Goal: Task Accomplishment & Management: Use online tool/utility

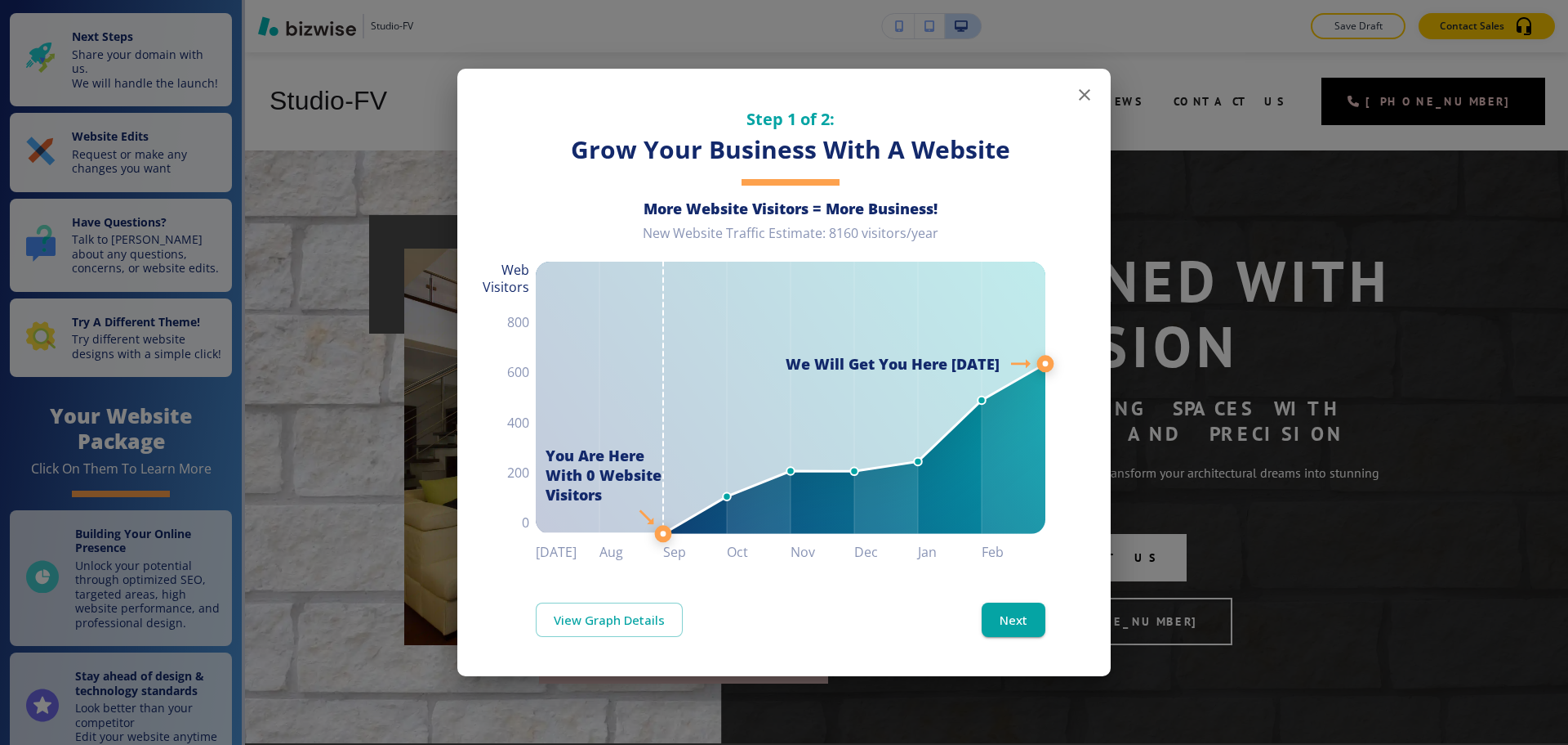
click at [1091, 97] on icon "button" at bounding box center [1085, 94] width 20 height 20
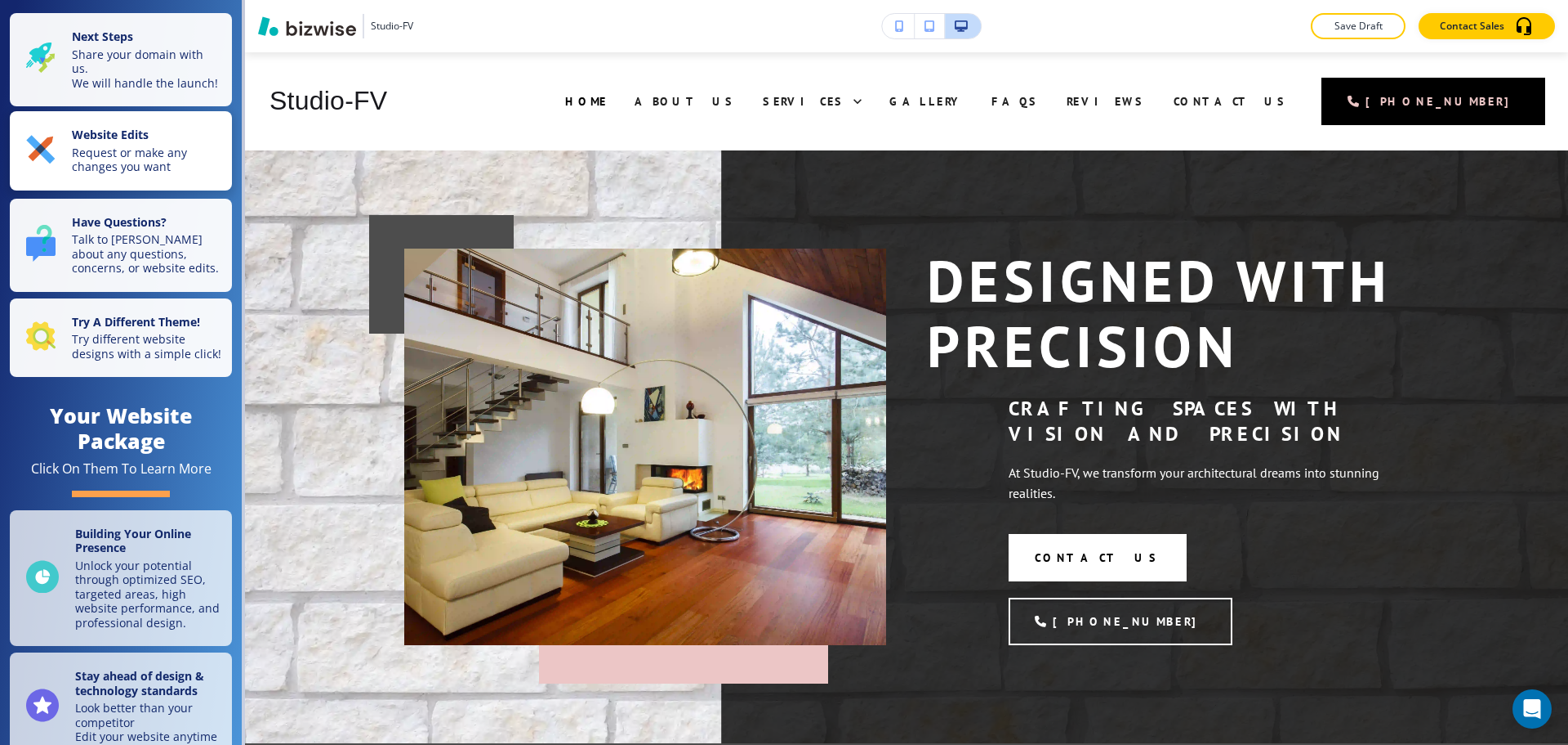
click at [93, 166] on p "Request or make any changes you want" at bounding box center [147, 159] width 151 height 29
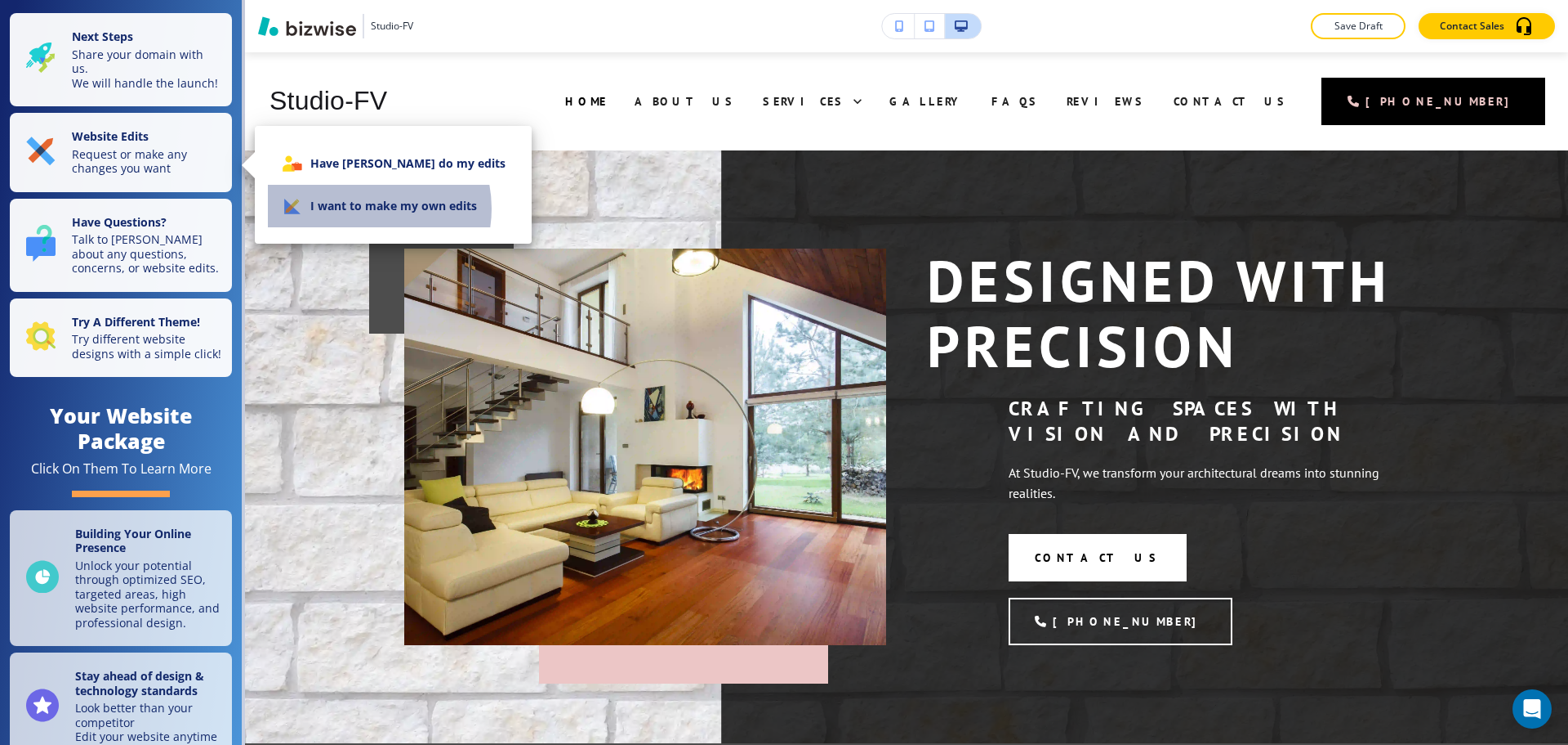
click at [364, 209] on li "I want to make my own edits" at bounding box center [392, 206] width 251 height 42
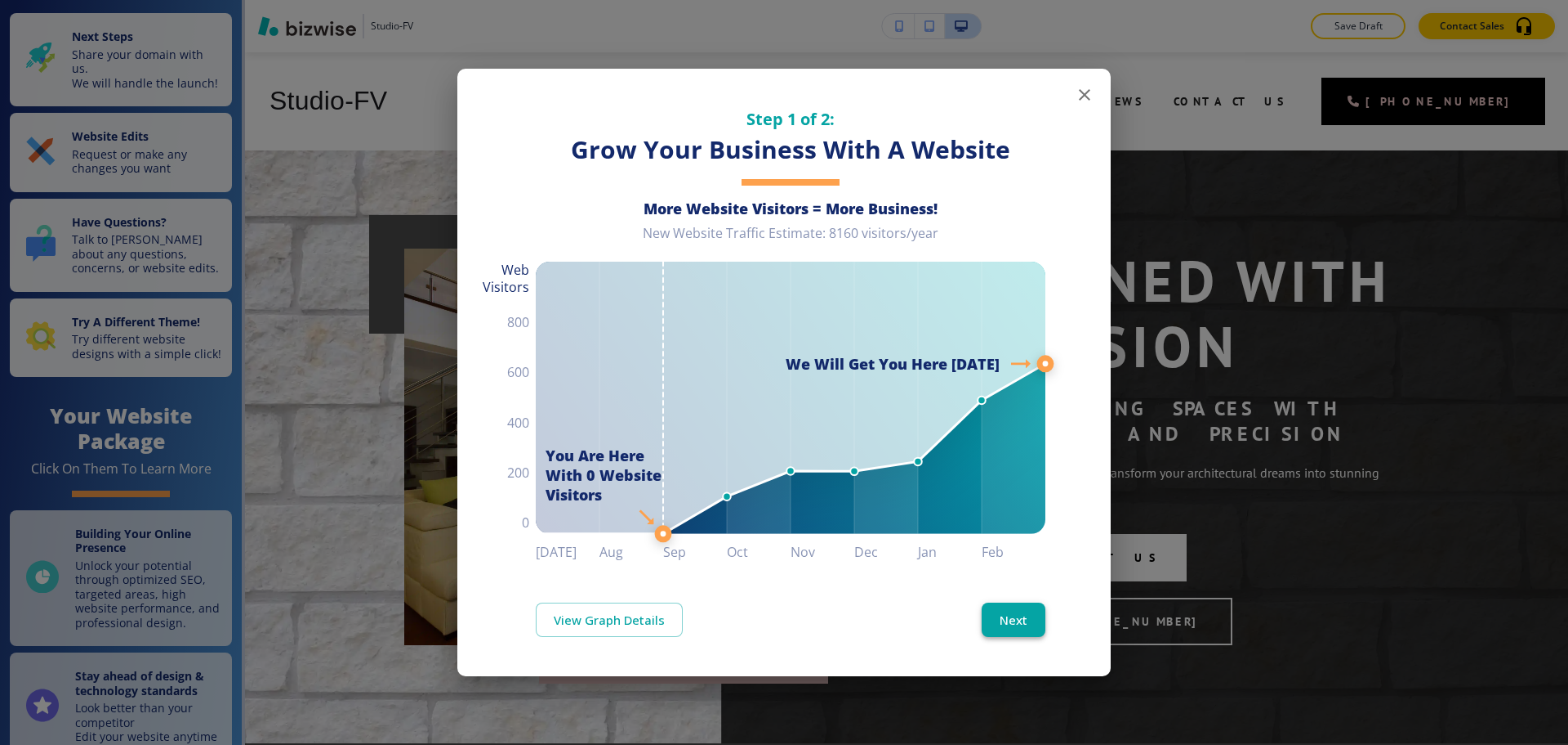
click at [1033, 610] on button "Next" at bounding box center [1013, 619] width 64 height 34
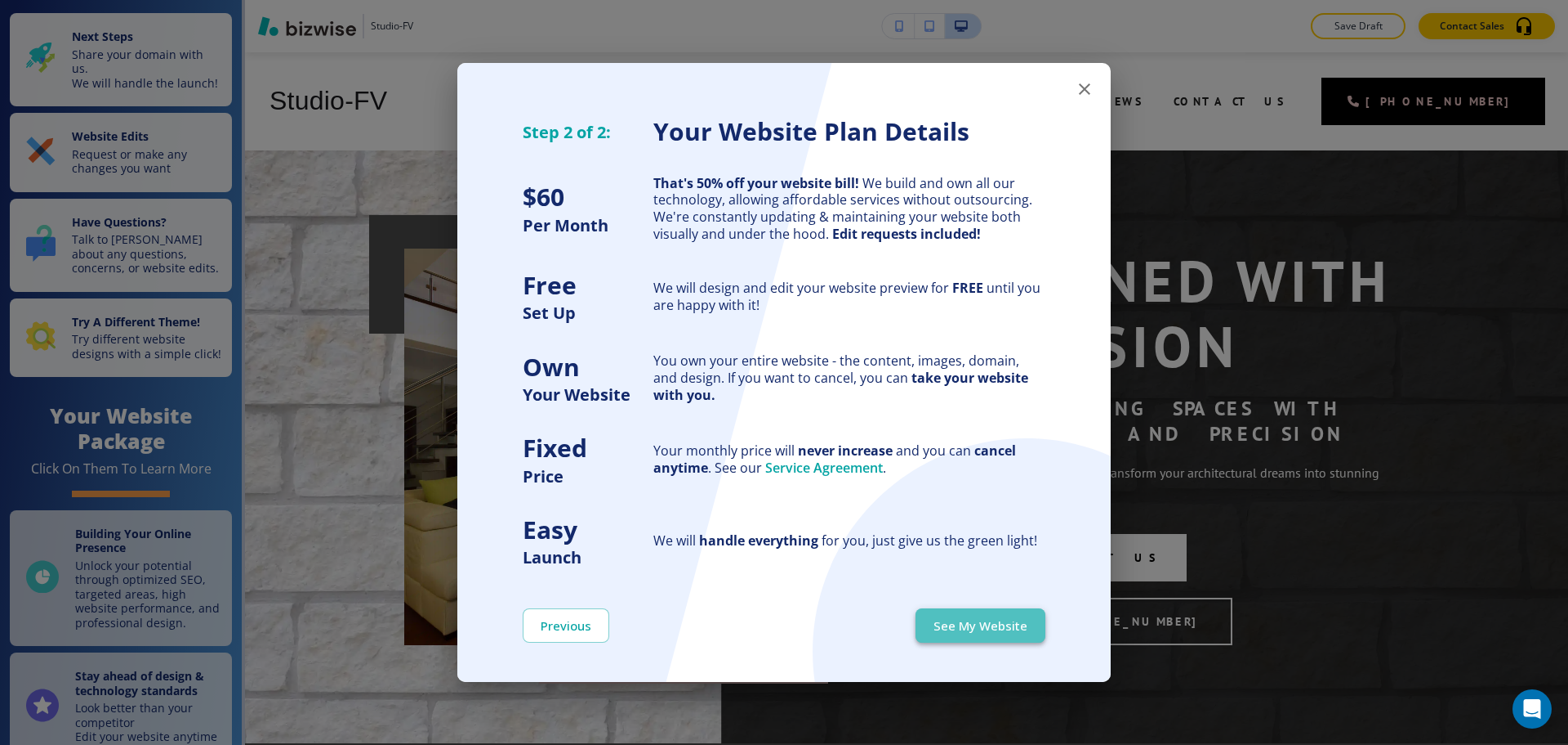
click at [1033, 610] on button "See My Website" at bounding box center [981, 625] width 130 height 34
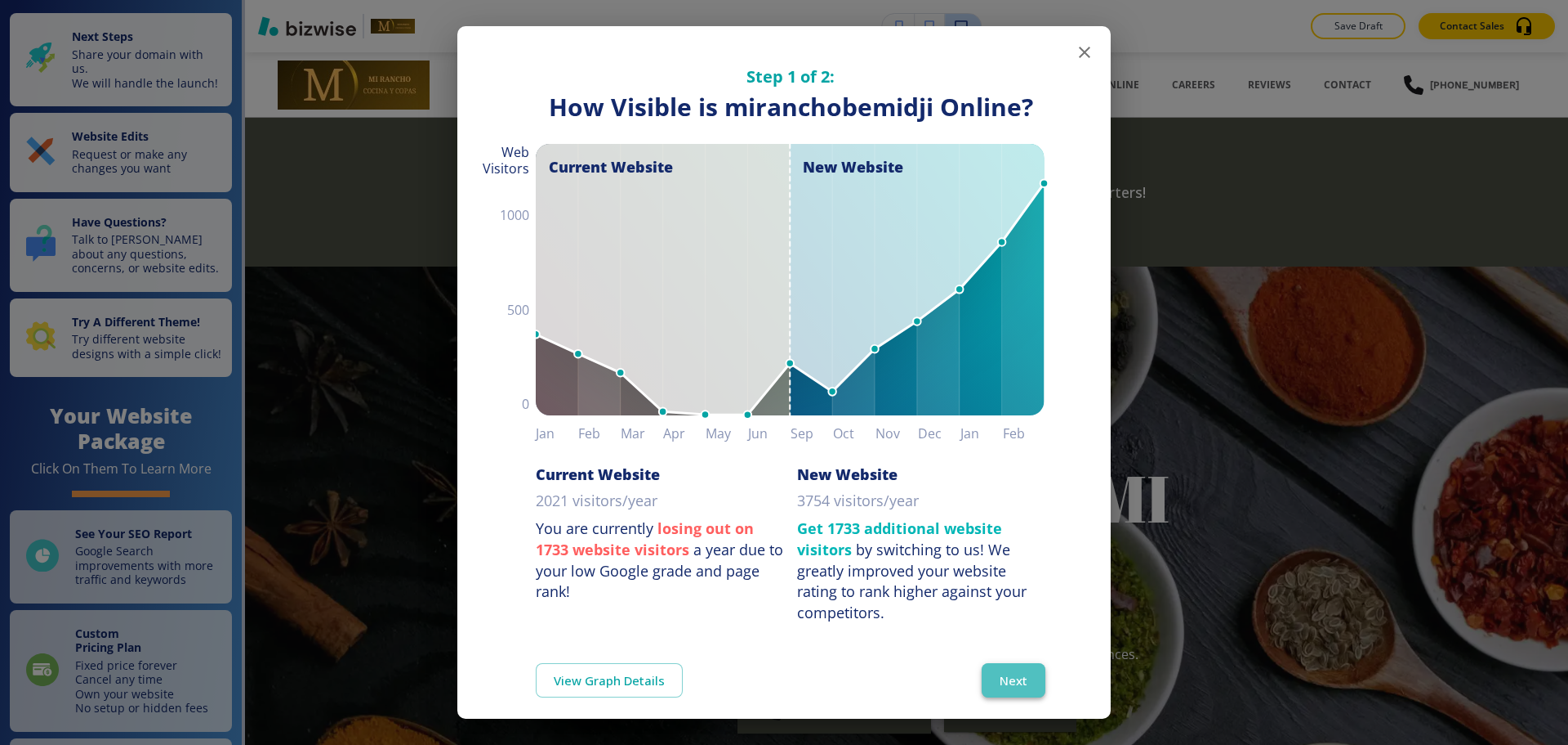
click at [995, 672] on button "Next" at bounding box center [1013, 679] width 64 height 34
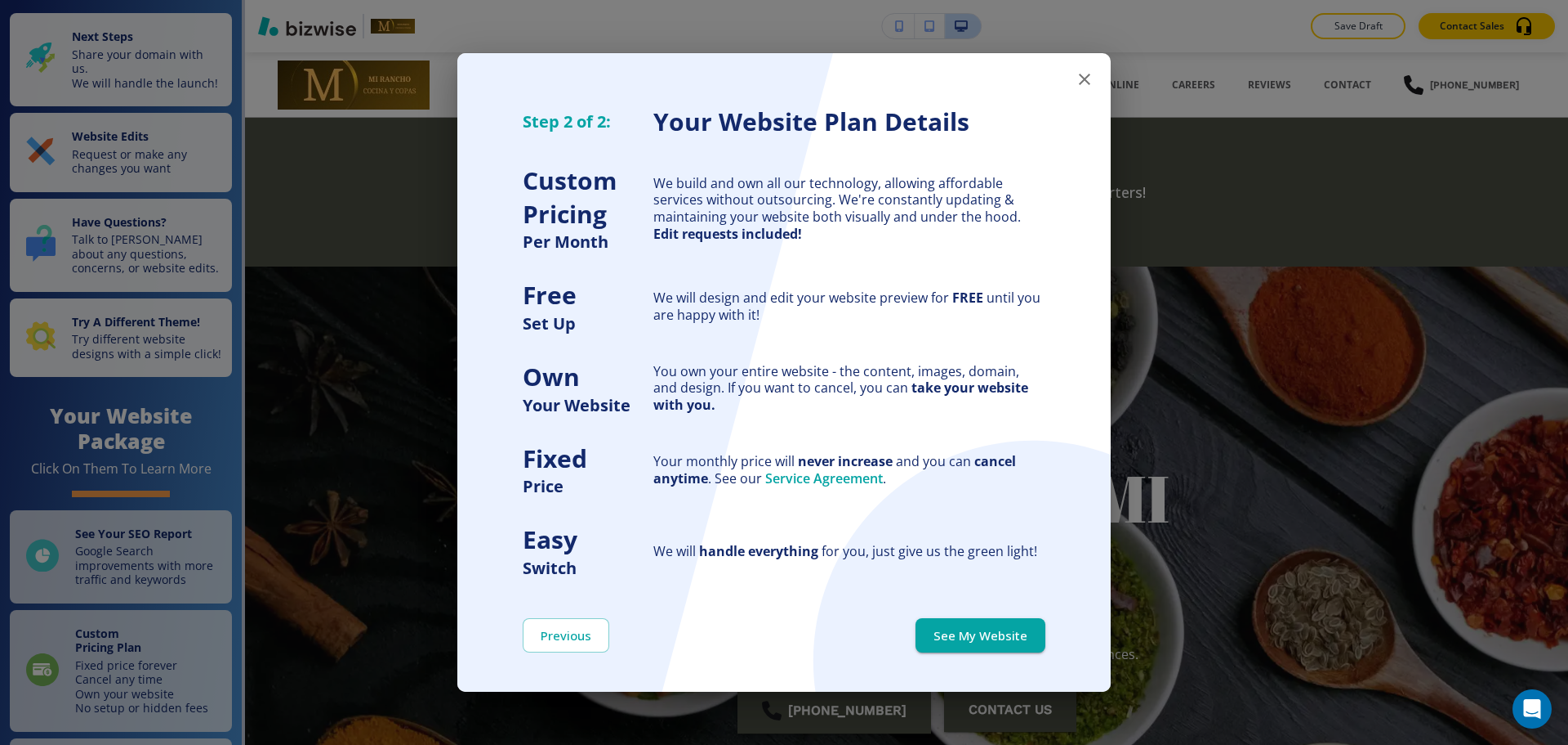
click at [997, 640] on button "See My Website" at bounding box center [981, 635] width 130 height 34
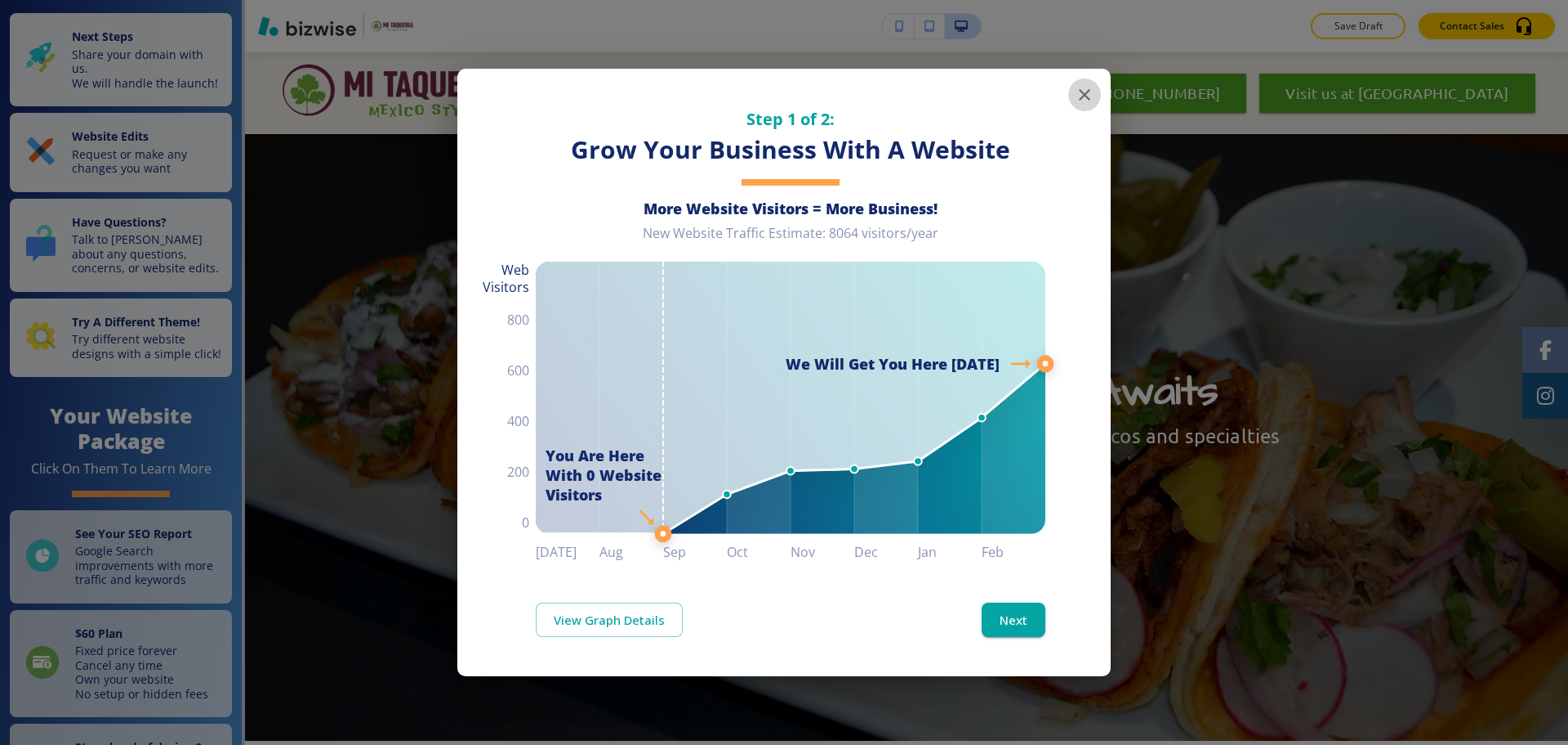
click at [1083, 98] on icon "button" at bounding box center [1085, 94] width 20 height 20
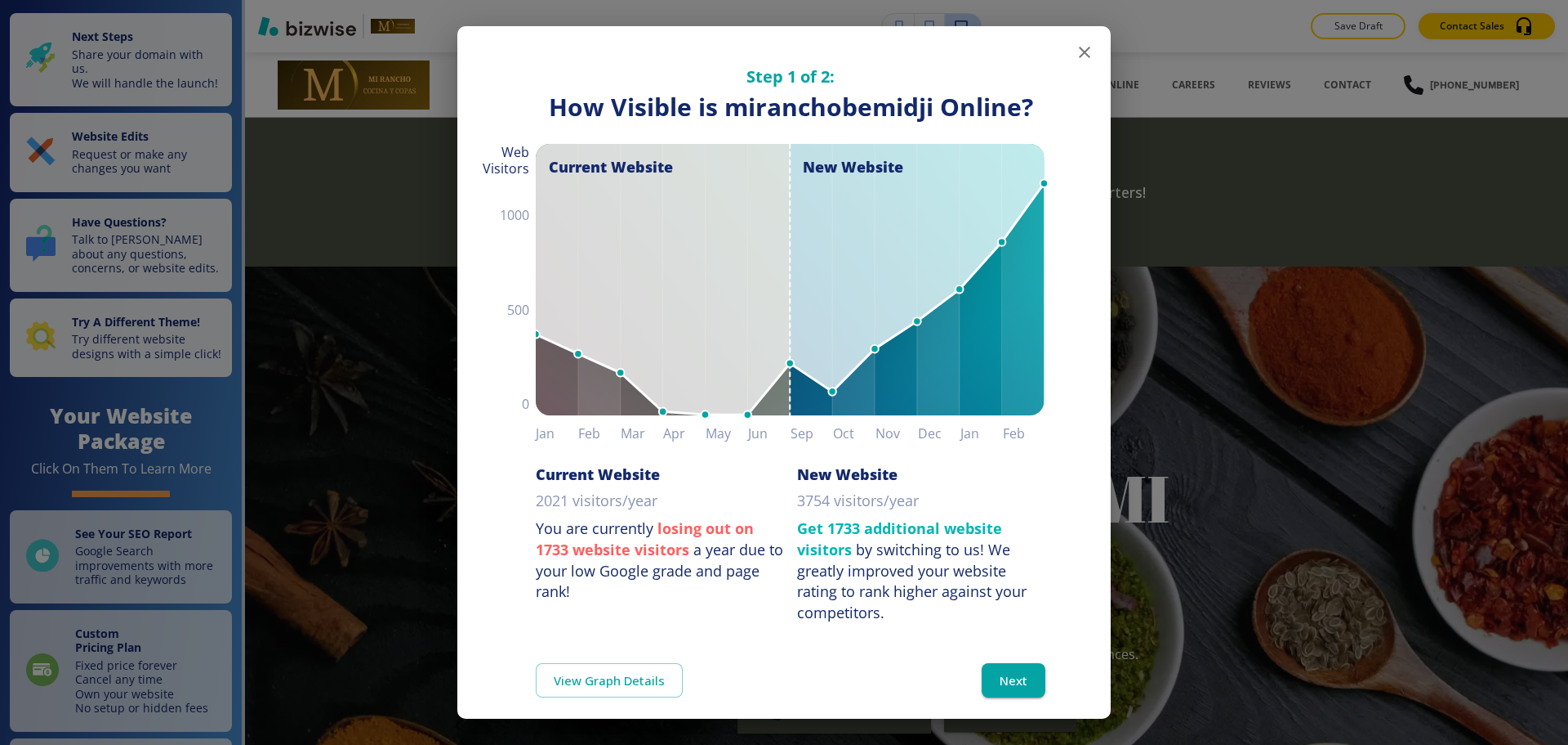
click at [1068, 52] on button "button" at bounding box center [1084, 52] width 32 height 32
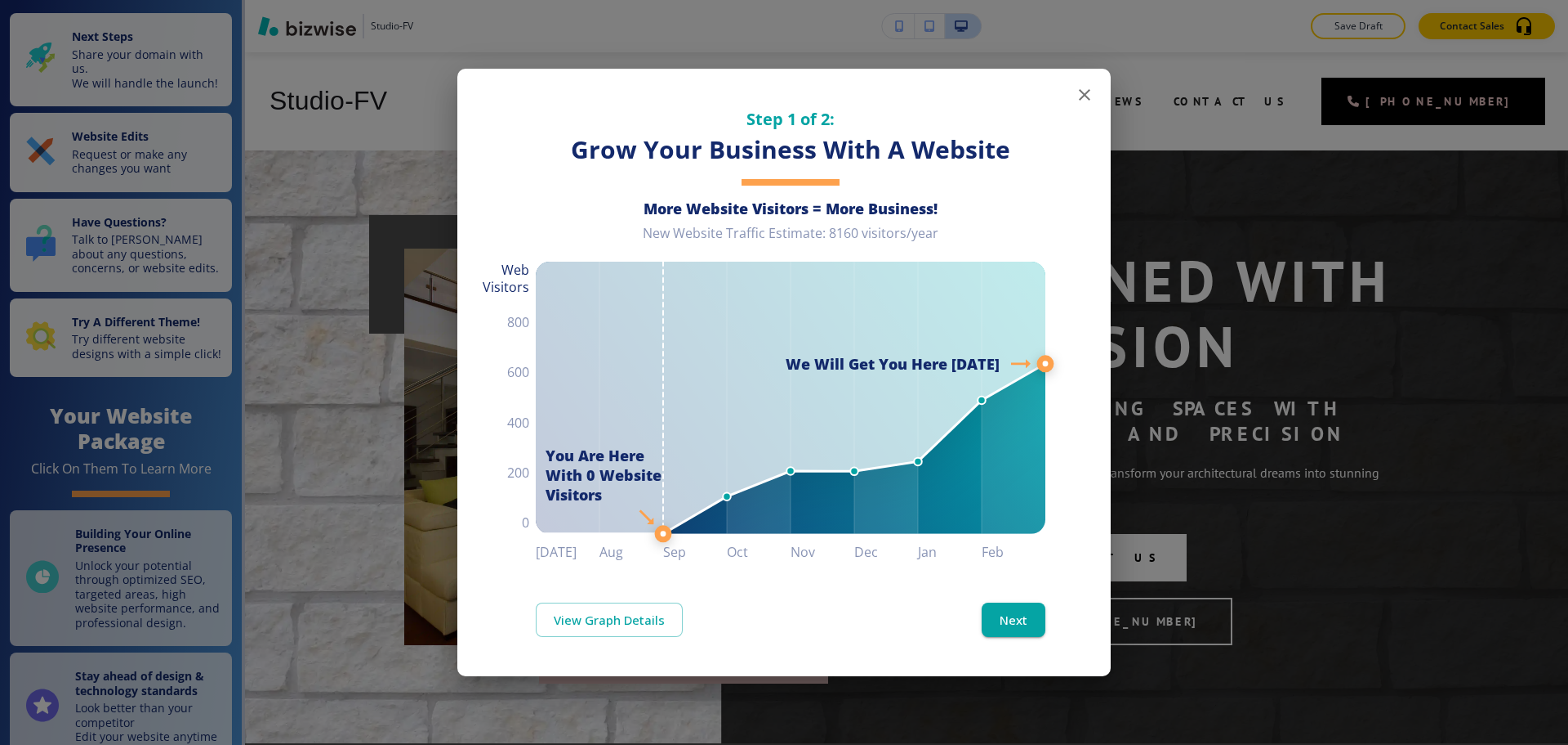
click at [1094, 99] on icon "button" at bounding box center [1085, 94] width 20 height 20
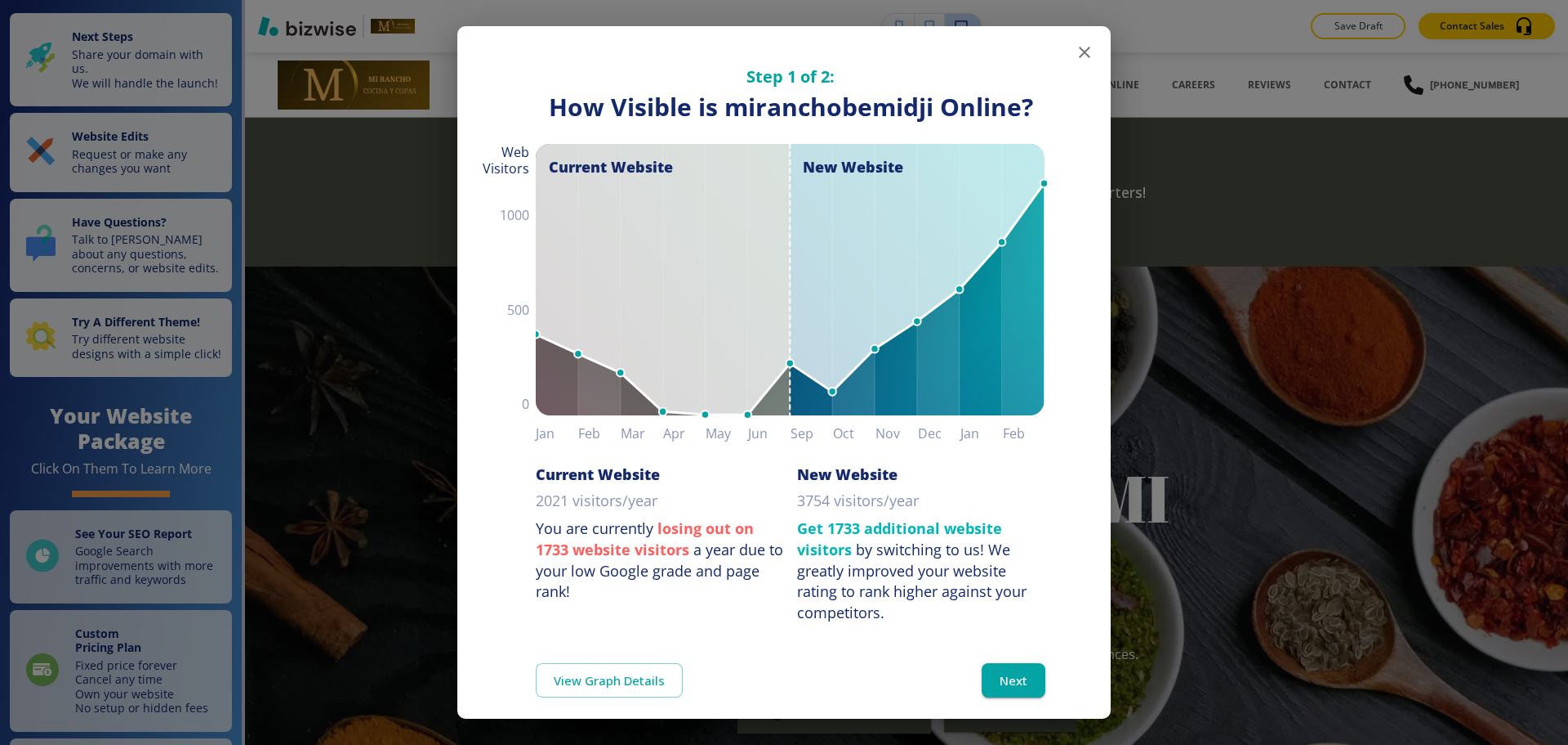
click at [1068, 67] on button "button" at bounding box center [1084, 52] width 32 height 32
click at [1076, 60] on icon "button" at bounding box center [1085, 52] width 20 height 20
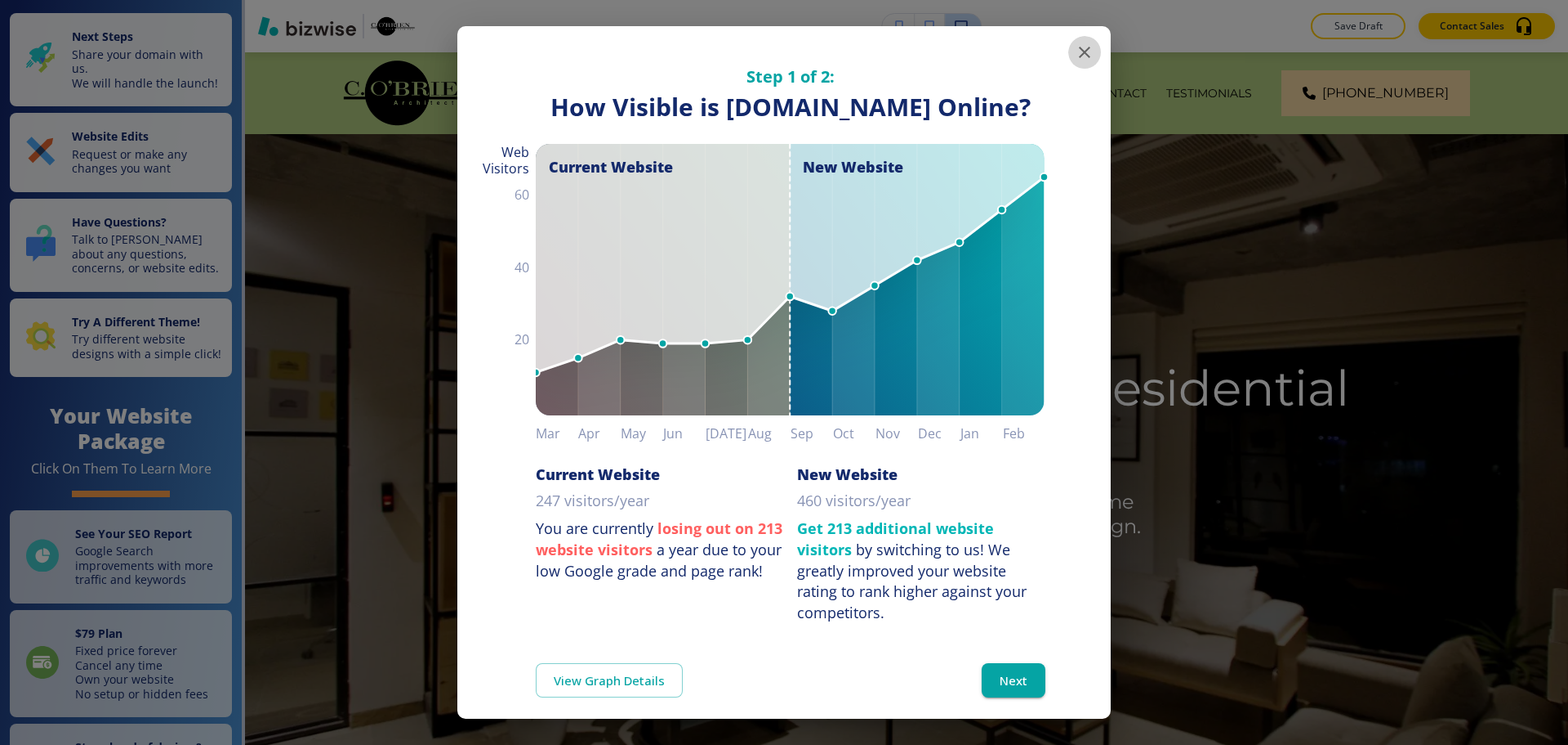
click at [1068, 50] on button "button" at bounding box center [1084, 52] width 32 height 32
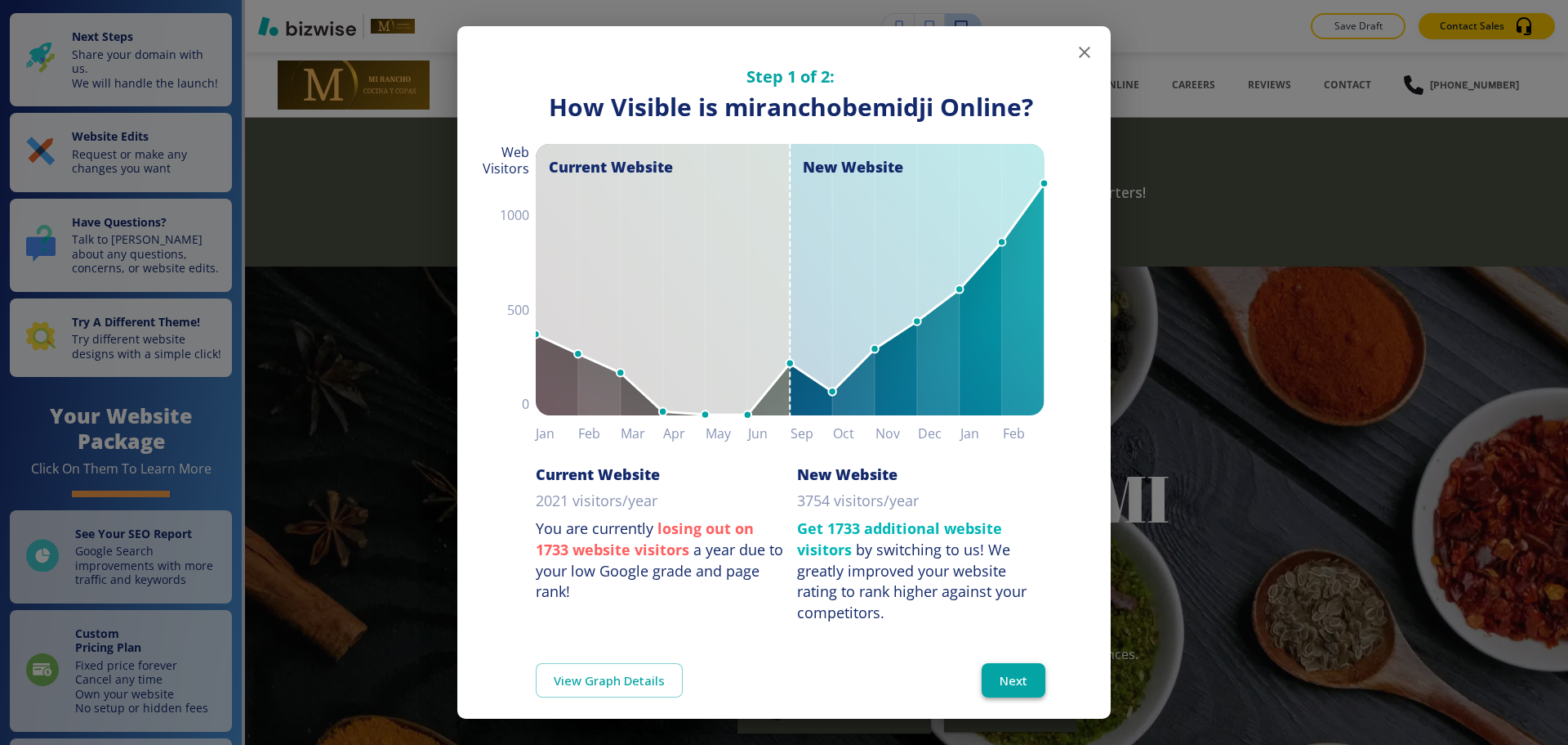
click at [1005, 676] on button "Next" at bounding box center [1013, 679] width 64 height 34
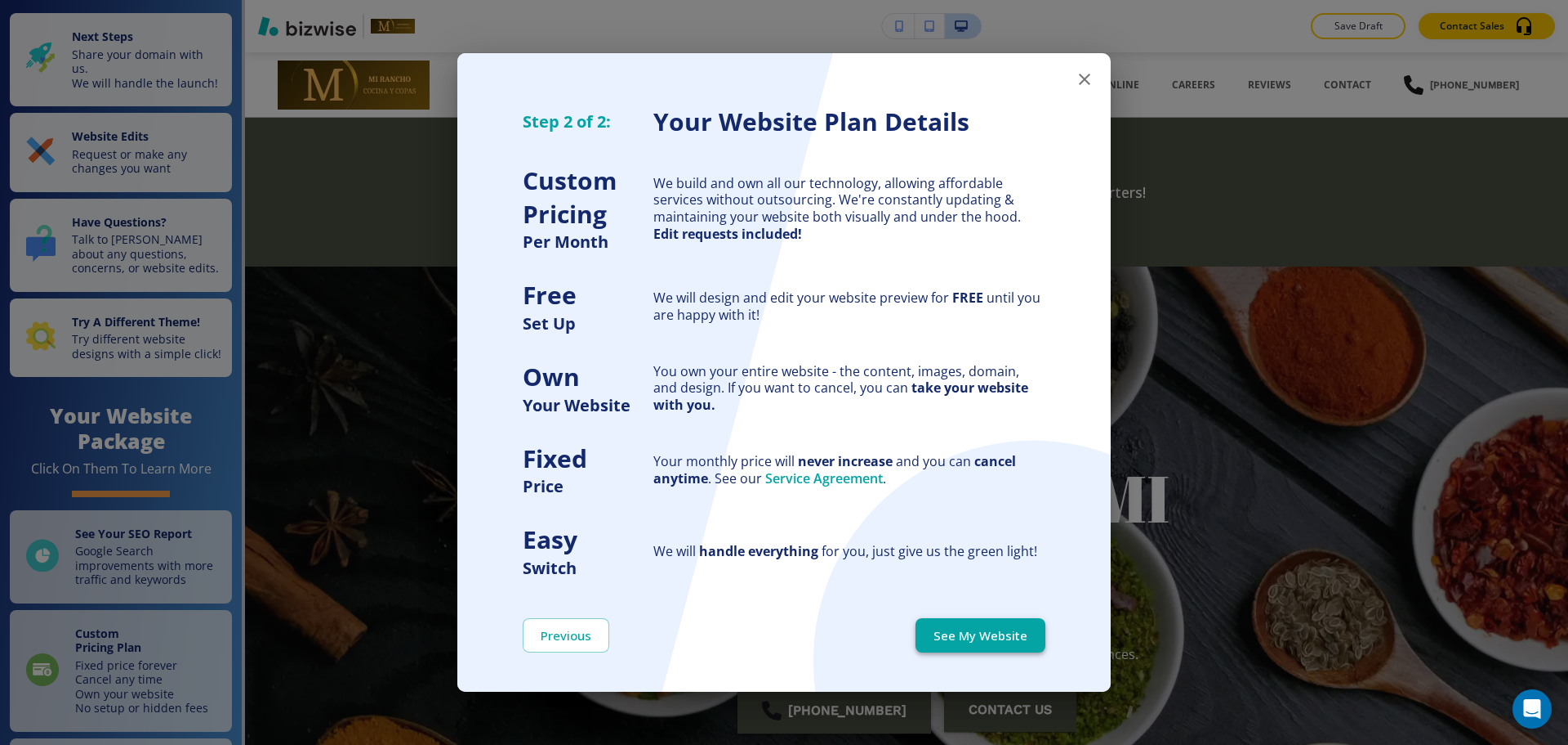
click at [1009, 643] on button "See My Website" at bounding box center [981, 635] width 130 height 34
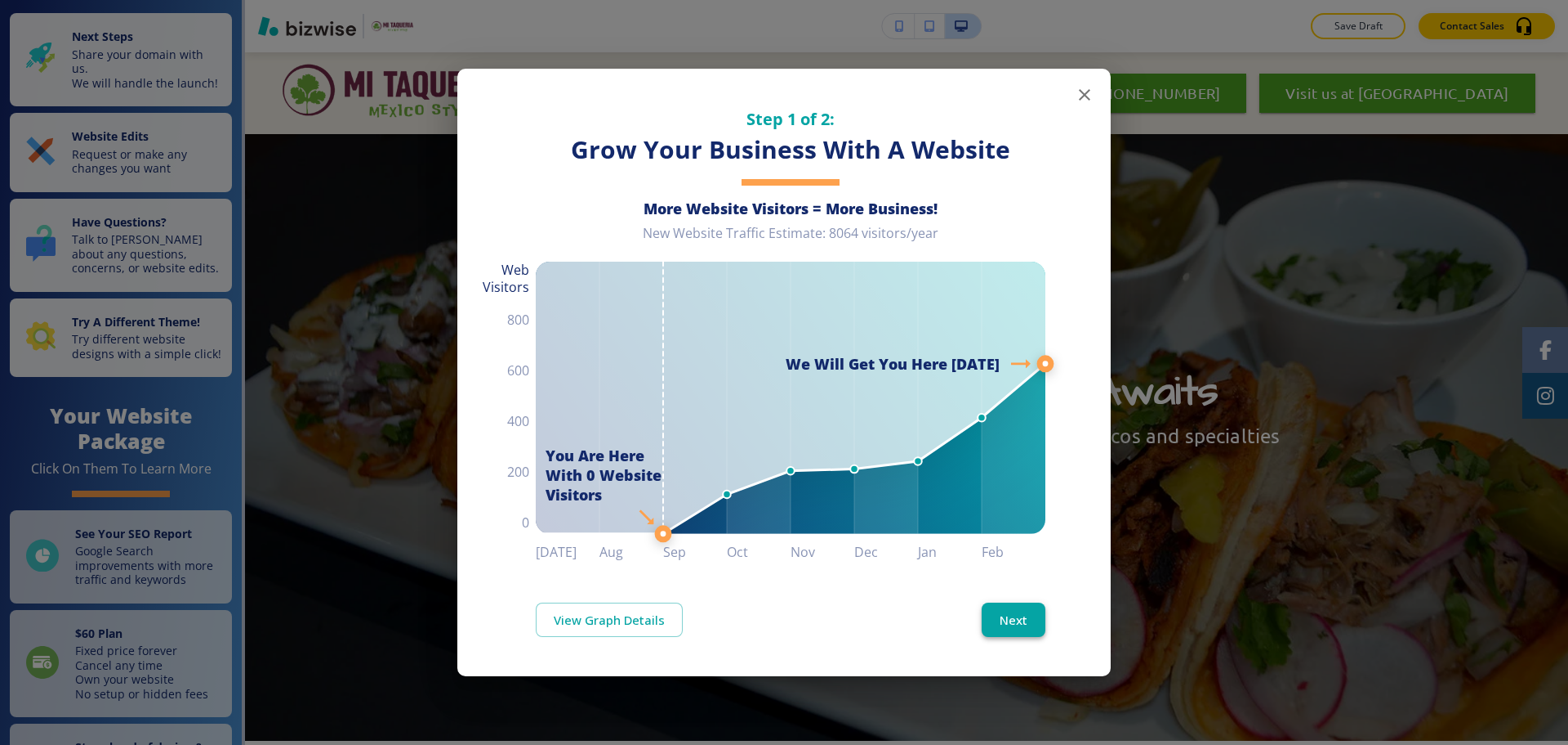
click at [1035, 627] on button "Next" at bounding box center [1013, 619] width 64 height 34
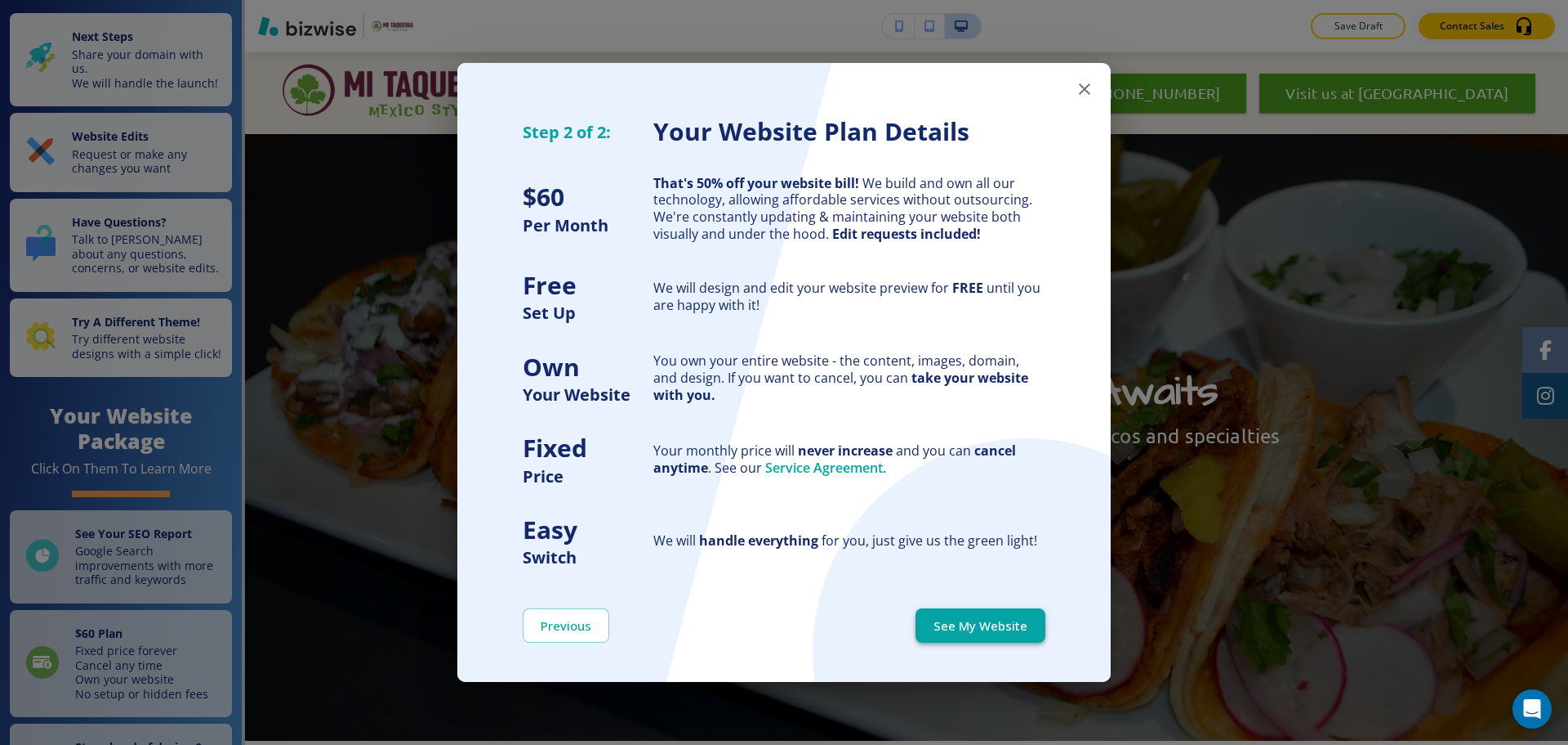
click at [1032, 612] on button "See My Website" at bounding box center [981, 625] width 130 height 34
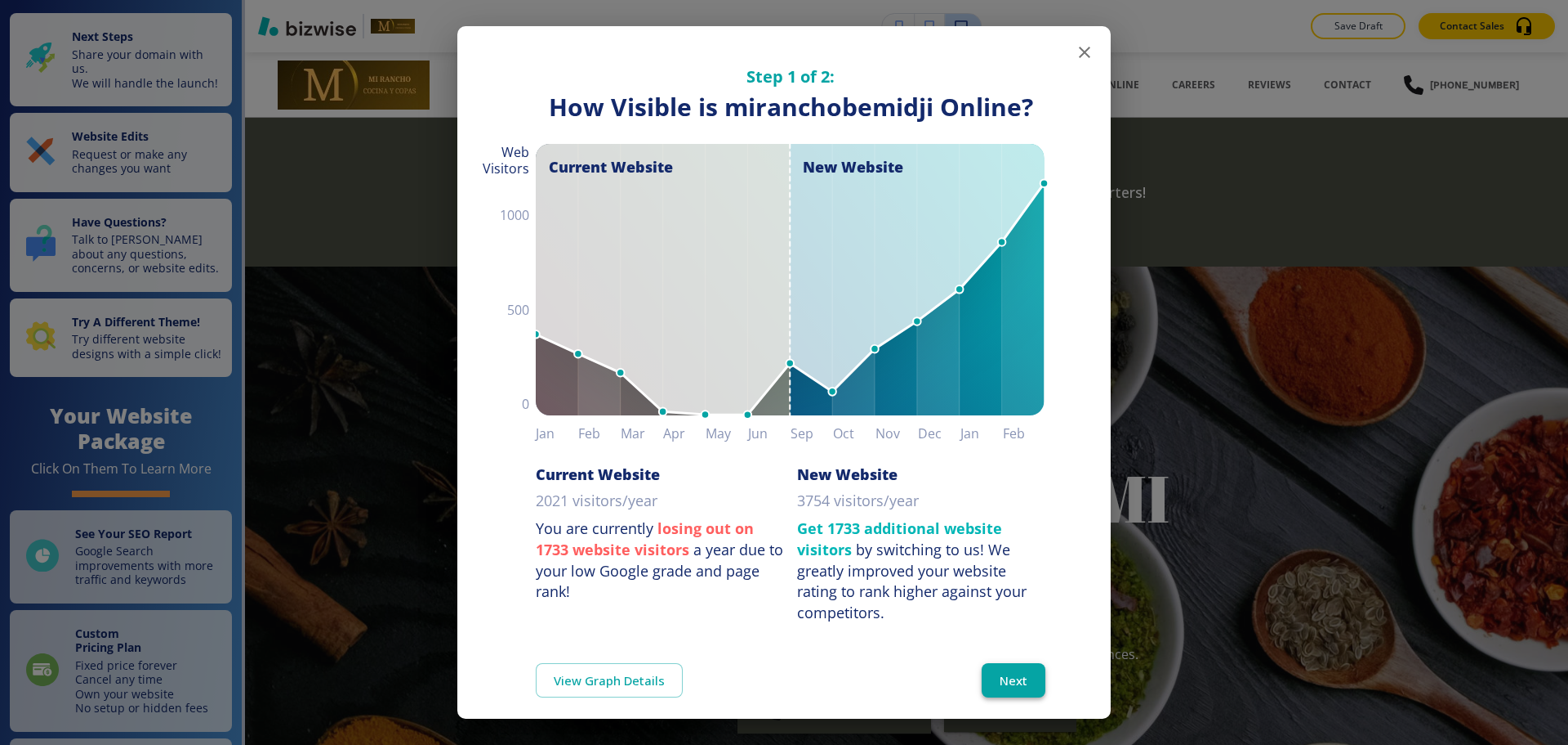
click at [1029, 677] on button "Next" at bounding box center [1013, 679] width 64 height 34
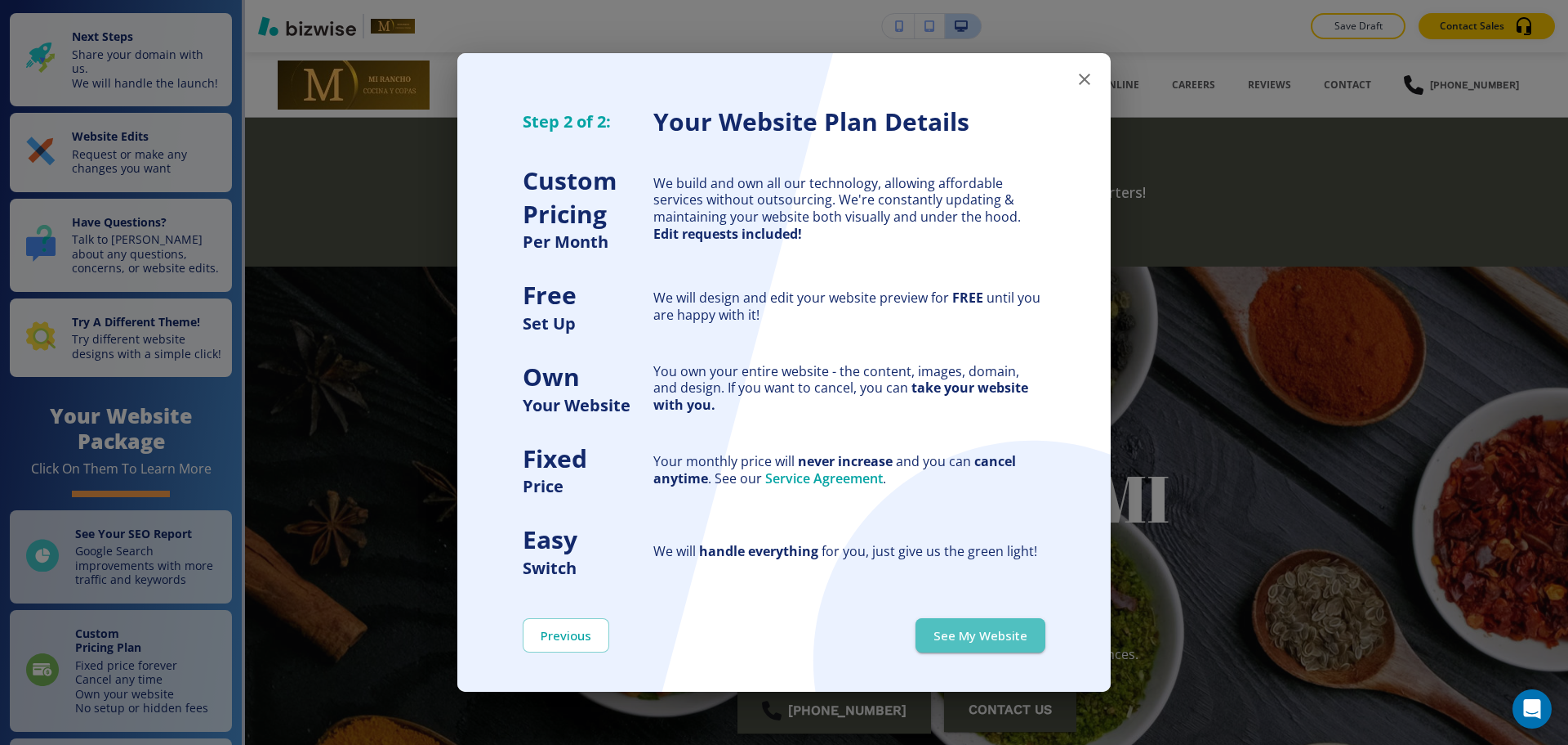
click at [1028, 623] on button "See My Website" at bounding box center [981, 635] width 130 height 34
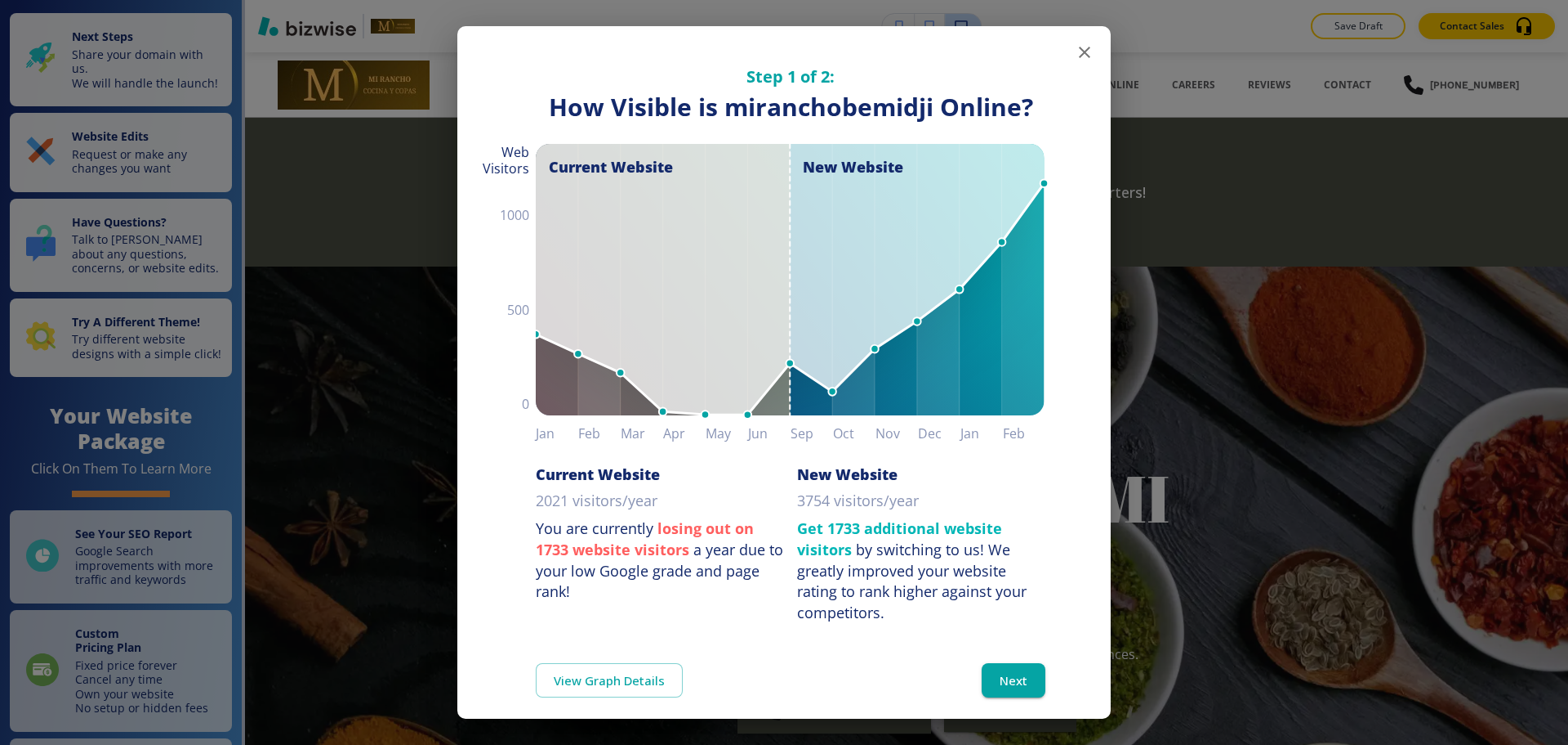
click at [1075, 55] on icon "button" at bounding box center [1085, 52] width 20 height 20
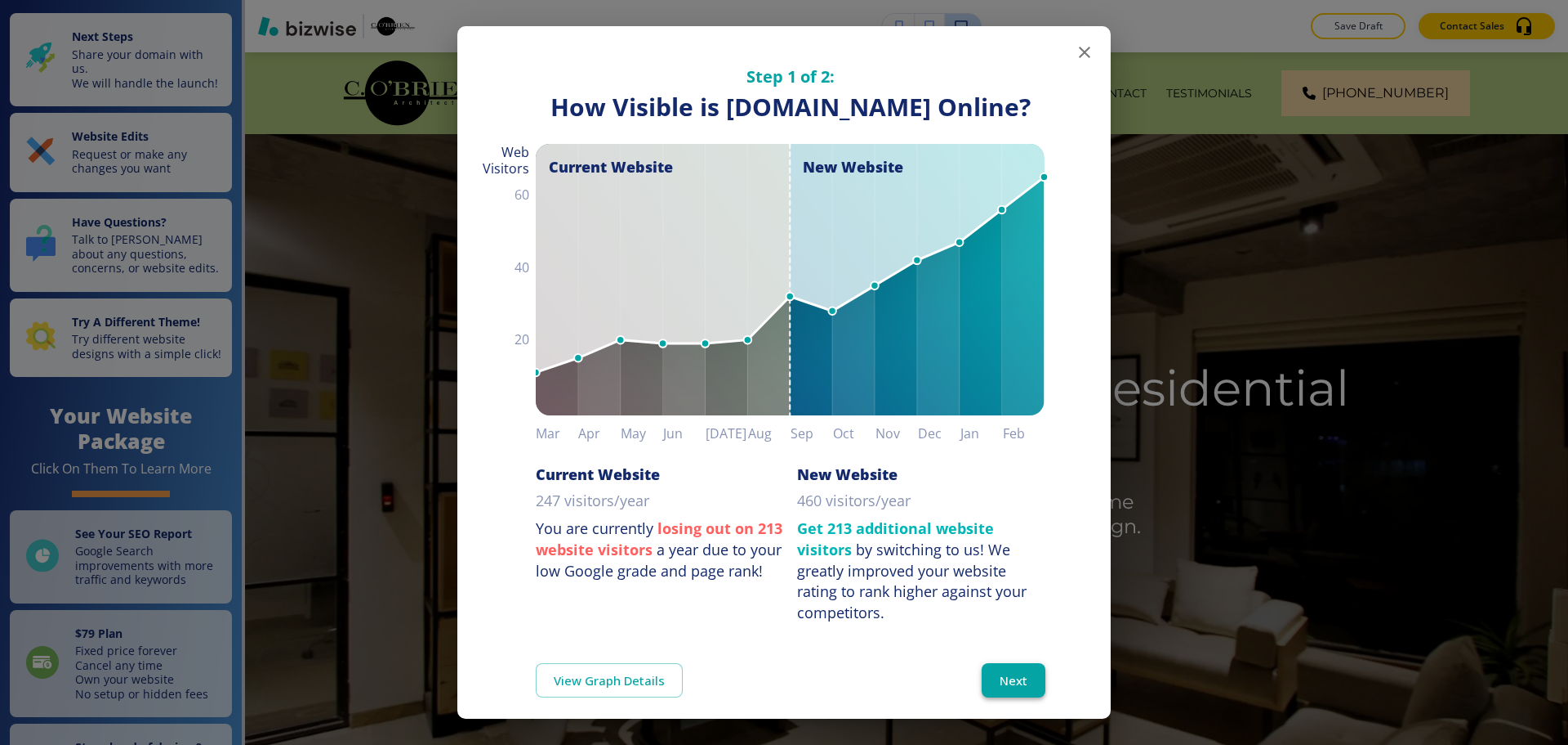
click at [1021, 675] on button "Next" at bounding box center [1013, 679] width 64 height 34
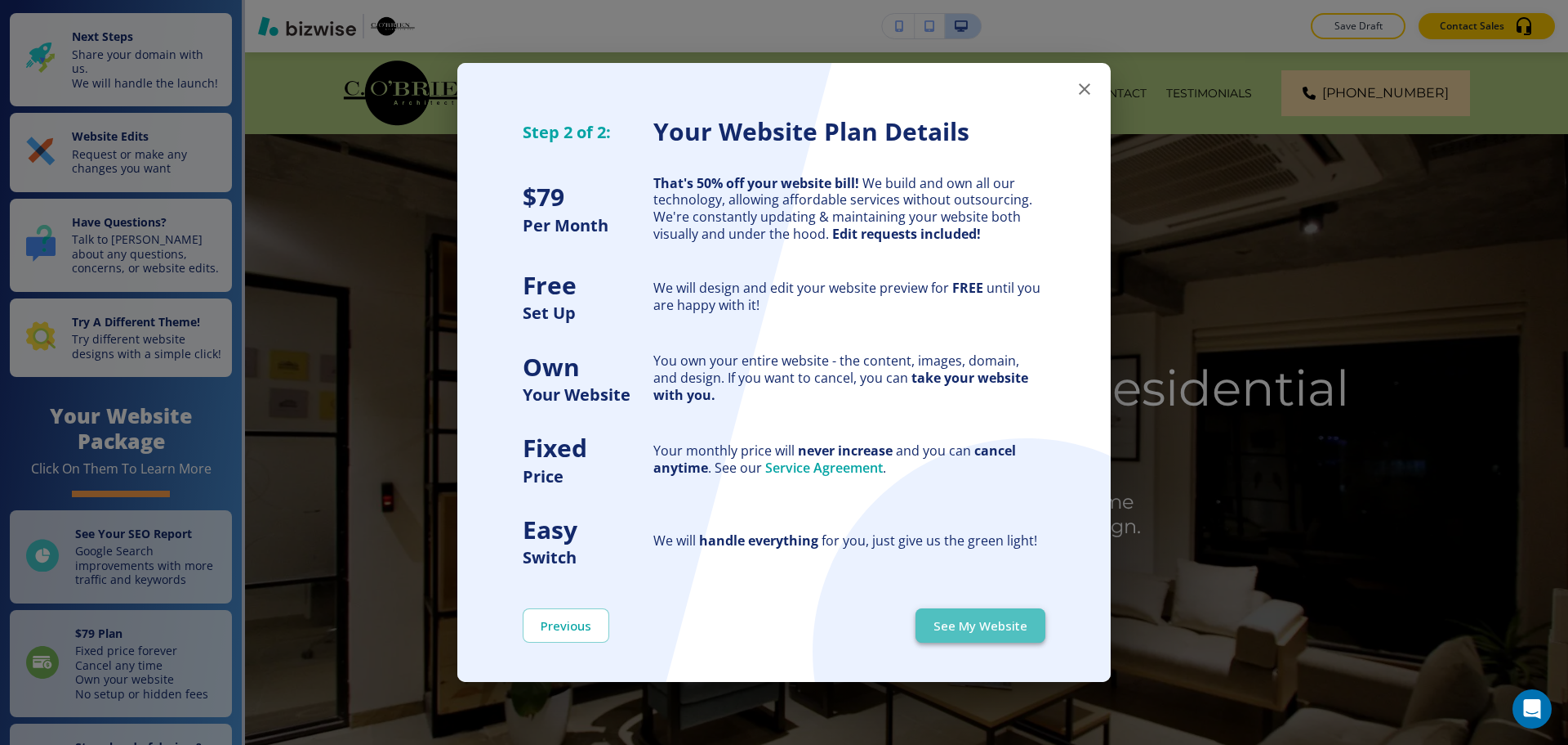
click at [1008, 629] on button "See My Website" at bounding box center [981, 625] width 130 height 34
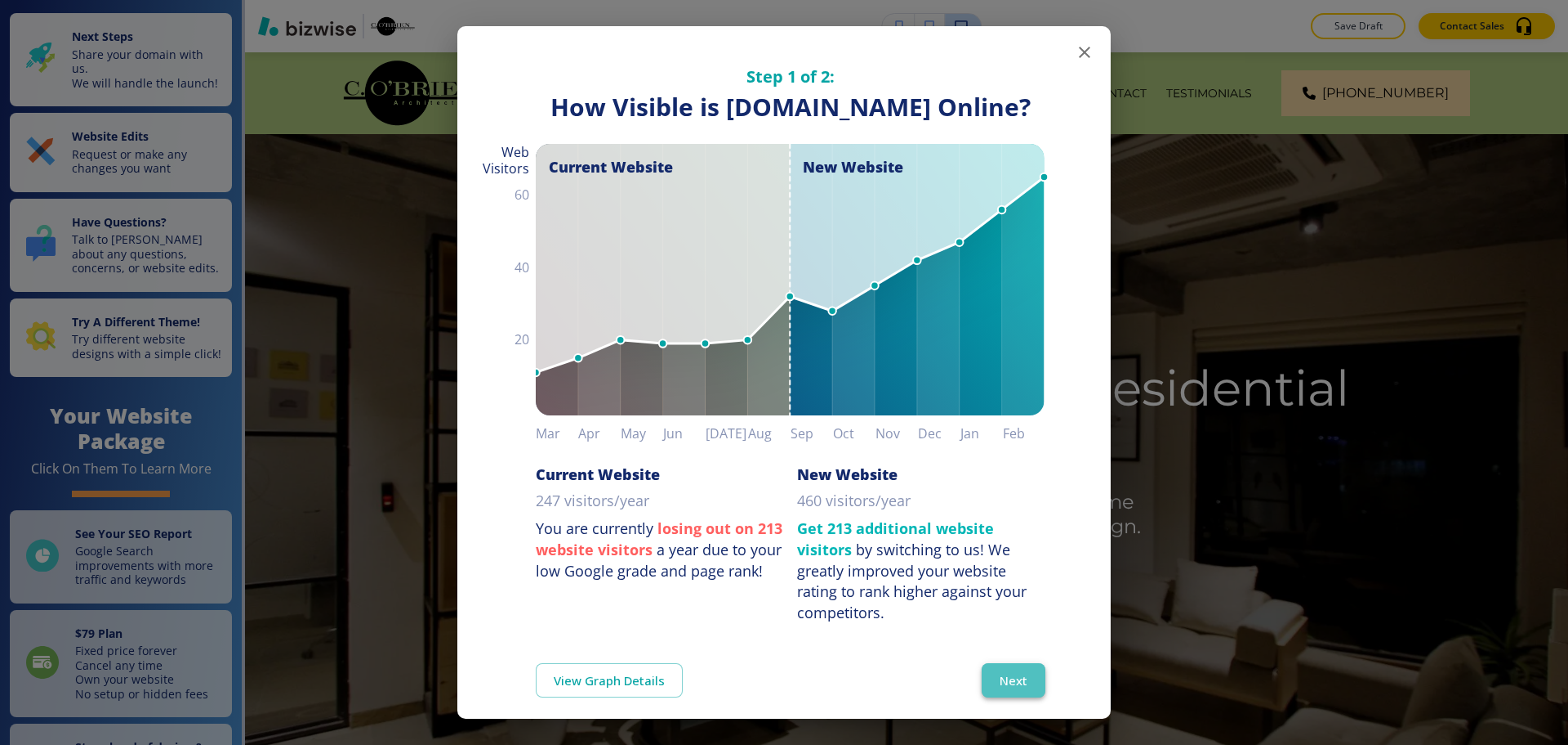
click at [995, 665] on button "Next" at bounding box center [1013, 679] width 64 height 34
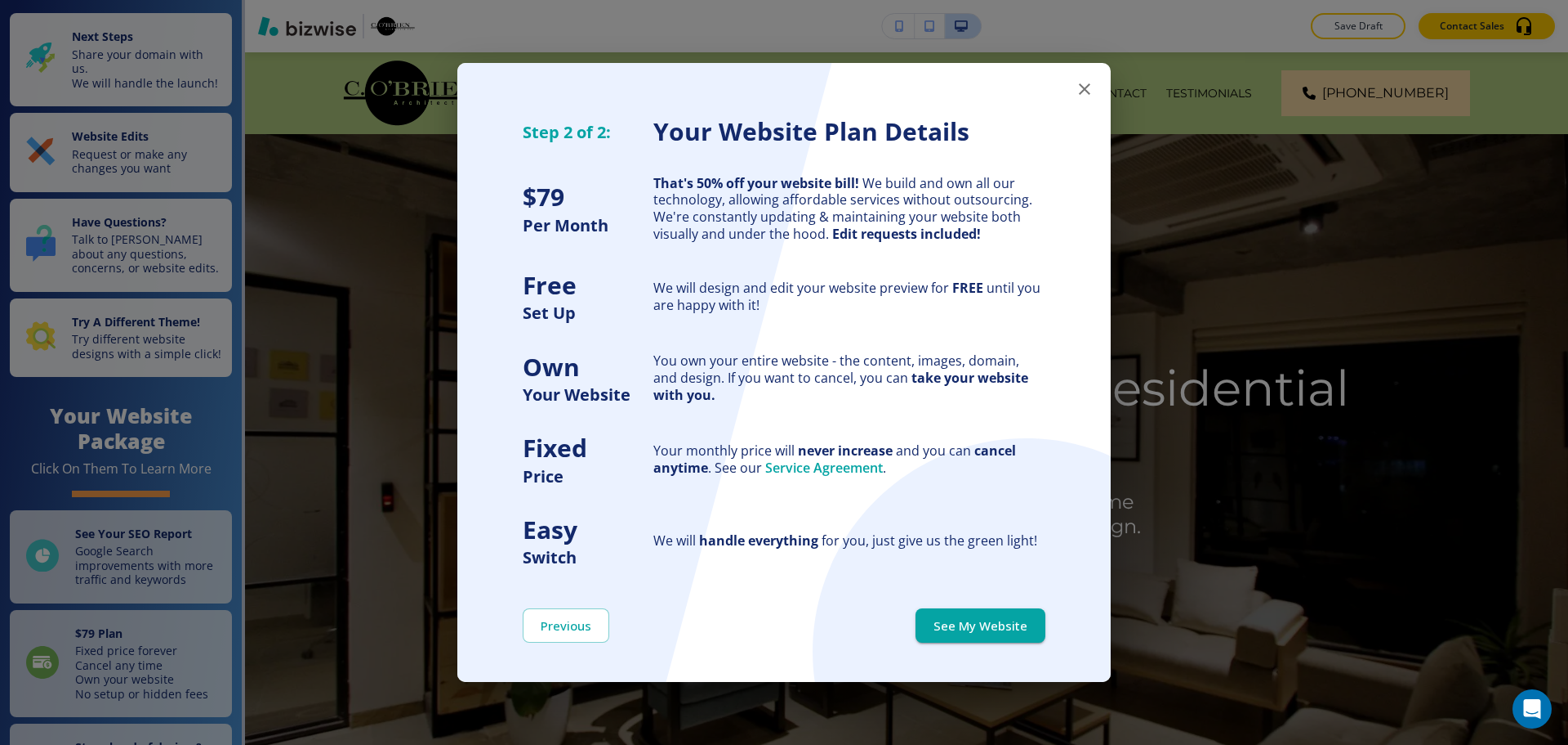
click at [995, 665] on div "Previous See My Website" at bounding box center [784, 625] width 653 height 113
click at [991, 636] on button "See My Website" at bounding box center [981, 625] width 130 height 34
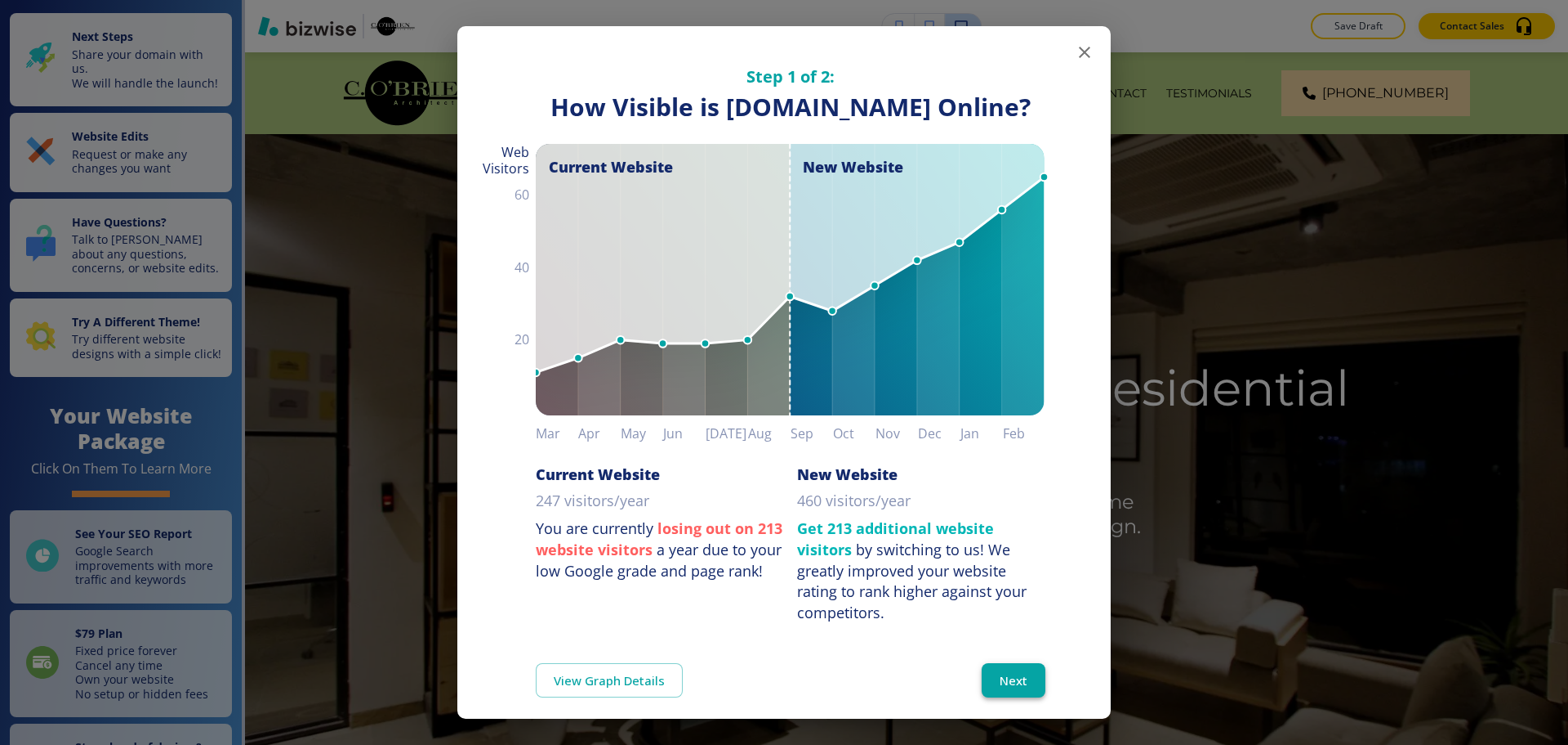
click at [1009, 684] on button "Next" at bounding box center [1013, 679] width 64 height 34
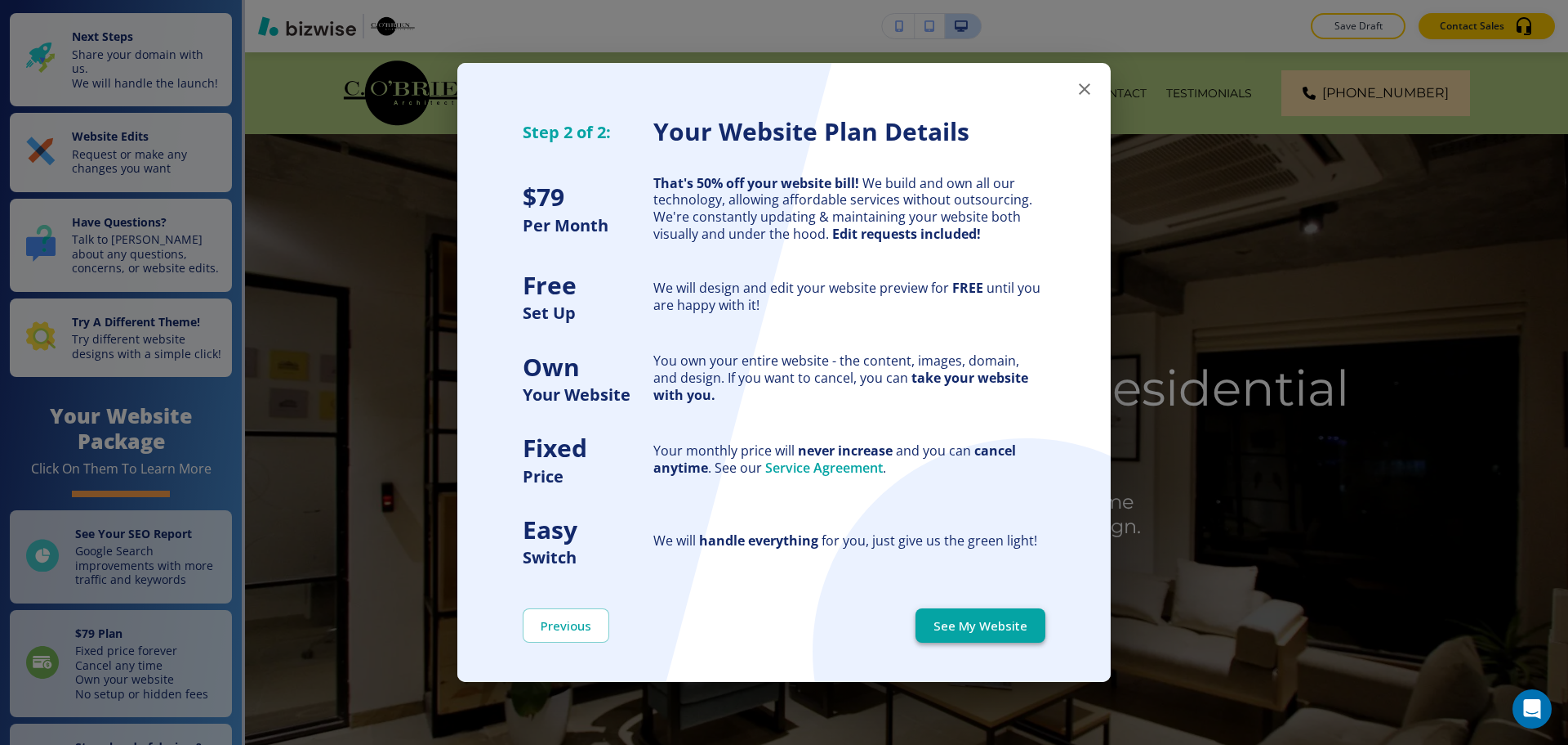
click at [982, 624] on button "See My Website" at bounding box center [981, 625] width 130 height 34
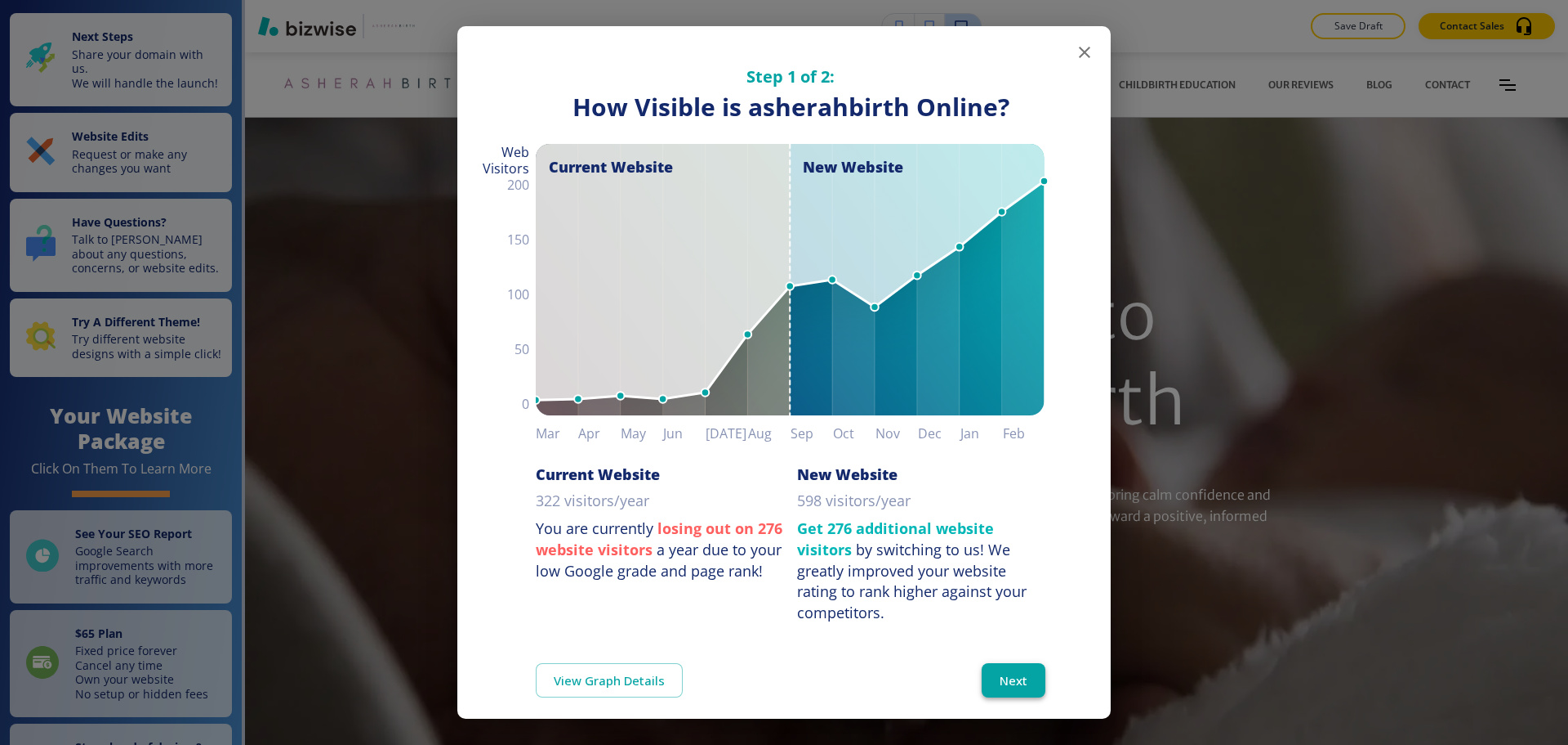
click at [996, 678] on button "Next" at bounding box center [1013, 679] width 64 height 34
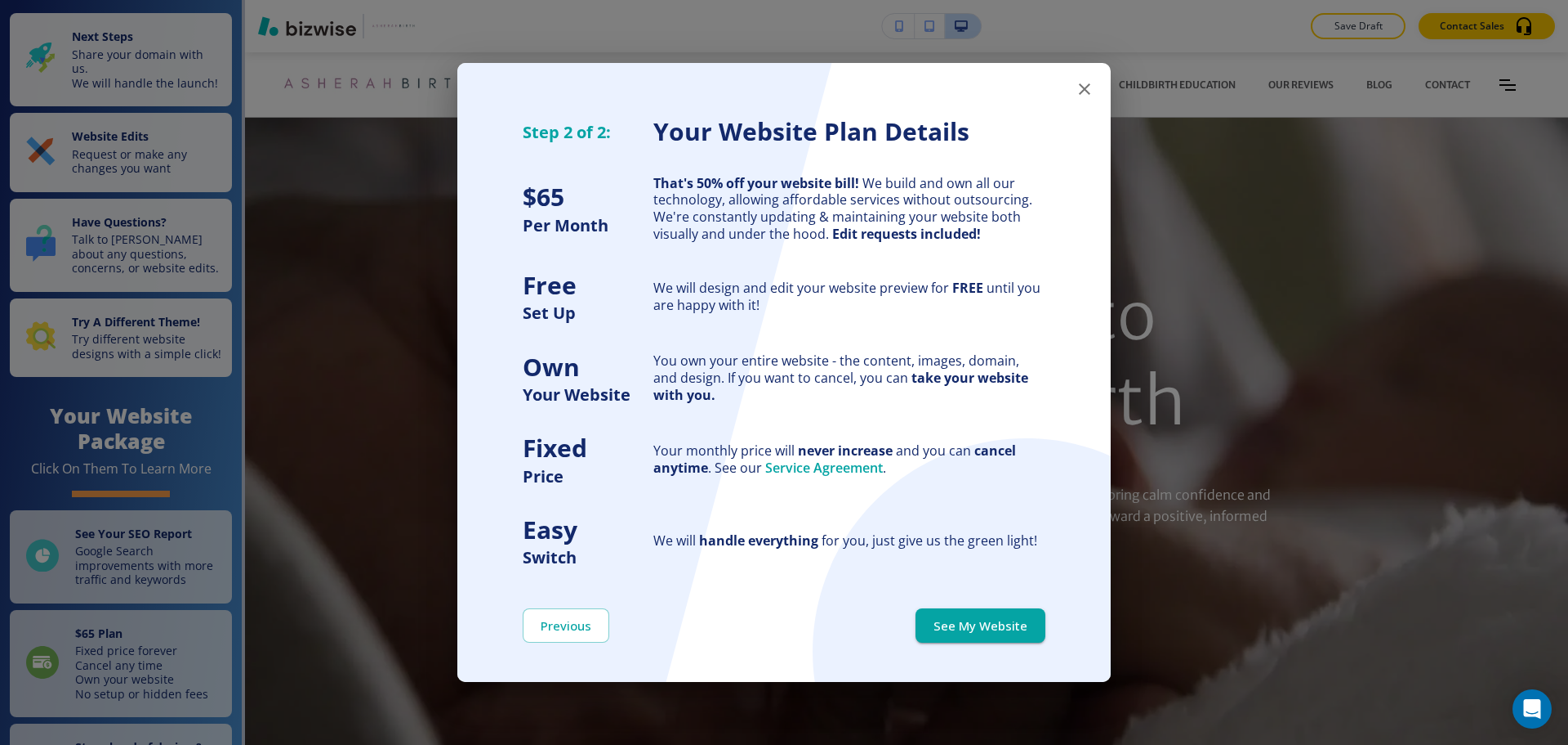
click at [998, 627] on button "See My Website" at bounding box center [981, 625] width 130 height 34
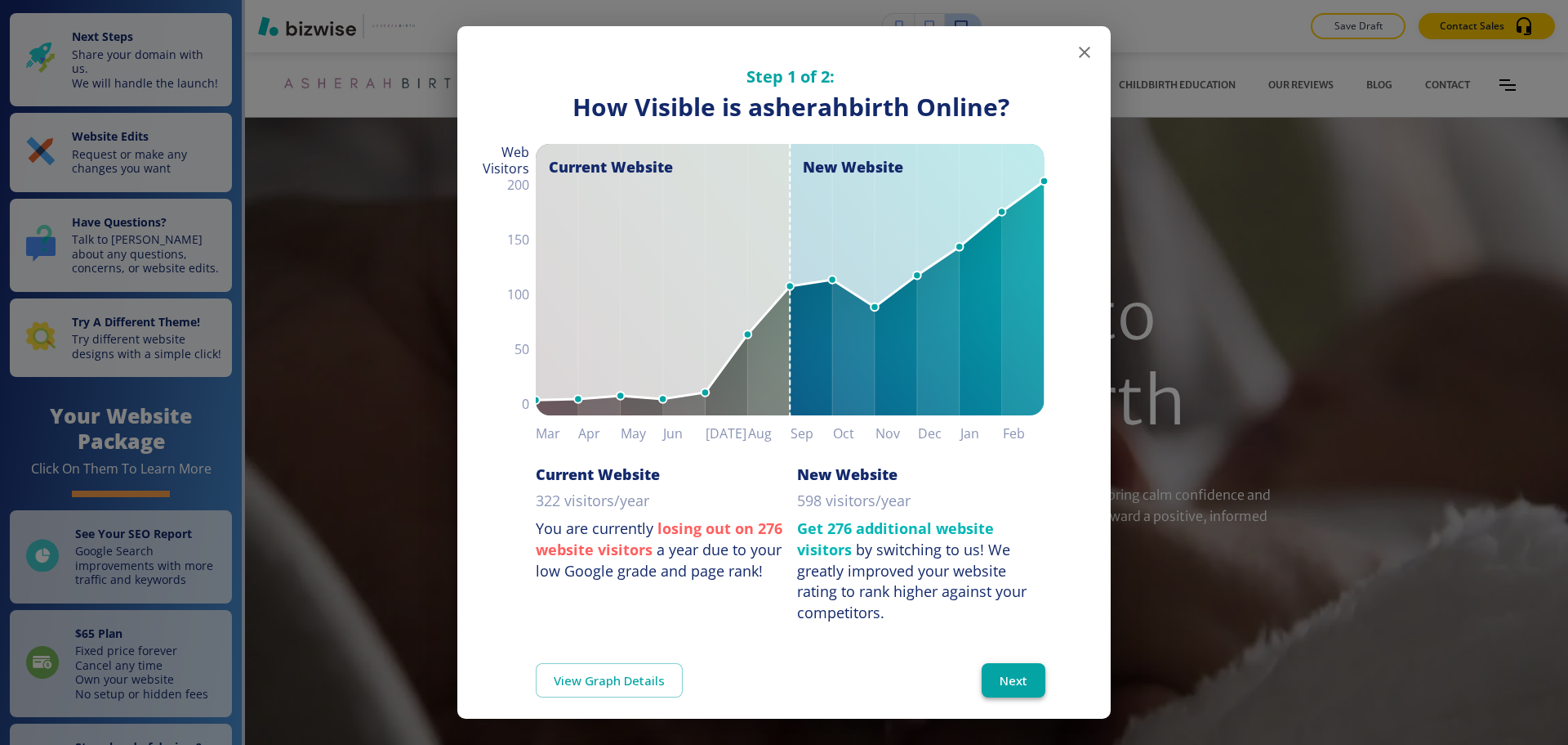
click at [1000, 664] on button "Next" at bounding box center [1013, 679] width 64 height 34
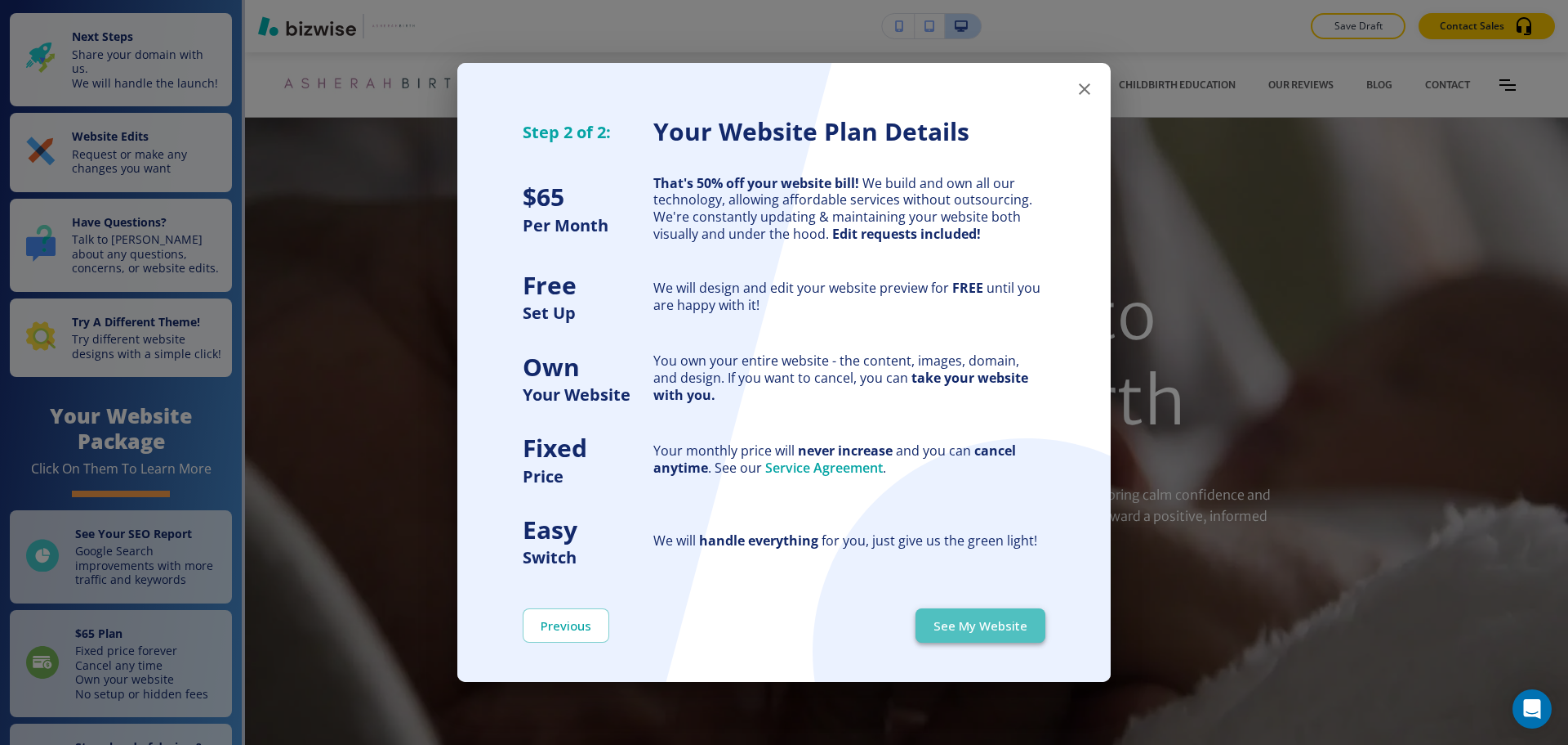
click at [1005, 637] on button "See My Website" at bounding box center [981, 625] width 130 height 34
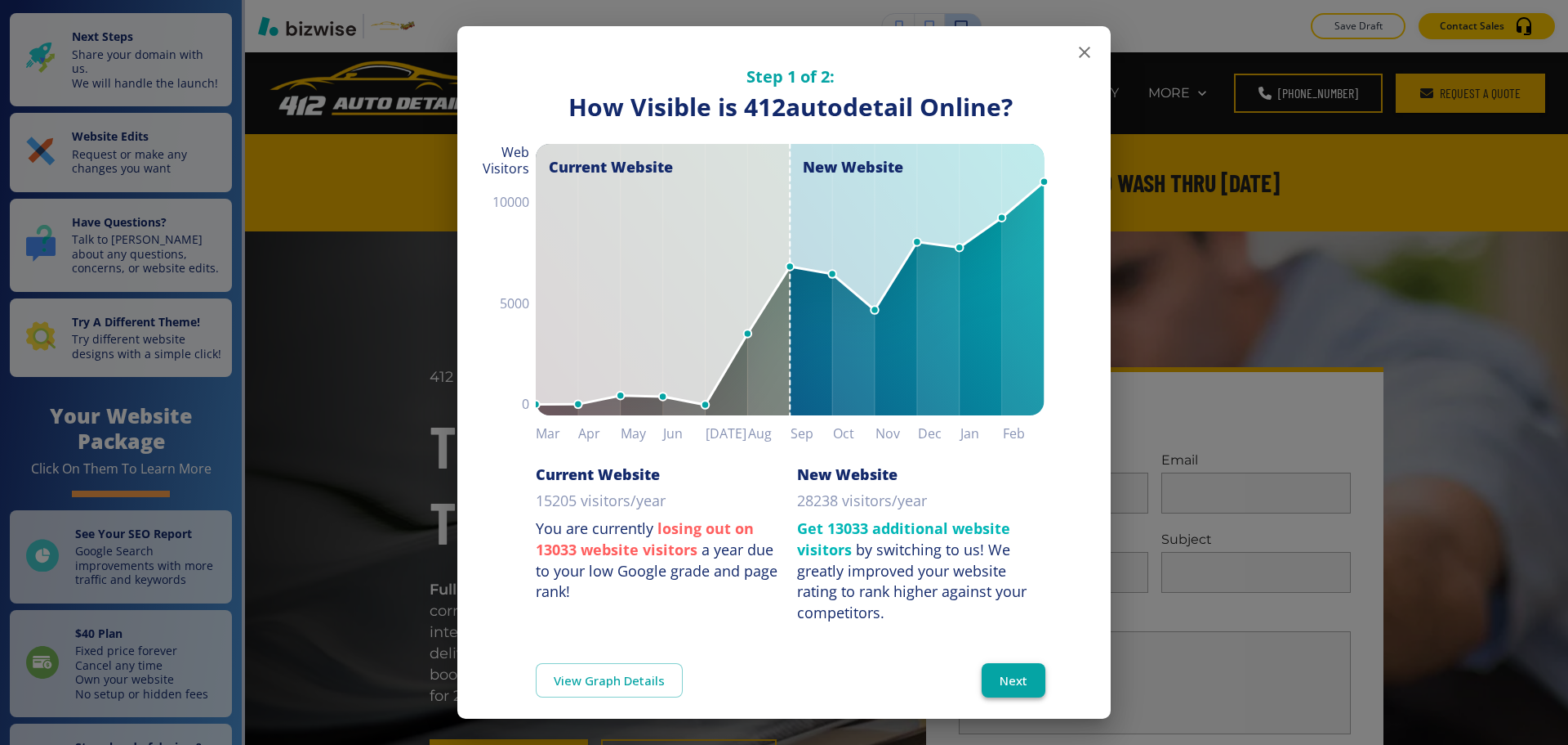
click at [1028, 668] on button "Next" at bounding box center [1013, 679] width 64 height 34
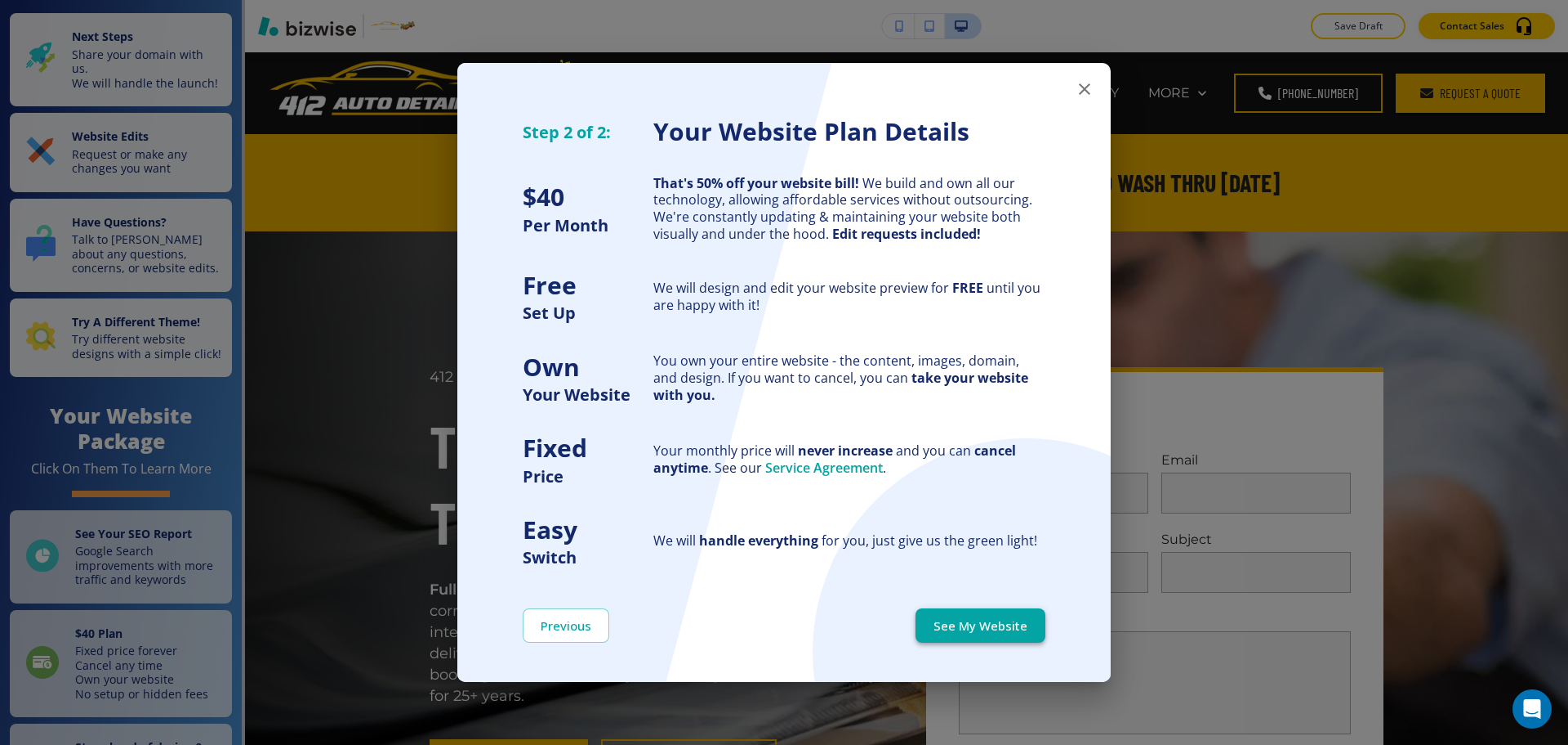
click at [1007, 630] on button "See My Website" at bounding box center [981, 625] width 130 height 34
click at [1012, 636] on button "See My Website" at bounding box center [981, 625] width 130 height 34
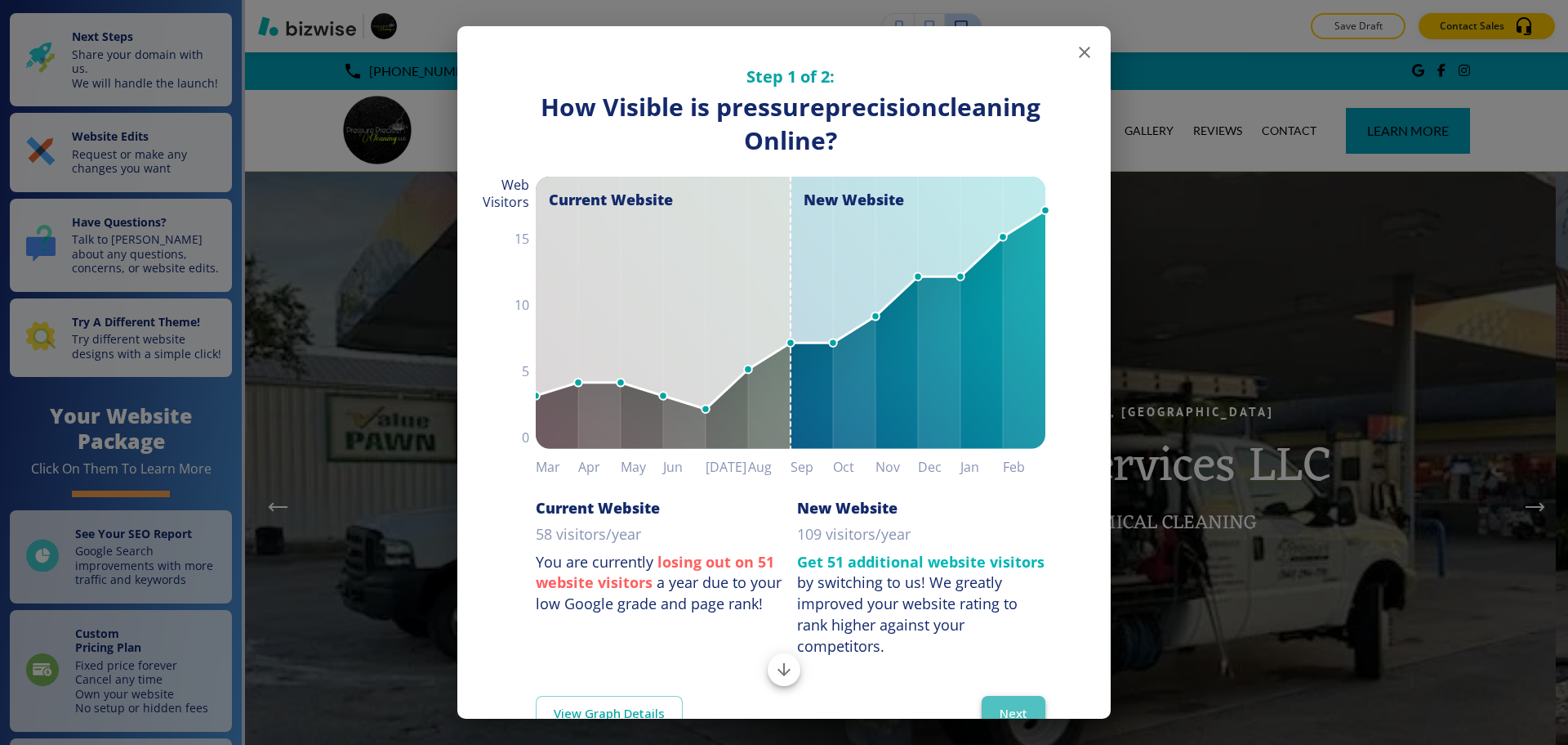
click at [993, 705] on button "Next" at bounding box center [1013, 713] width 64 height 34
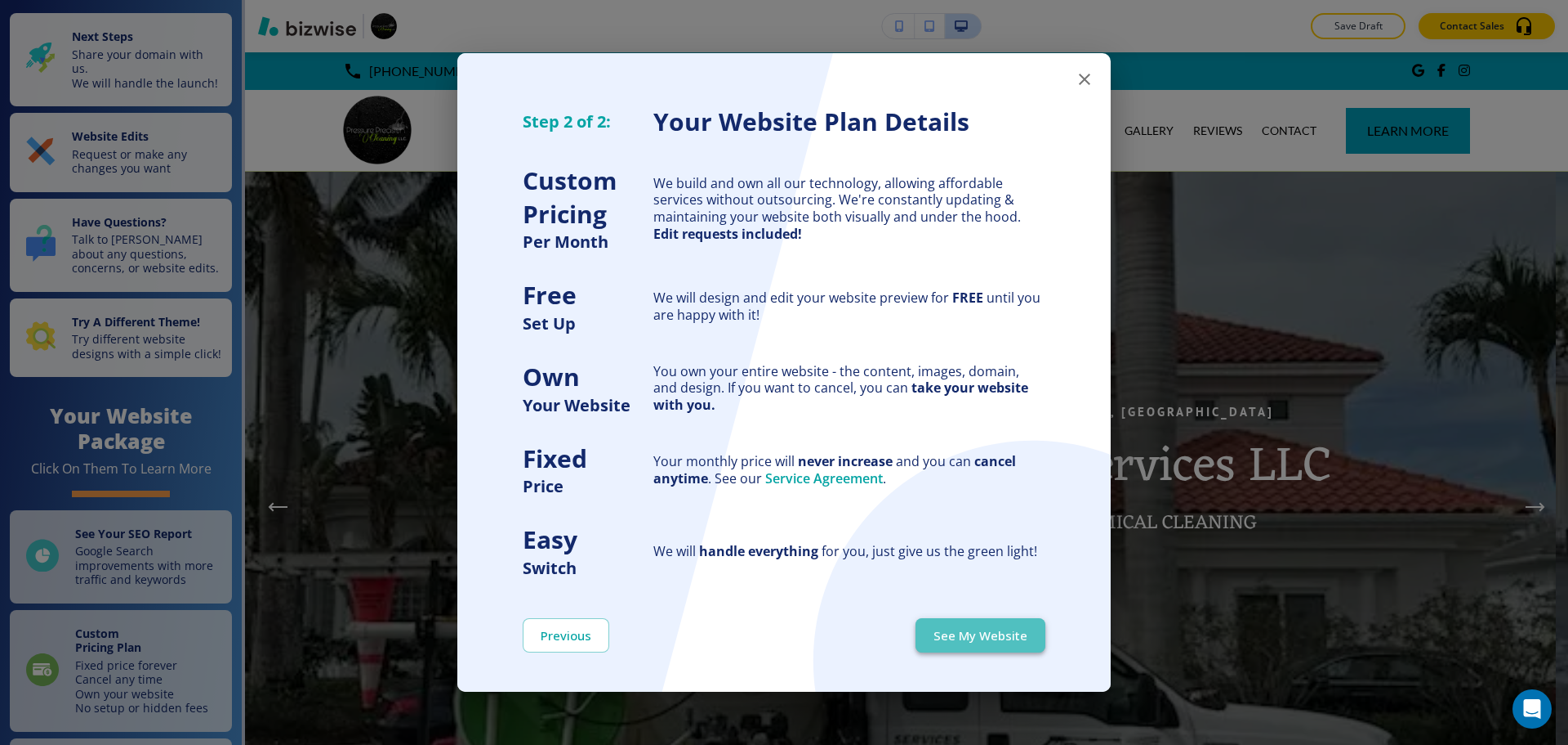
click at [1005, 646] on button "See My Website" at bounding box center [981, 635] width 130 height 34
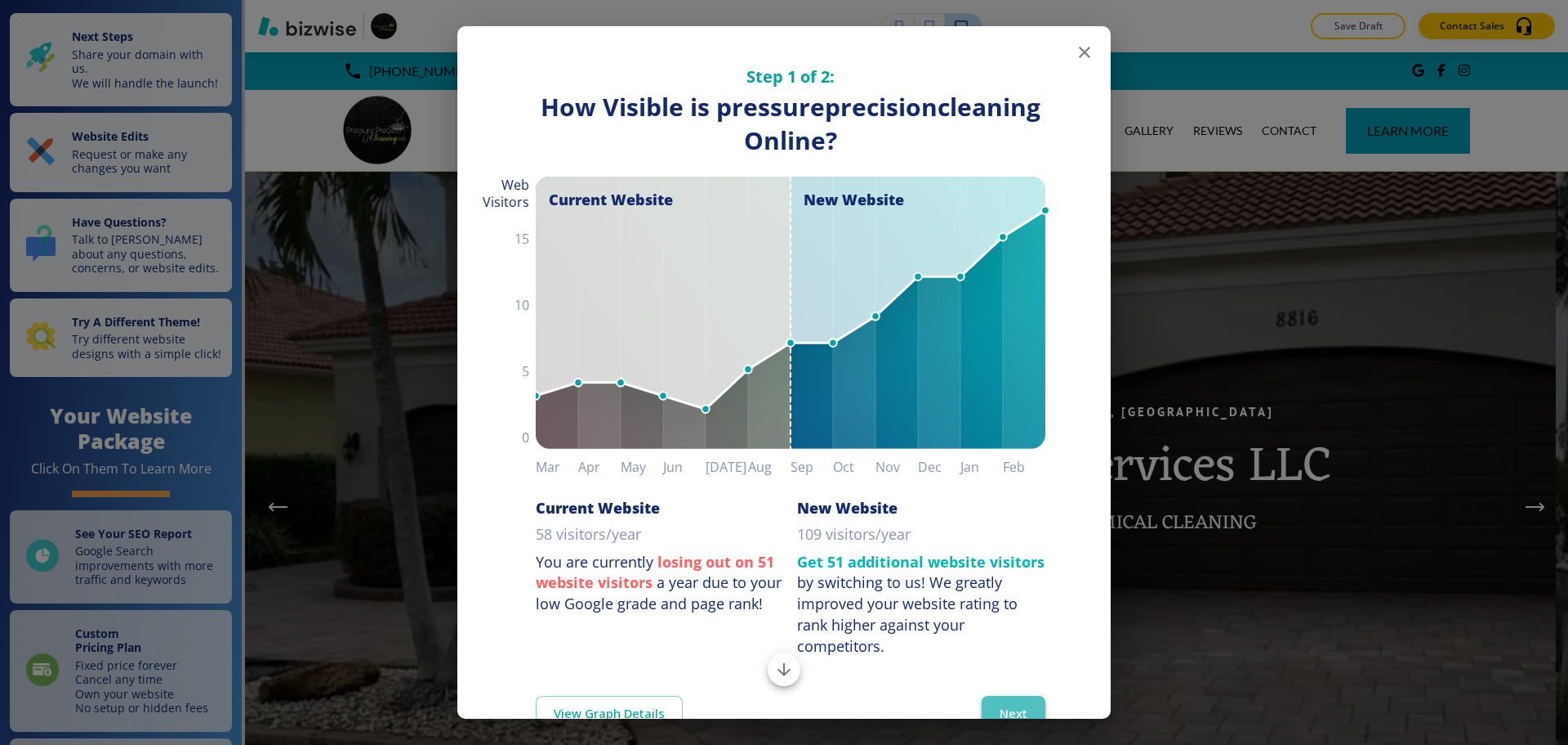
click at [1009, 697] on button "Next" at bounding box center [1013, 713] width 64 height 34
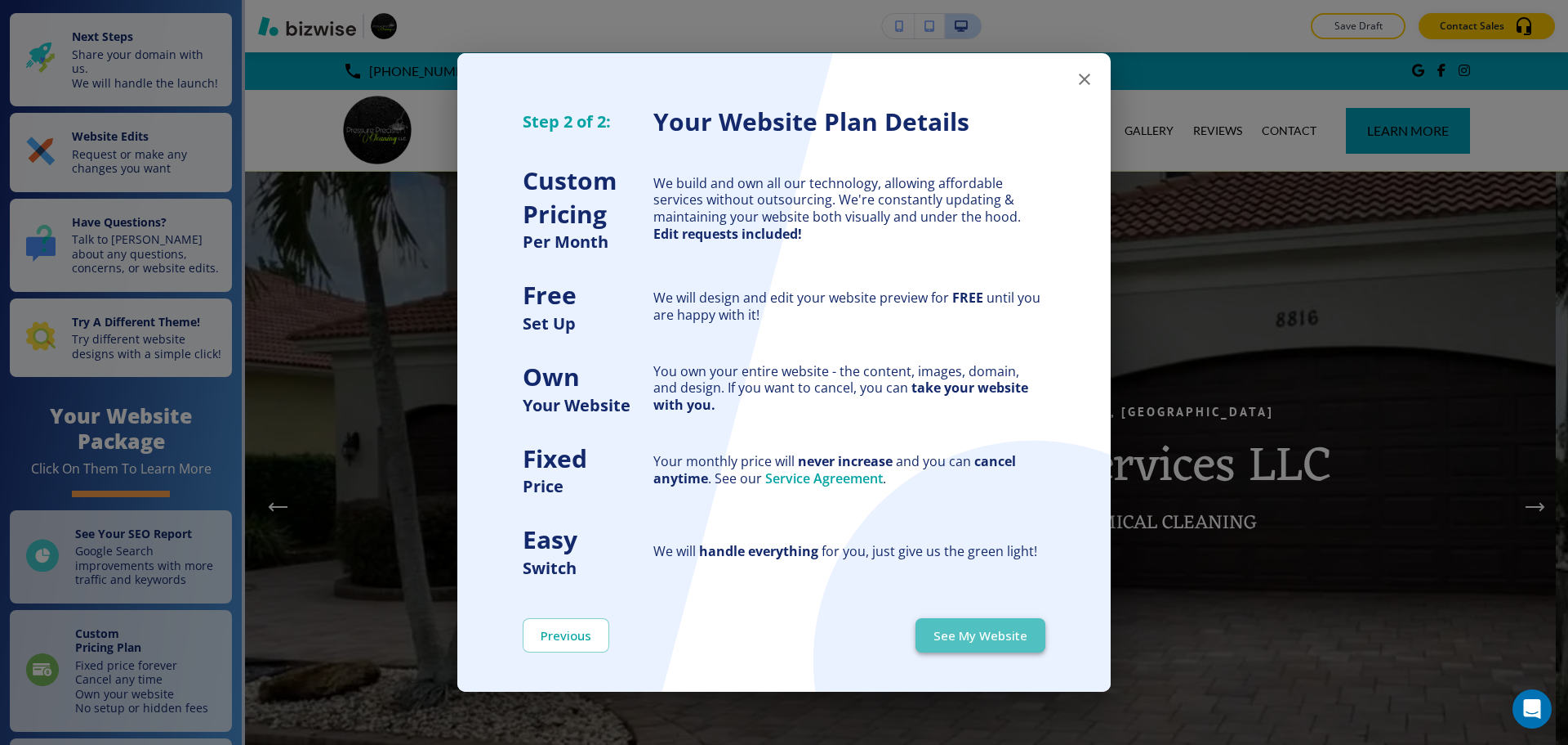
click at [1008, 639] on button "See My Website" at bounding box center [981, 635] width 130 height 34
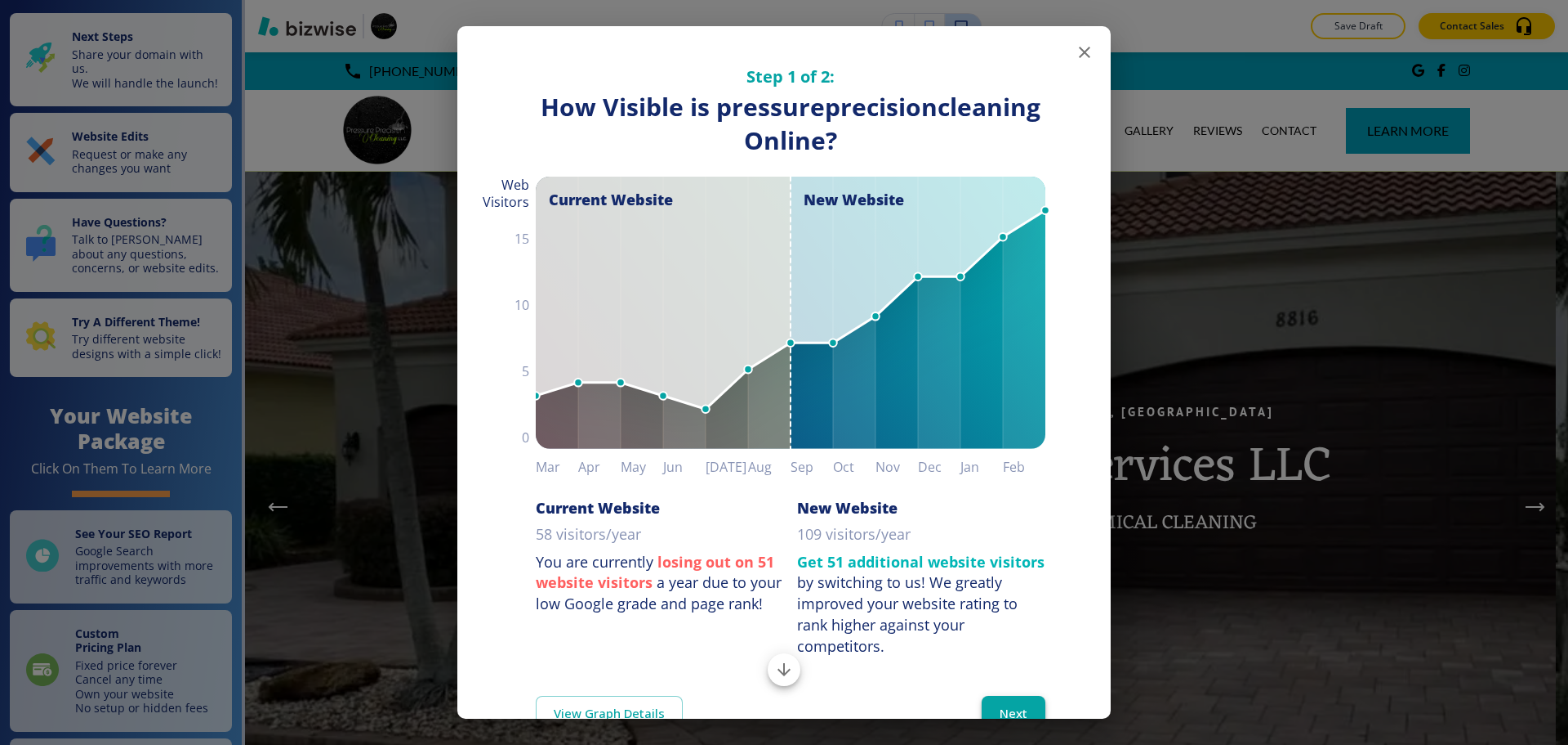
click at [991, 696] on button "Next" at bounding box center [1013, 713] width 64 height 34
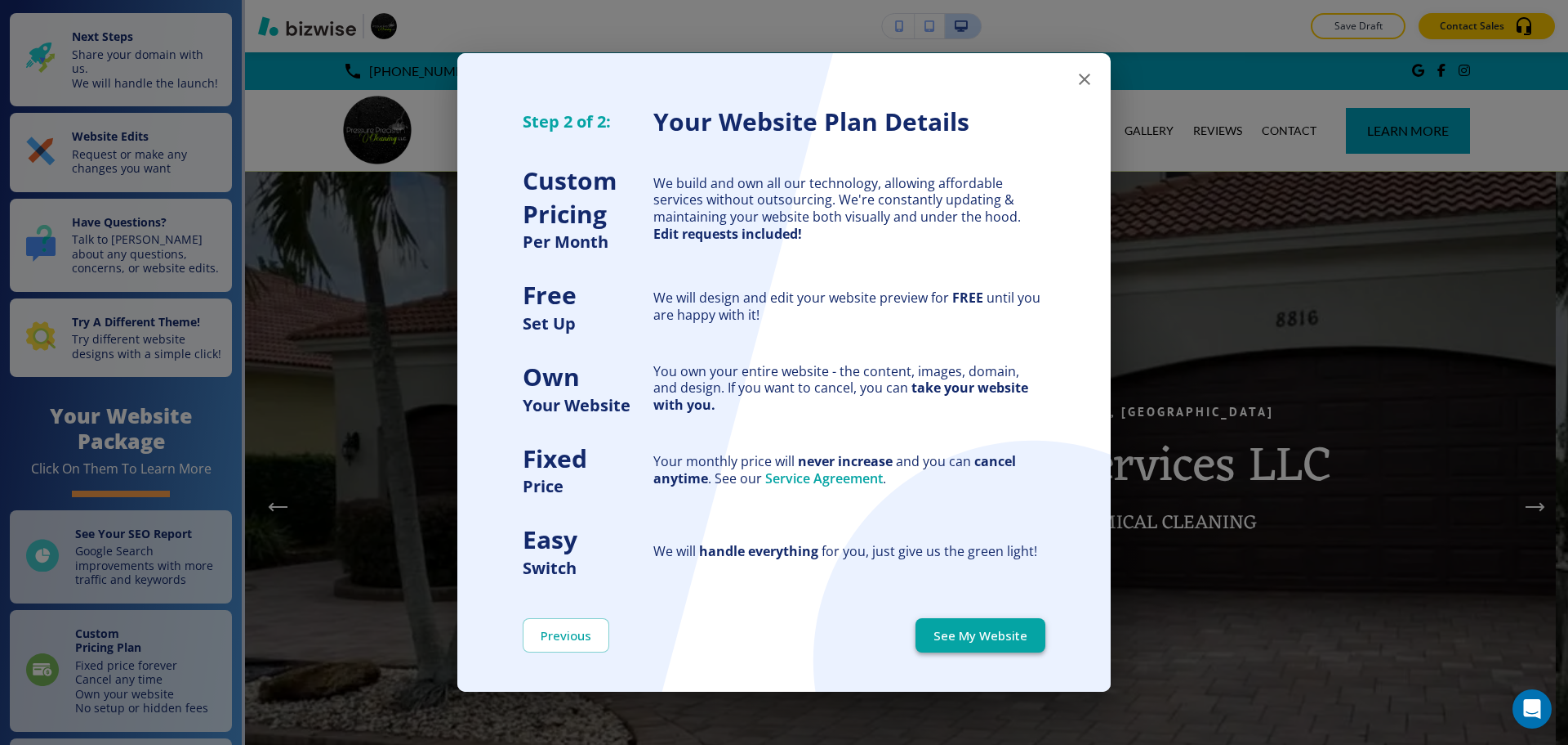
click at [999, 644] on button "See My Website" at bounding box center [981, 635] width 130 height 34
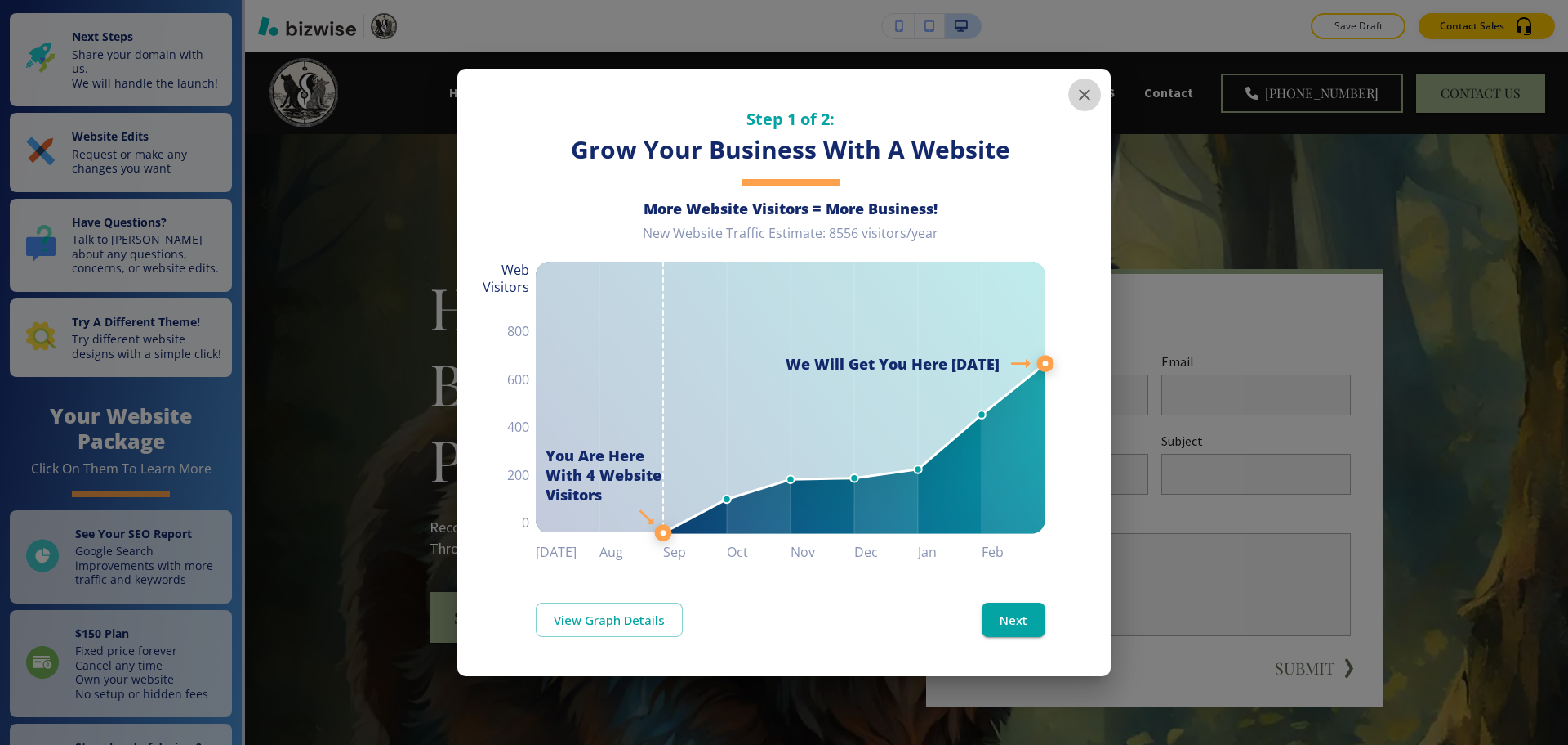
click at [1086, 97] on icon "button" at bounding box center [1085, 94] width 20 height 20
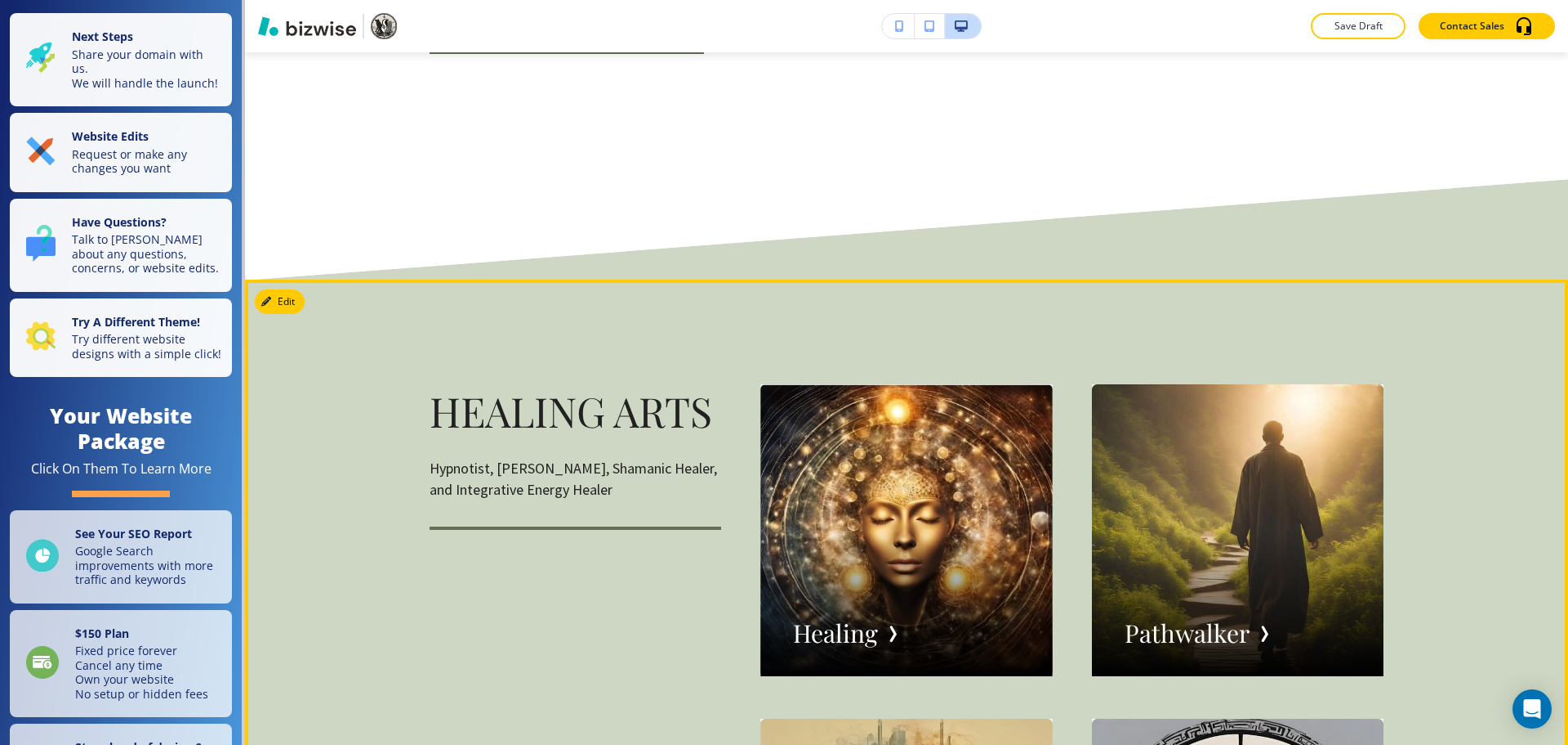
scroll to position [2533, 0]
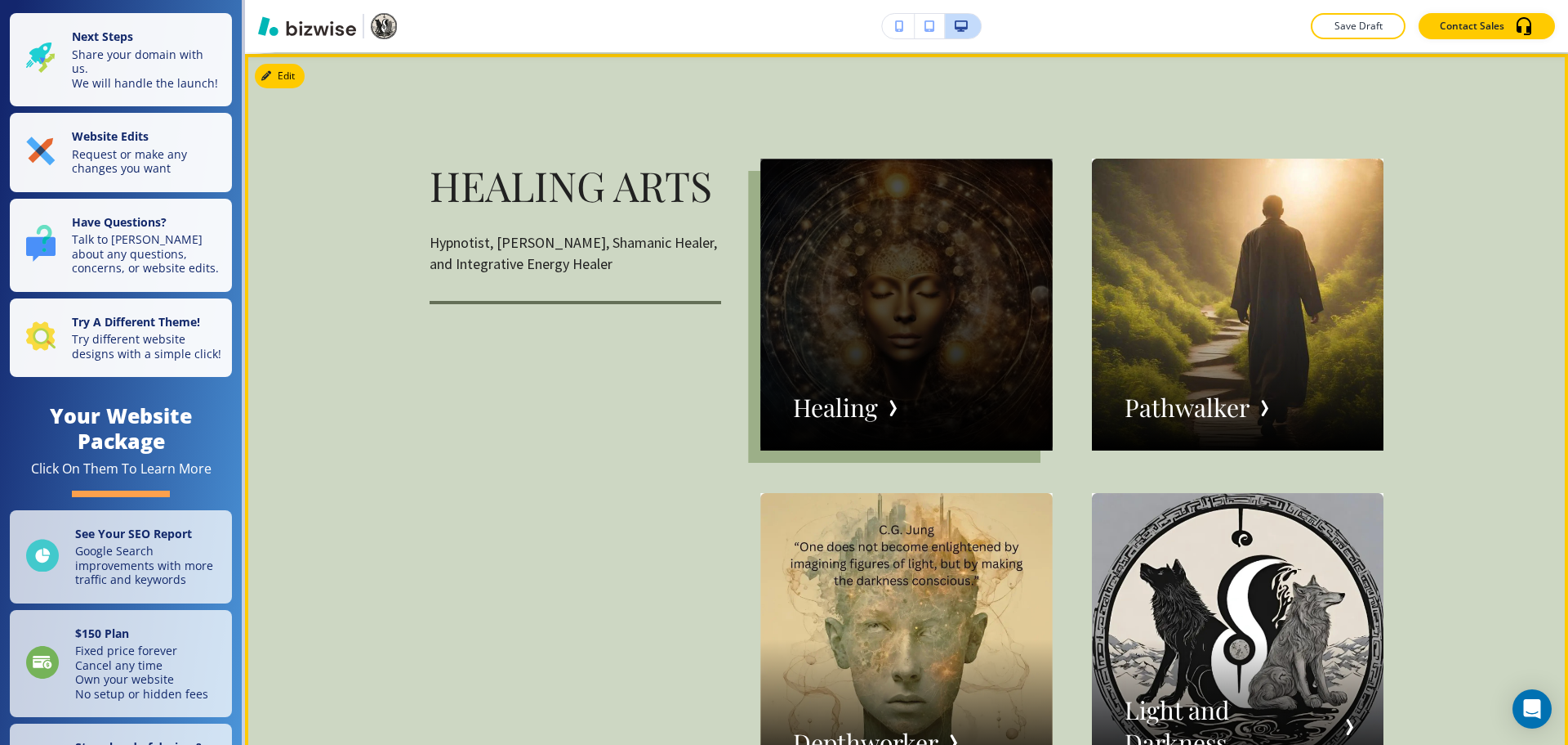
click at [860, 343] on div "button" at bounding box center [906, 304] width 291 height 291
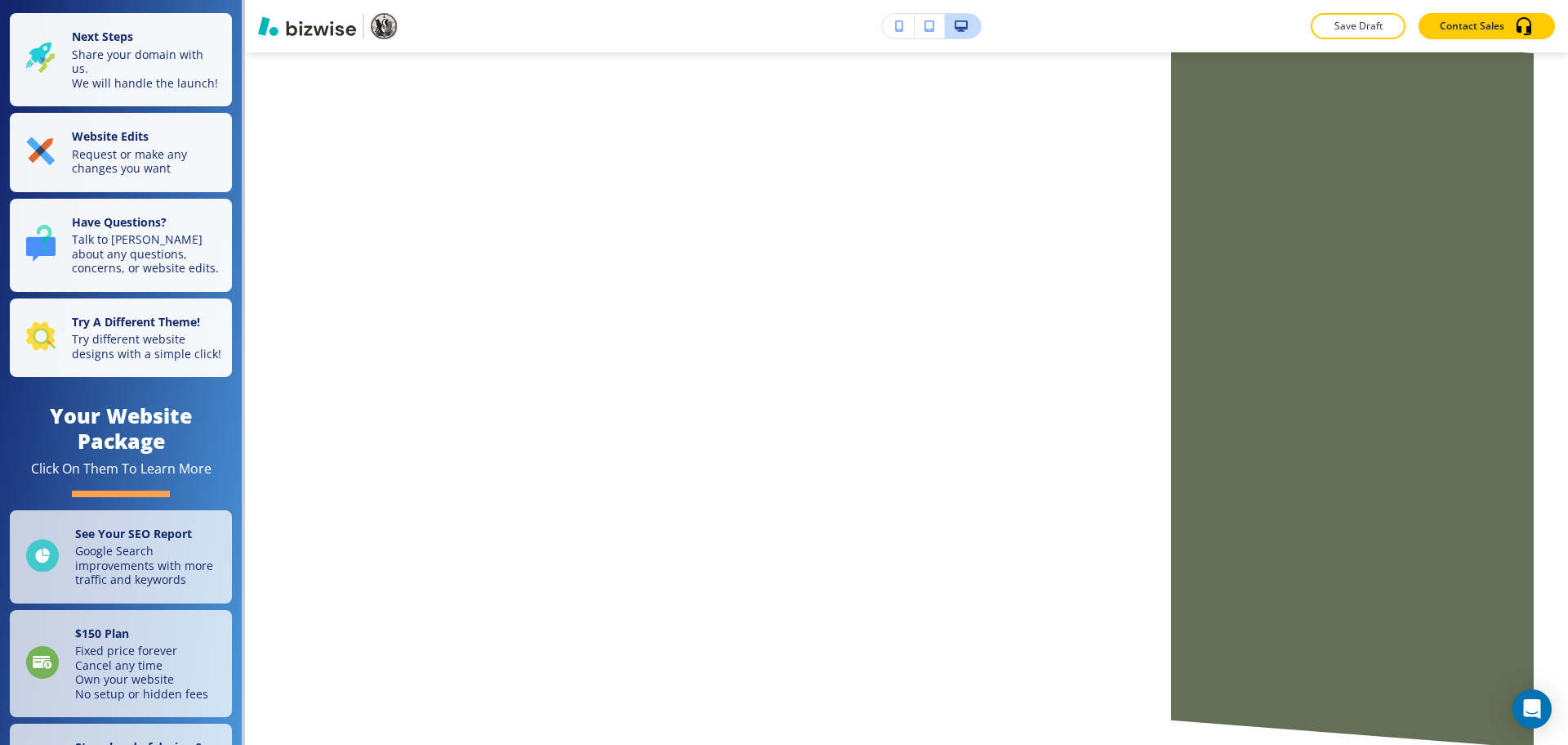
scroll to position [0, 0]
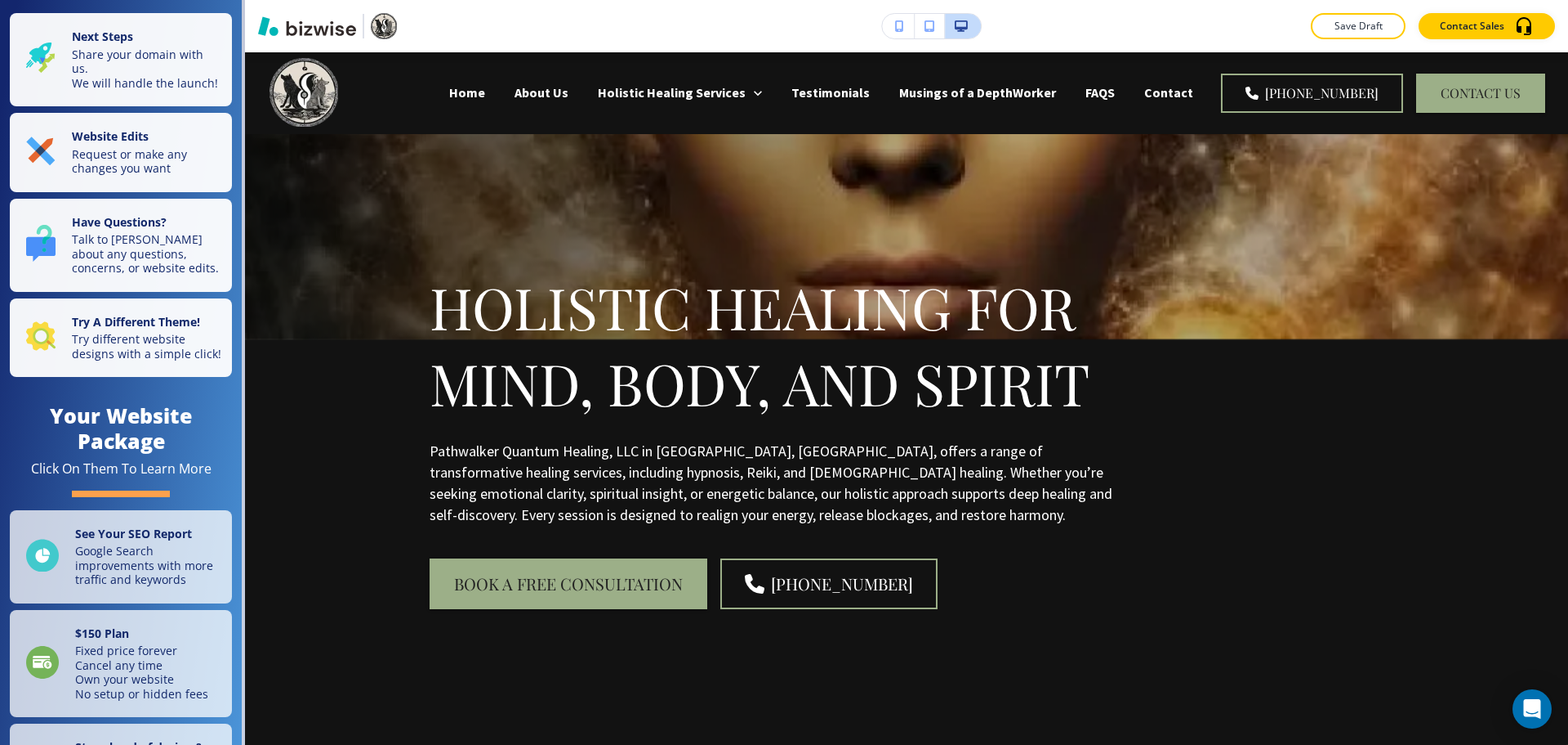
click at [1282, 189] on div "Holistic Healing for Mind, Body, and Spirit Pathwalker Quantum Healing, LLC in …" at bounding box center [887, 419] width 994 height 510
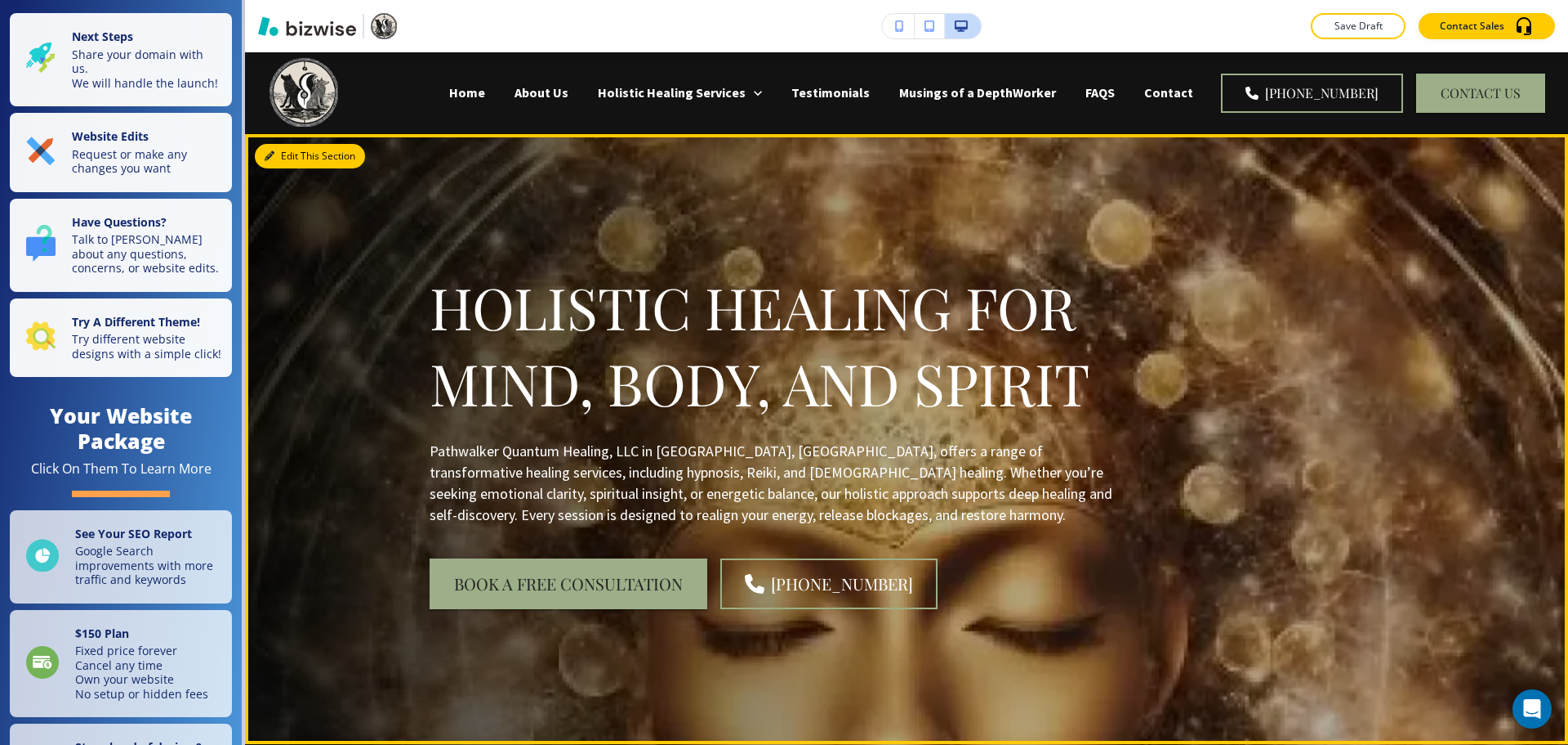
click at [300, 149] on button "Edit This Section" at bounding box center [310, 155] width 110 height 25
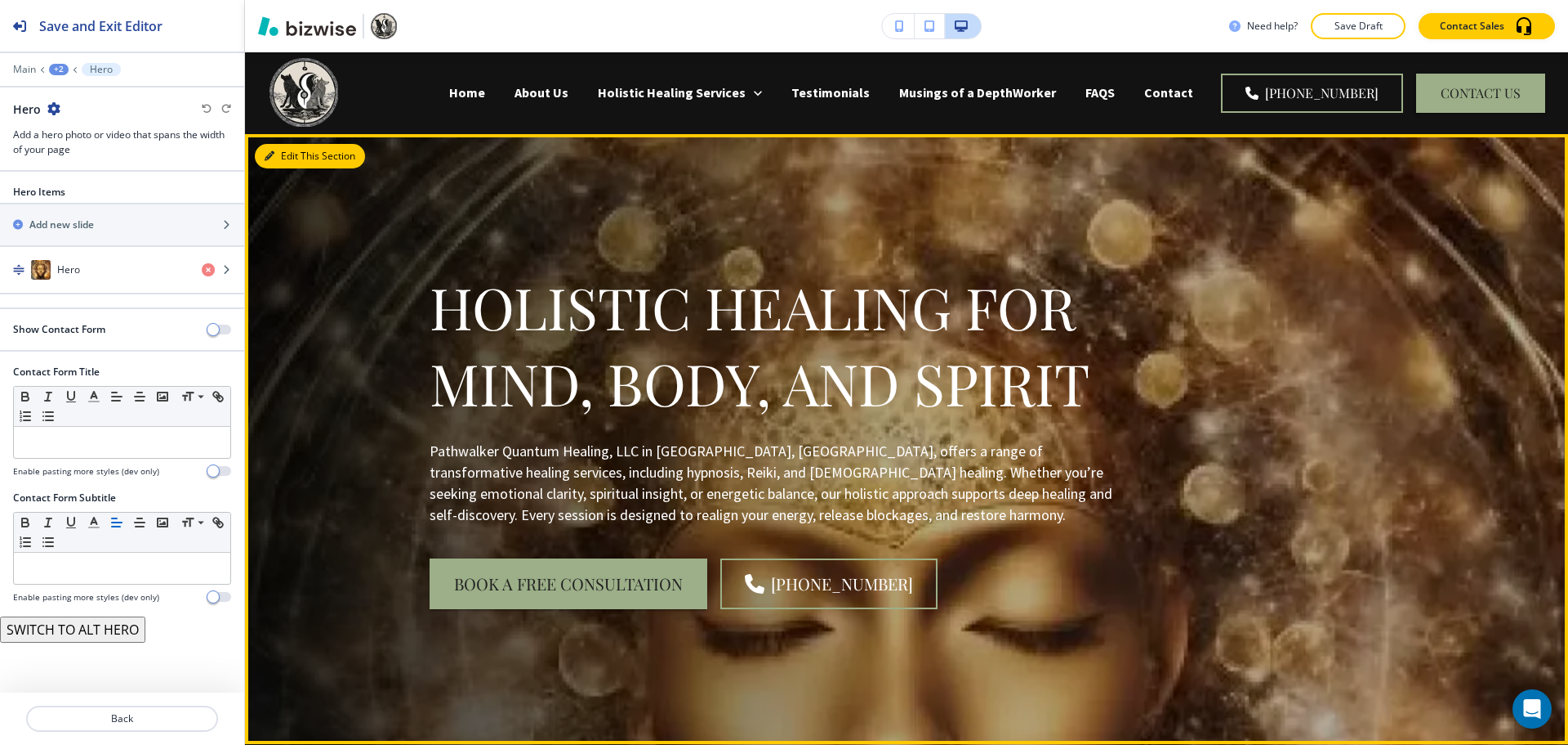
scroll to position [82, 0]
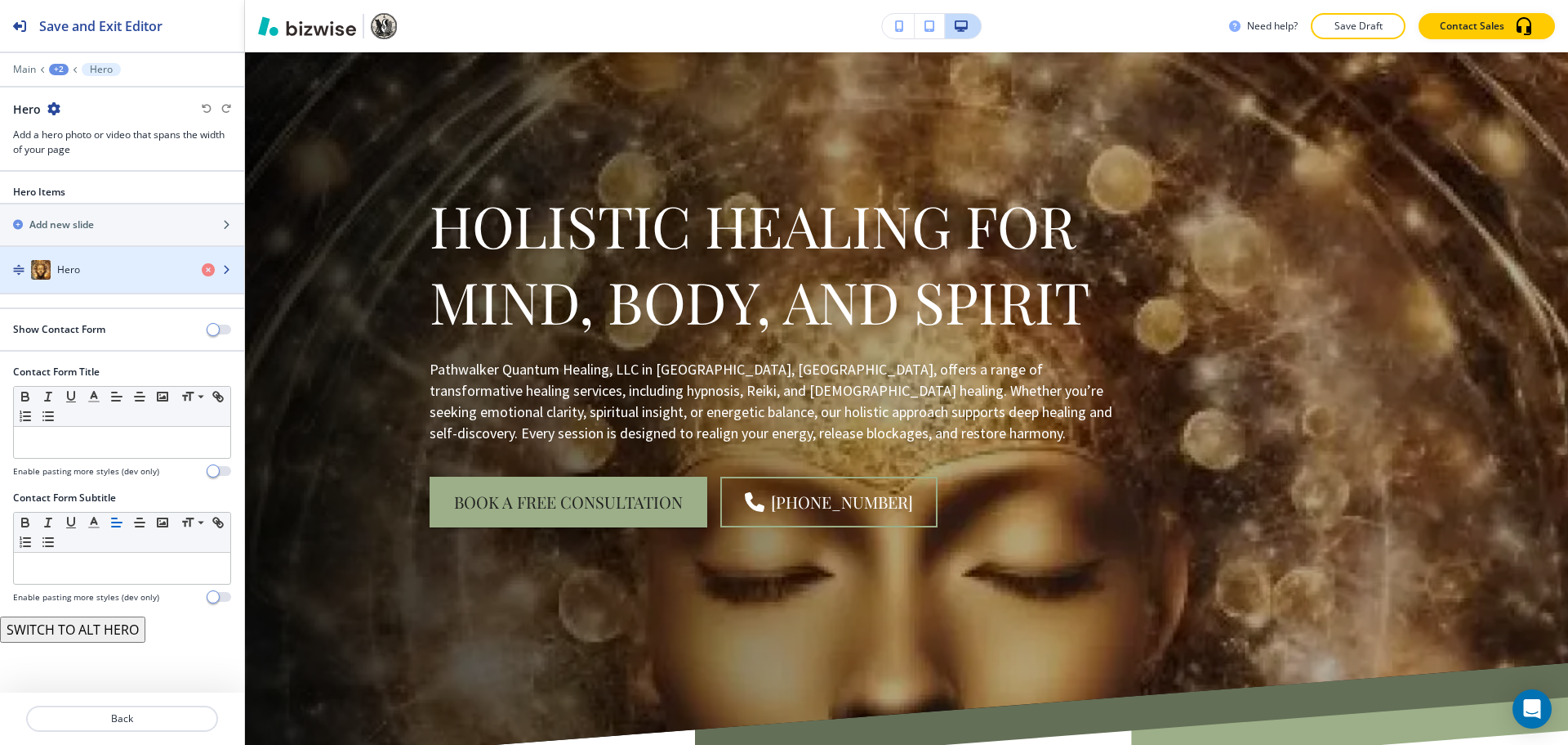
click at [116, 269] on div "Hero" at bounding box center [94, 270] width 189 height 20
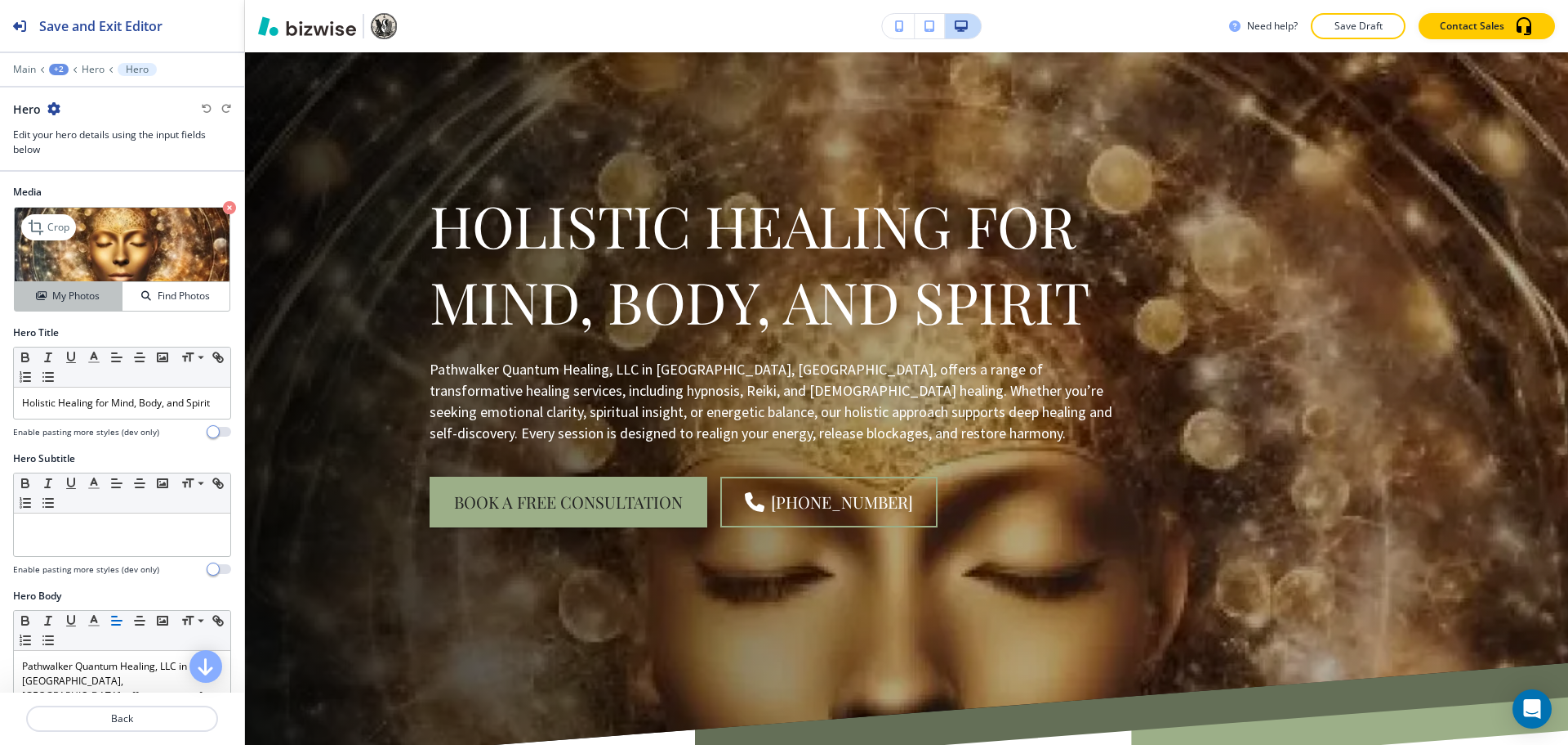
click at [99, 291] on div "My Photos" at bounding box center [68, 295] width 107 height 15
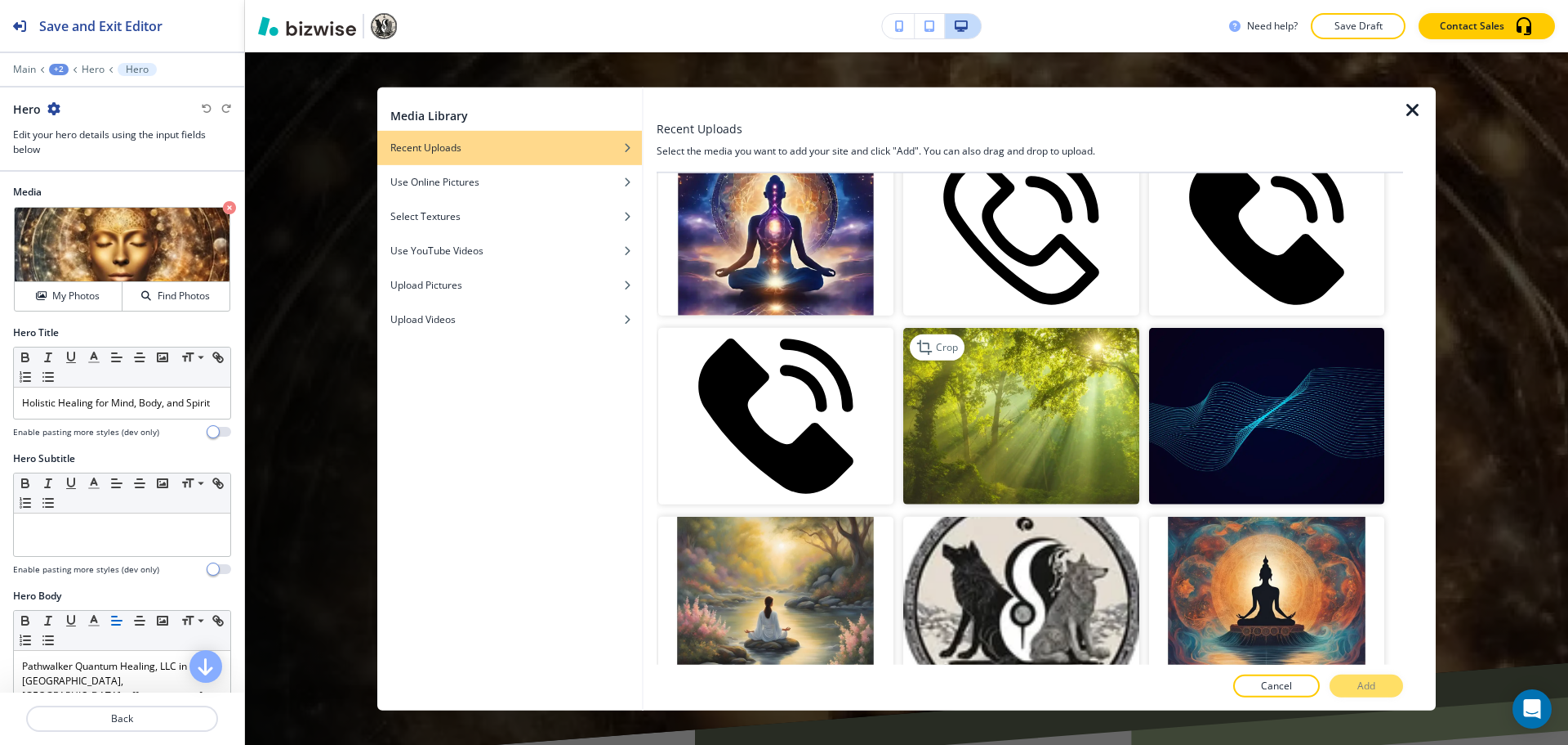
scroll to position [2125, 0]
click at [1248, 396] on img "button" at bounding box center [1266, 414] width 235 height 176
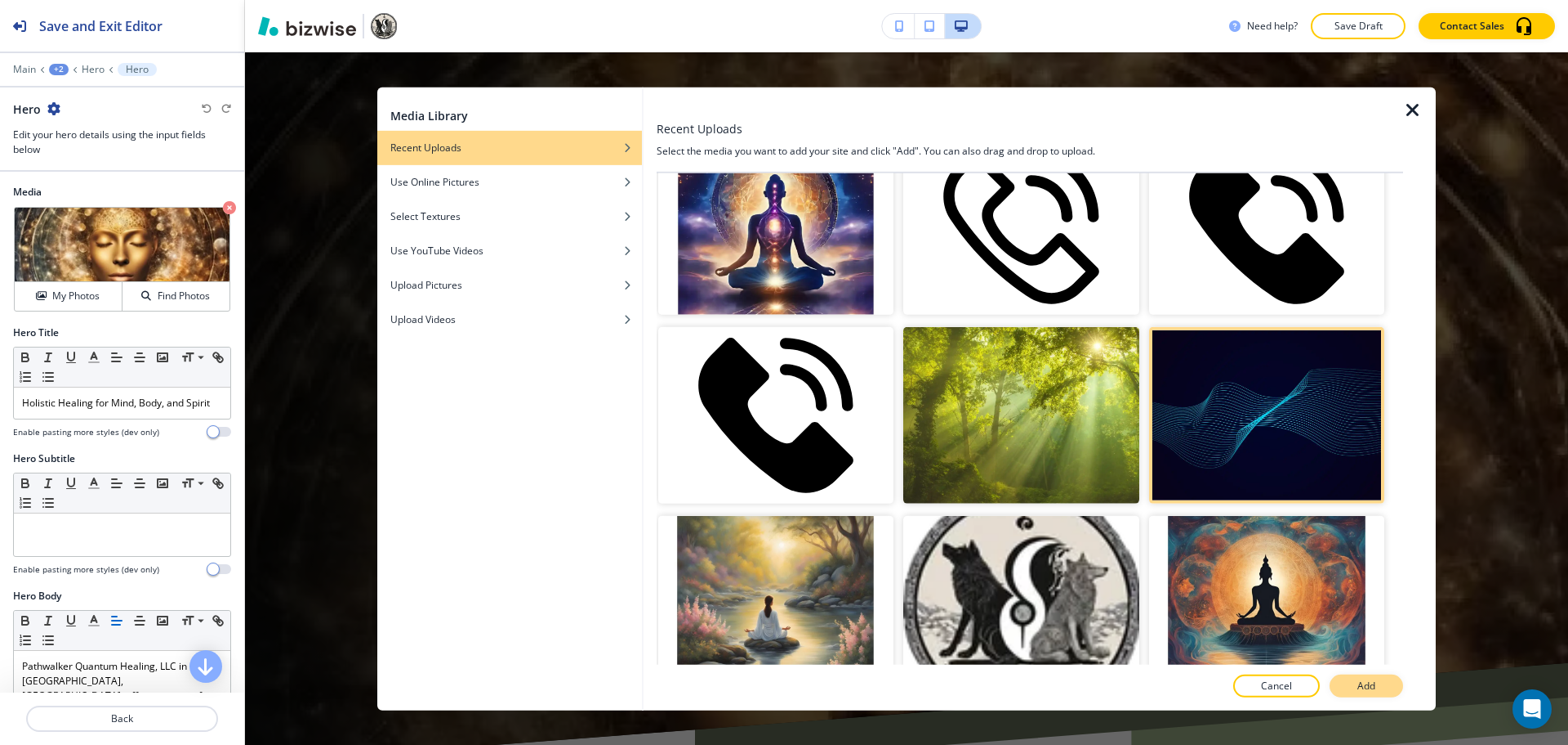
click at [1400, 682] on button "Add" at bounding box center [1366, 685] width 74 height 23
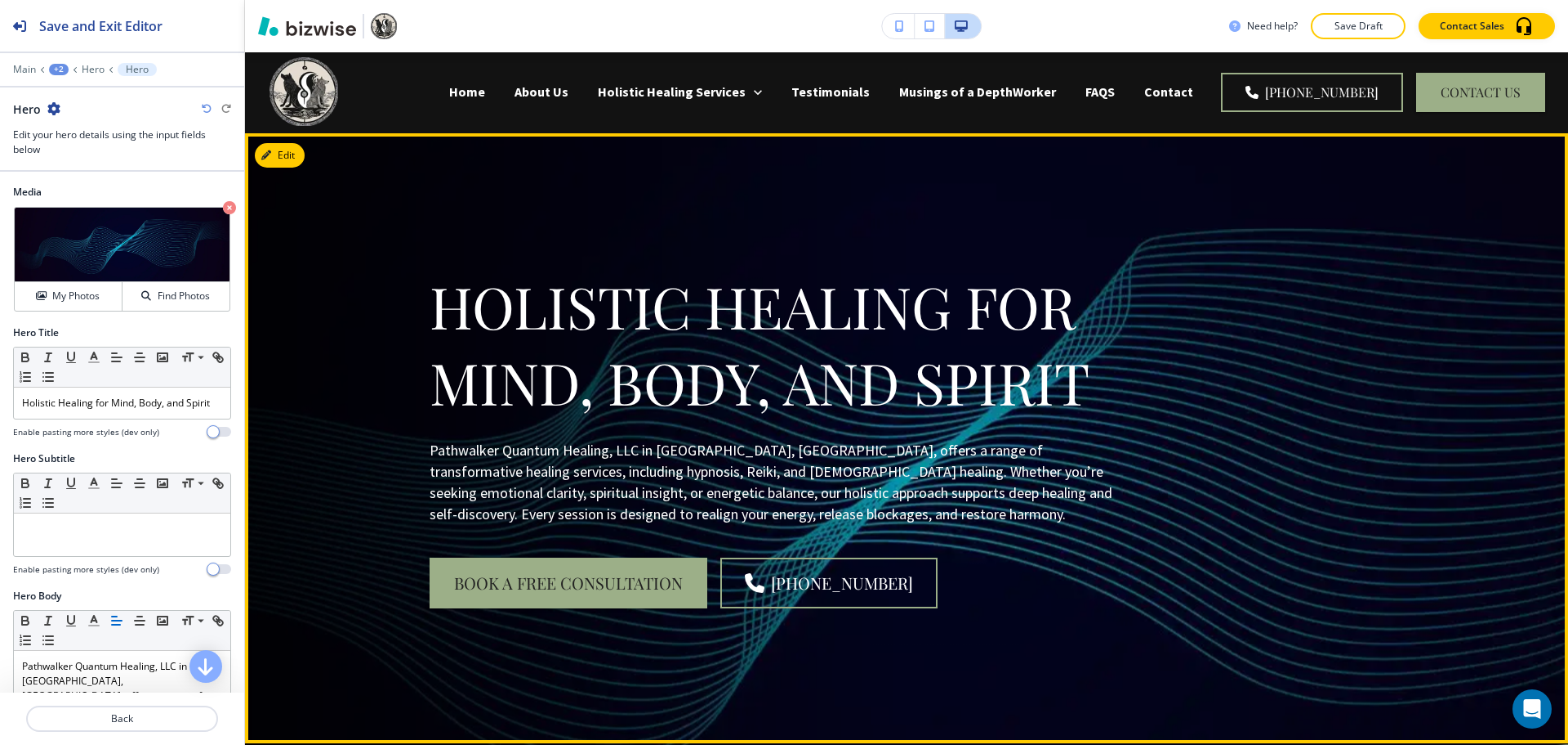
scroll to position [0, 0]
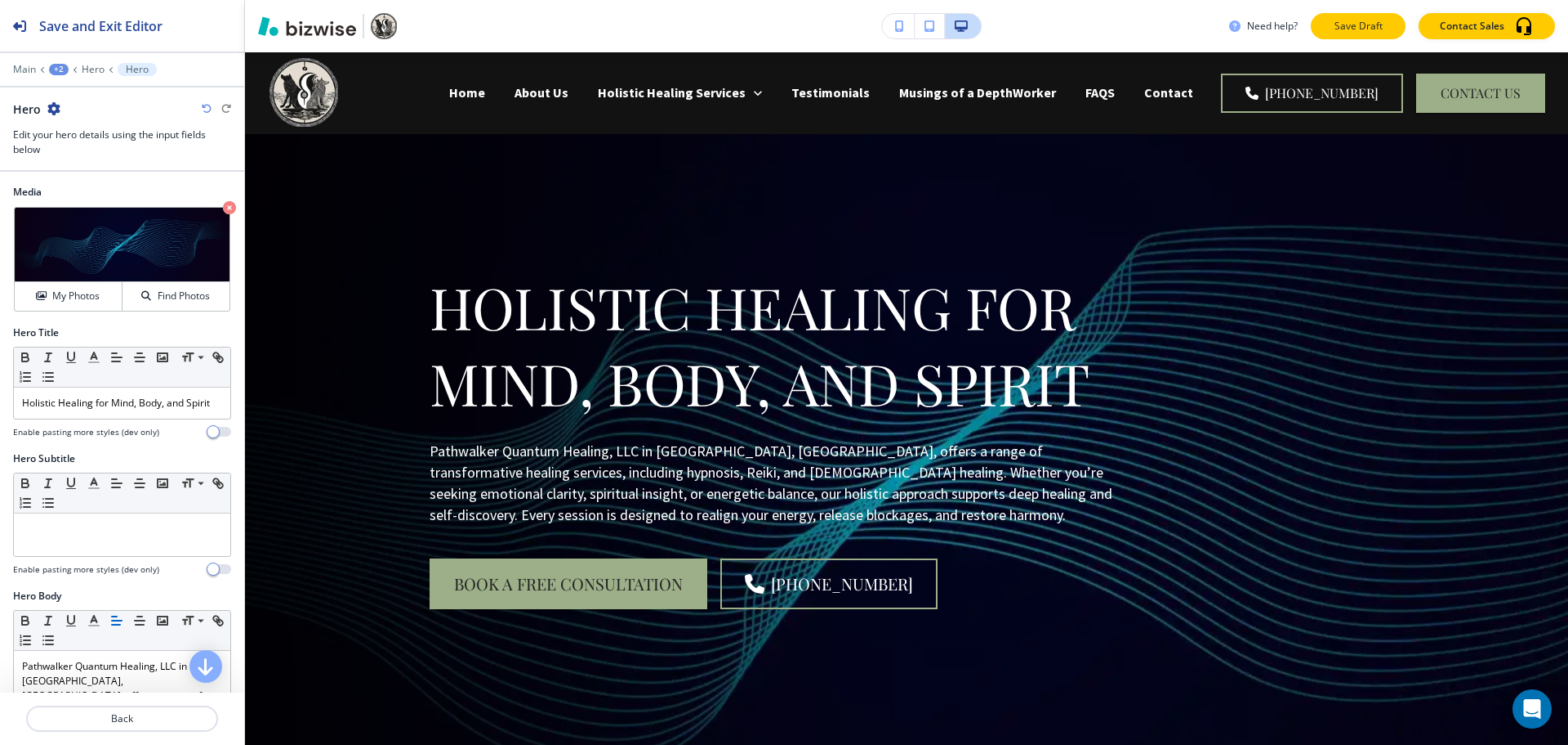
click at [1331, 18] on button "Save Draft" at bounding box center [1358, 26] width 94 height 27
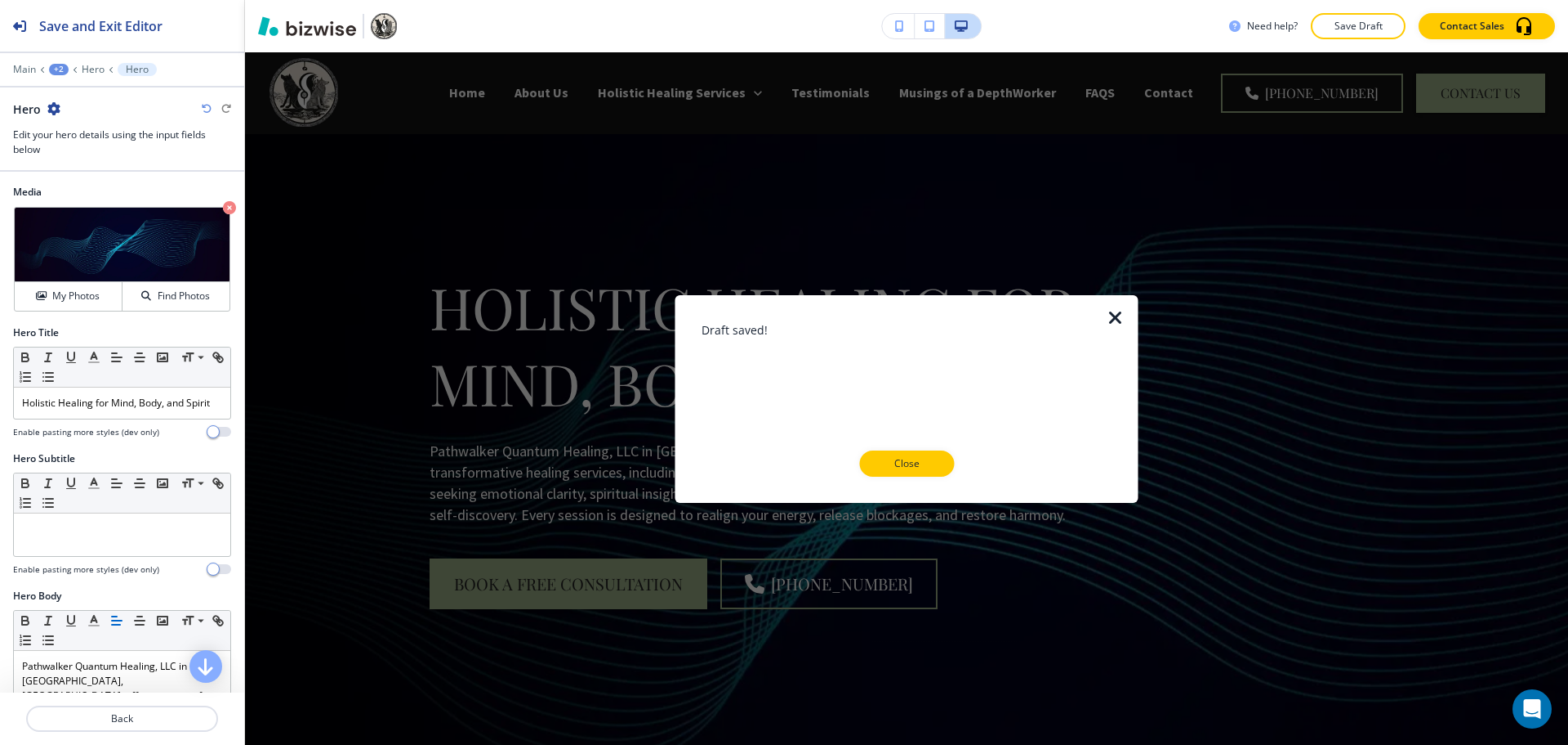
click at [1119, 317] on icon "button" at bounding box center [1116, 317] width 20 height 20
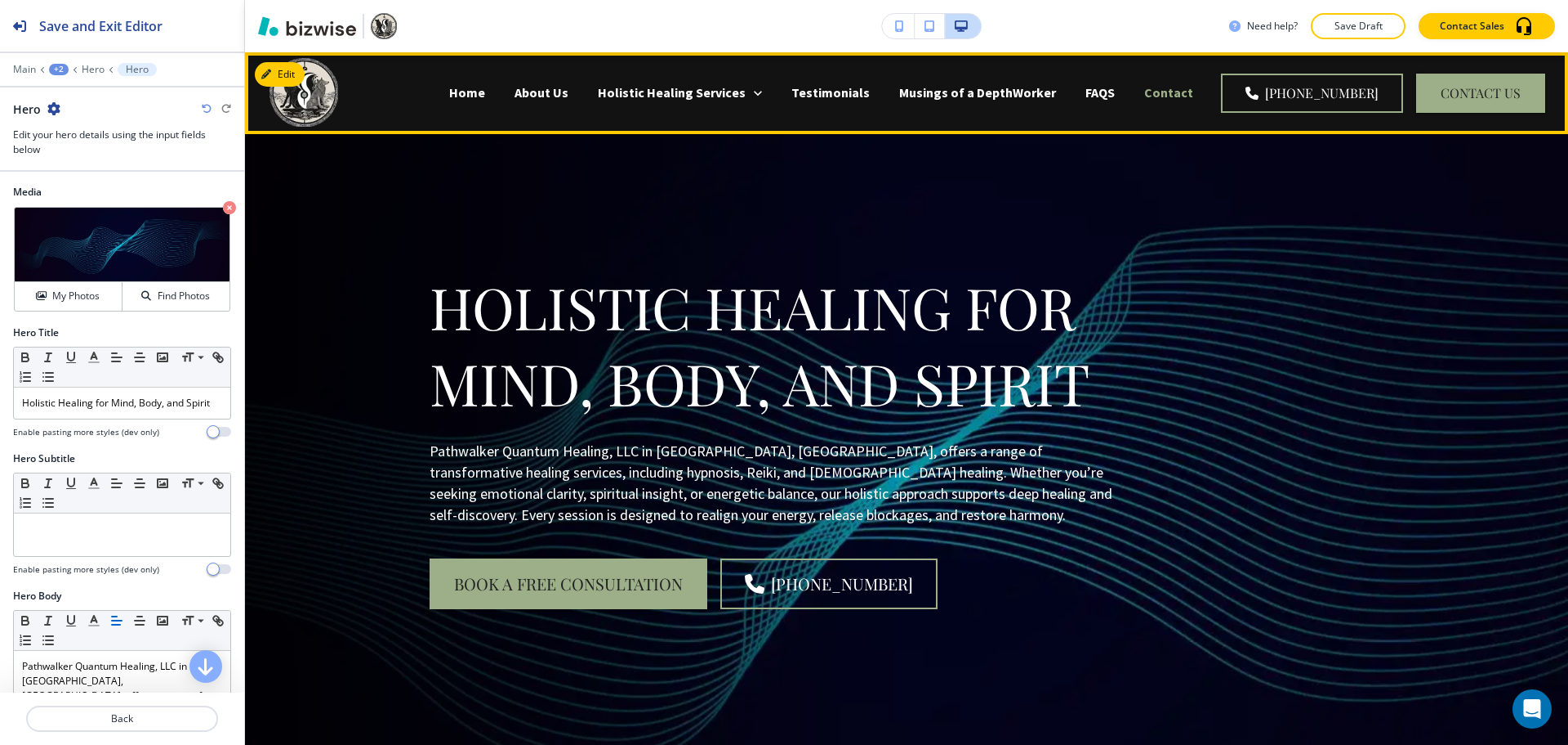
click at [1182, 95] on p "Contact" at bounding box center [1169, 93] width 49 height 19
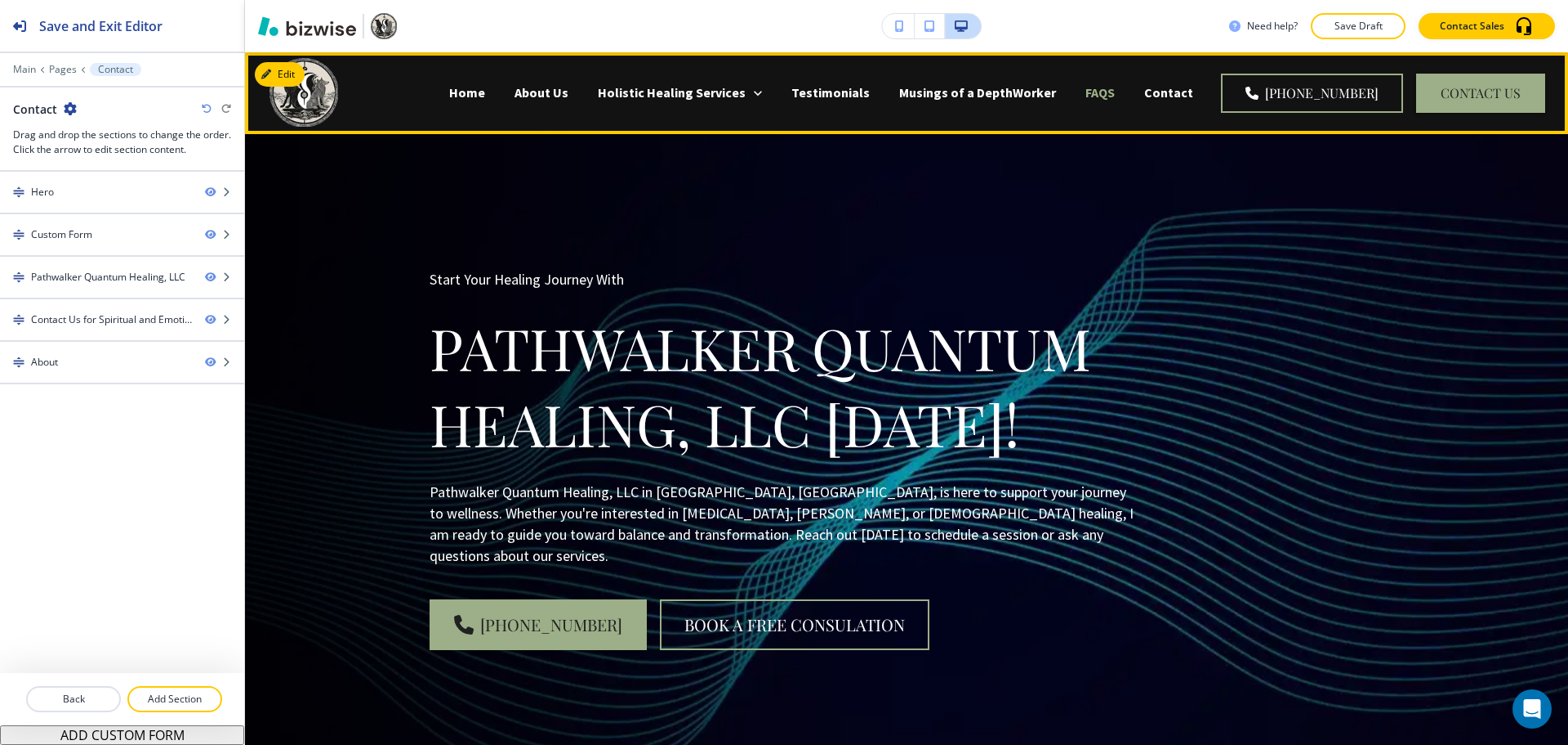
click at [1116, 98] on p "FAQS" at bounding box center [1101, 93] width 30 height 19
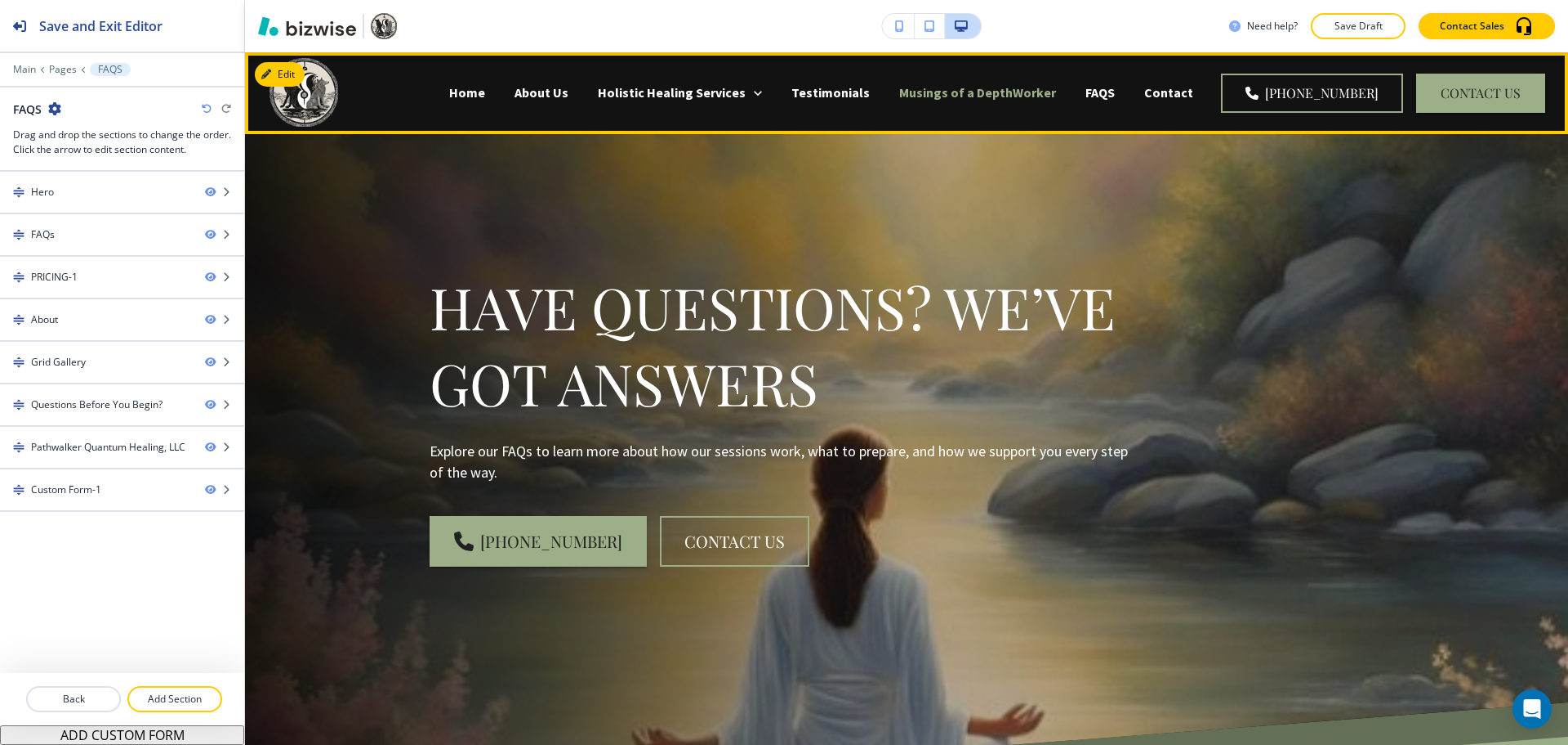
click at [1055, 99] on p "Musings of a DepthWorker" at bounding box center [977, 93] width 156 height 19
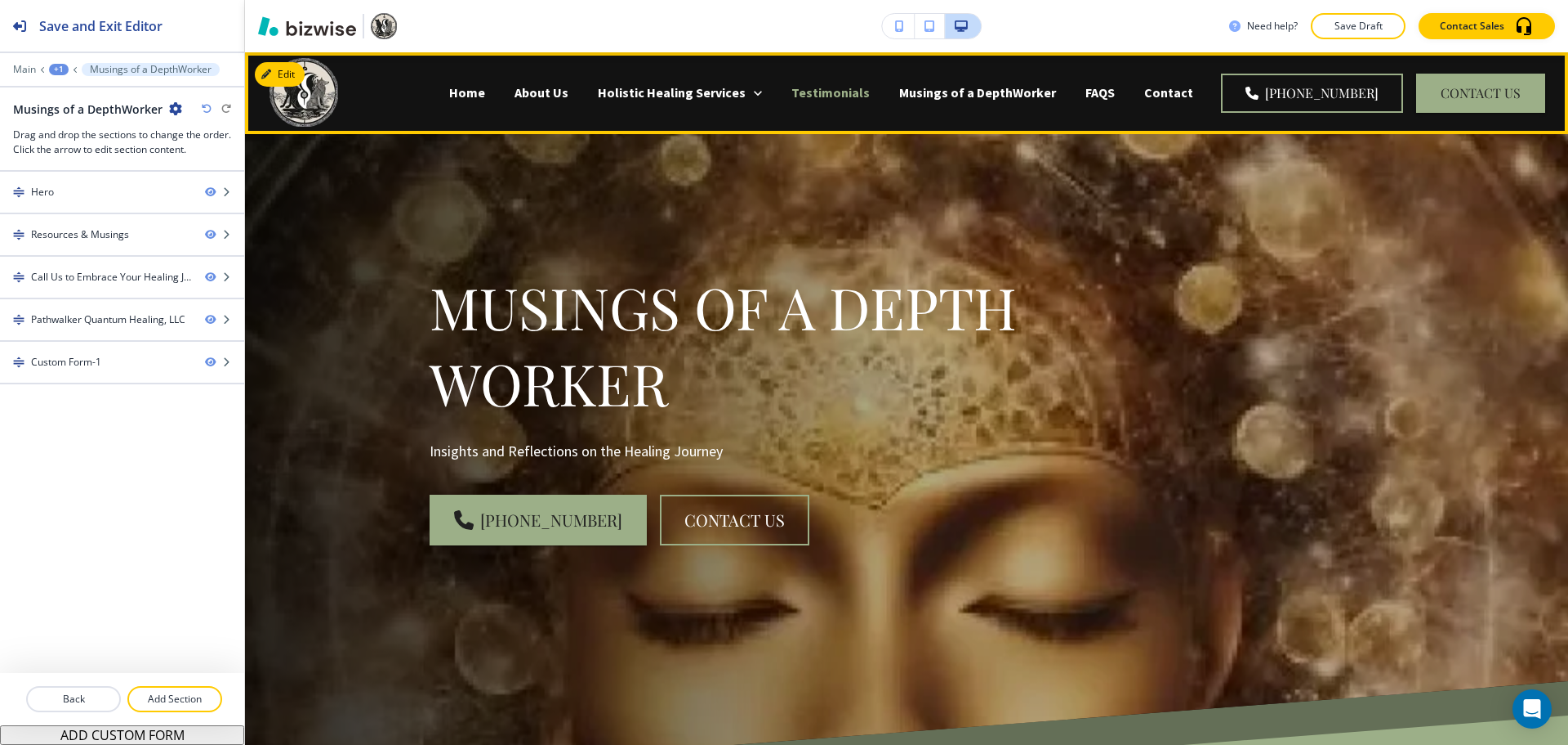
click at [870, 93] on p "Testimonials" at bounding box center [831, 93] width 79 height 19
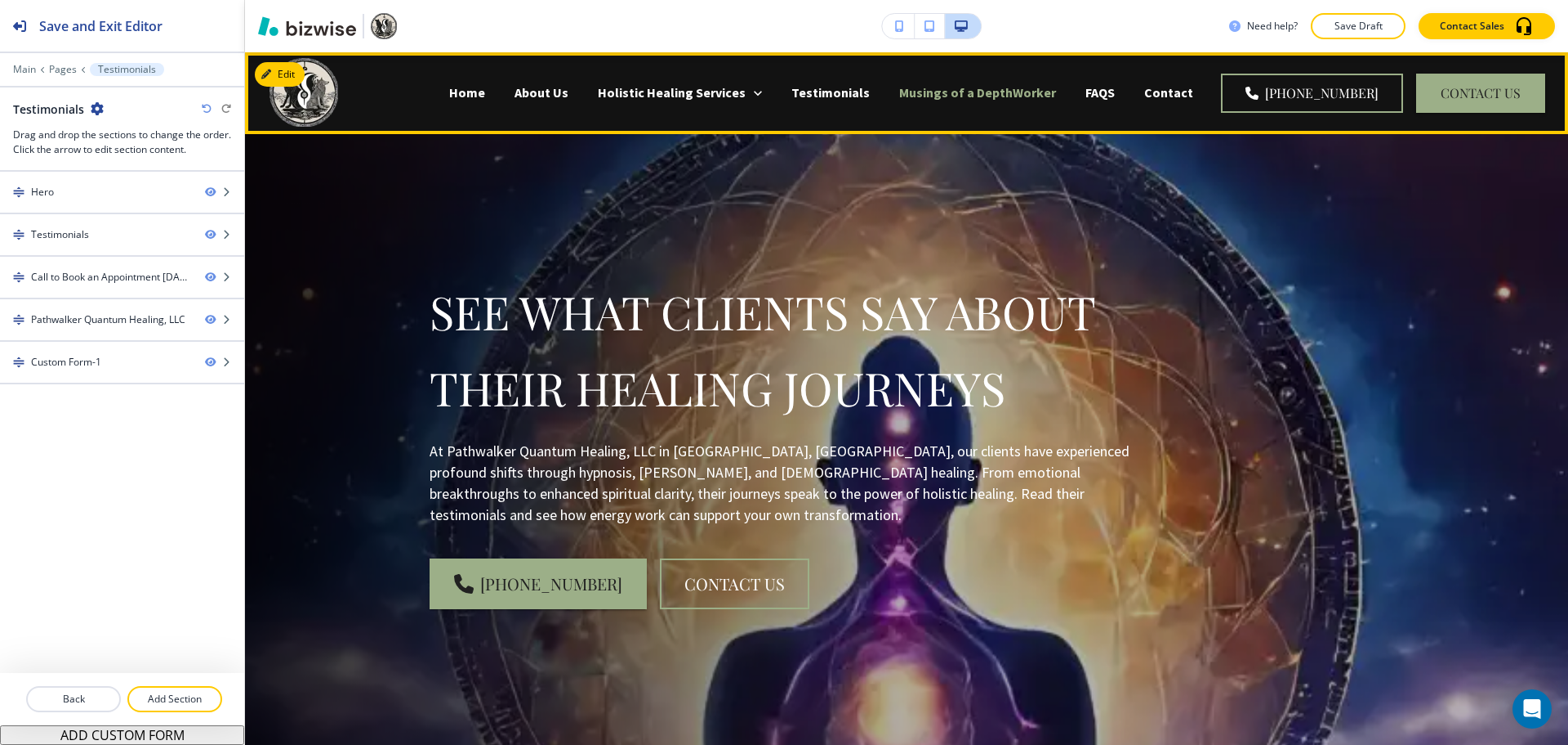
click at [991, 97] on p "Musings of a DepthWorker" at bounding box center [977, 93] width 156 height 19
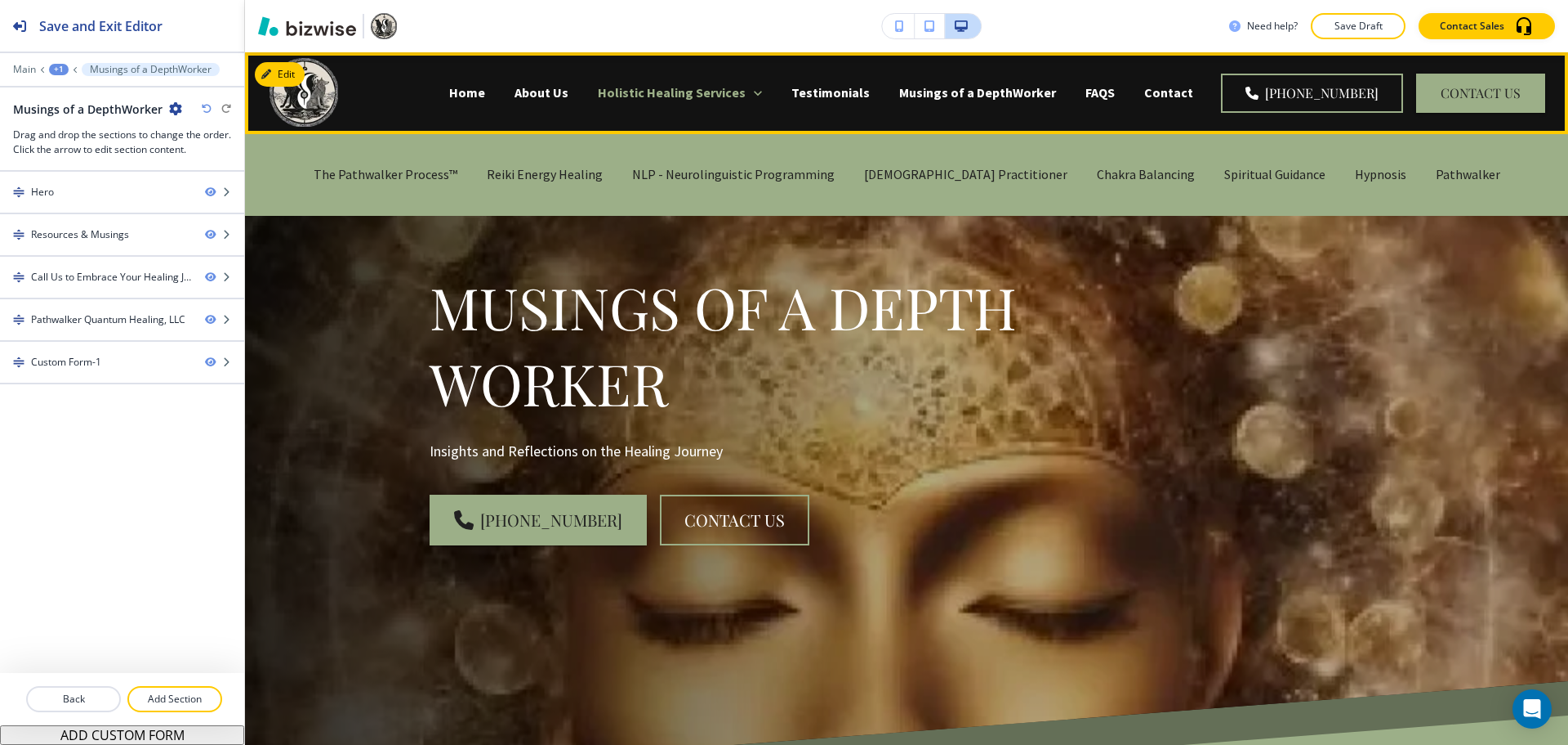
click at [724, 94] on p "Holistic Healing Services" at bounding box center [672, 93] width 148 height 19
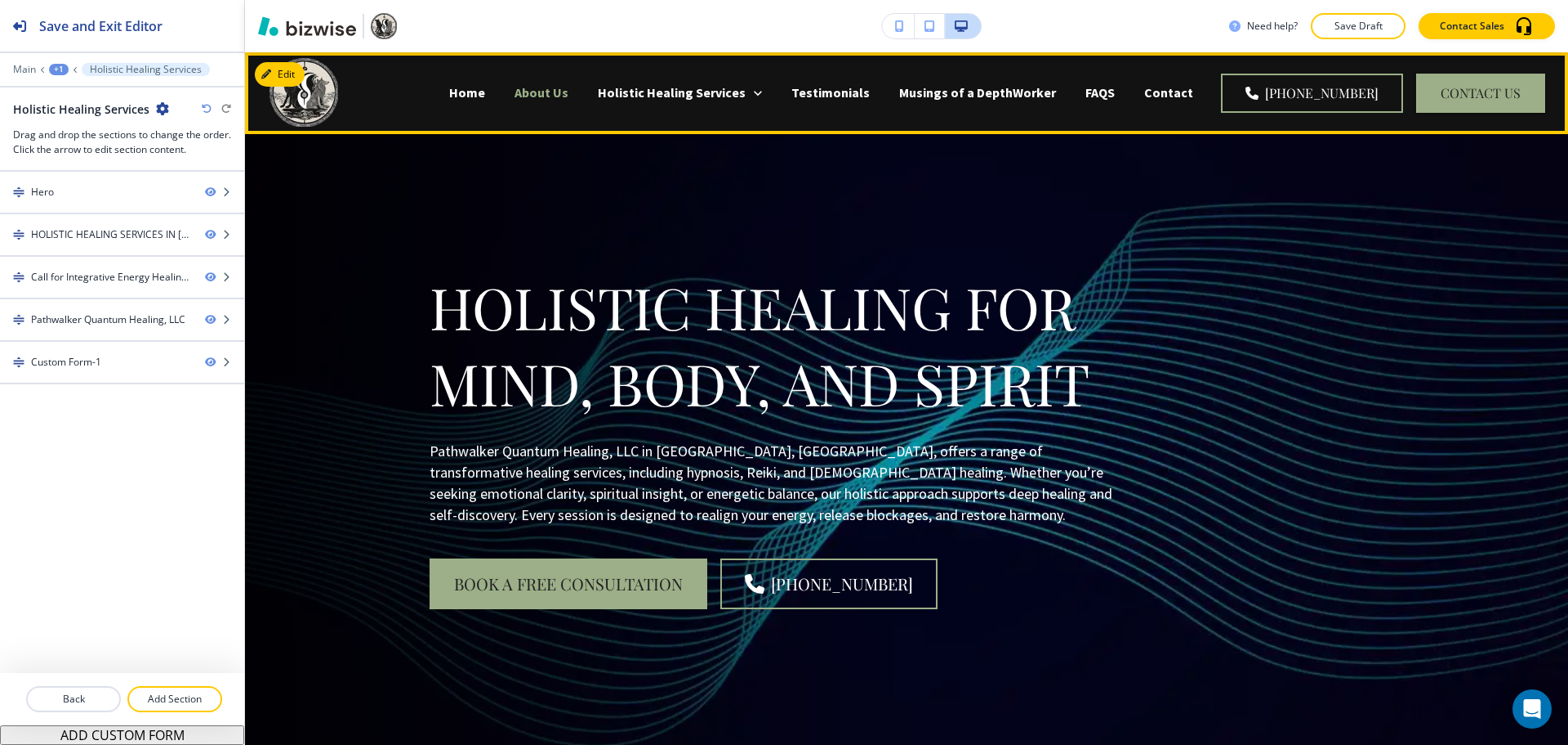
click at [569, 93] on p "About Us" at bounding box center [541, 93] width 54 height 19
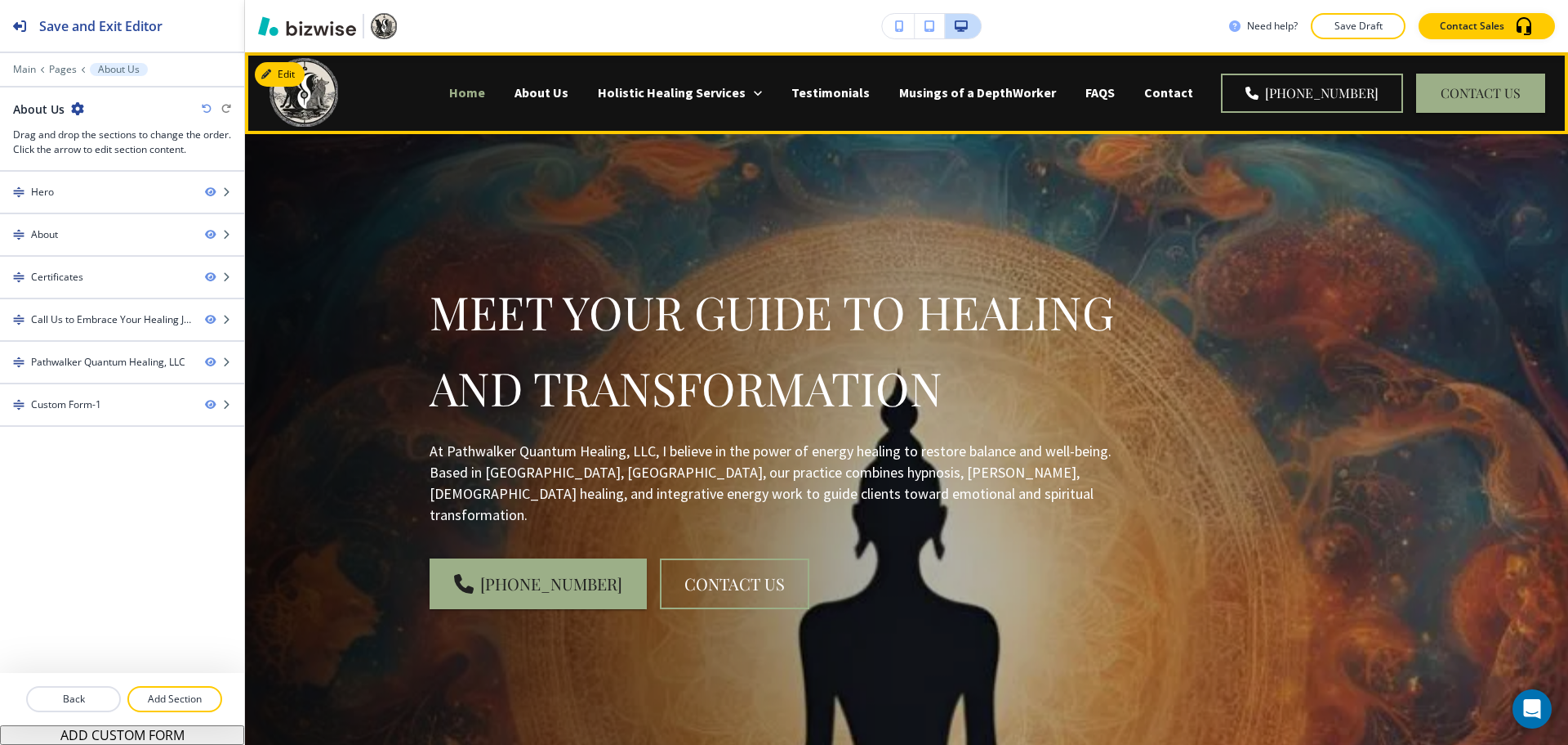
click at [485, 96] on p "Home" at bounding box center [467, 93] width 36 height 19
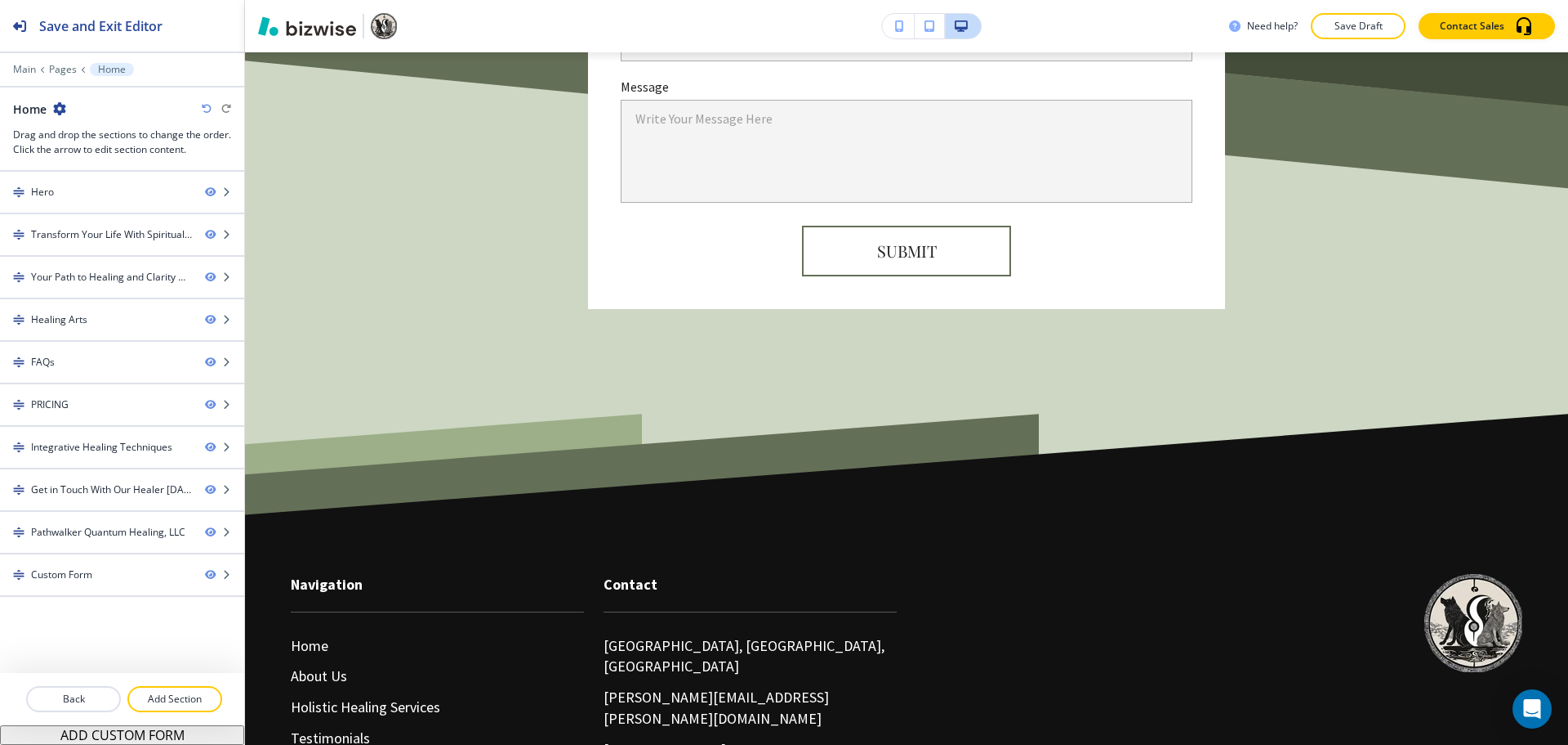
scroll to position [10427, 0]
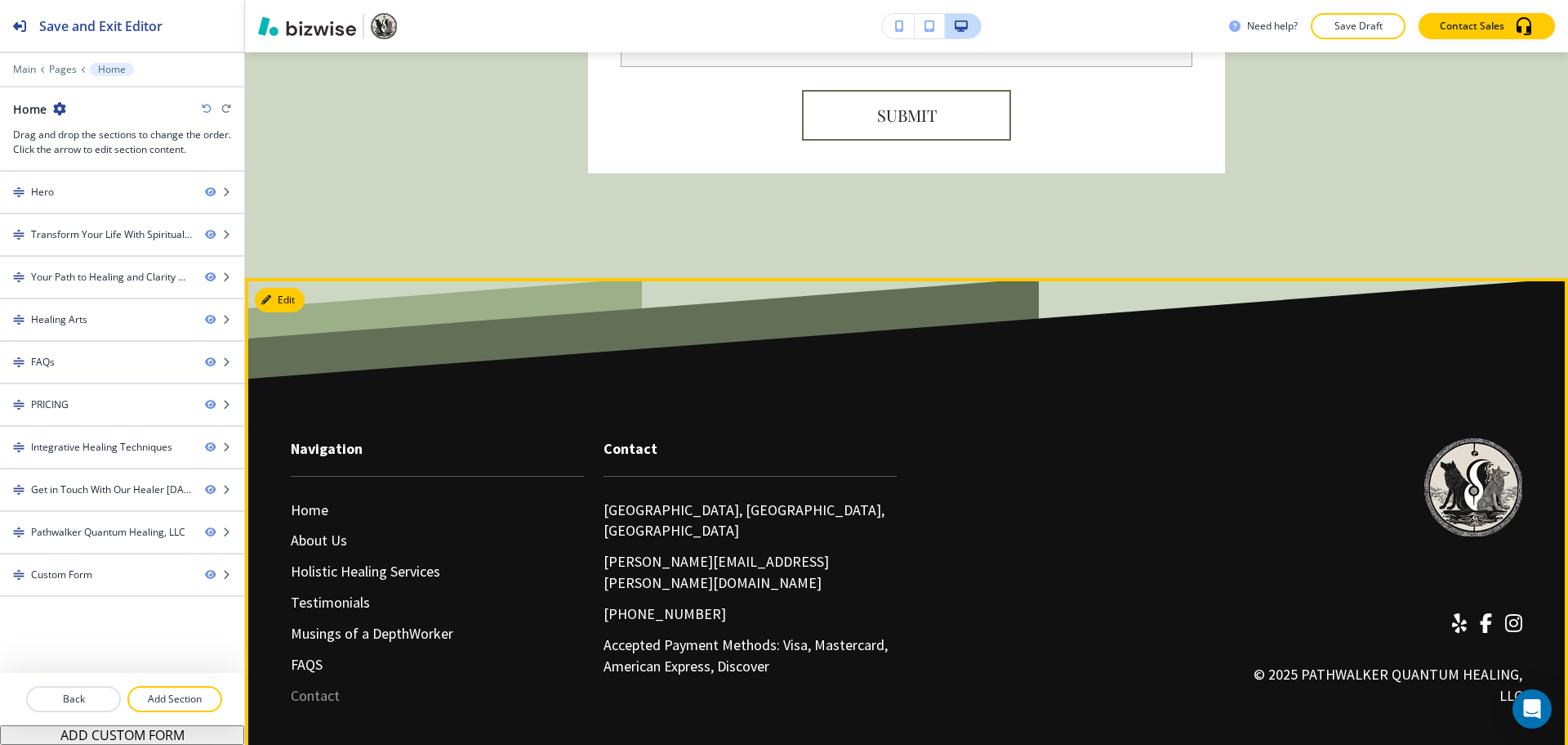
click at [311, 685] on p "Contact" at bounding box center [316, 696] width 49 height 22
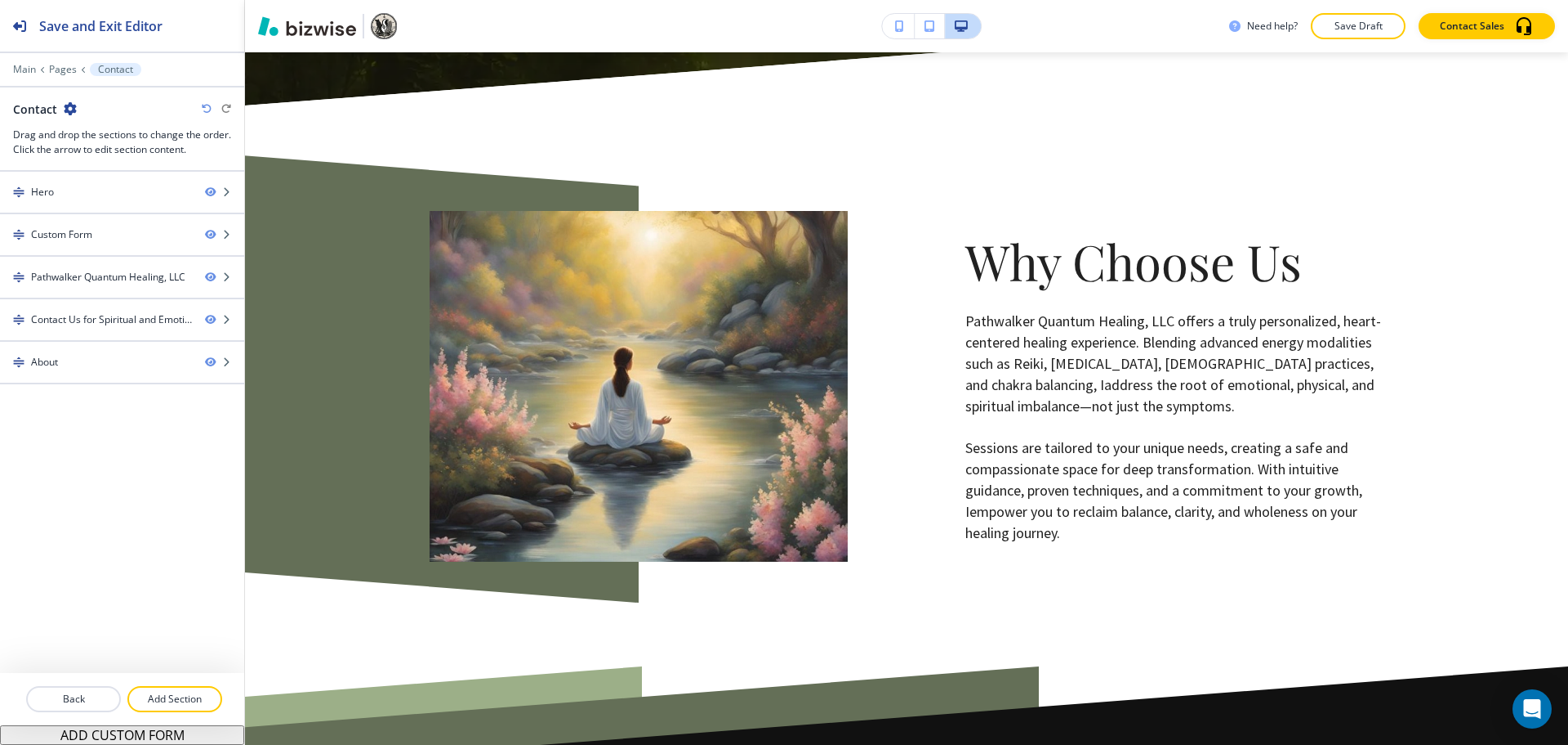
scroll to position [3351, 0]
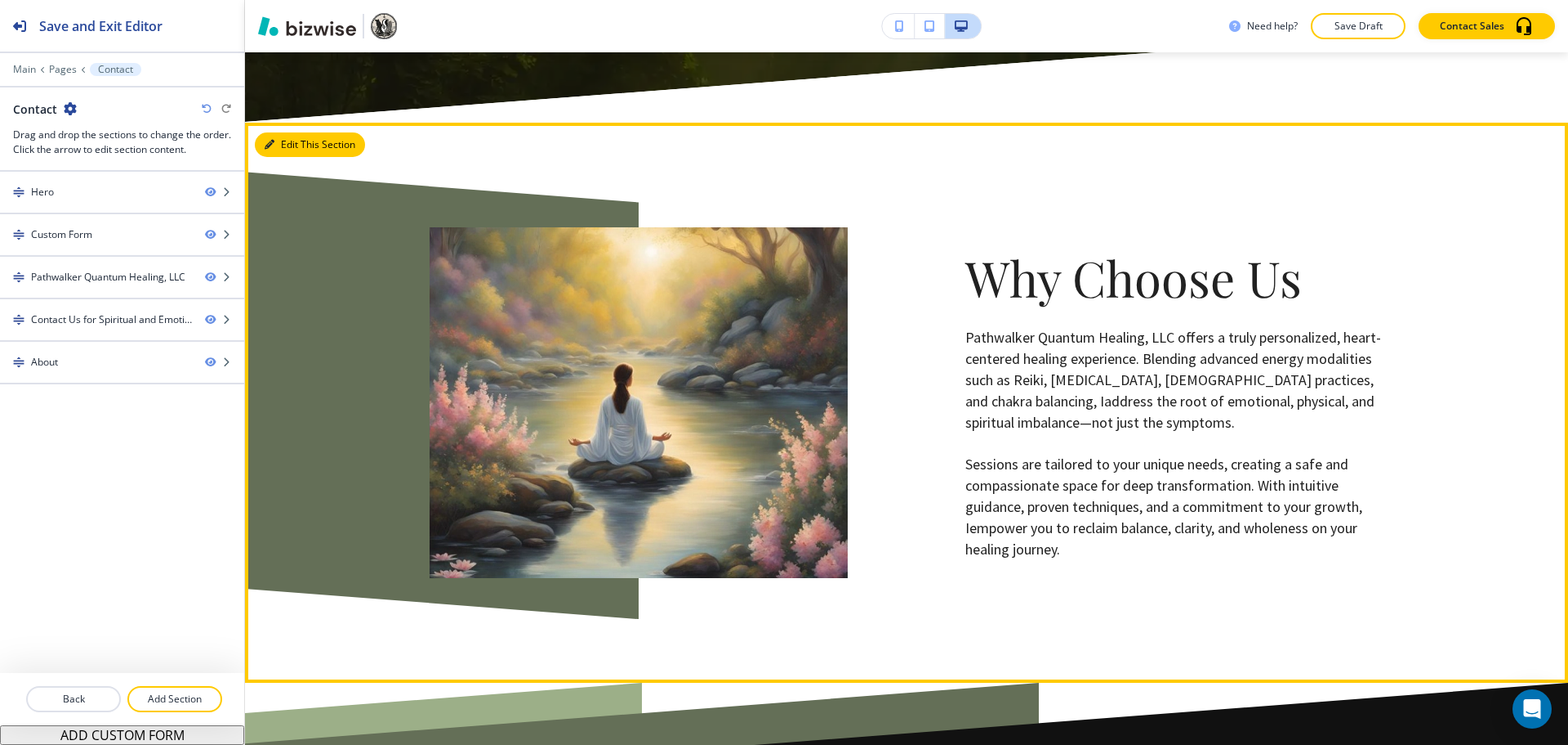
click at [300, 133] on button "Edit This Section" at bounding box center [310, 145] width 110 height 25
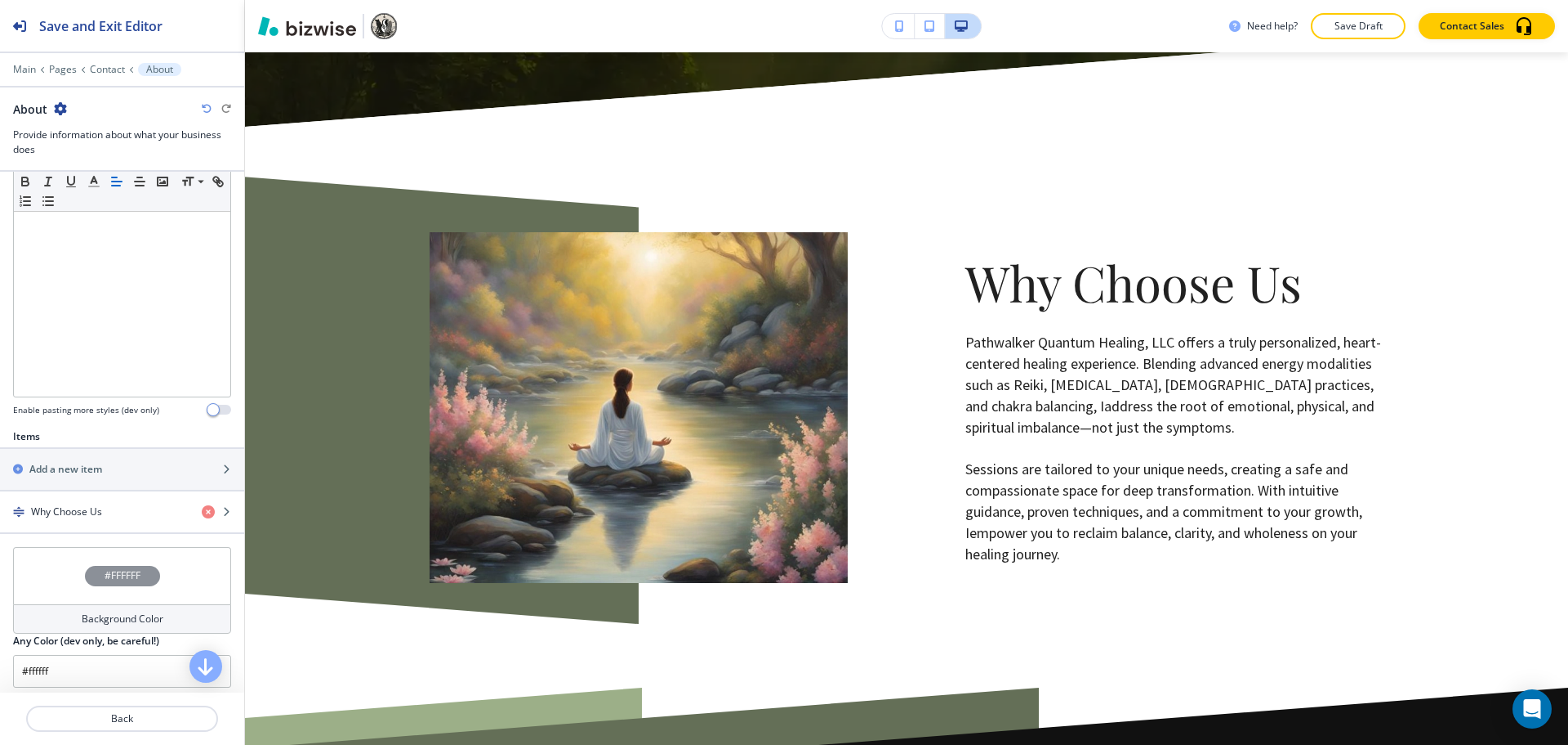
scroll to position [490, 0]
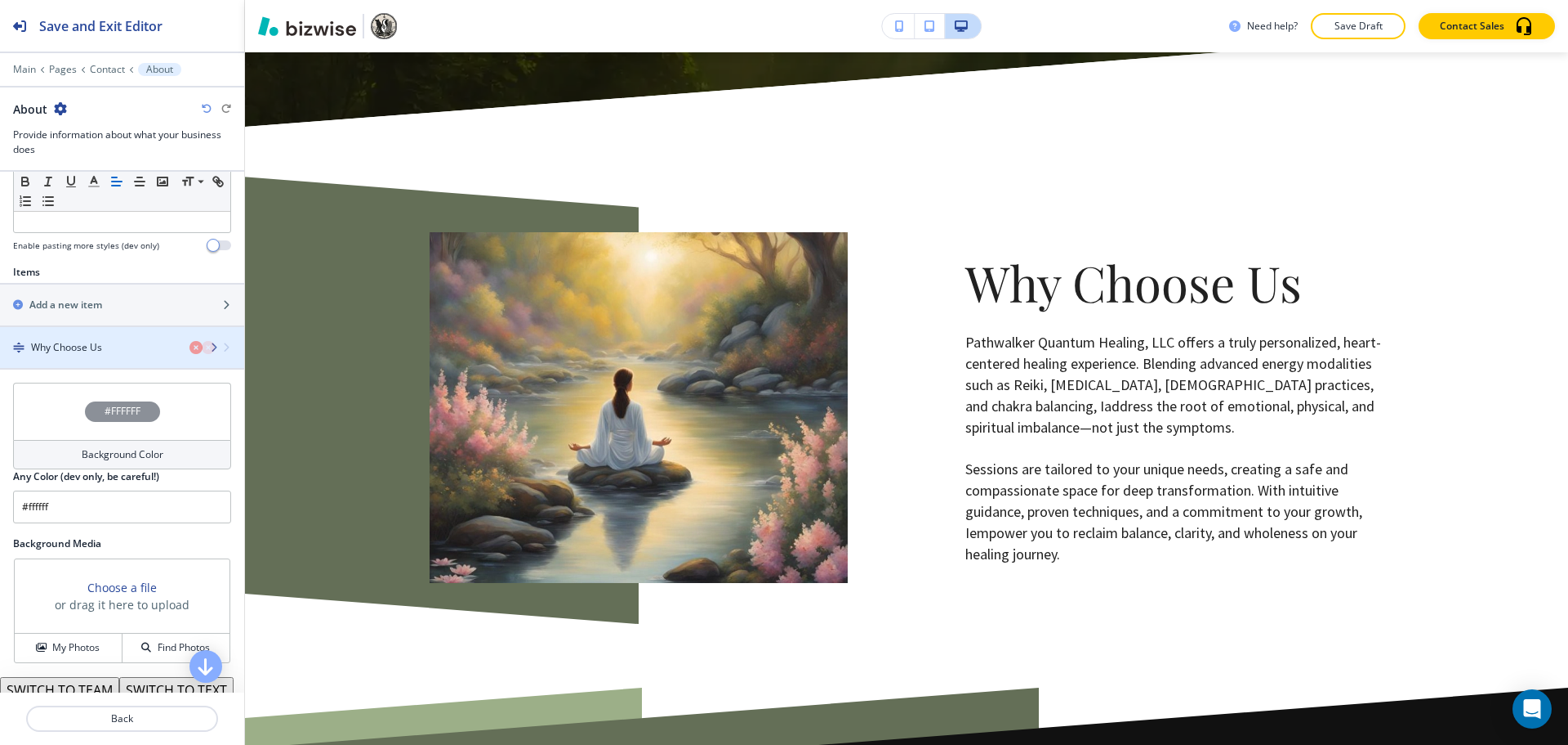
click at [101, 359] on div "button" at bounding box center [122, 360] width 244 height 13
click at [109, 348] on div "Why Choose Us" at bounding box center [94, 346] width 189 height 15
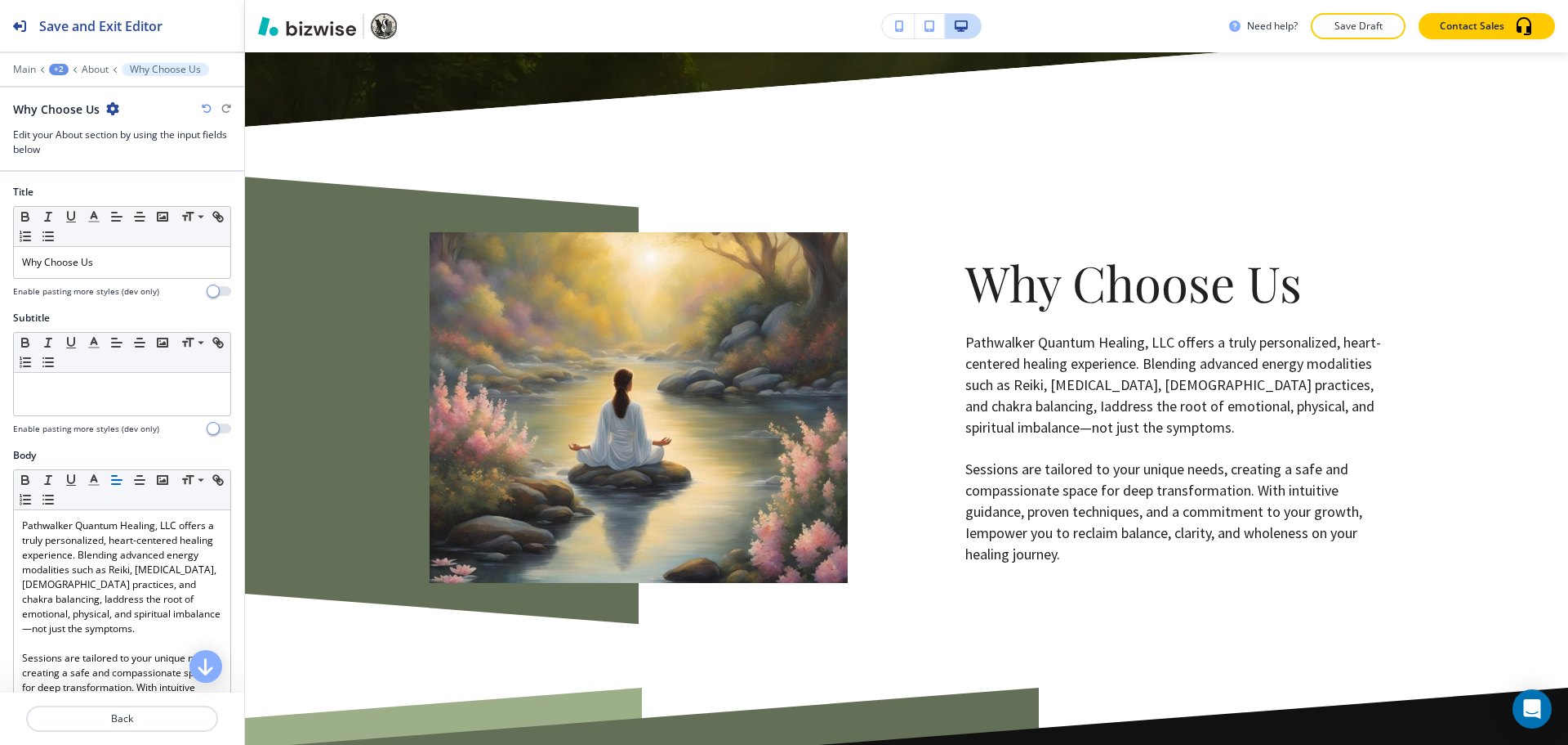
scroll to position [3372, 0]
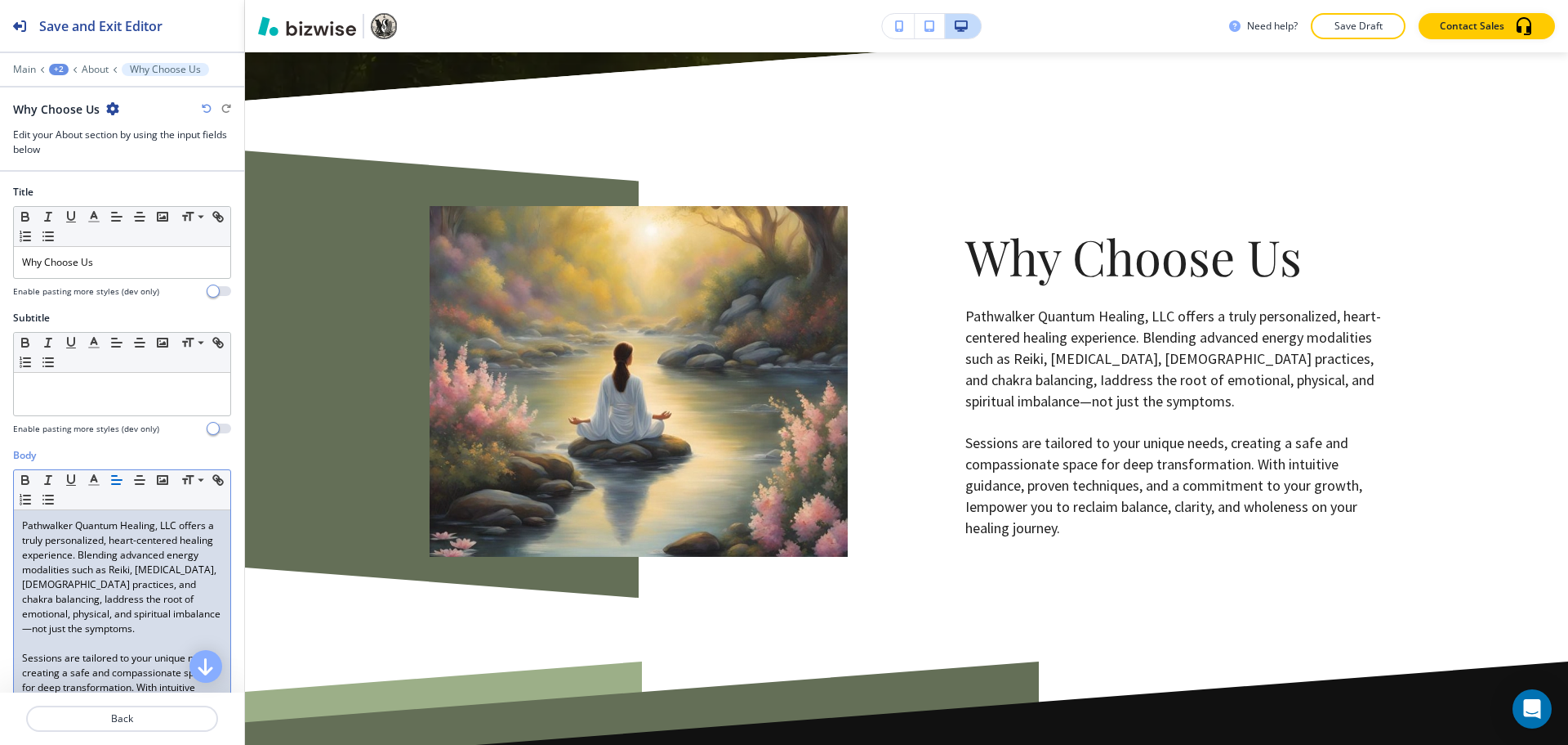
click at [107, 599] on p "Pathwalker Quantum Healing, LLC offers a truly personalized, heart-centered hea…" at bounding box center [121, 577] width 200 height 118
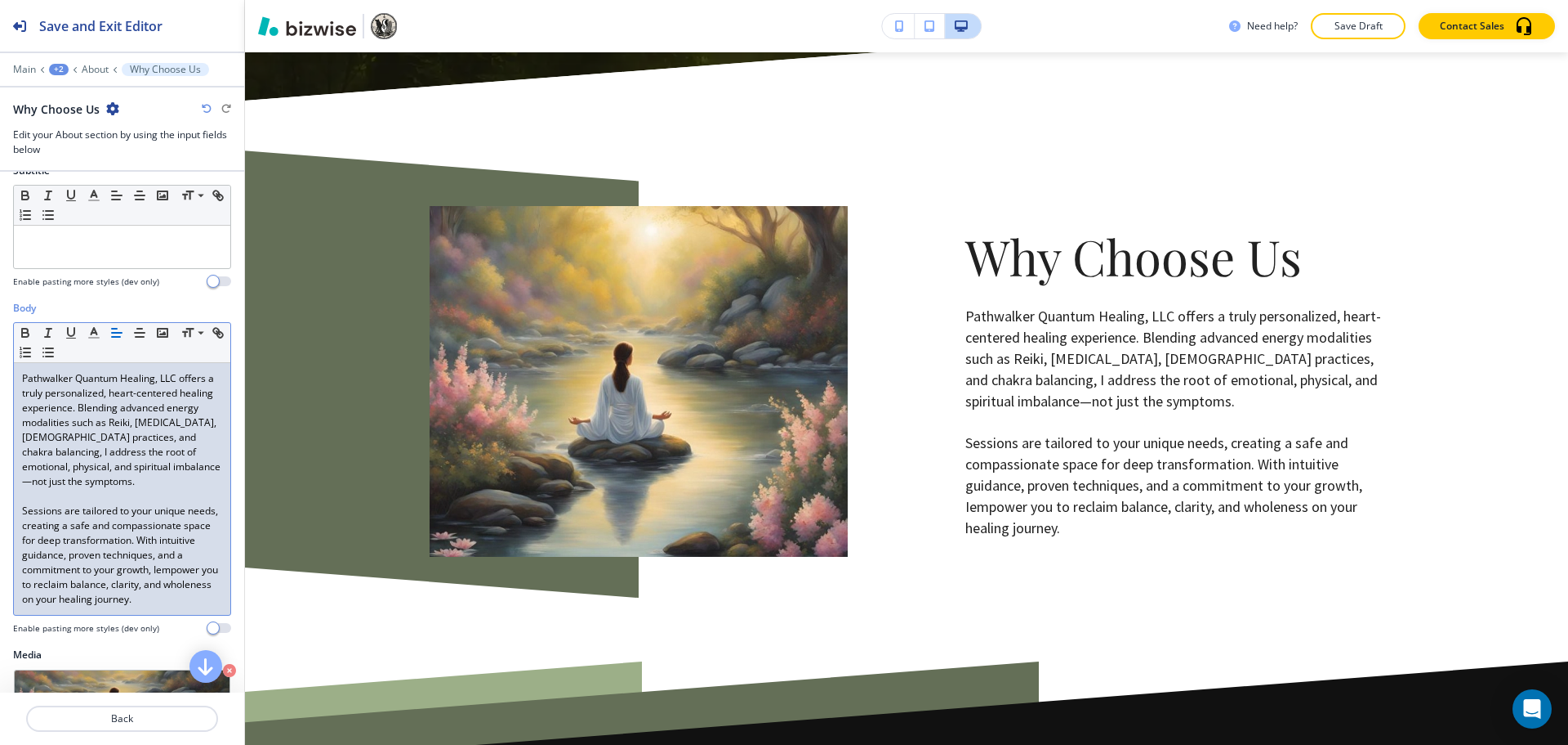
scroll to position [163, 0]
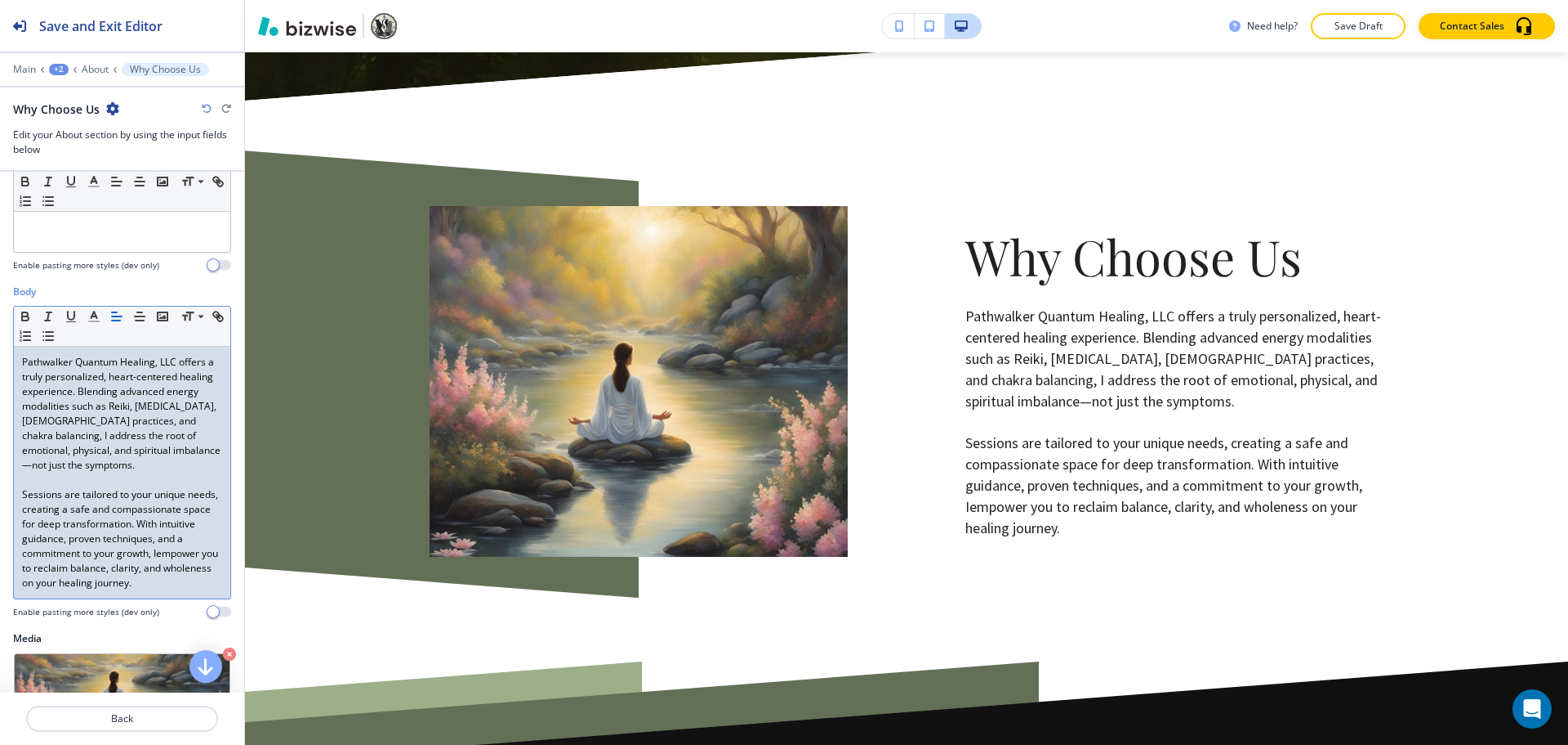
click at [98, 568] on p "Sessions are tailored to your unique needs, creating a safe and compassionate s…" at bounding box center [121, 538] width 200 height 103
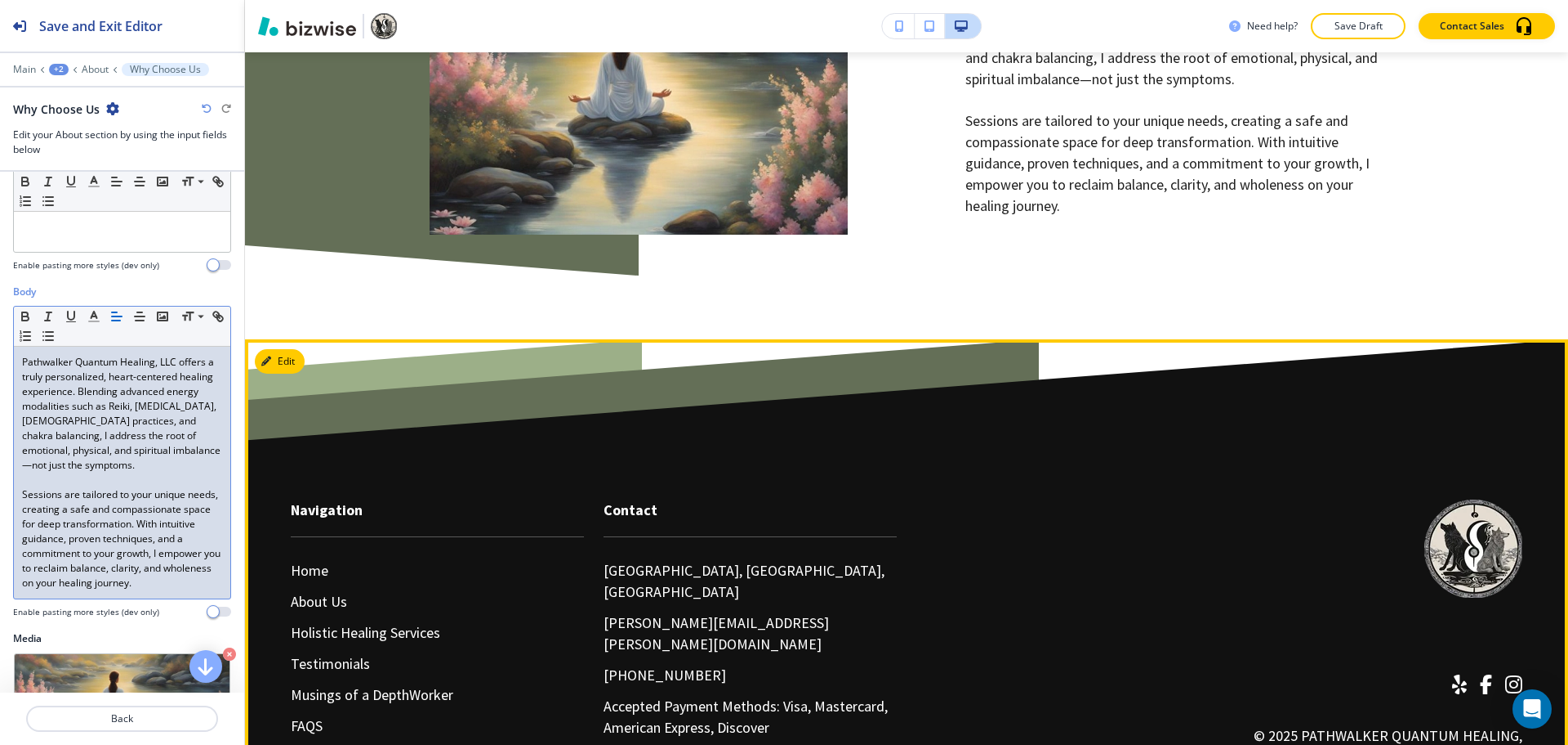
scroll to position [3699, 0]
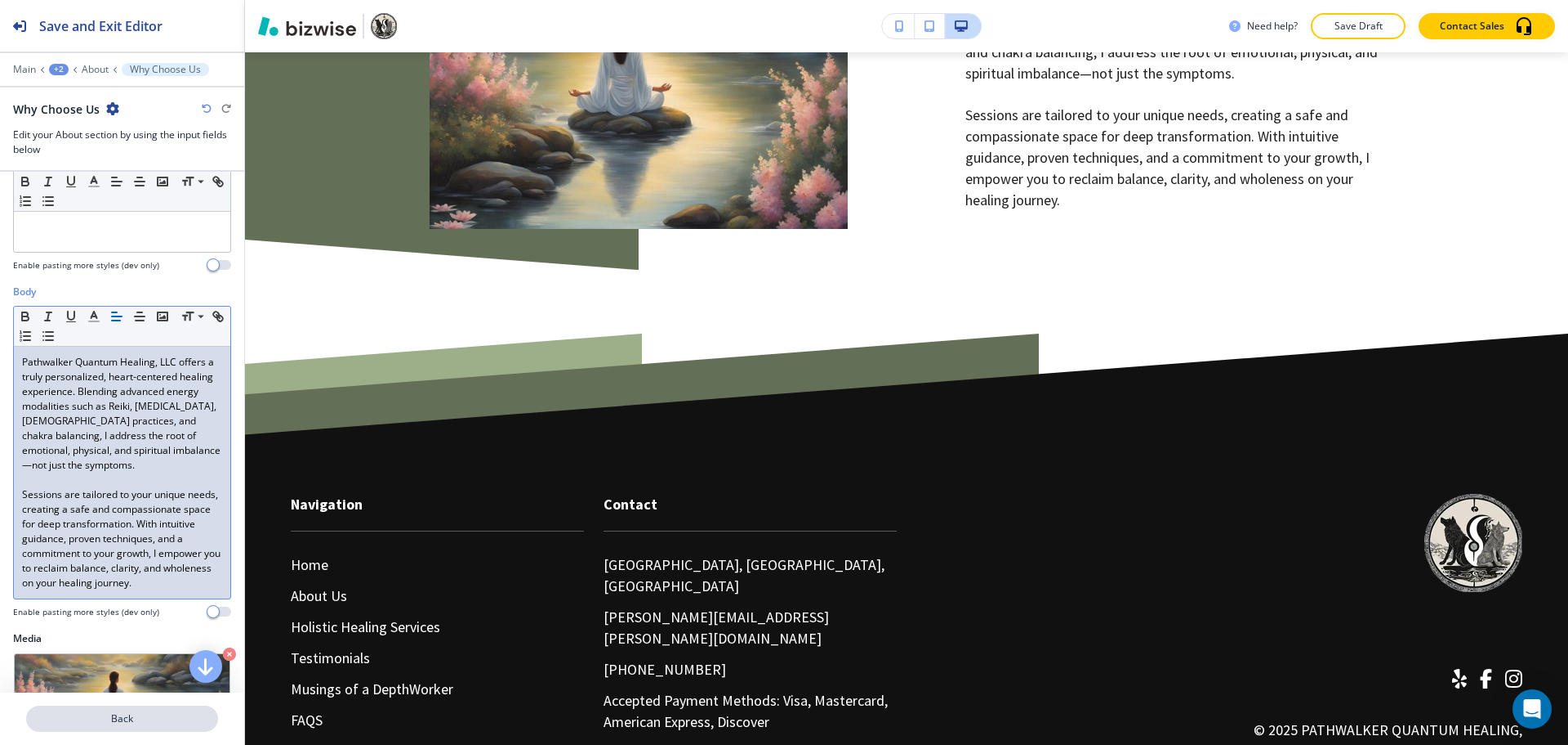
click at [91, 720] on p "Back" at bounding box center [122, 717] width 189 height 15
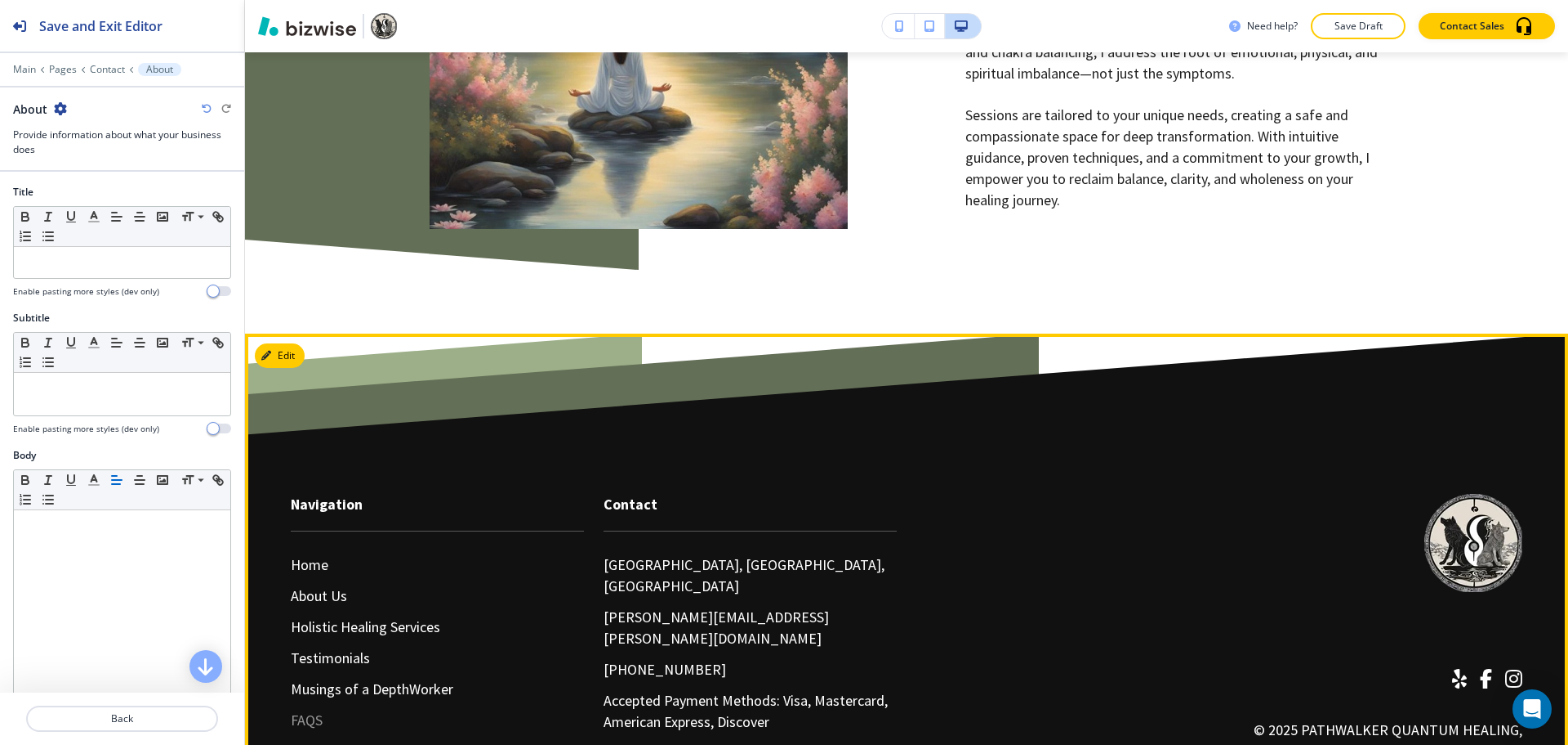
click at [311, 710] on p "FAQS" at bounding box center [307, 720] width 31 height 22
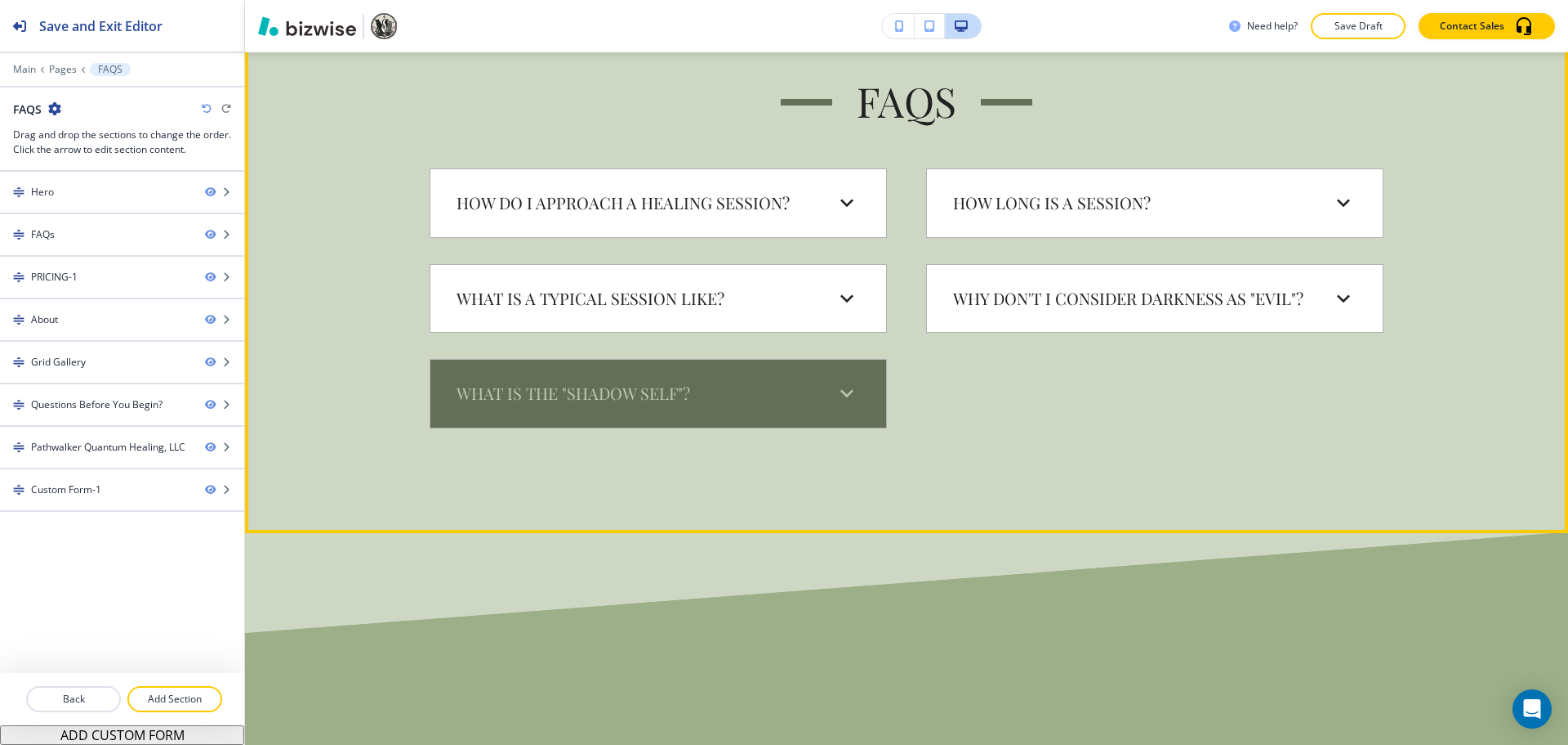
scroll to position [899, 0]
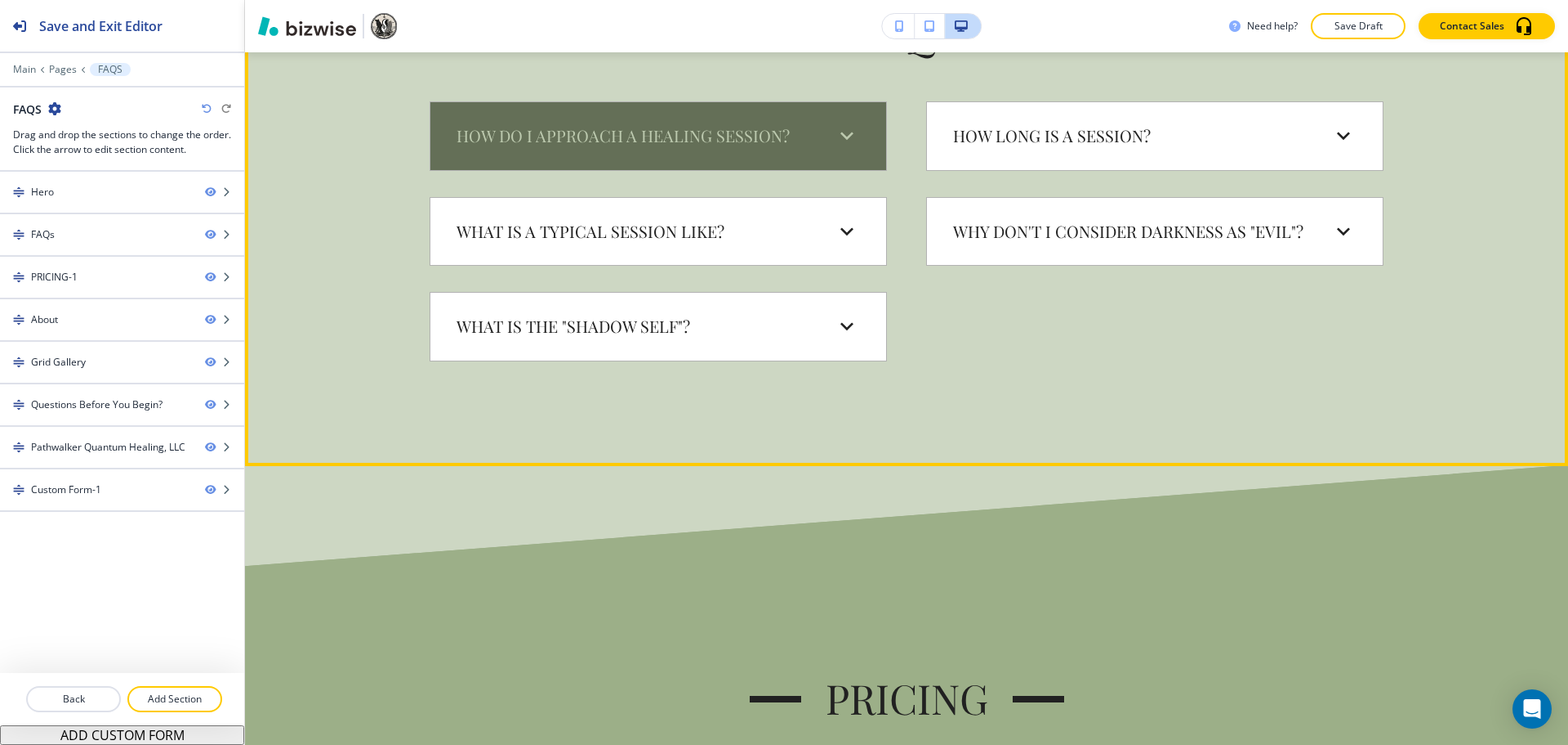
click at [798, 154] on div "How do I approach a healing session?" at bounding box center [658, 136] width 430 height 41
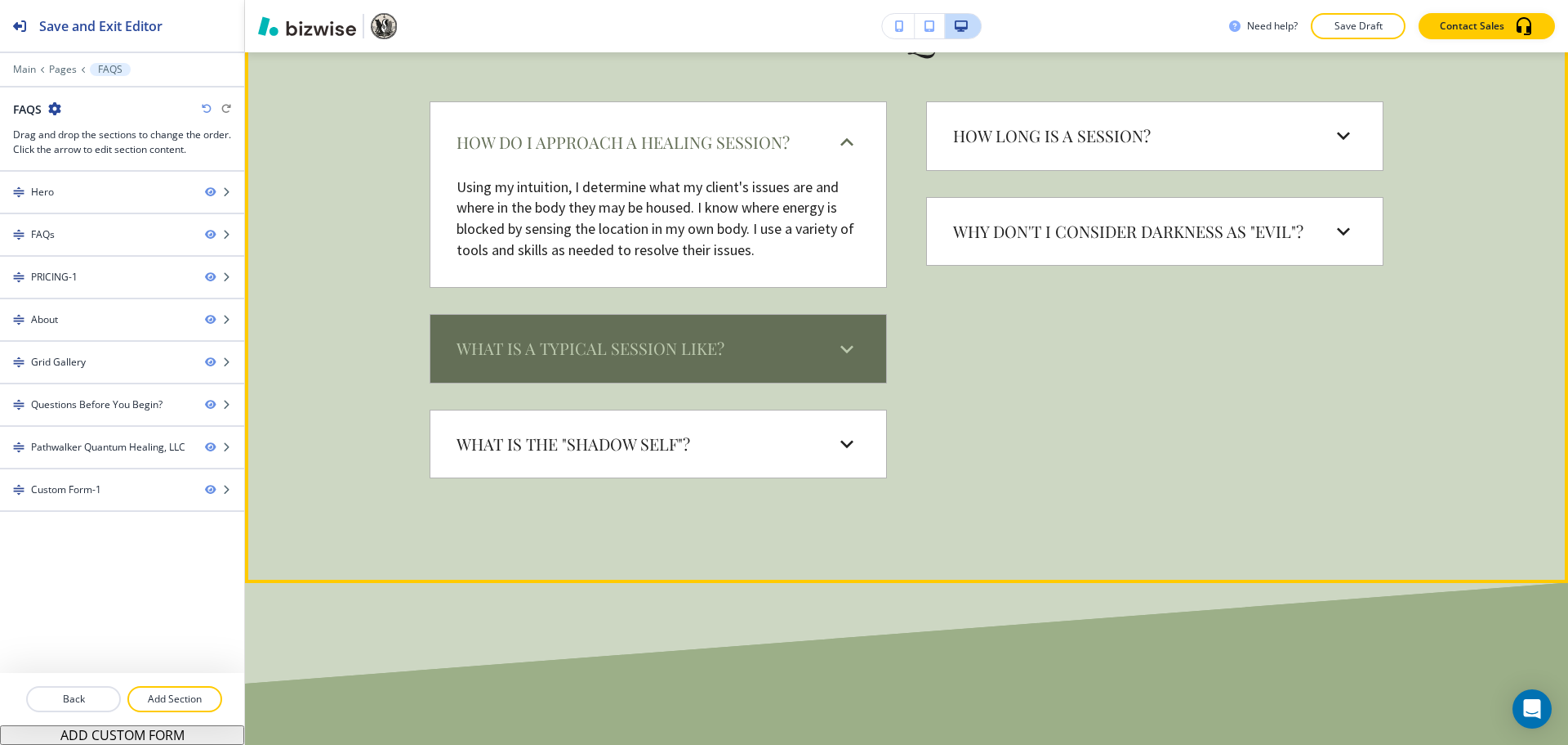
click at [686, 341] on h6 "What is a typical session like?" at bounding box center [590, 348] width 268 height 22
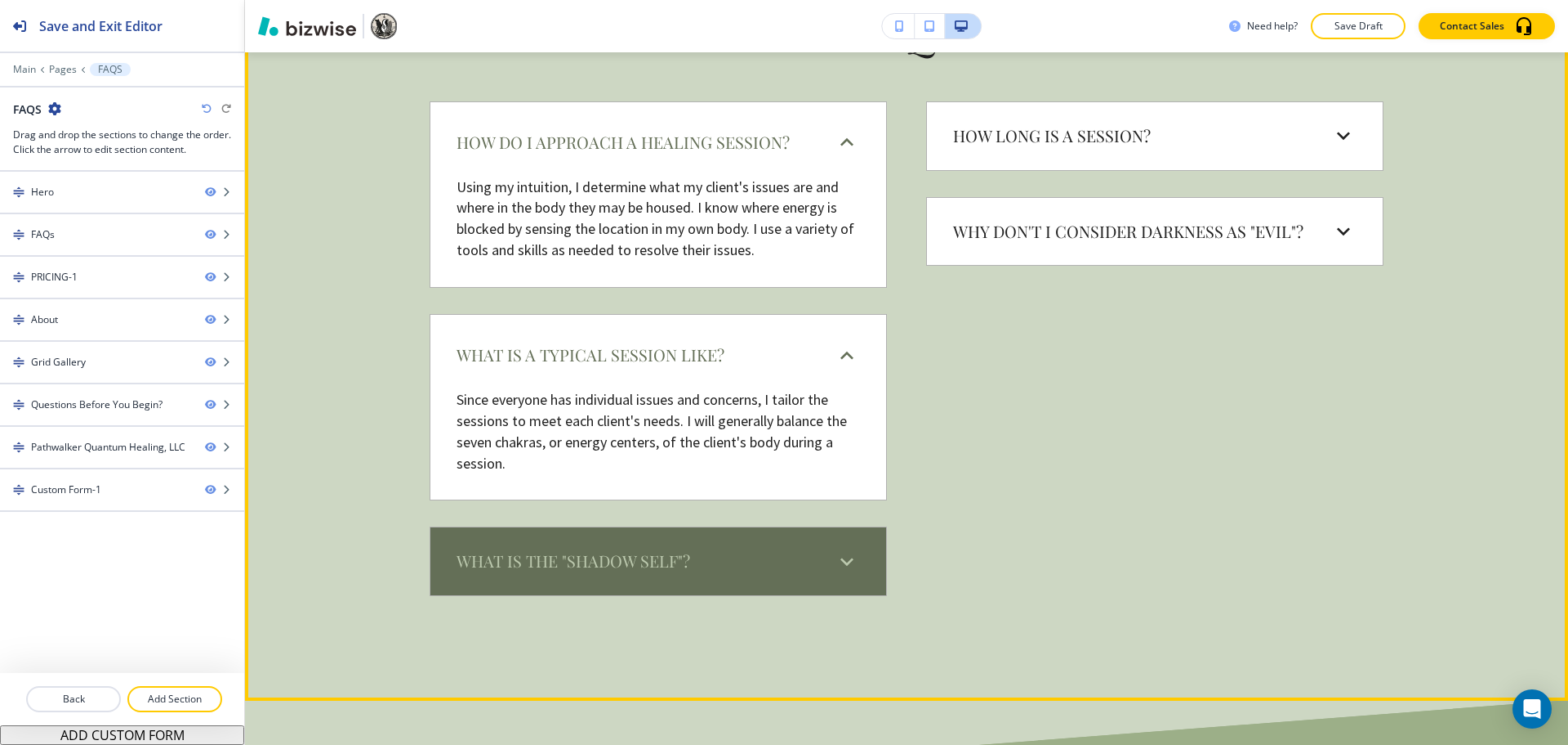
click at [592, 547] on div "What is the "Shadow Self"?" at bounding box center [658, 561] width 430 height 41
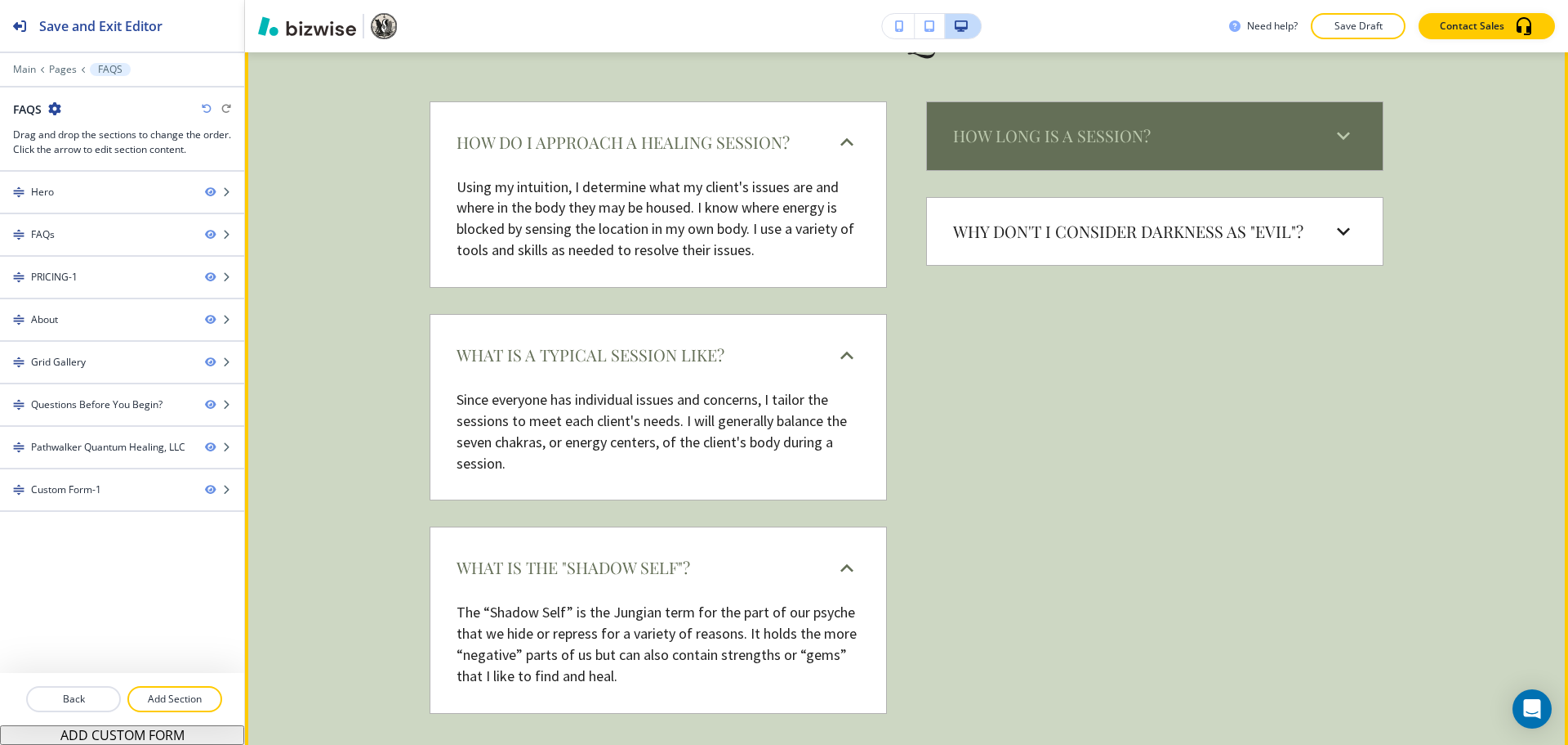
click at [1203, 131] on div "How long is a session?" at bounding box center [1142, 136] width 378 height 22
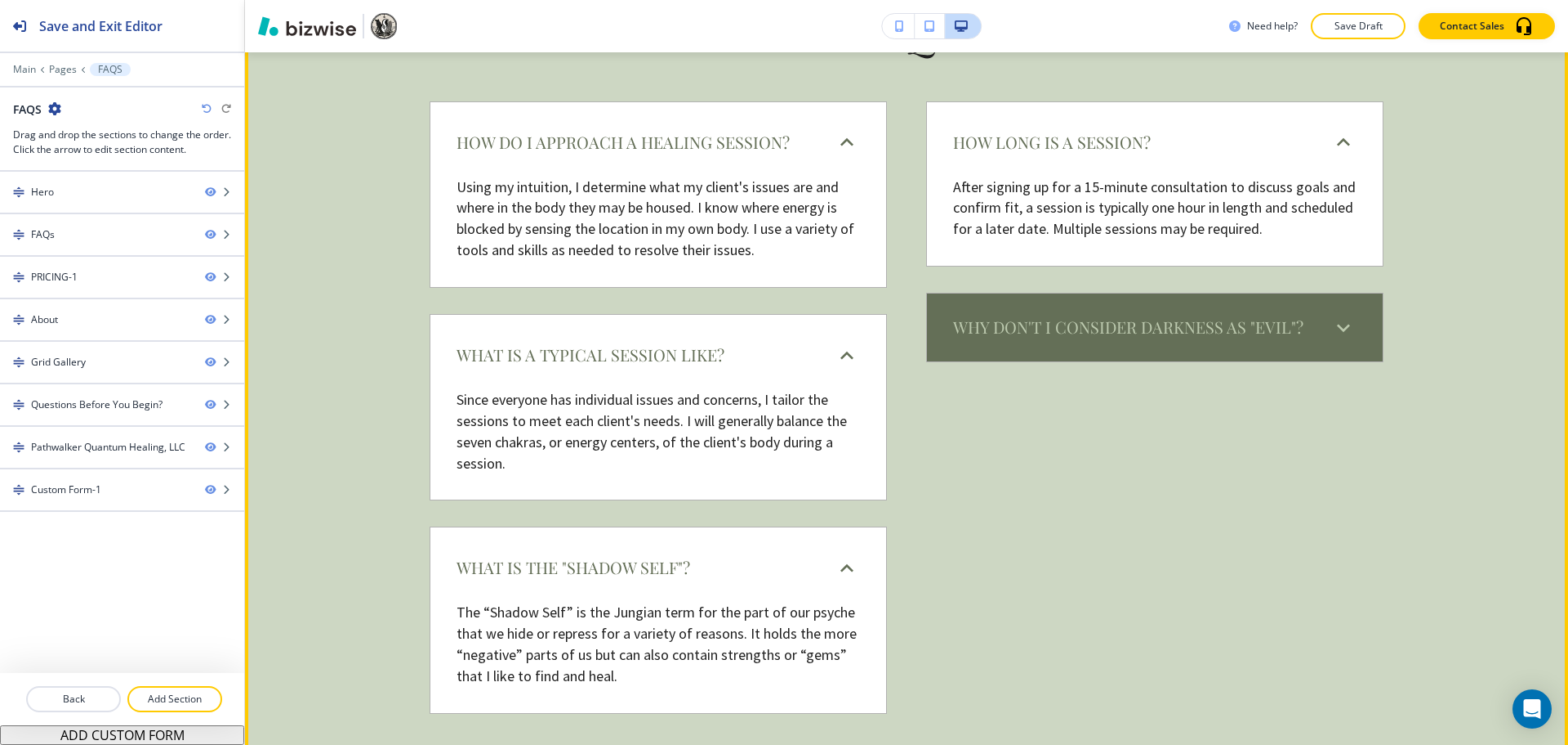
click at [1184, 317] on h6 "Why don't I consider Darkness as "Evil"?" at bounding box center [1128, 327] width 350 height 22
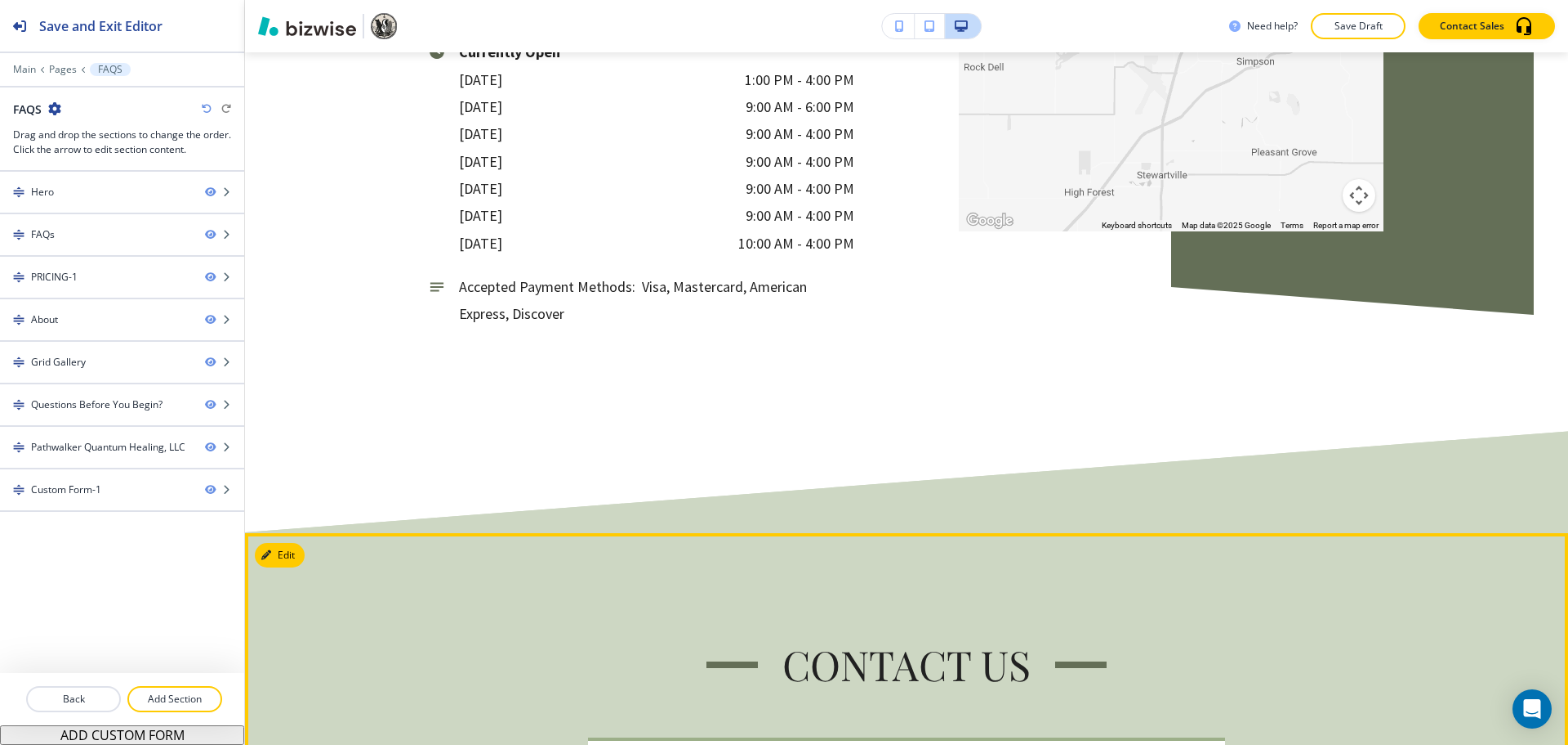
scroll to position [4986, 0]
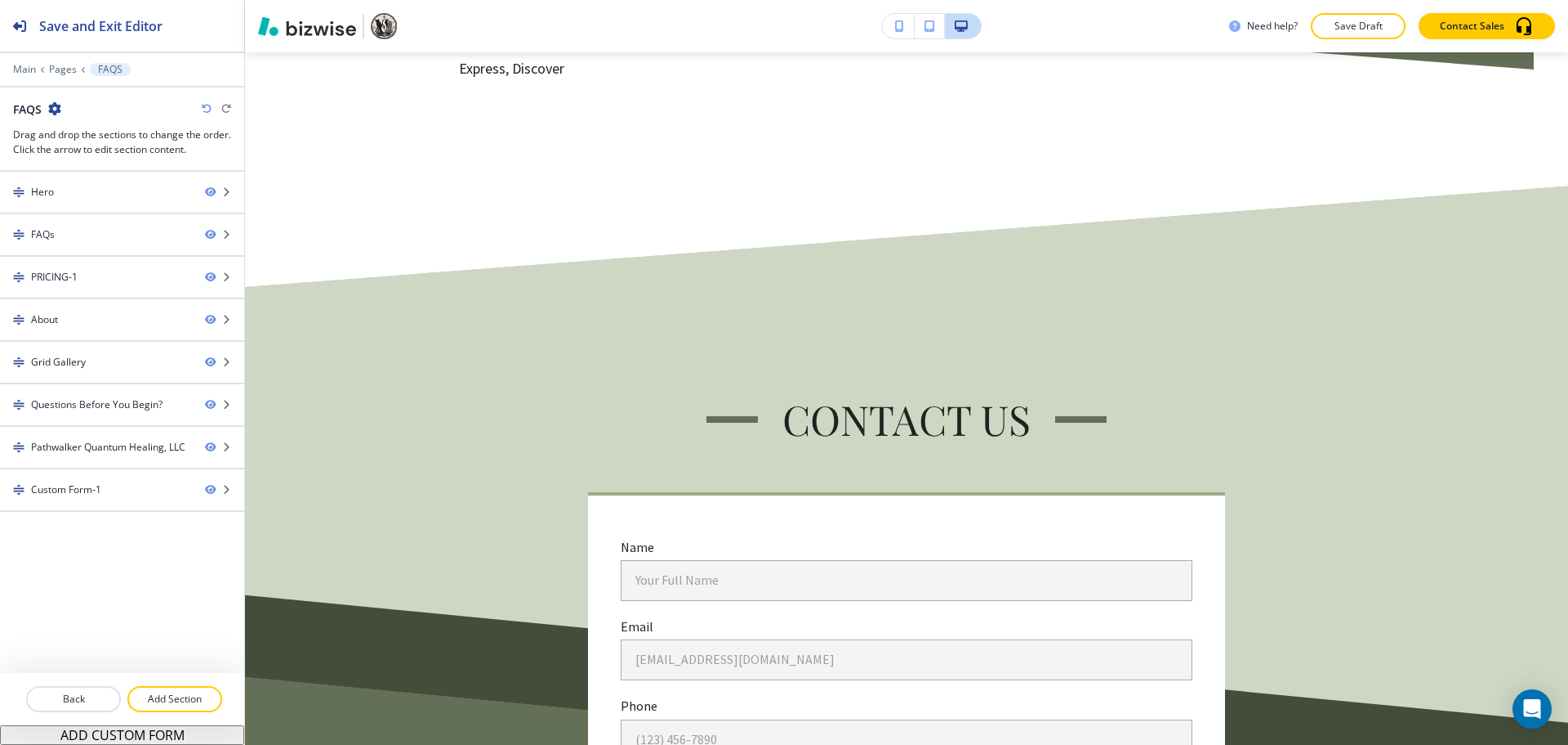
click at [1361, 22] on p "Save Draft" at bounding box center [1357, 26] width 52 height 15
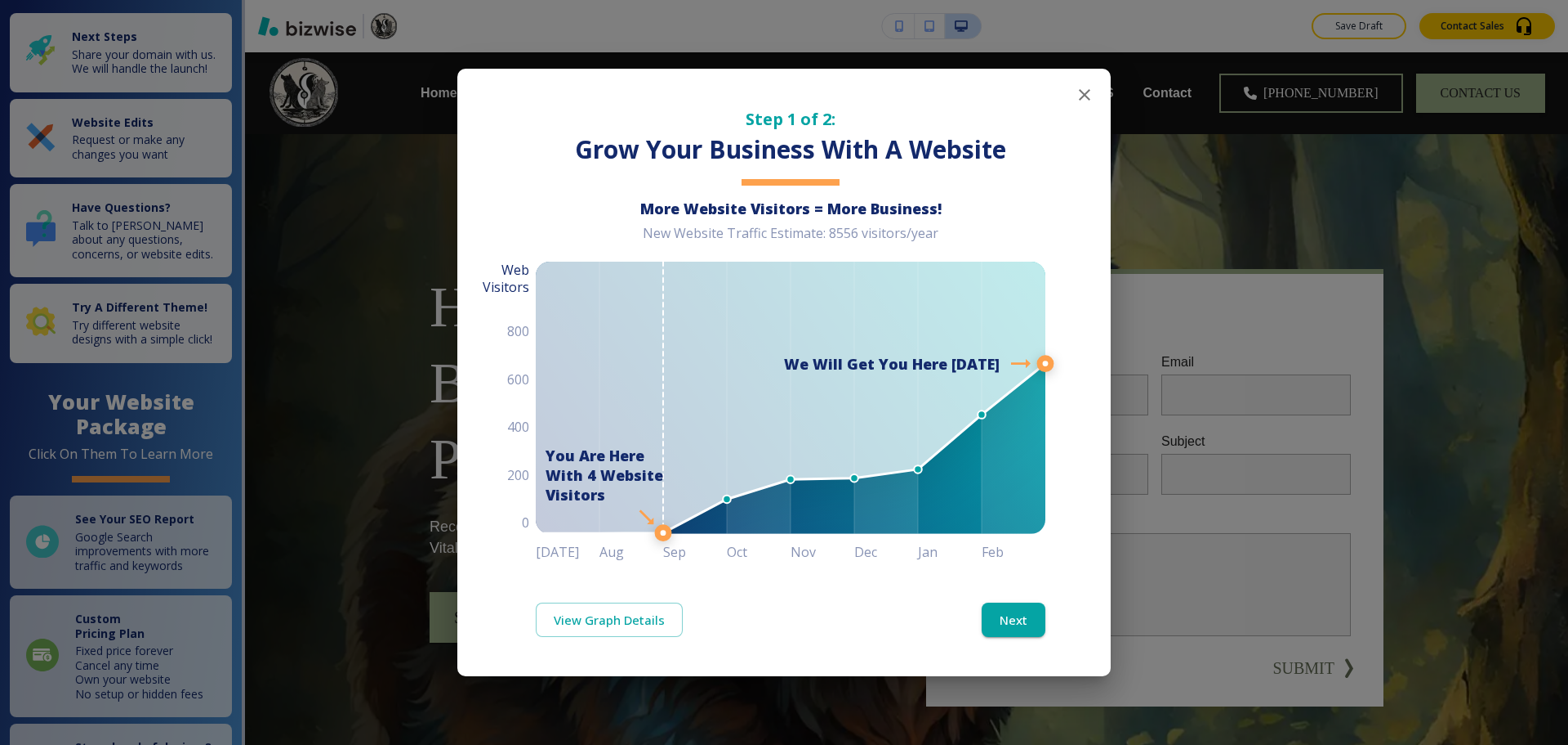
click at [1081, 95] on icon "button" at bounding box center [1085, 94] width 20 height 20
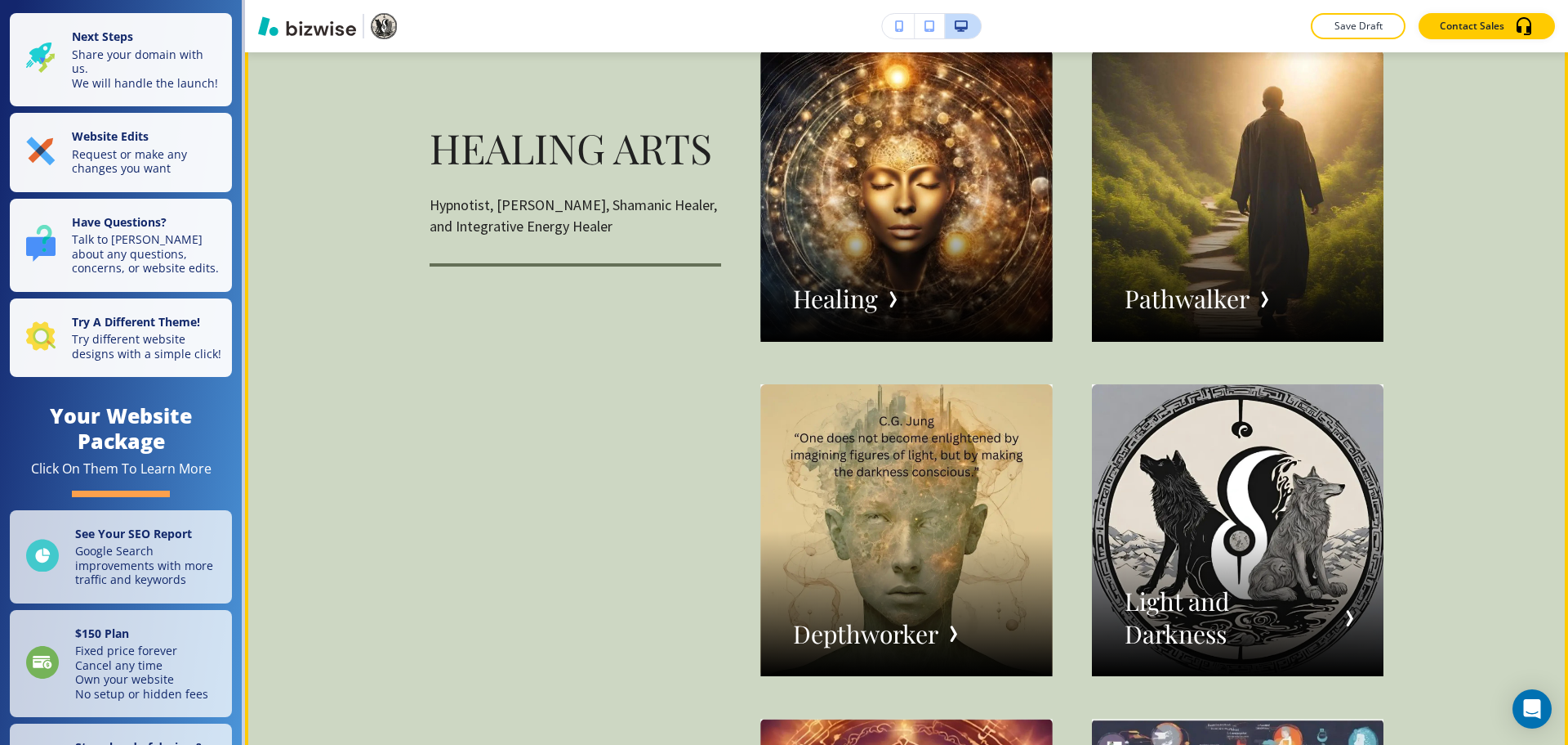
scroll to position [2615, 0]
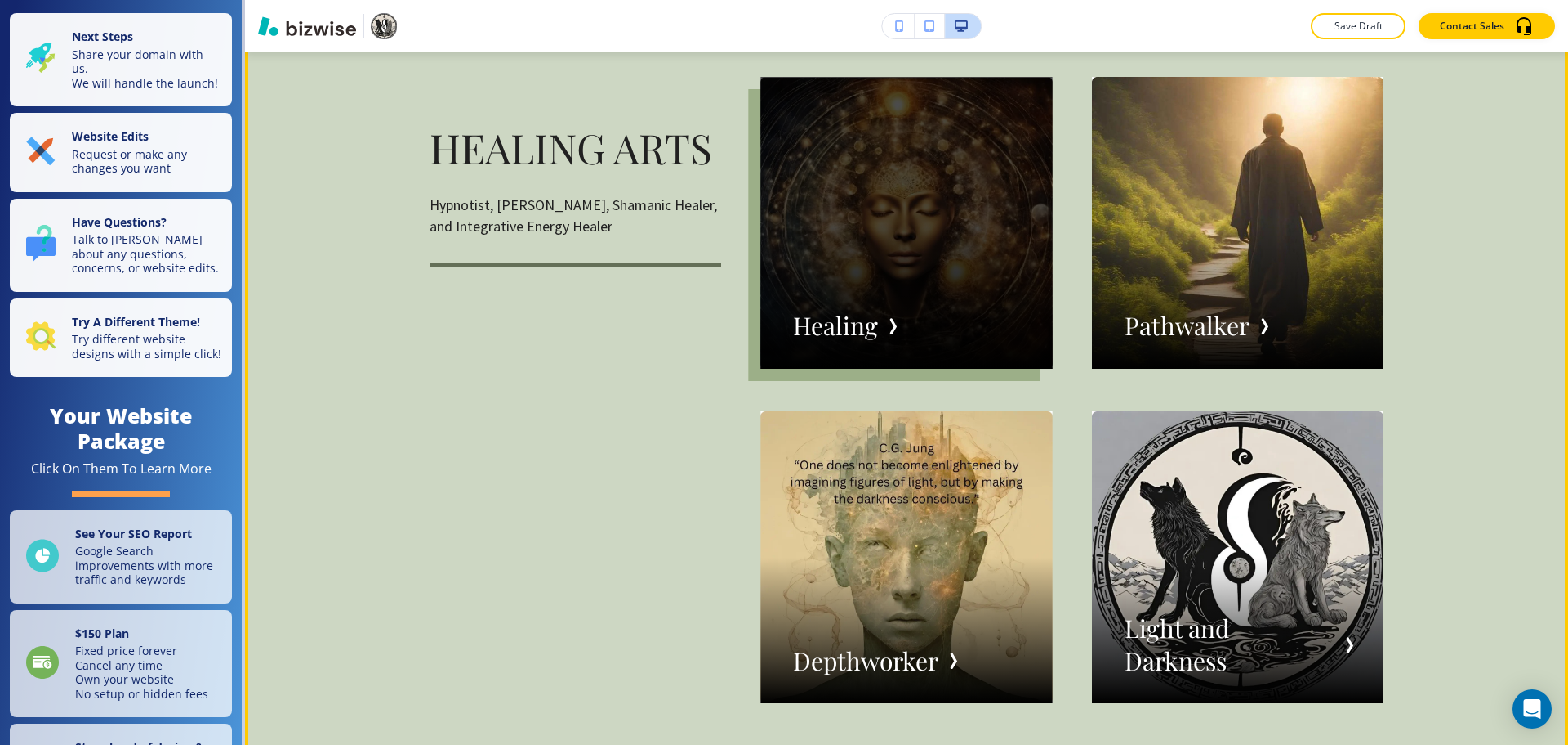
click at [895, 255] on div "button" at bounding box center [906, 222] width 291 height 291
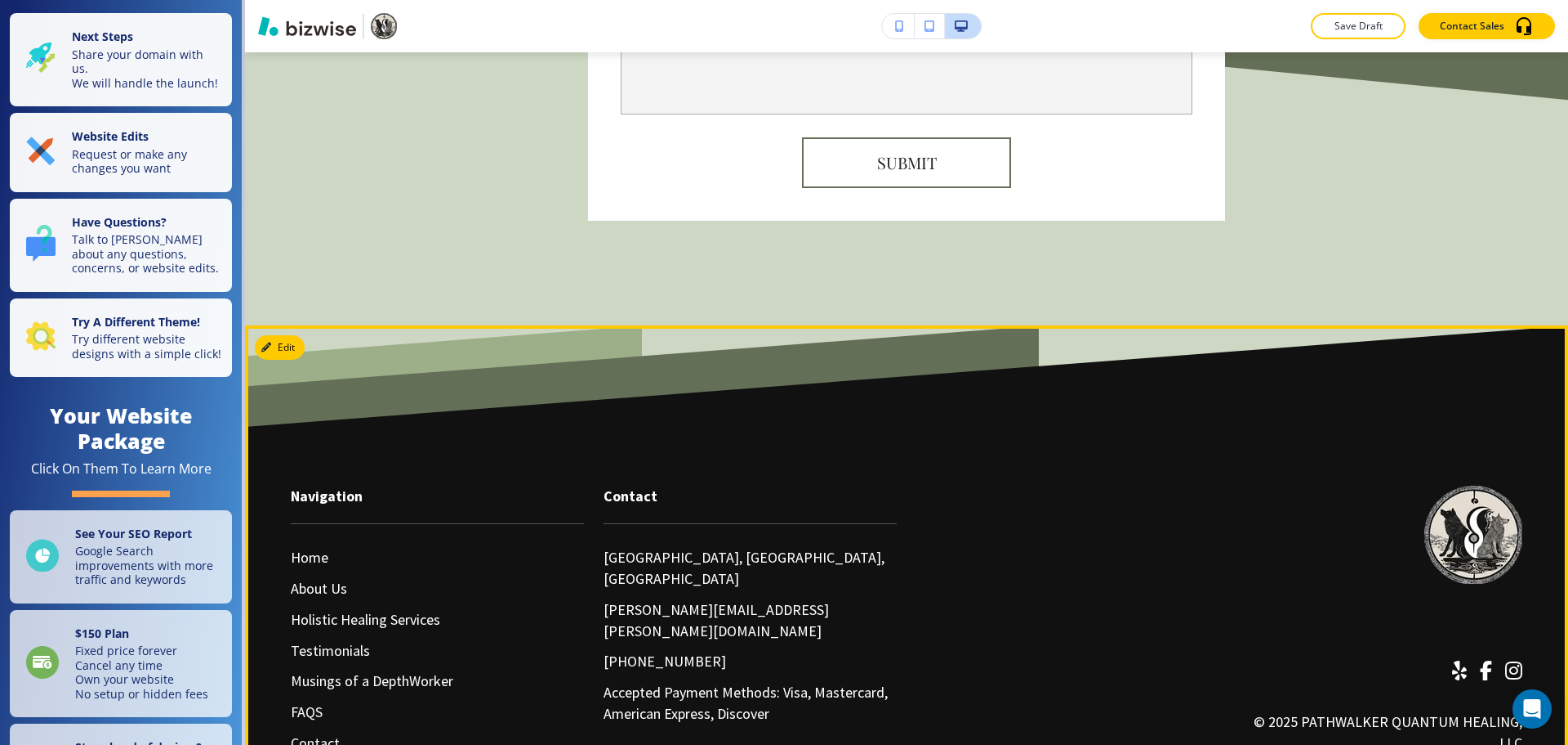
scroll to position [4012, 0]
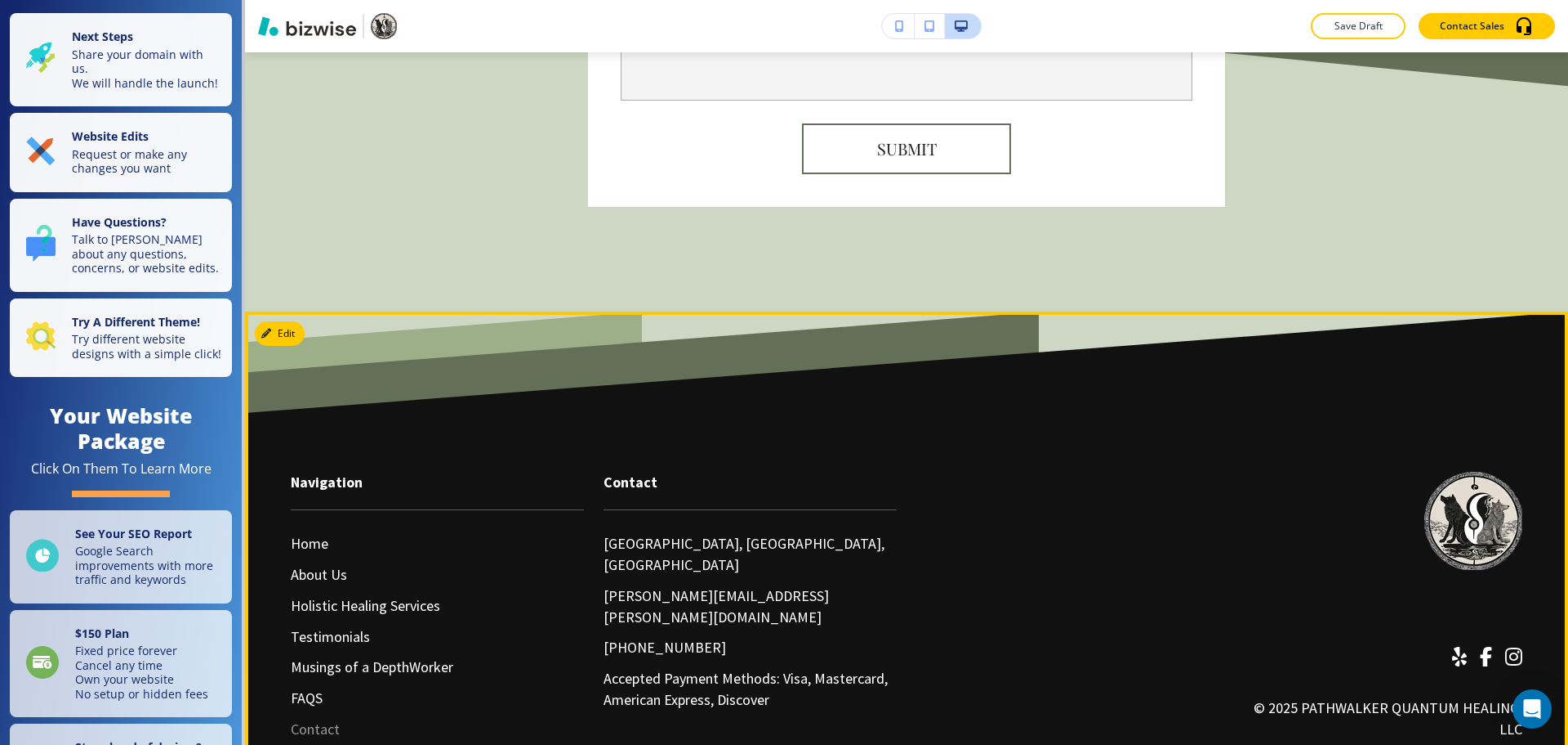
click at [326, 718] on p "Contact" at bounding box center [316, 729] width 49 height 22
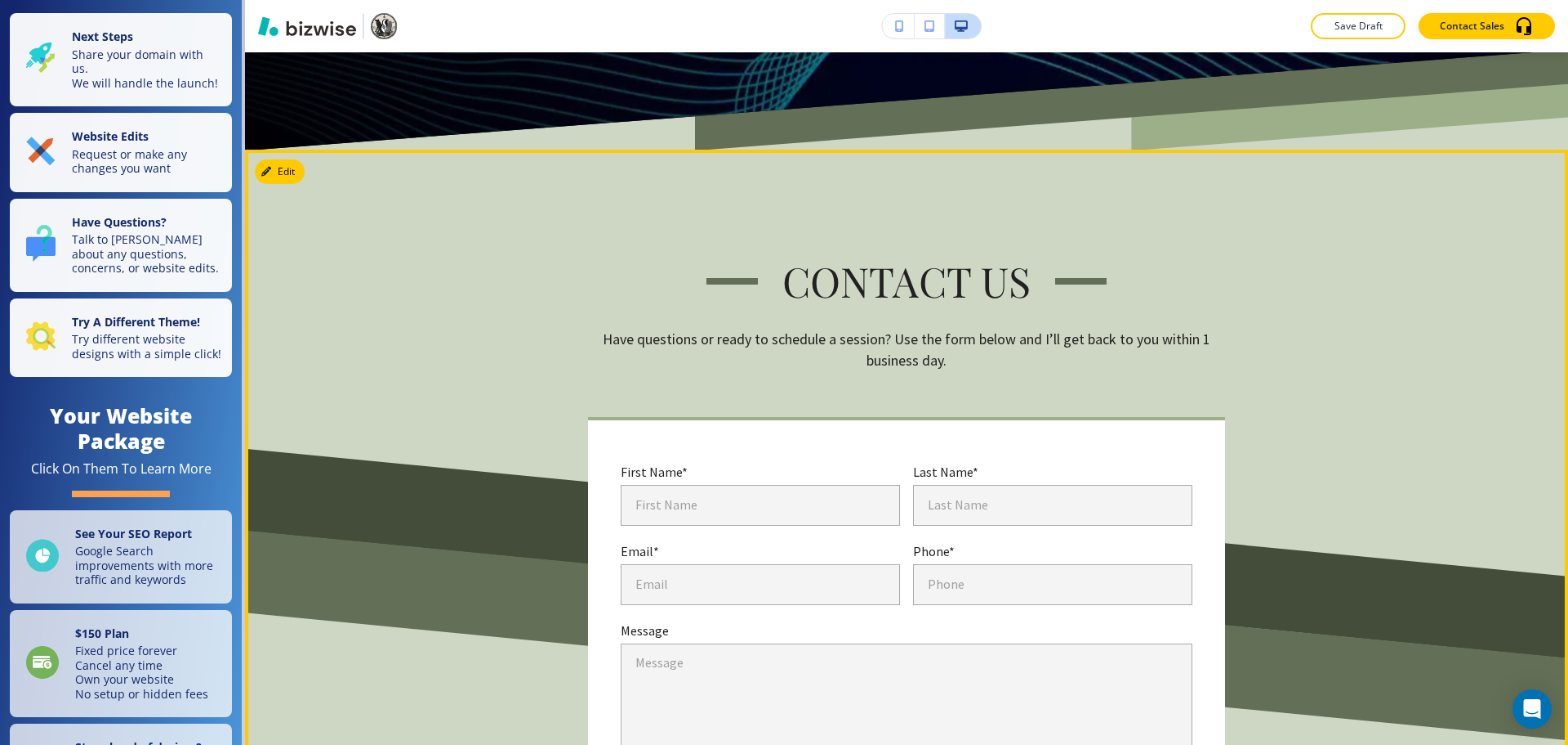
scroll to position [408, 0]
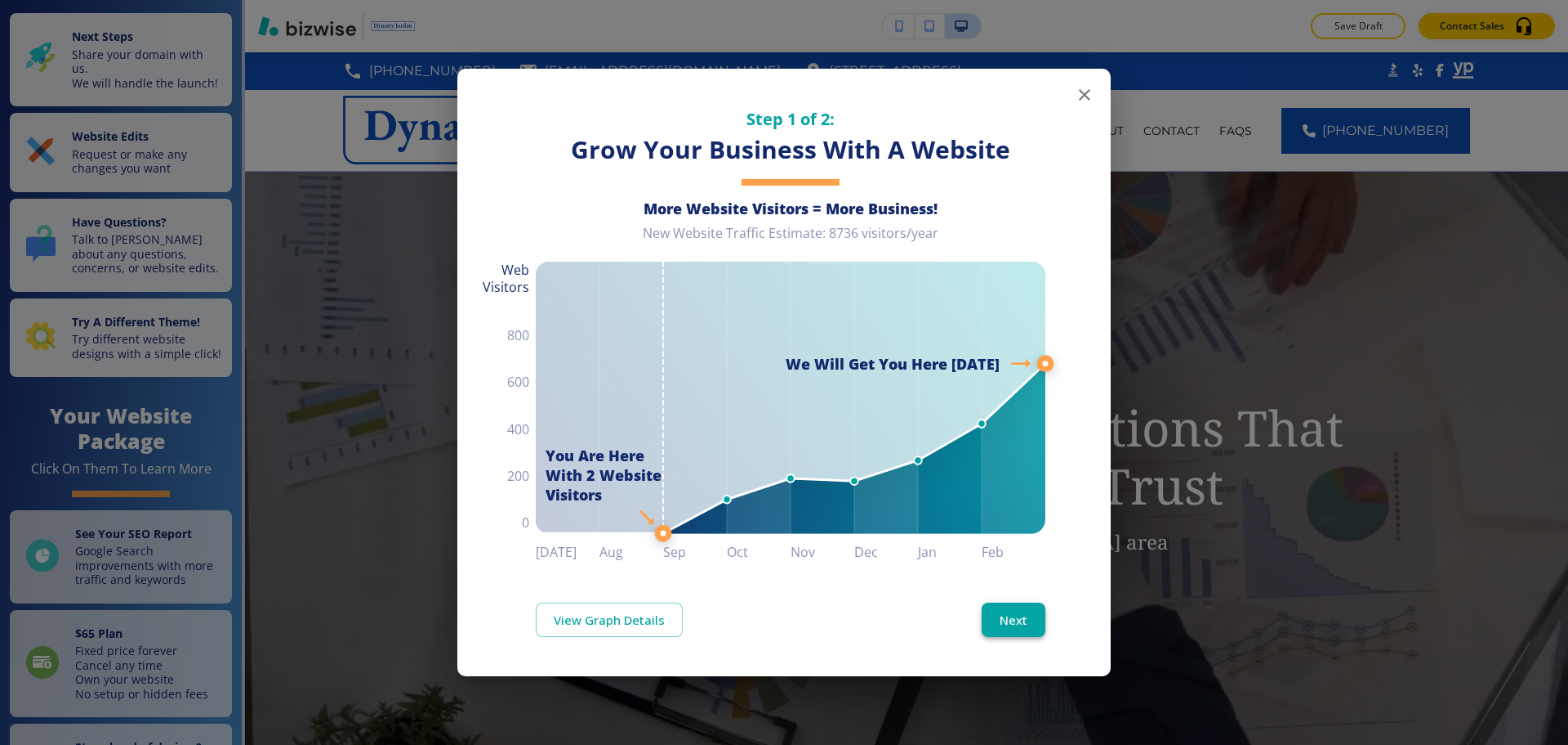
click at [1035, 623] on button "Next" at bounding box center [1013, 619] width 64 height 34
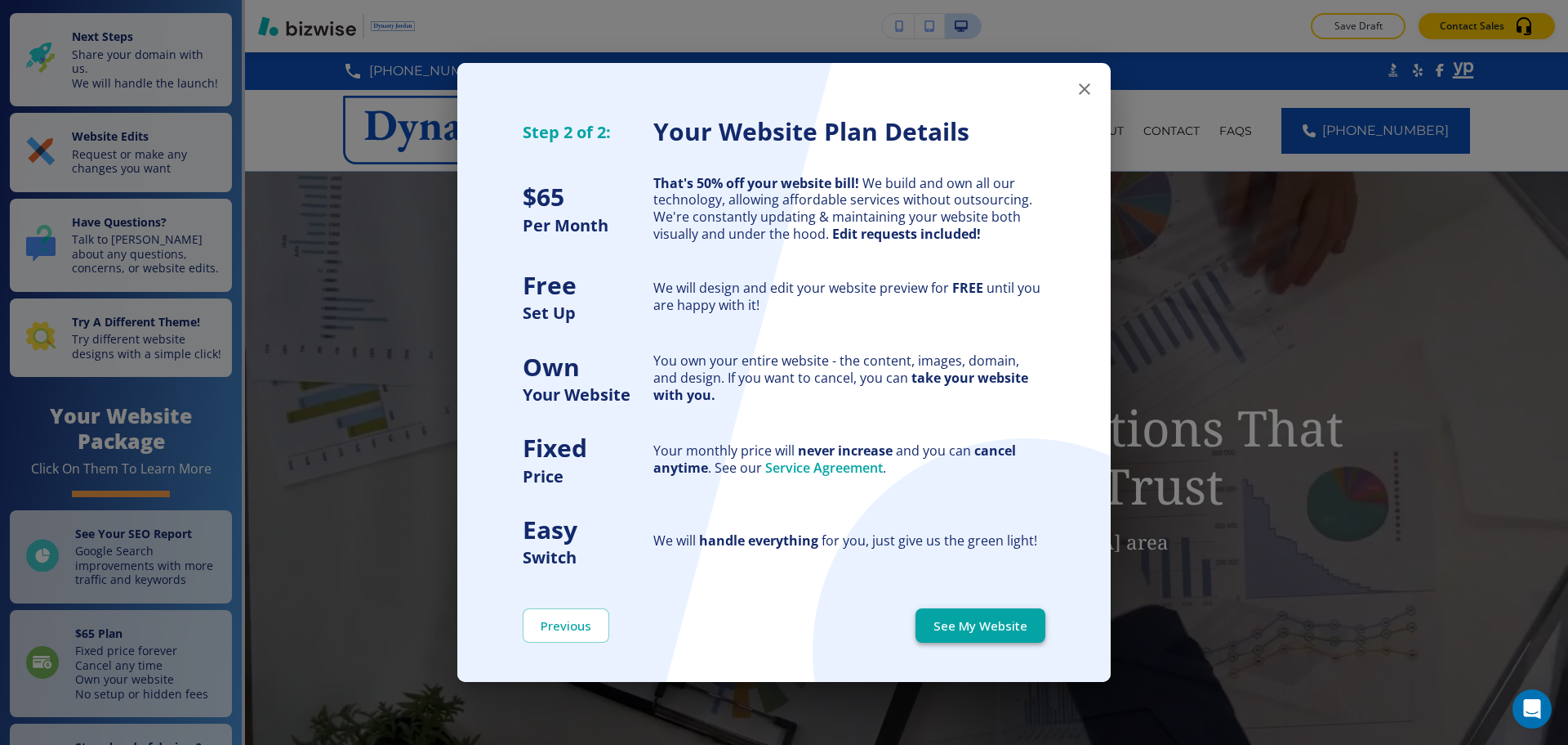
click at [1036, 623] on button "See My Website" at bounding box center [981, 625] width 130 height 34
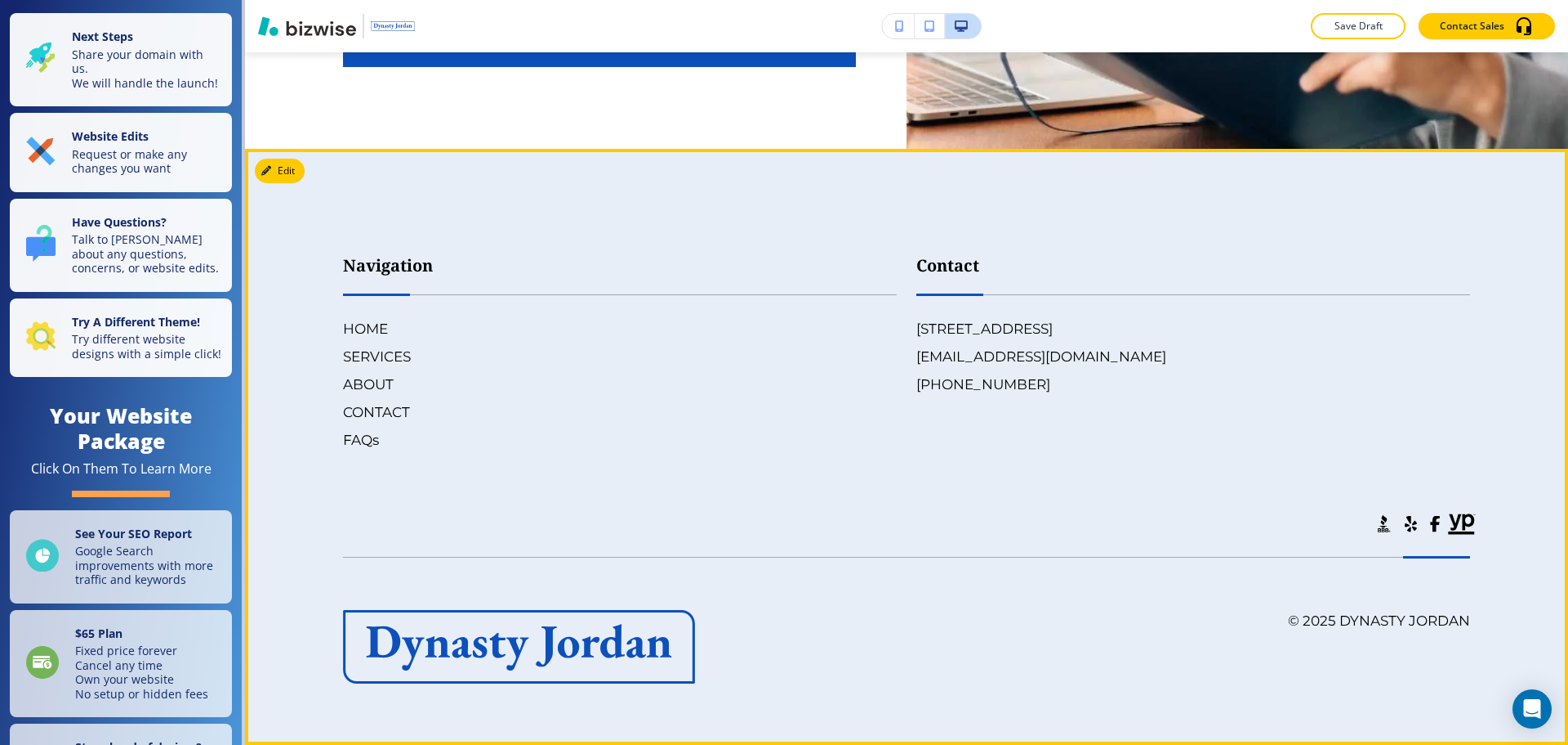
scroll to position [8186, 0]
click at [371, 362] on h6 "SERVICES" at bounding box center [620, 356] width 554 height 22
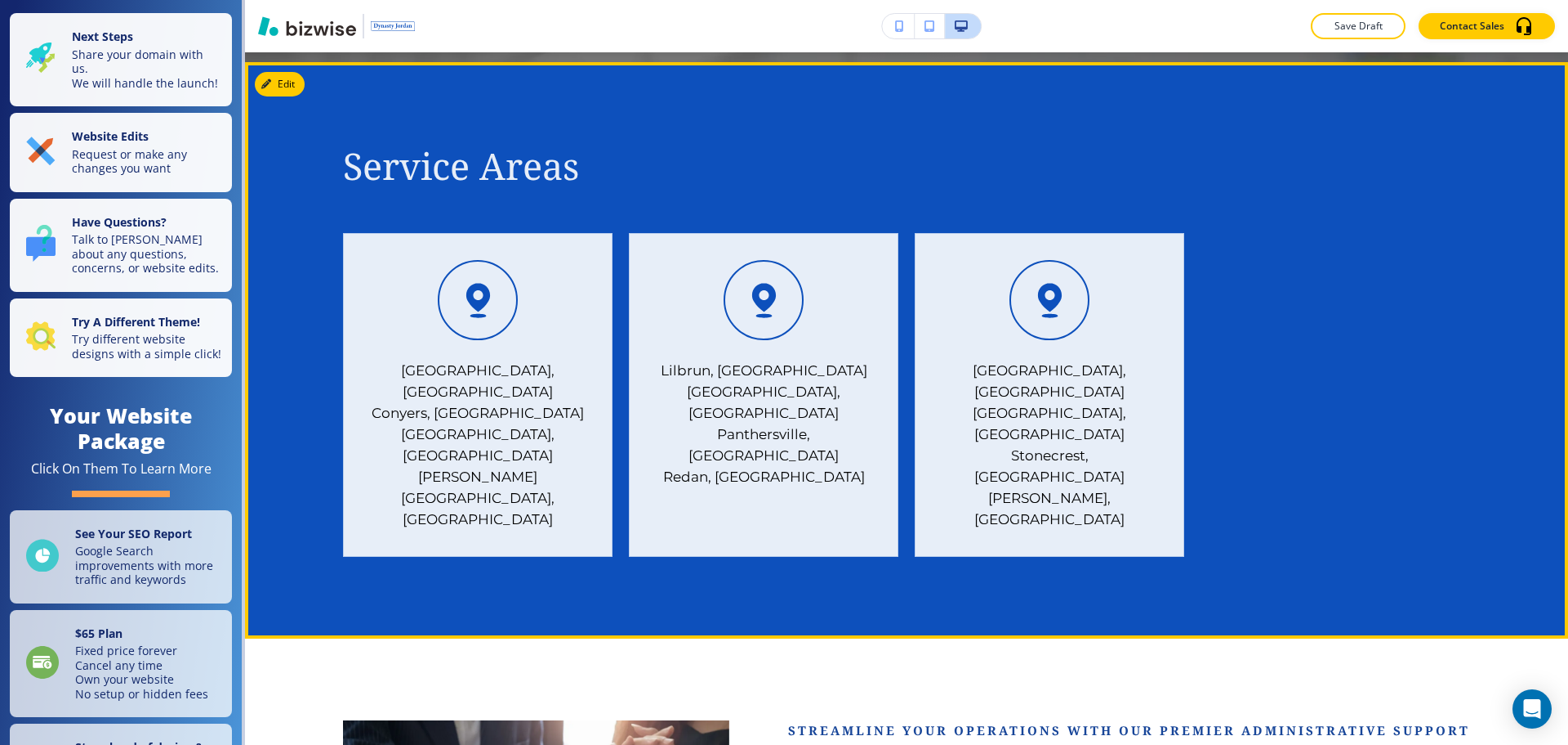
scroll to position [653, 0]
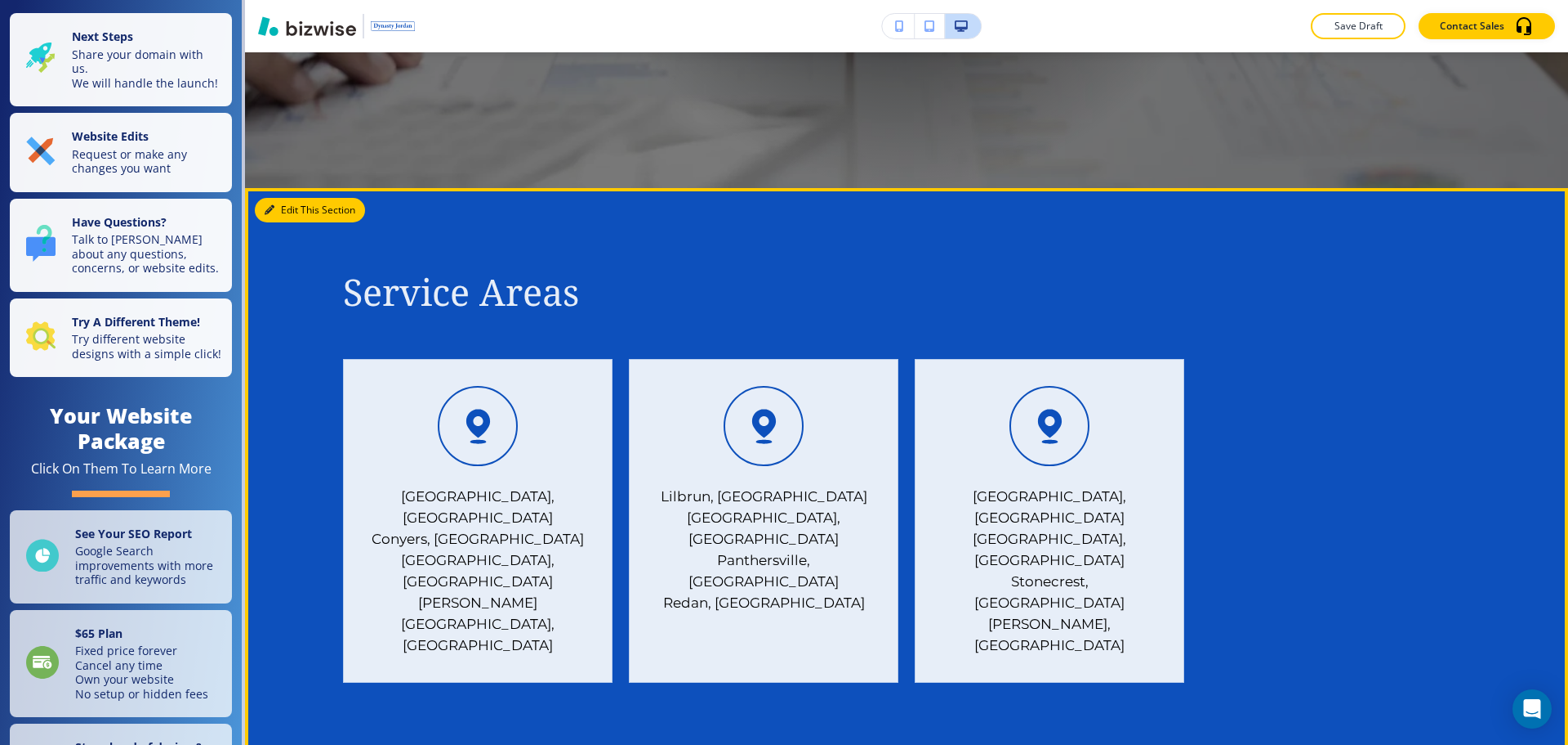
click at [288, 215] on button "Edit This Section" at bounding box center [310, 210] width 110 height 25
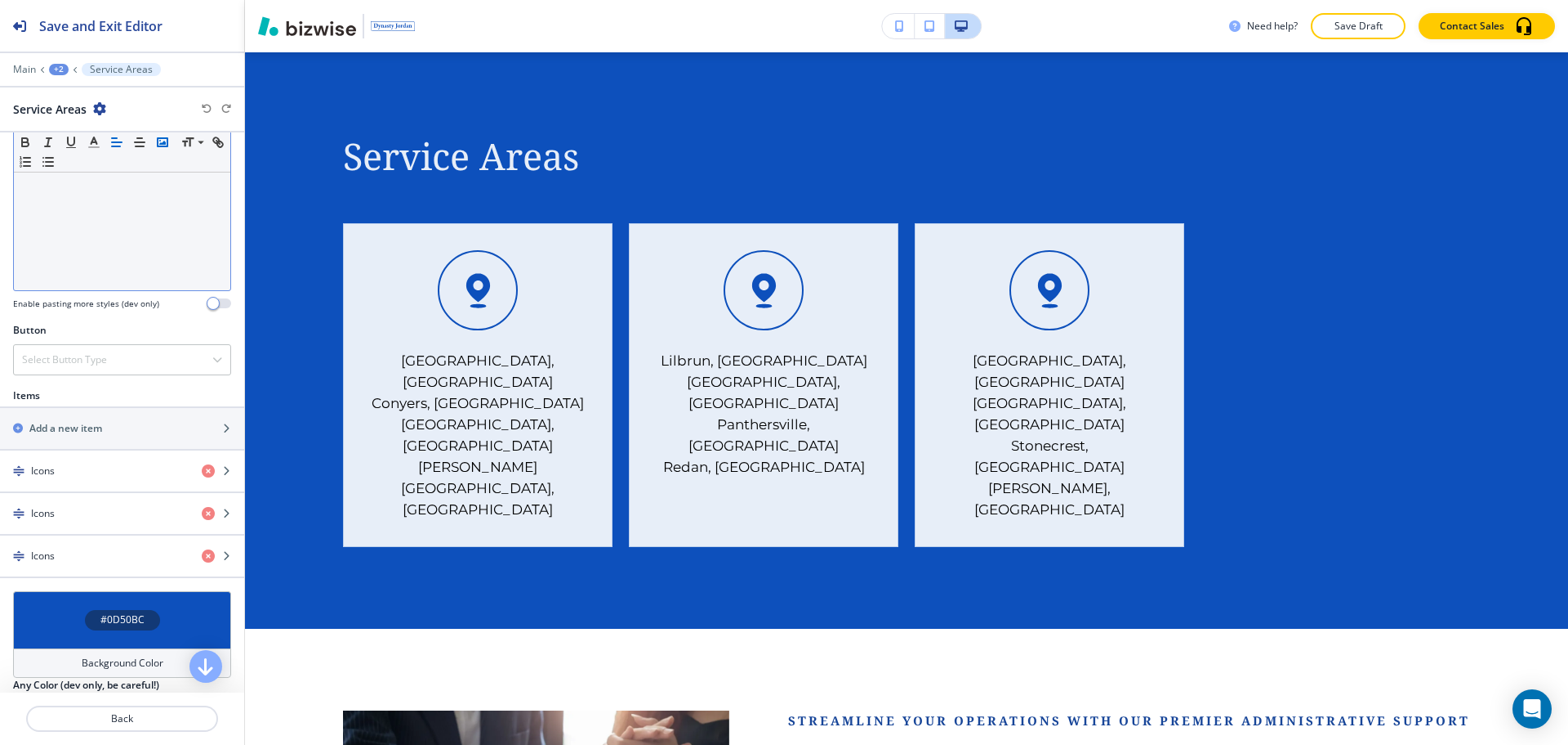
scroll to position [408, 0]
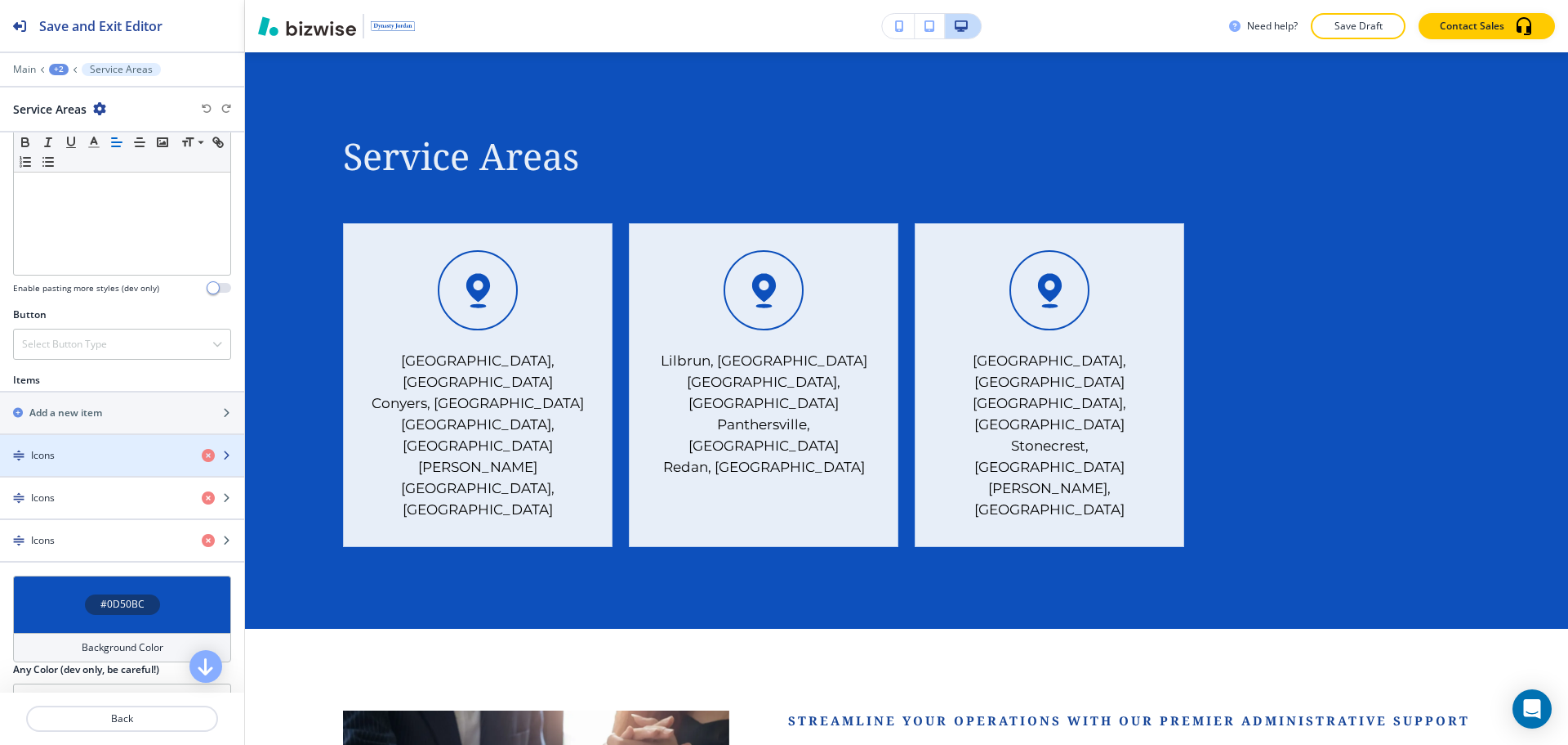
click at [134, 465] on div "button" at bounding box center [122, 468] width 244 height 13
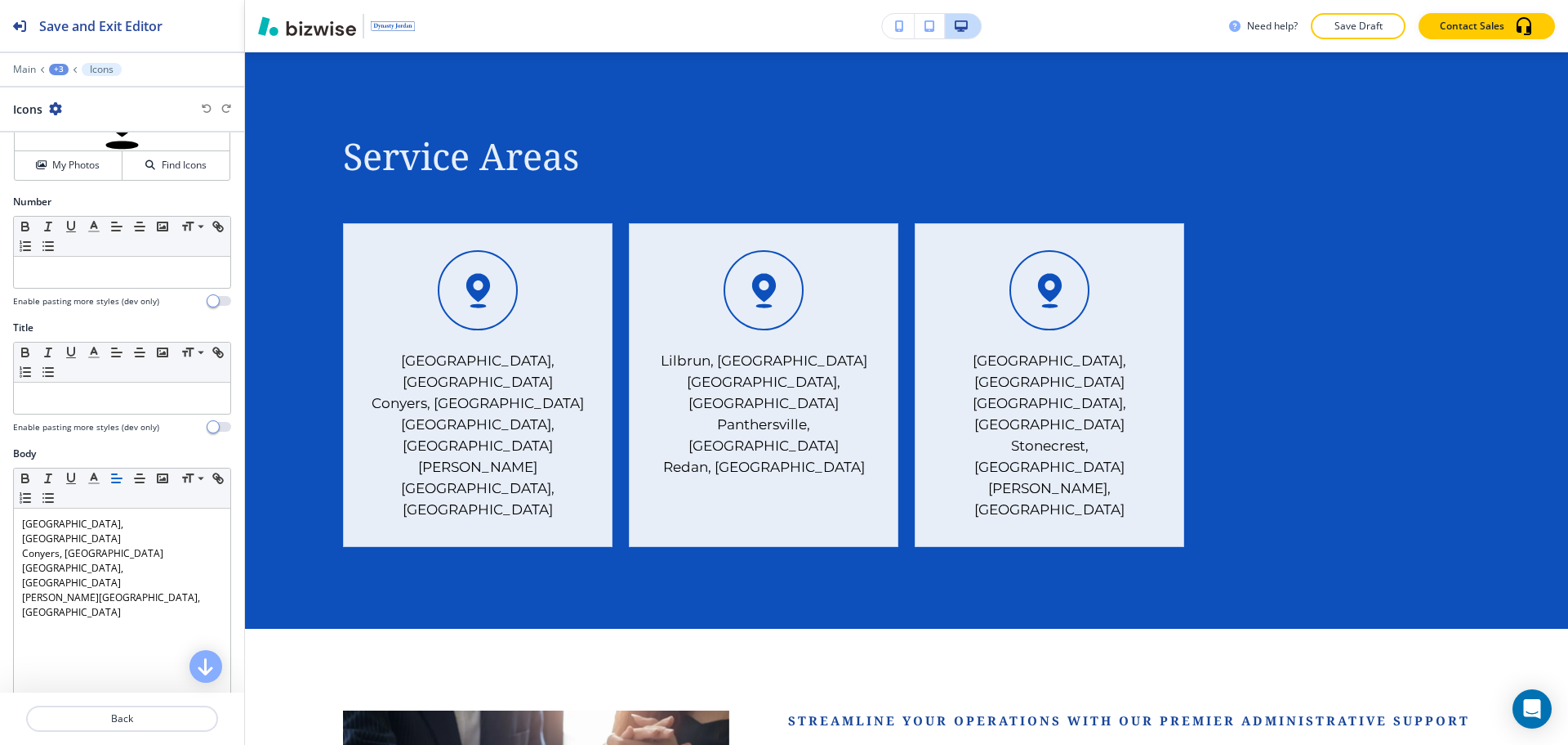
scroll to position [163, 0]
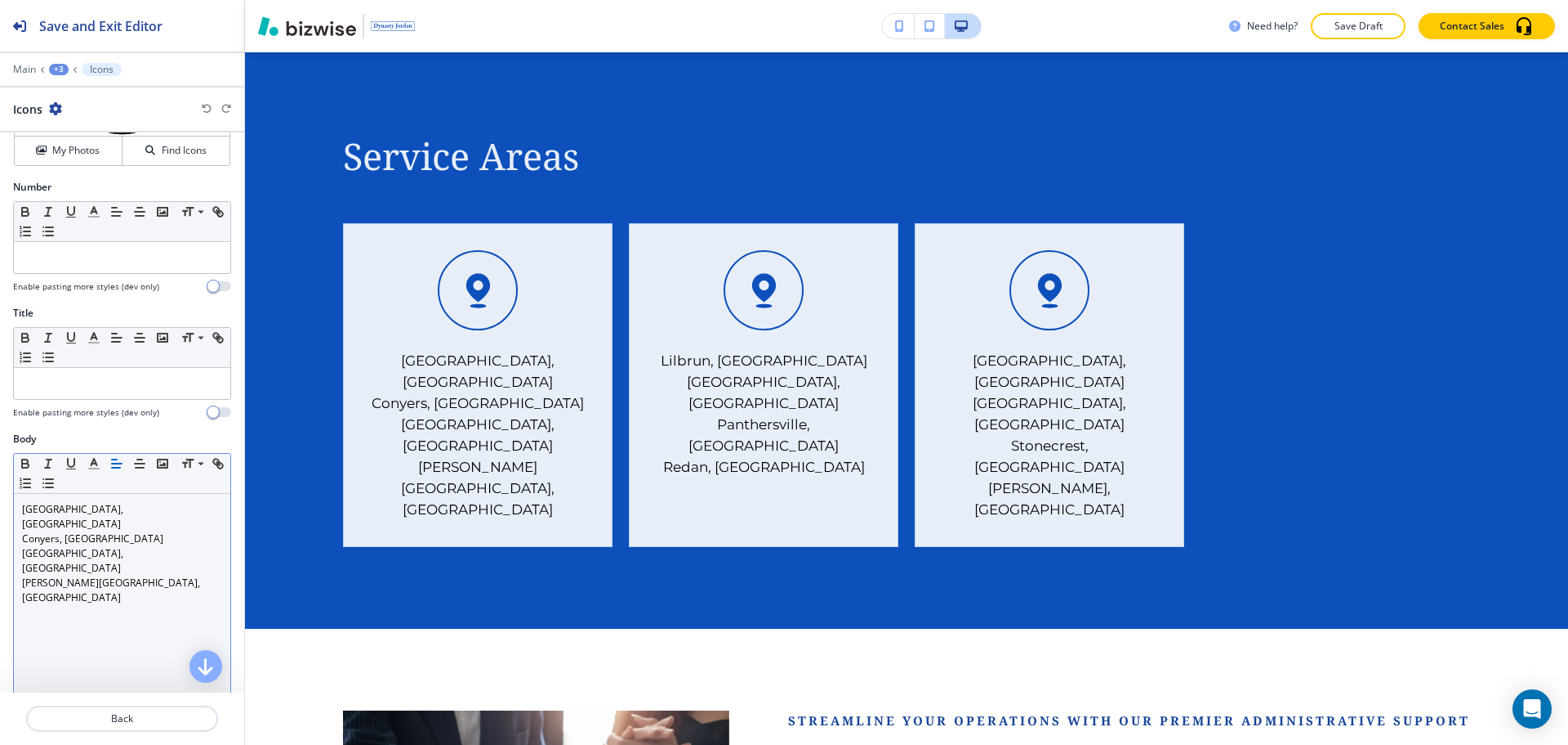
click at [106, 576] on p "Gresham Park, GA" at bounding box center [121, 590] width 200 height 30
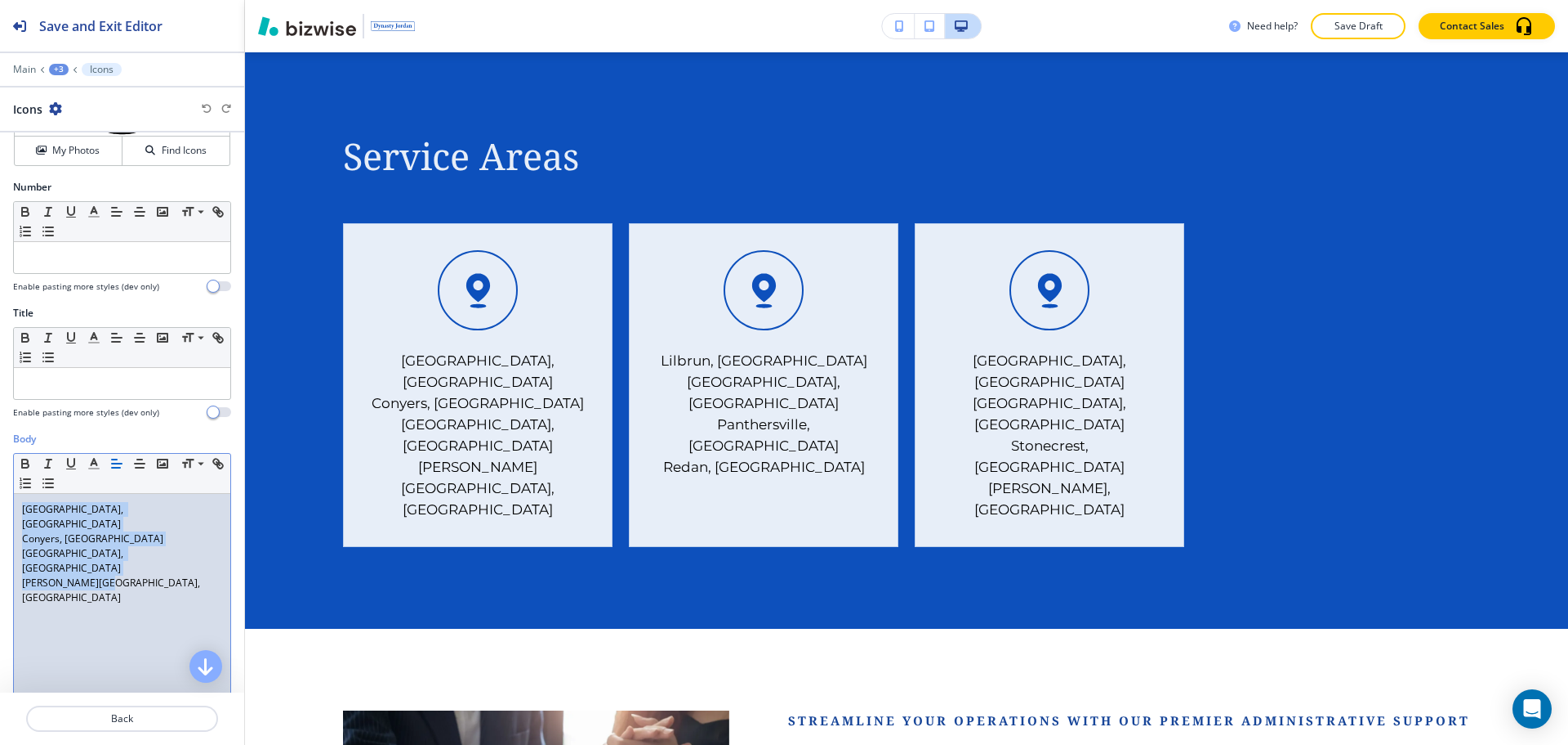
copy div "Belvedere Park, GA Conyers, GA Decatur, GA Gresham Park, GA"
click at [192, 722] on p "Back" at bounding box center [122, 717] width 189 height 15
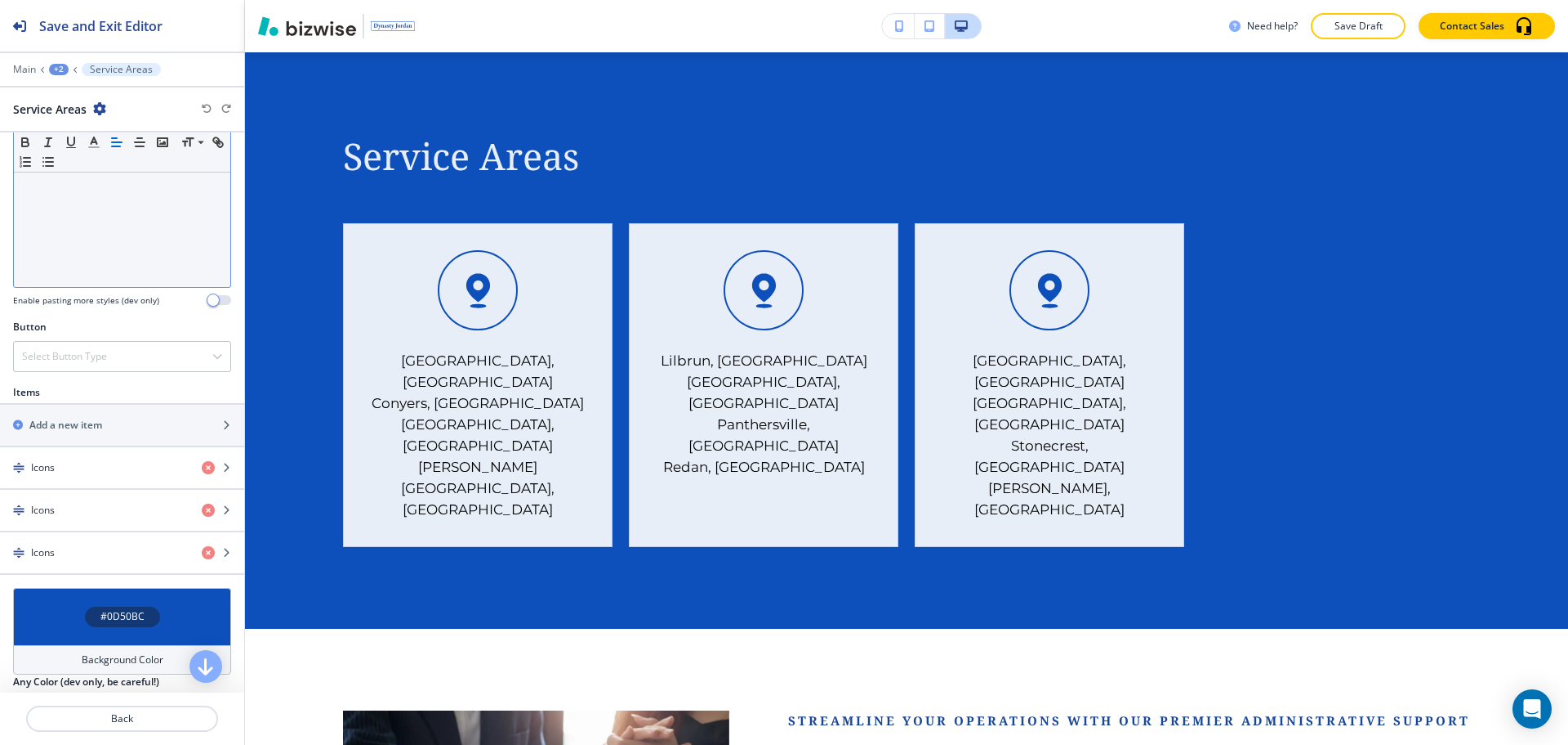
scroll to position [408, 0]
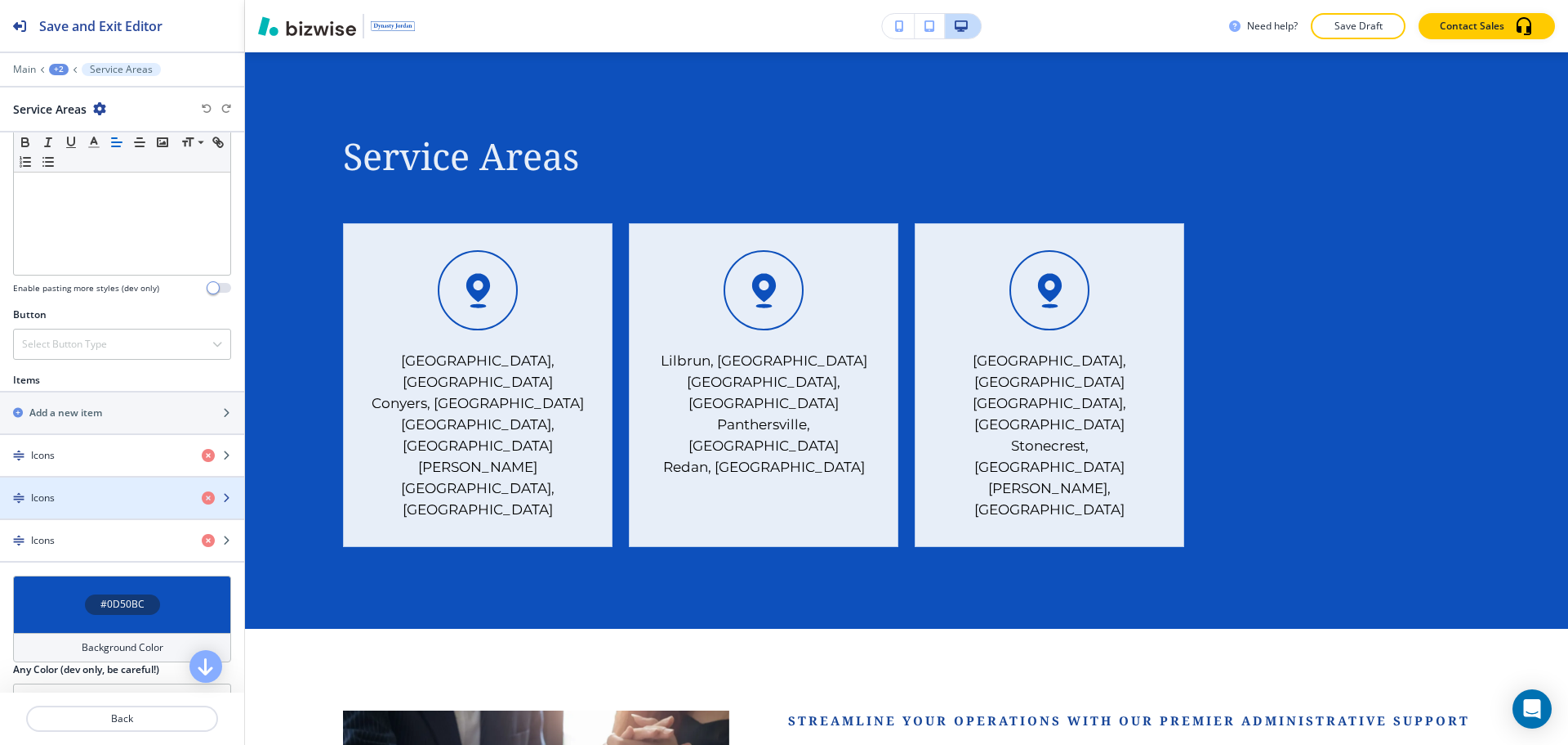
click at [123, 499] on div "Icons" at bounding box center [94, 497] width 189 height 15
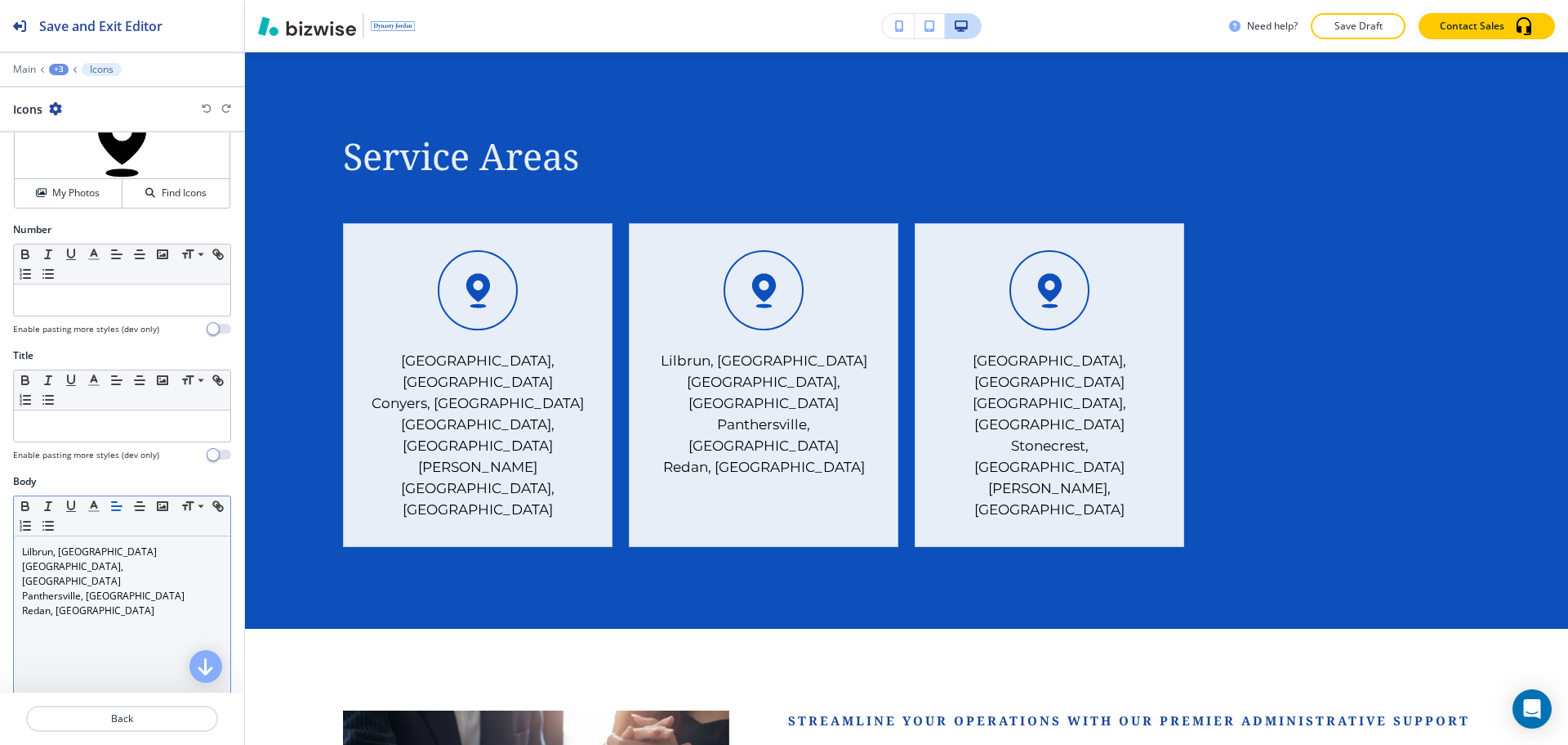
scroll to position [163, 0]
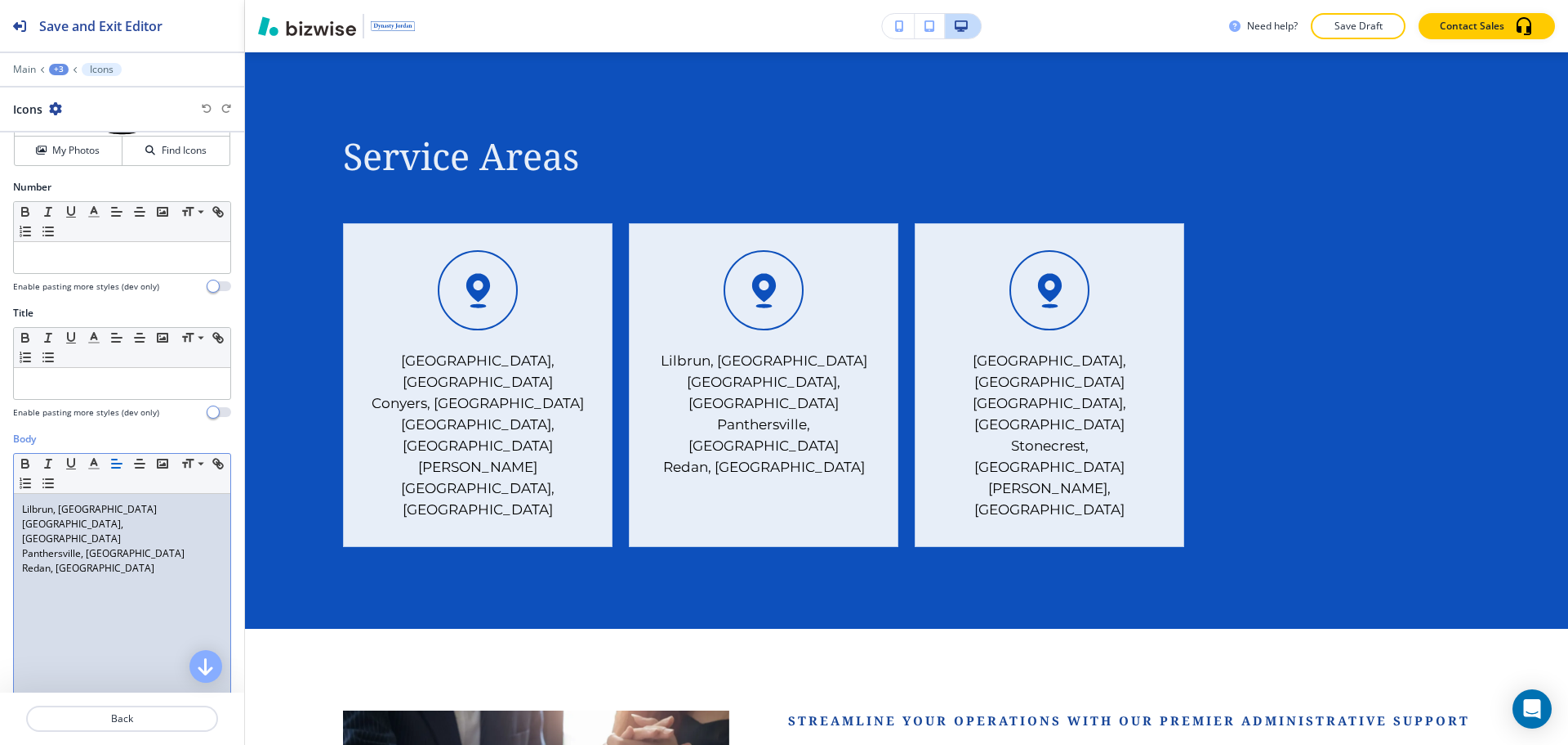
click at [113, 561] on p "Redan, GA" at bounding box center [121, 568] width 200 height 15
copy div "Lilbrun, GA North Decatur, GA Panthersville, GA Redan, GA"
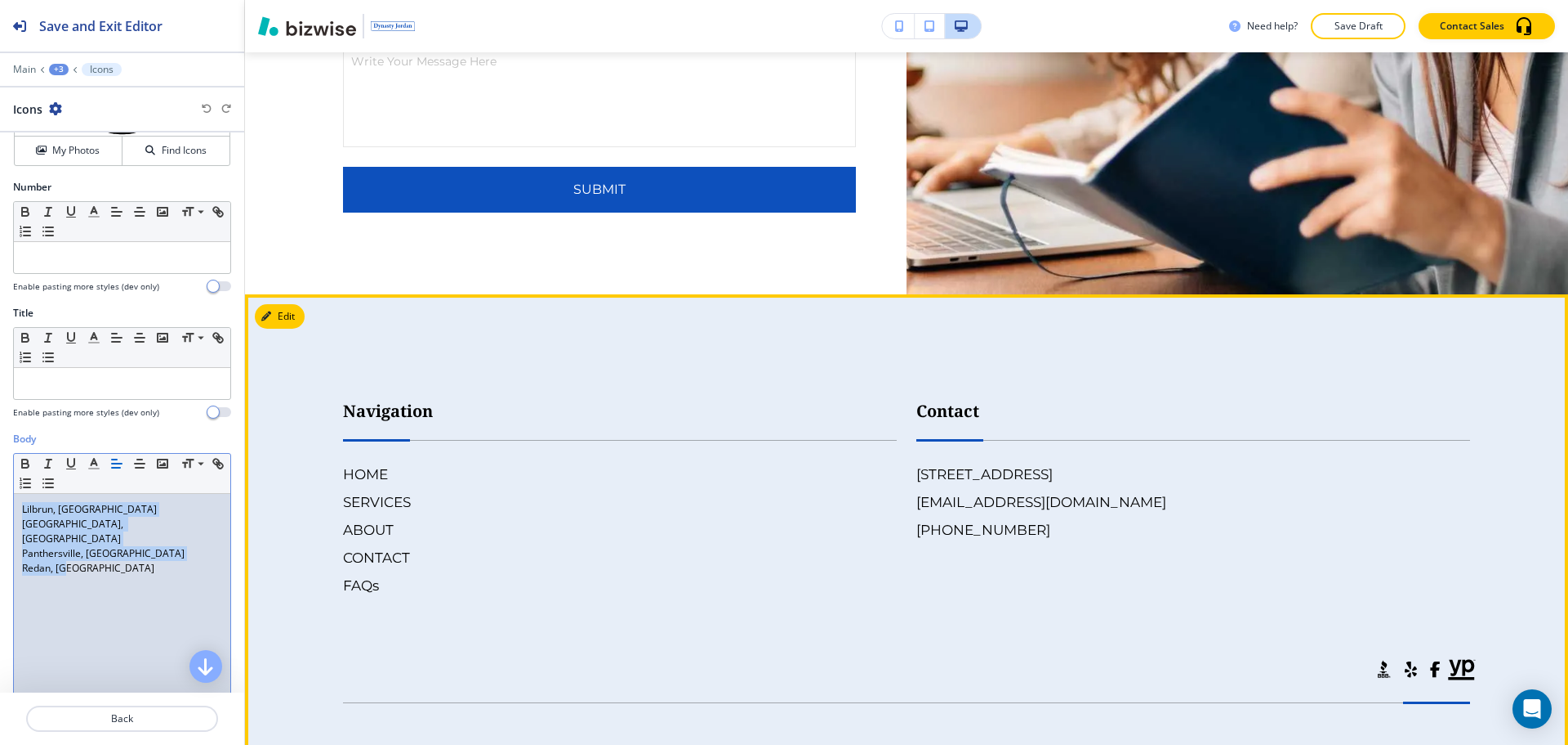
scroll to position [6629, 0]
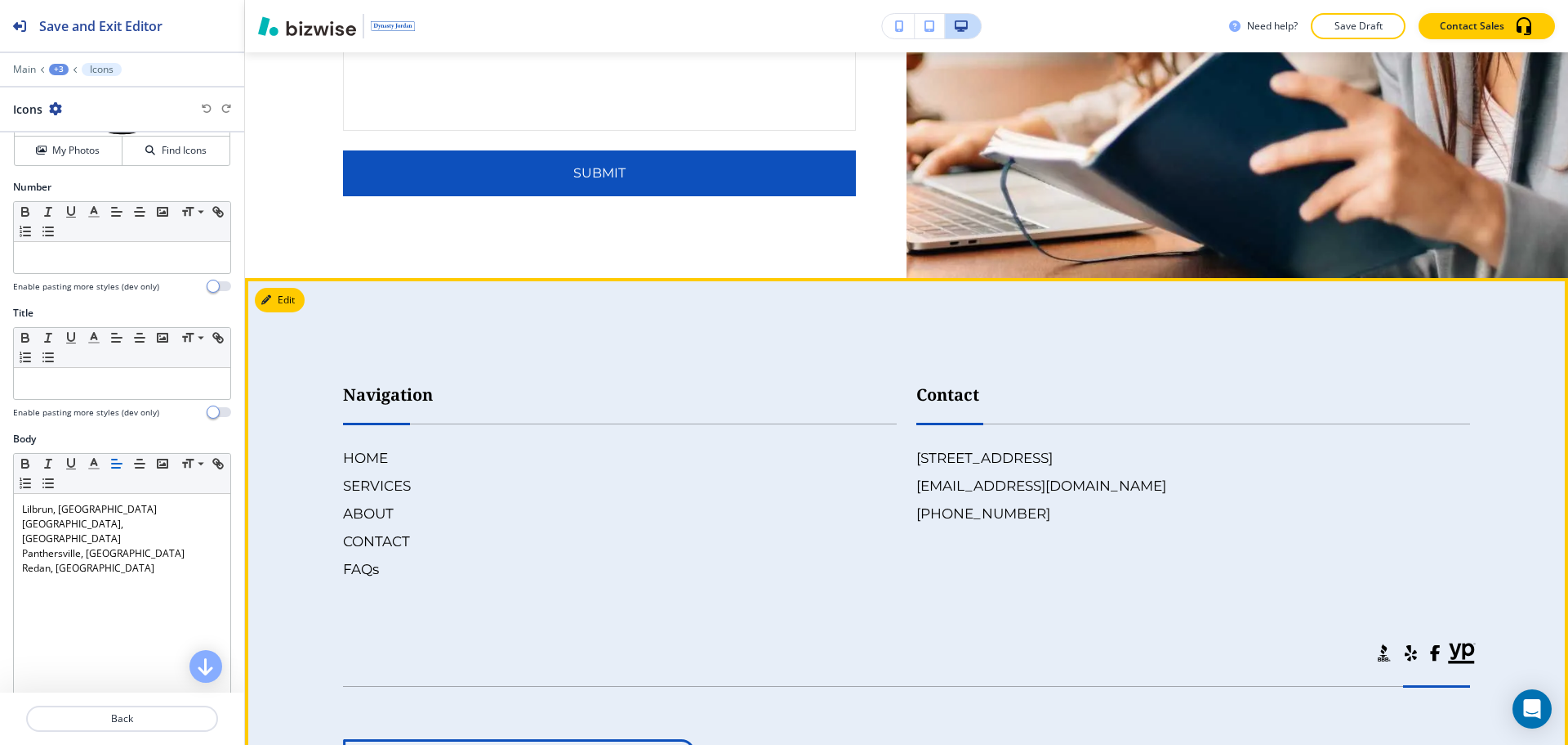
click at [392, 434] on div "HOME SERVICES ABOUT CONTACT FAQs" at bounding box center [613, 507] width 567 height 146
click at [405, 474] on h6 "SERVICES" at bounding box center [620, 485] width 554 height 22
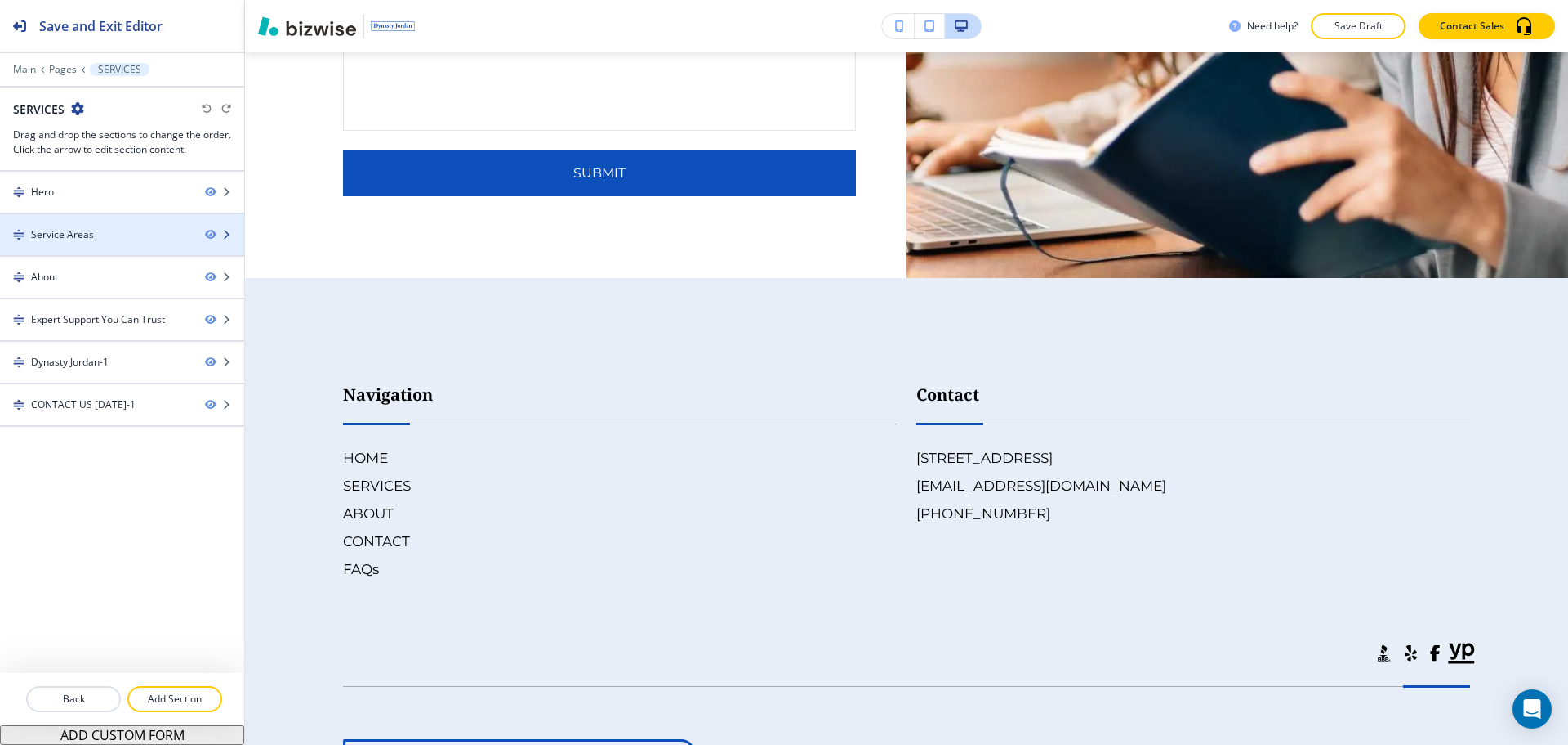
click at [103, 238] on div "Service Areas" at bounding box center [95, 234] width 192 height 15
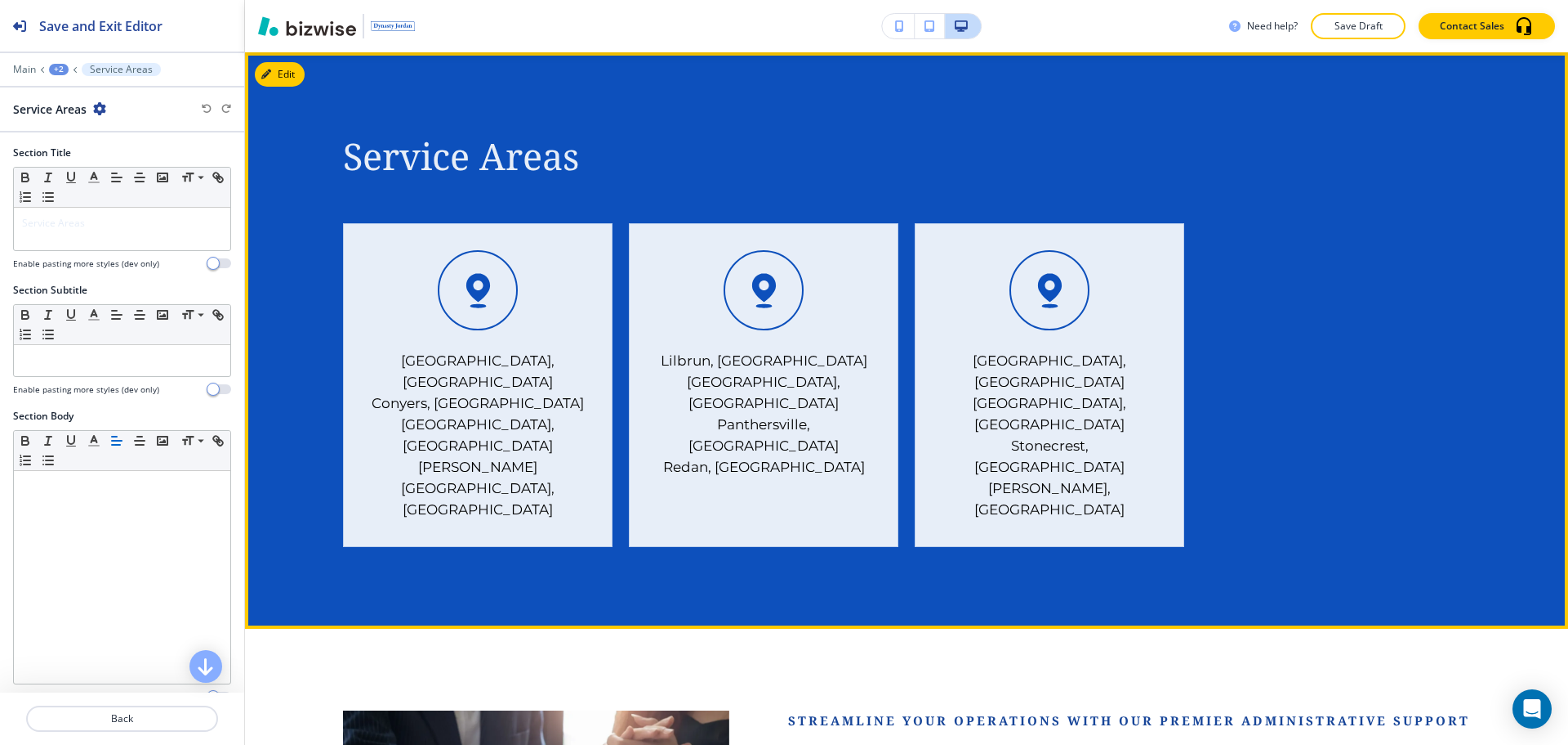
scroll to position [708, 0]
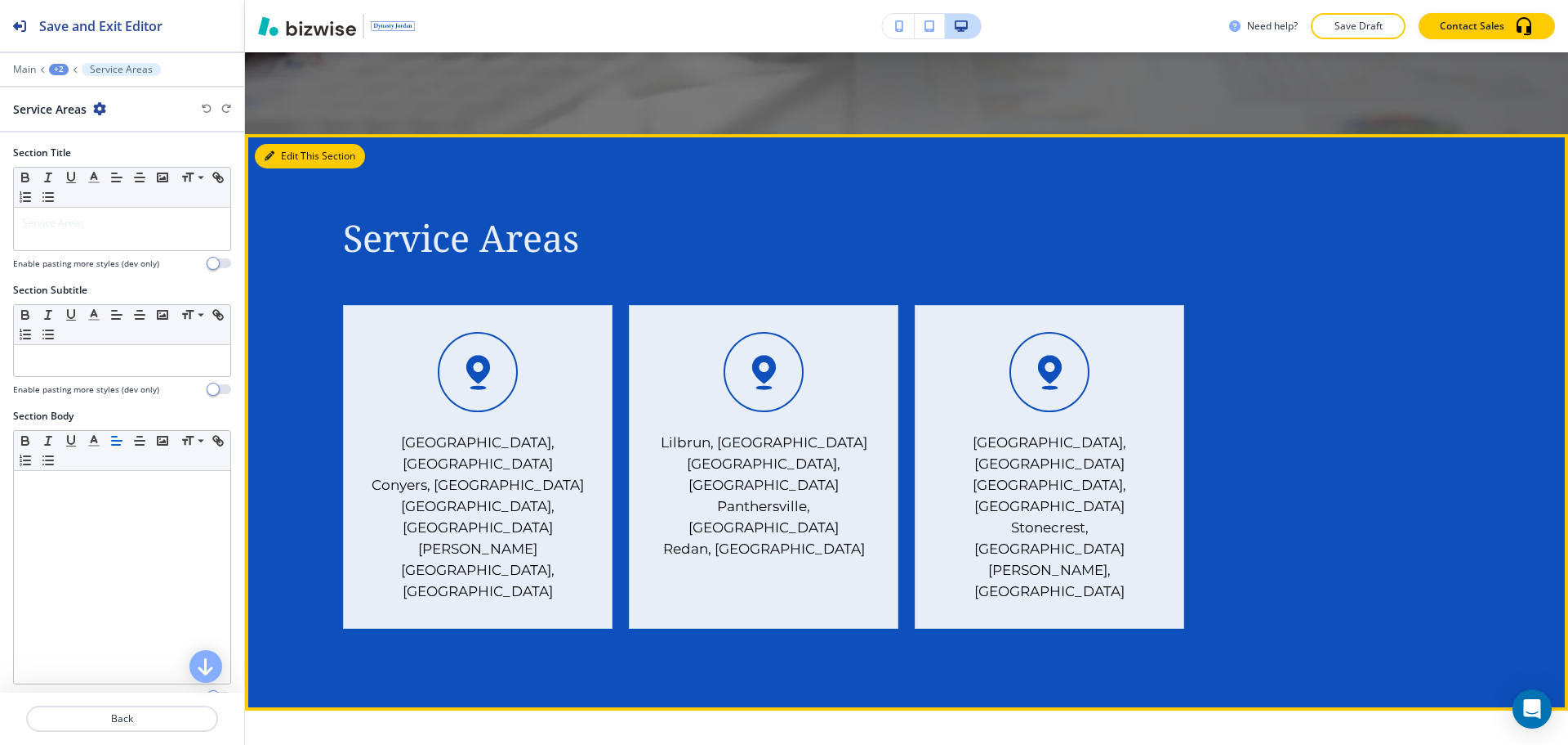
click at [301, 152] on button "Edit This Section" at bounding box center [310, 155] width 110 height 25
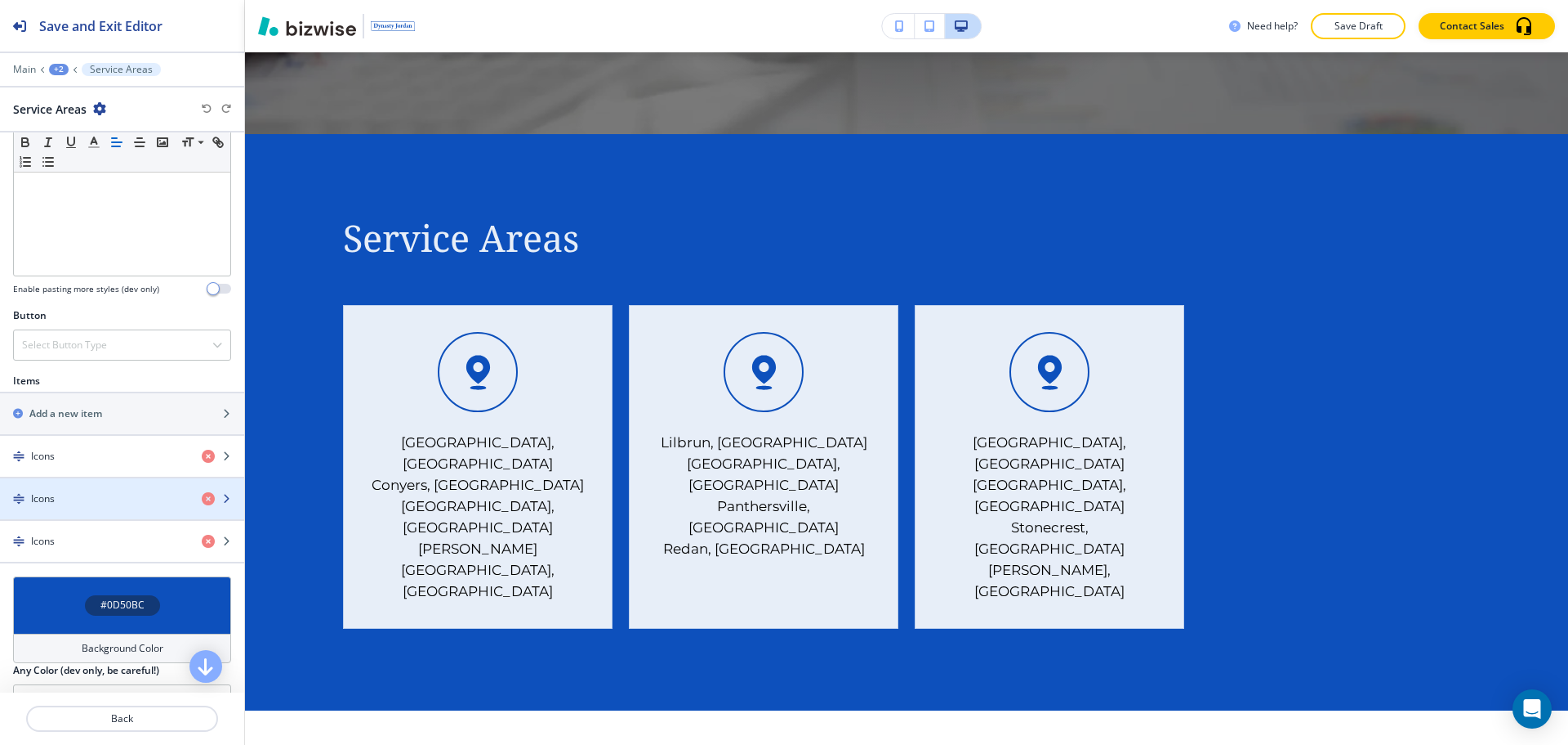
scroll to position [408, 0]
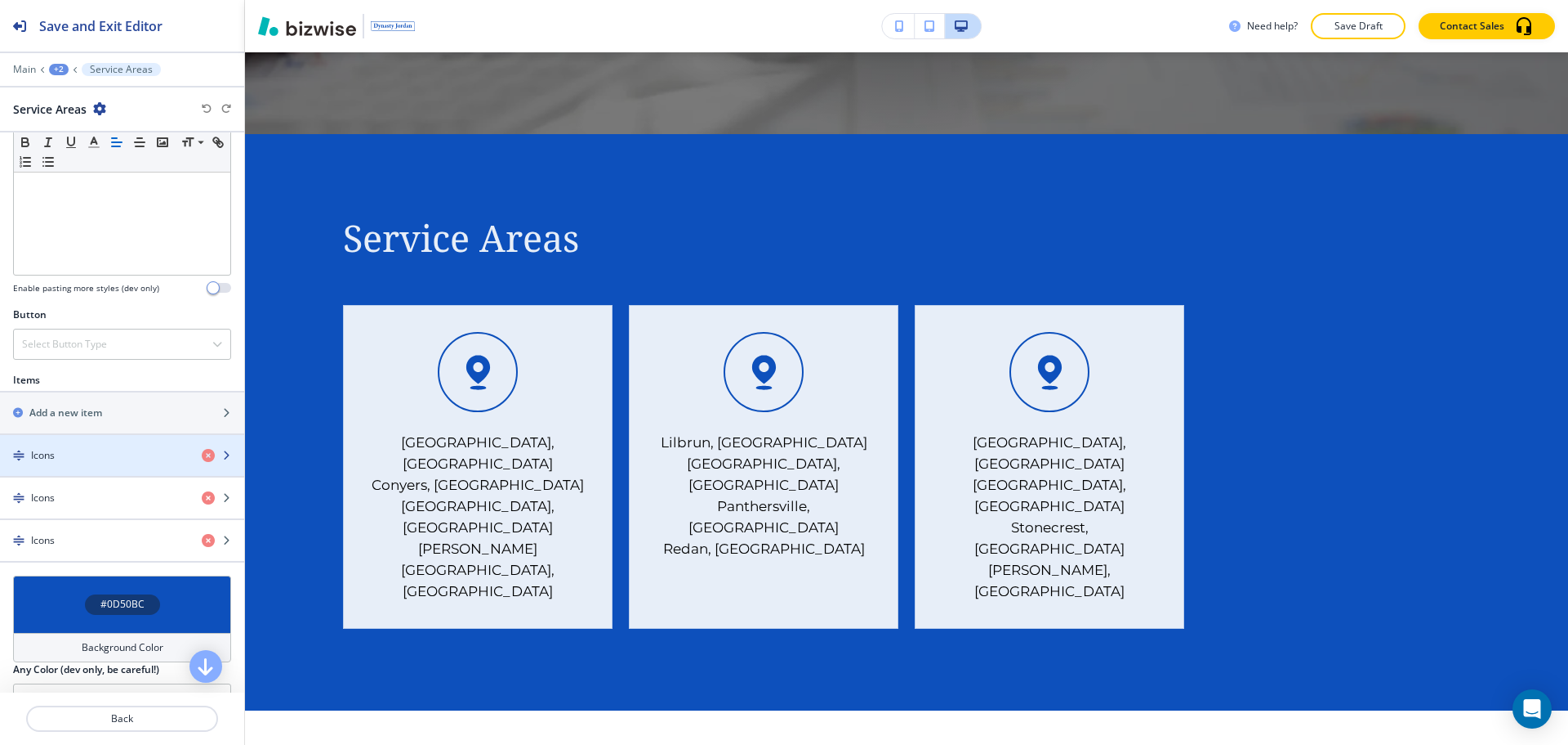
click at [133, 446] on div "button" at bounding box center [122, 441] width 244 height 13
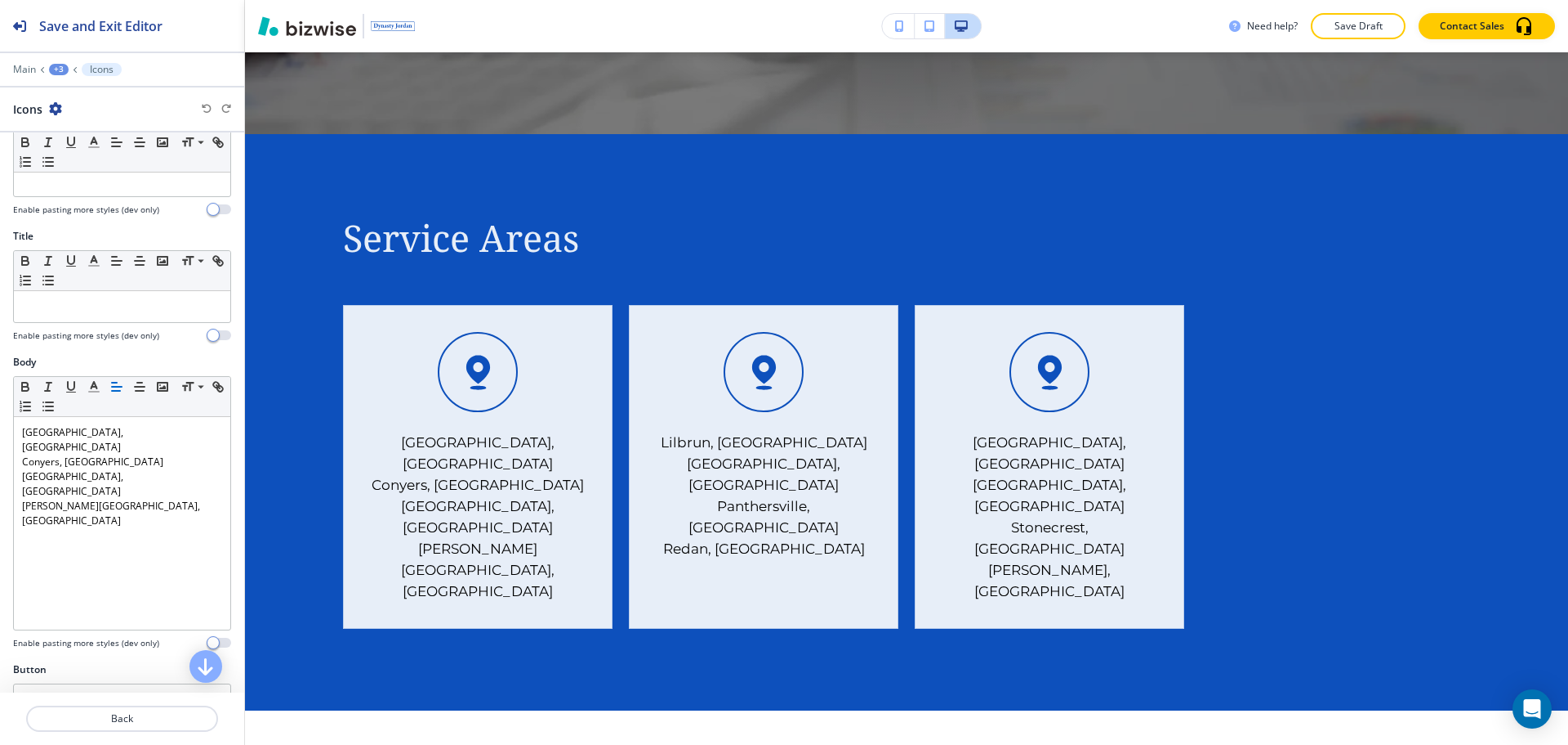
scroll to position [245, 0]
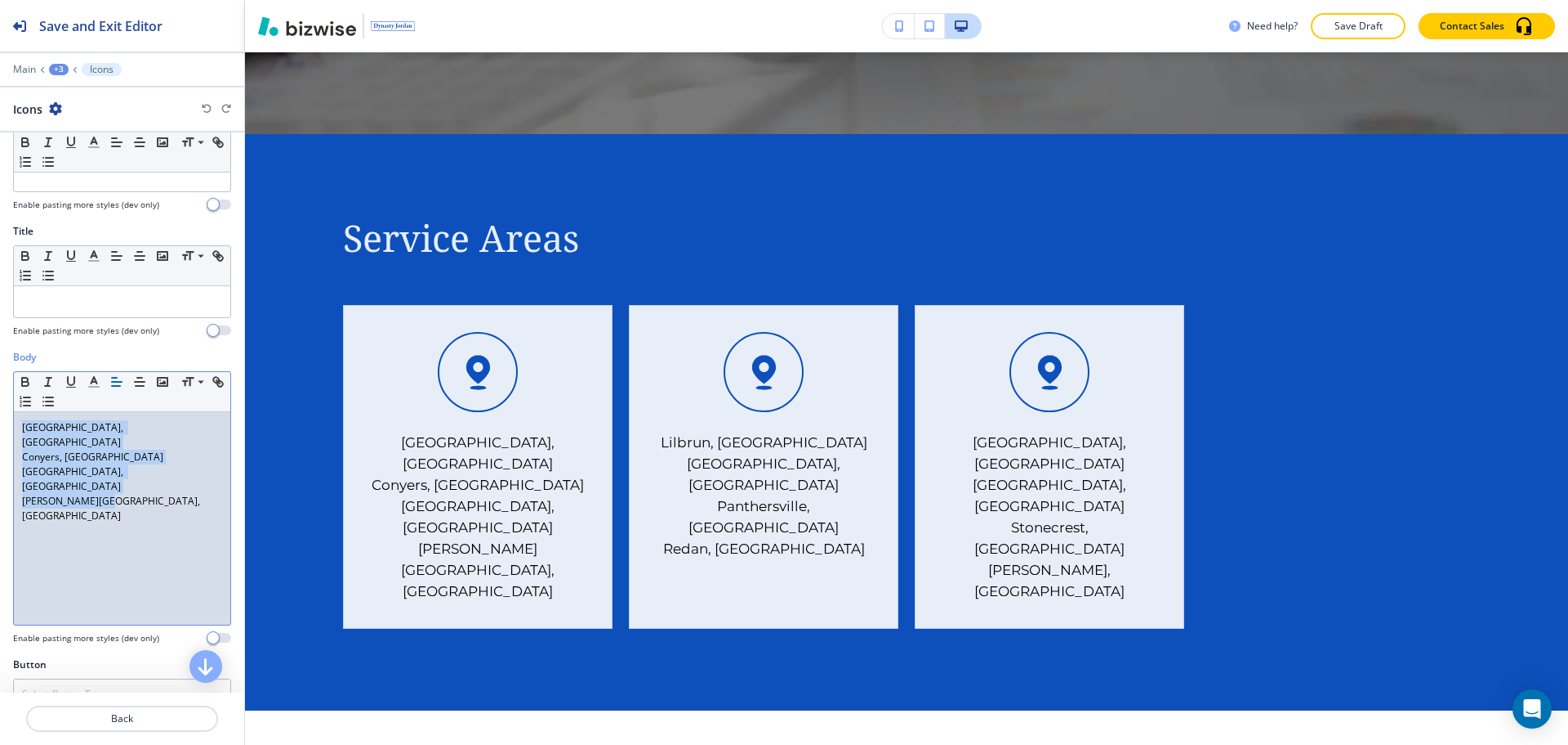
drag, startPoint x: 129, startPoint y: 468, endPoint x: 12, endPoint y: 413, distance: 129.3
click at [12, 413] on div "Body Small Normal Large Huge Belvedere Park, GA Conyers, GA Decatur, GA Gresham…" at bounding box center [122, 503] width 244 height 307
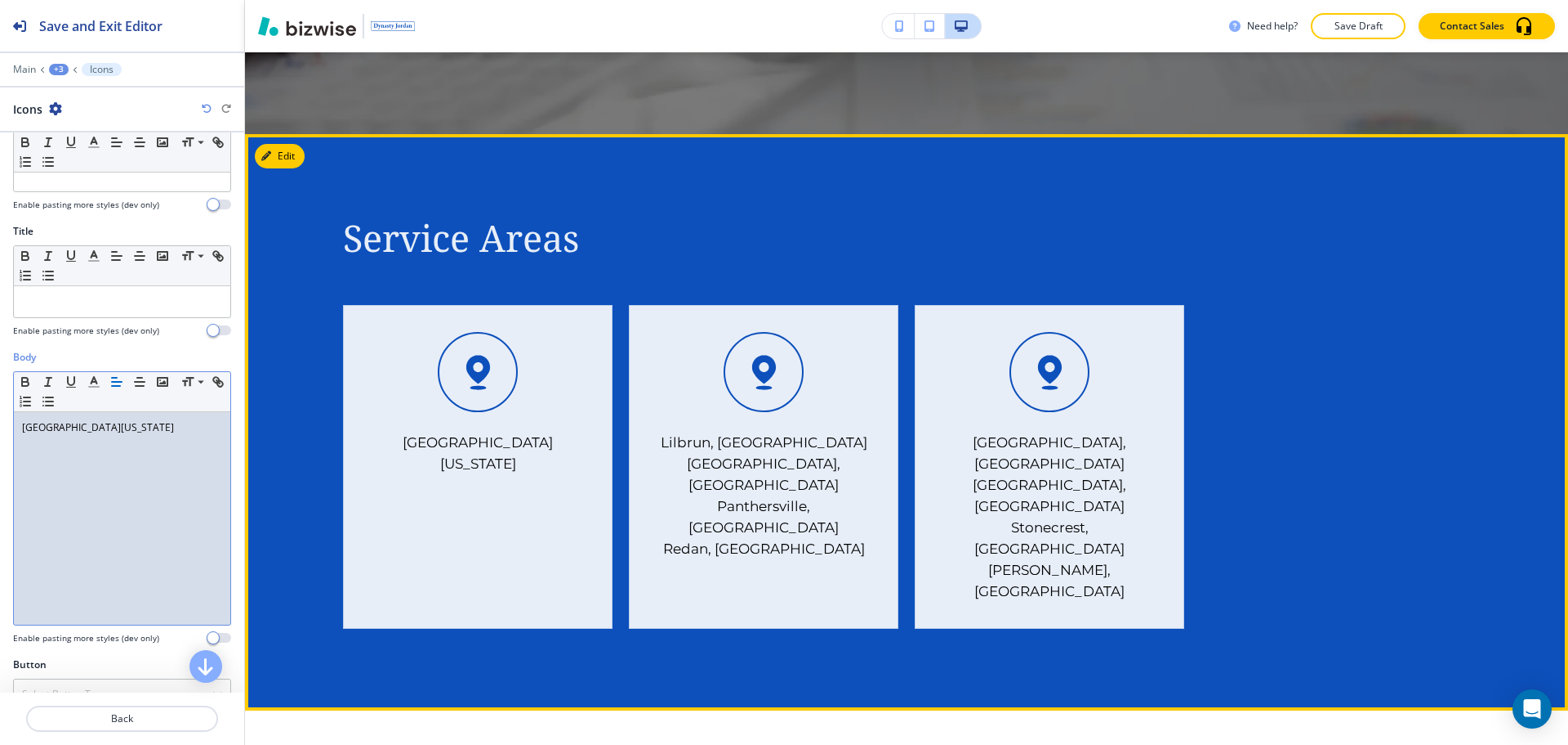
click at [688, 405] on div "Lilbrun, GA North Decatur, GA Panthersville, GA Redan, GA" at bounding box center [763, 466] width 270 height 324
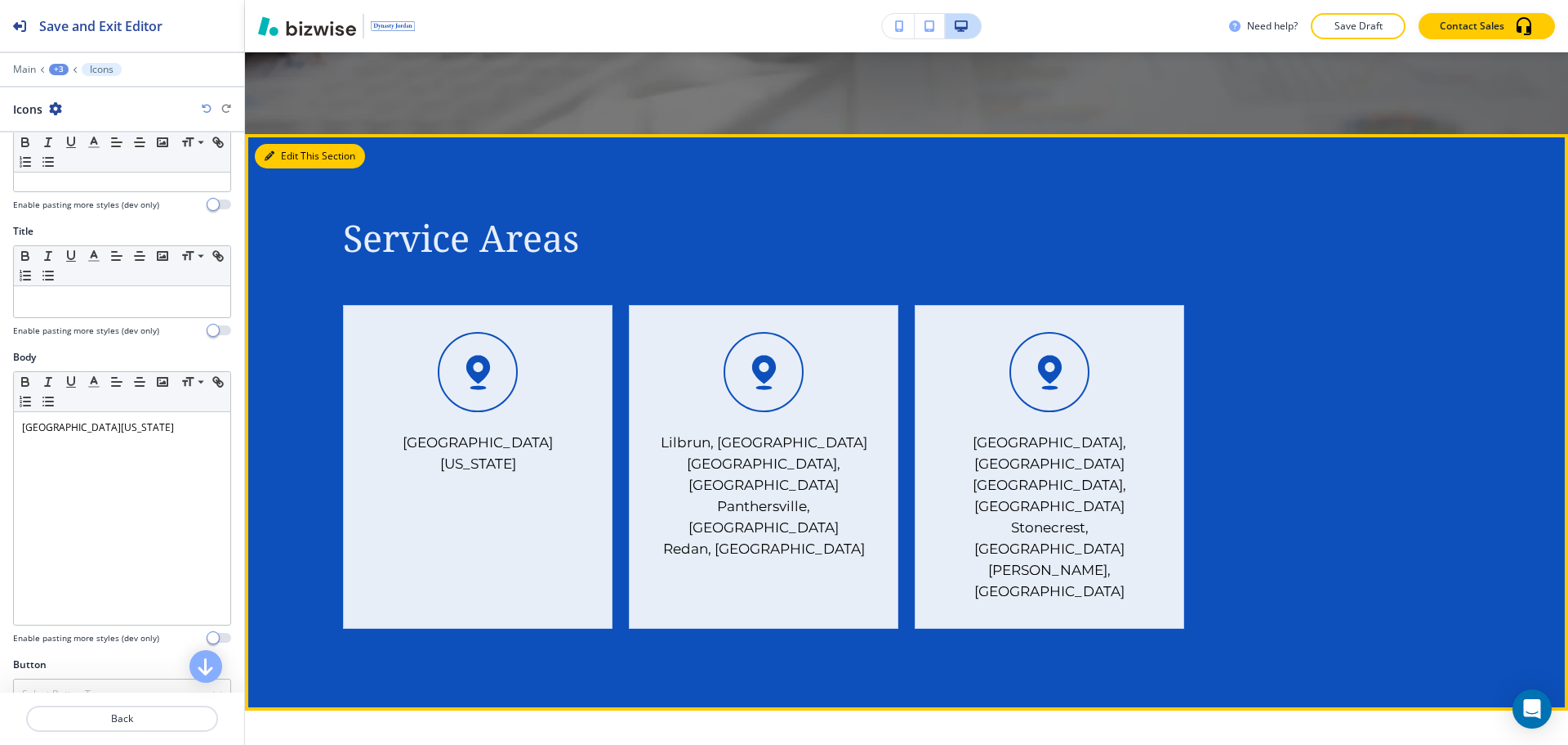
click at [278, 152] on button "Edit This Section" at bounding box center [310, 155] width 110 height 25
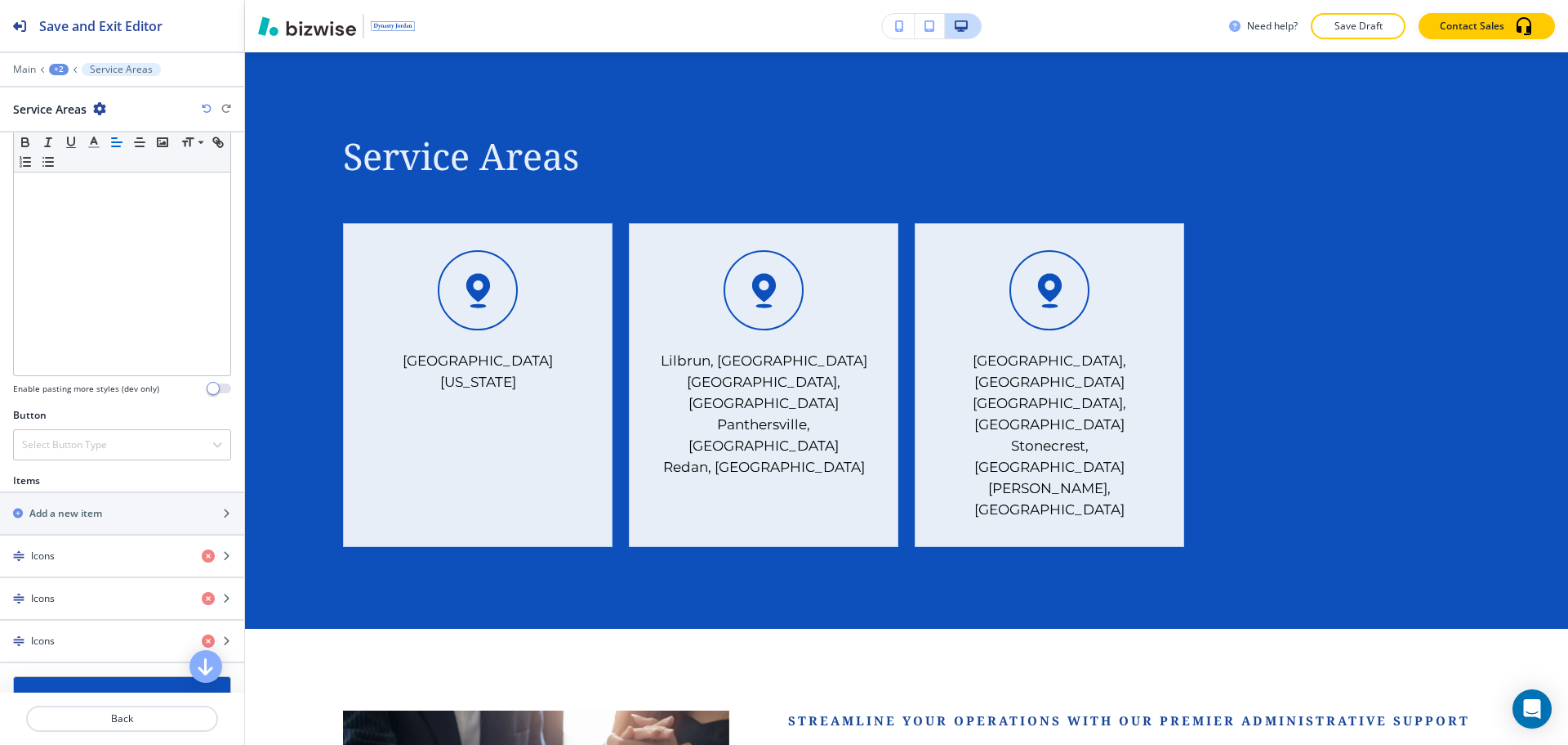
scroll to position [327, 0]
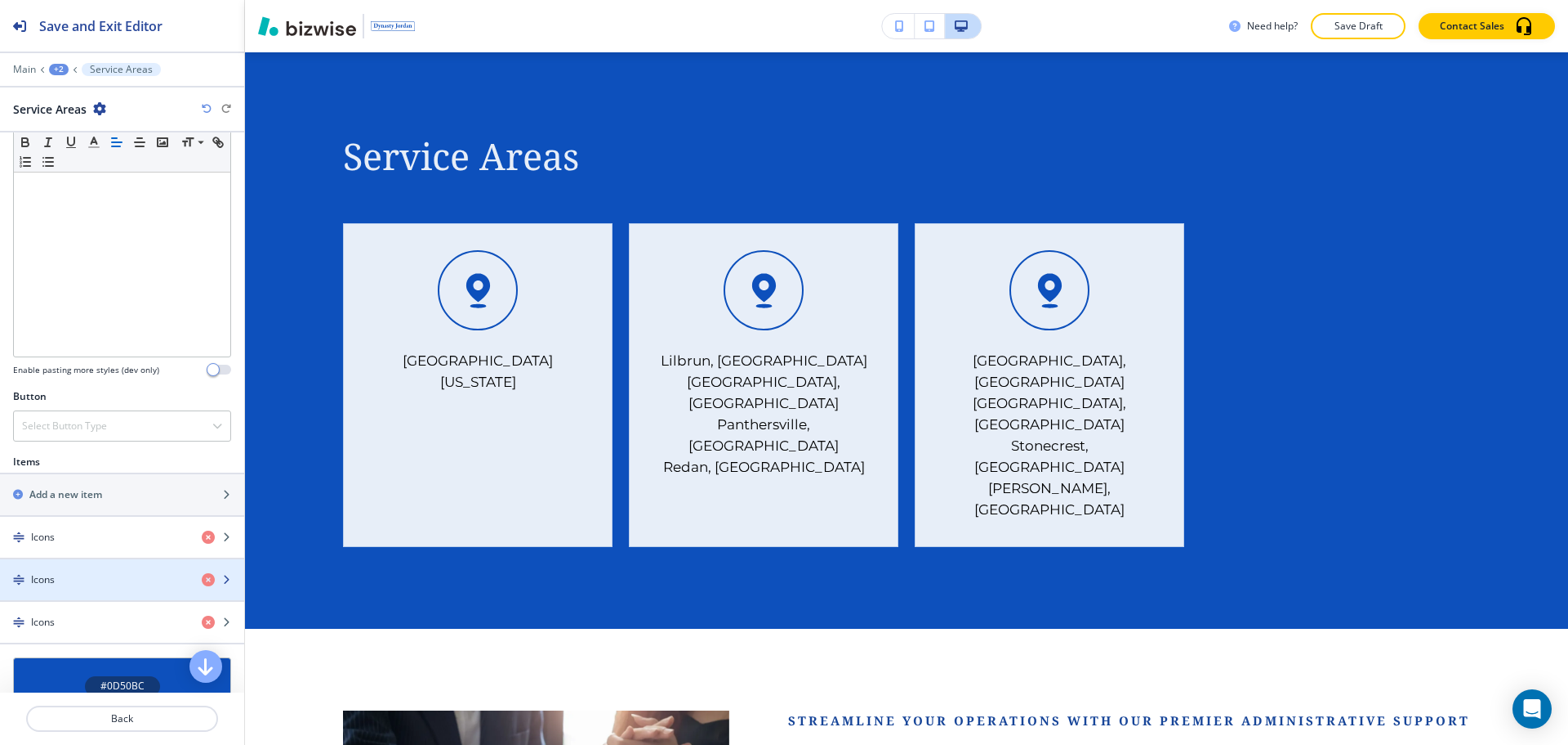
click at [93, 575] on div "Icons" at bounding box center [94, 579] width 189 height 15
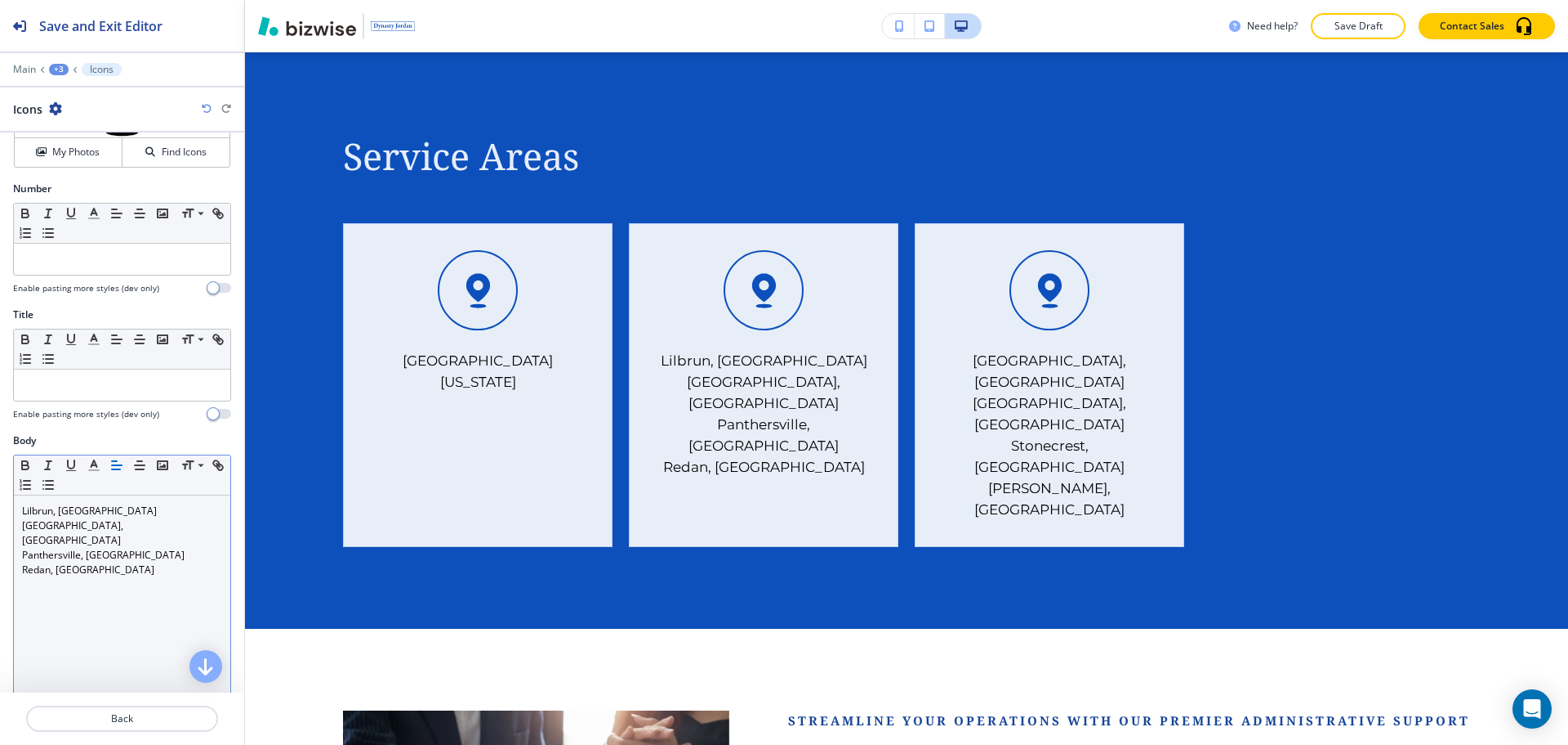
scroll to position [163, 0]
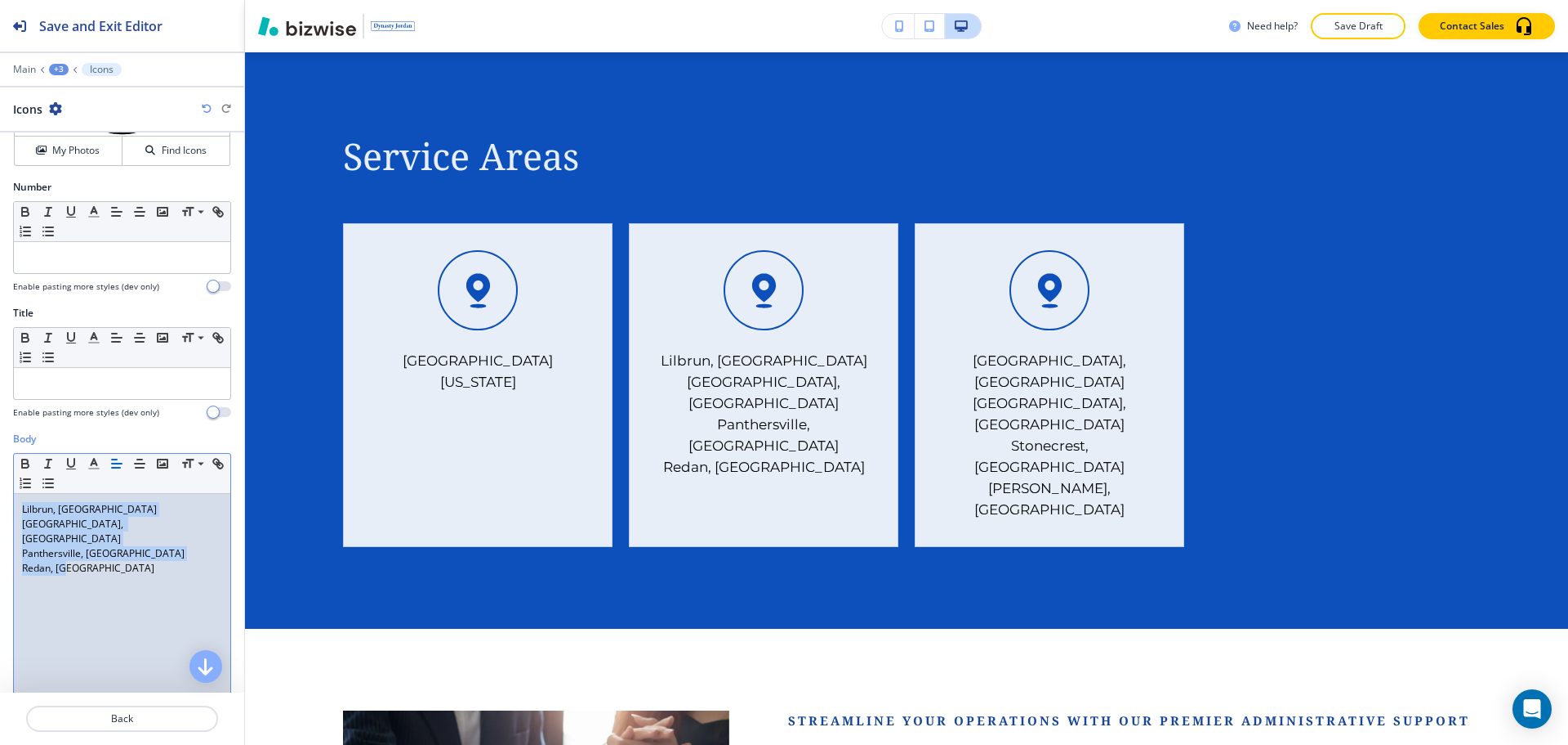
drag, startPoint x: 111, startPoint y: 561, endPoint x: 10, endPoint y: 501, distance: 117.5
click at [10, 501] on div "Body Small Normal Large Huge Lilbrun, GA North Decatur, GA Panthersville, GA Re…" at bounding box center [122, 585] width 244 height 307
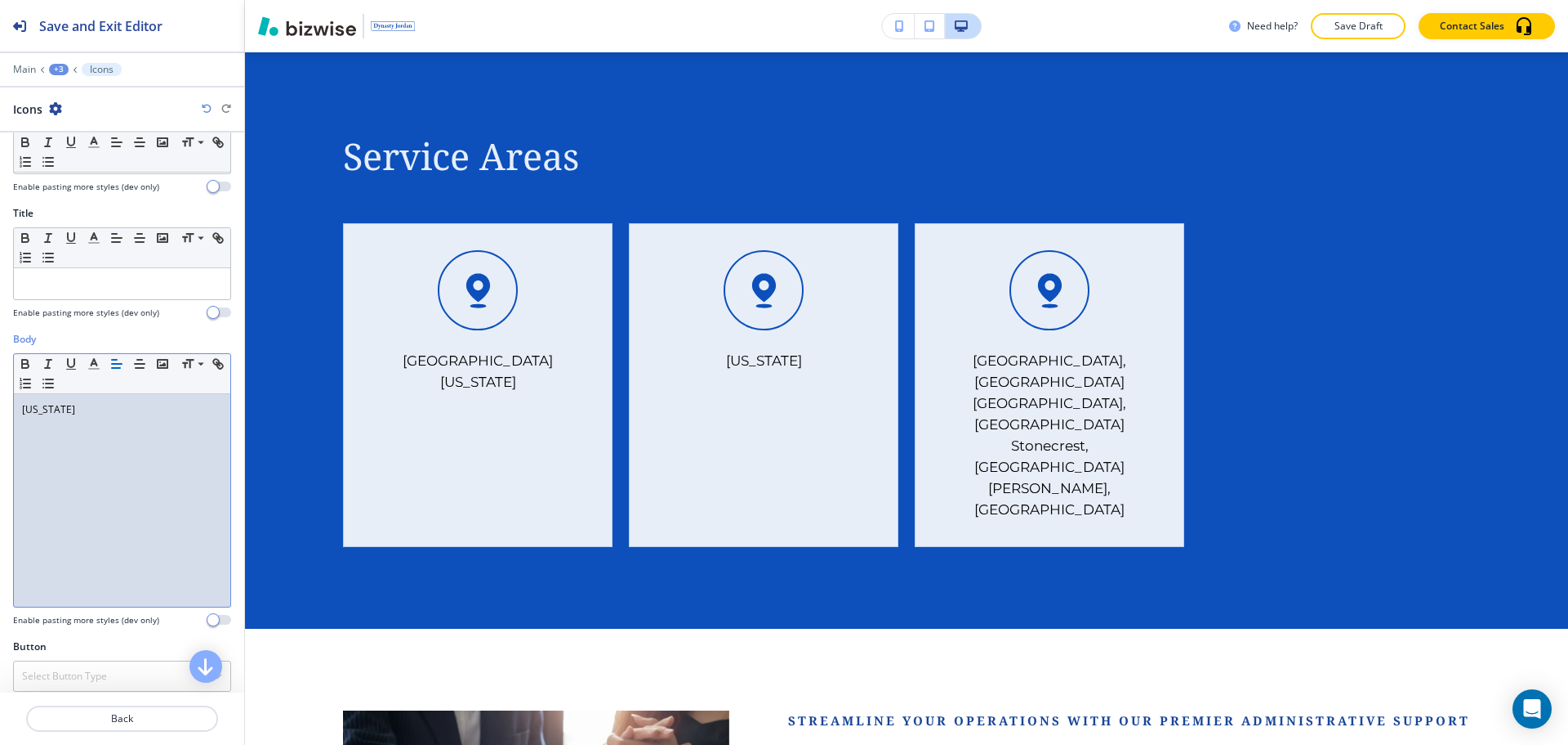
scroll to position [276, 0]
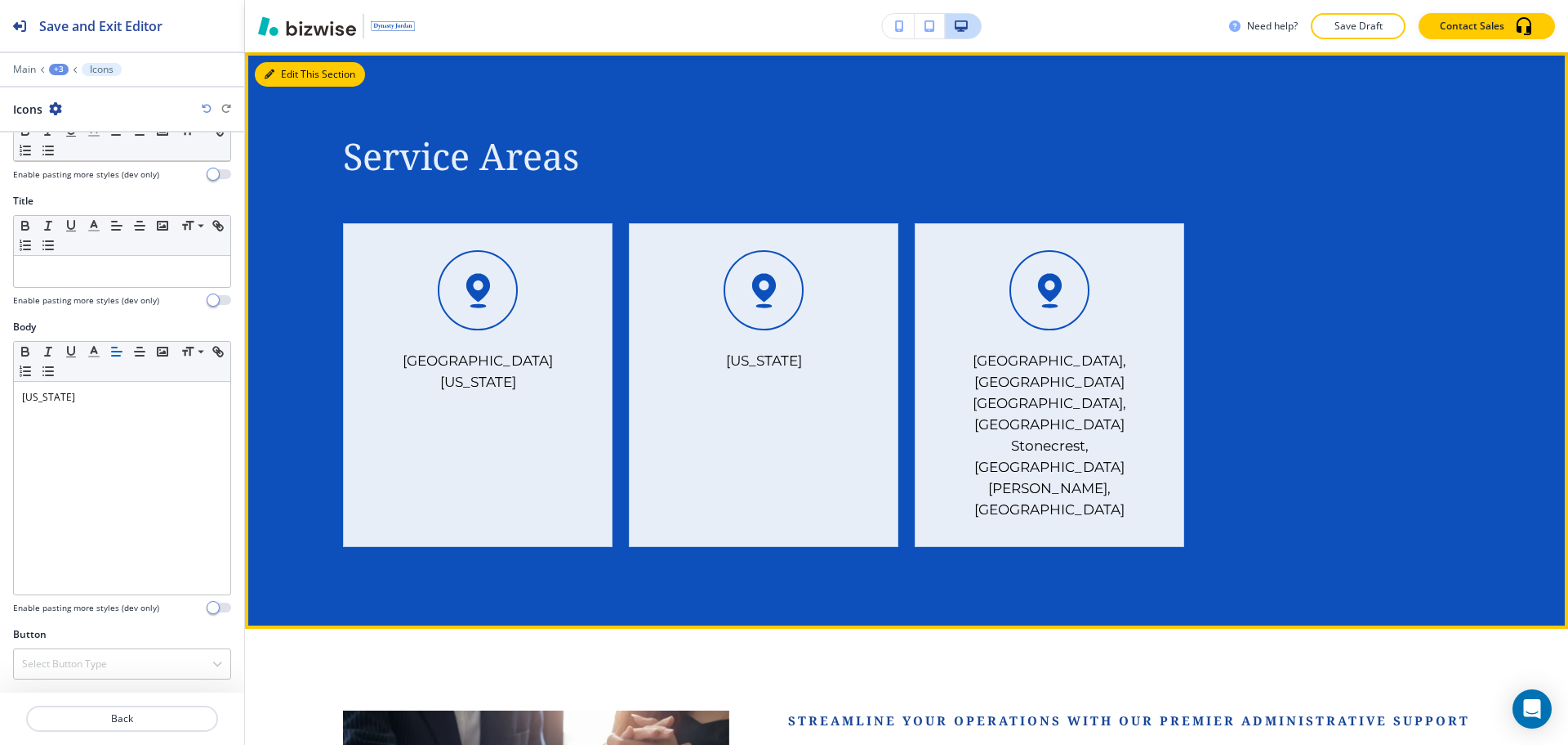
click at [284, 70] on button "Edit This Section" at bounding box center [310, 74] width 110 height 25
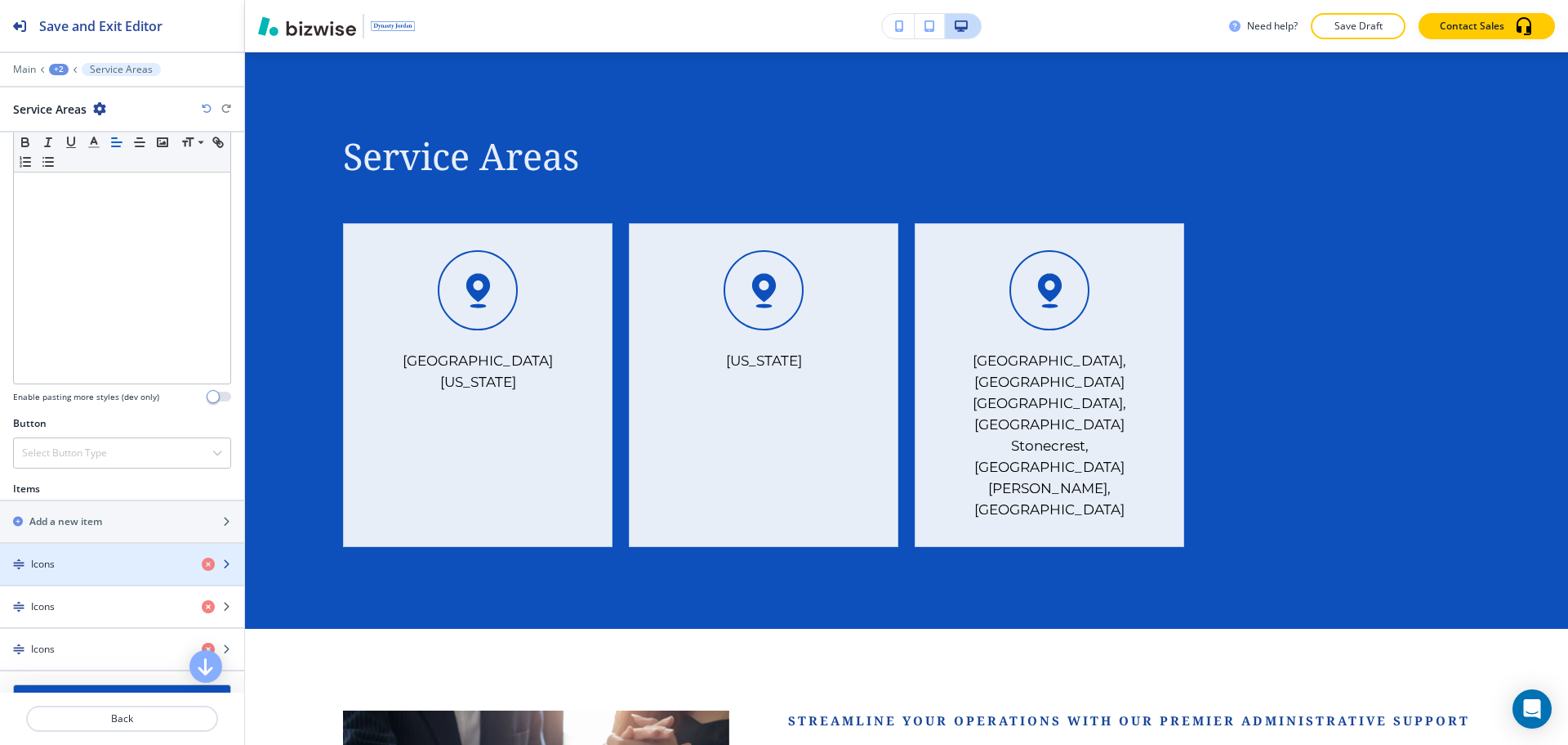
scroll to position [408, 0]
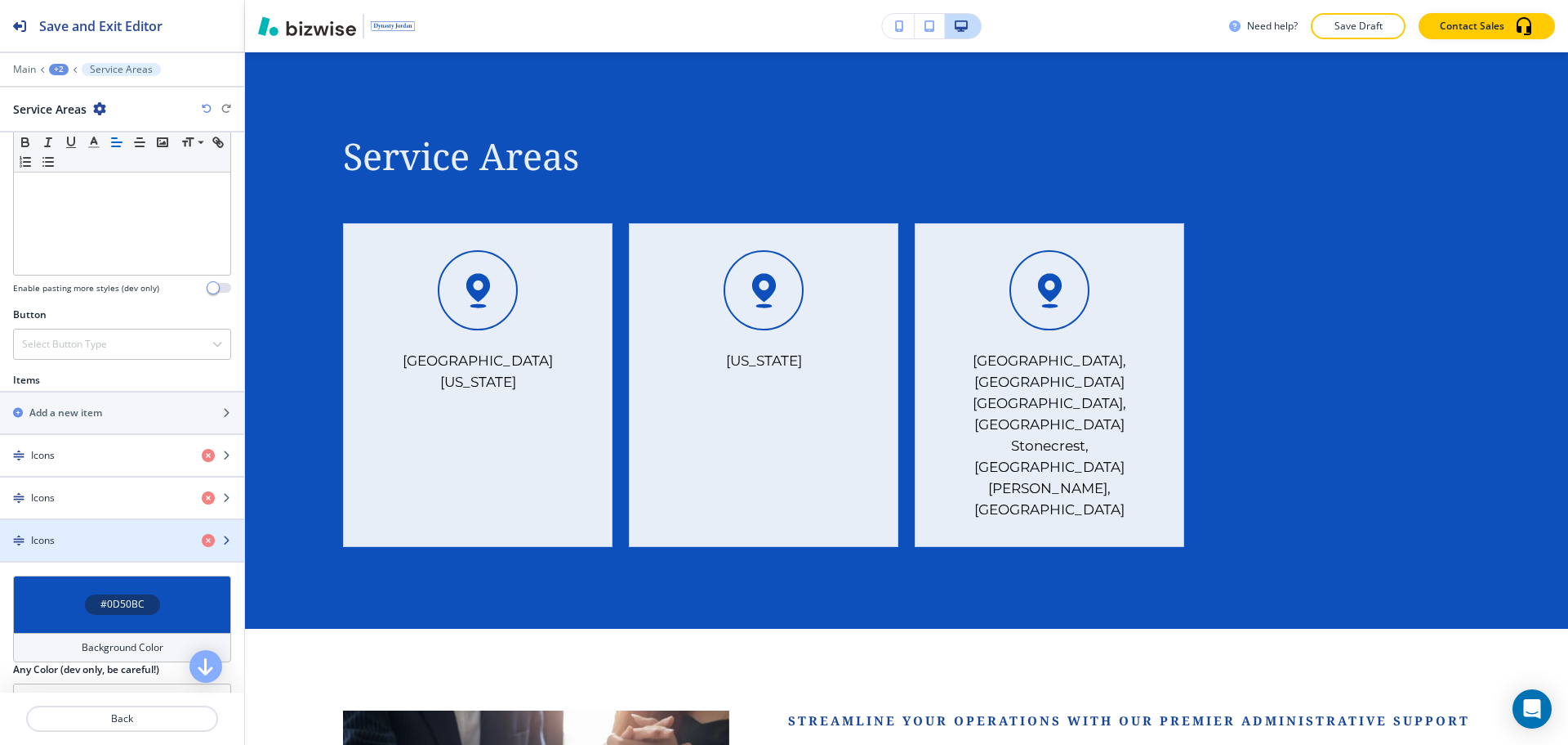
click at [107, 546] on div "Icons" at bounding box center [94, 539] width 189 height 15
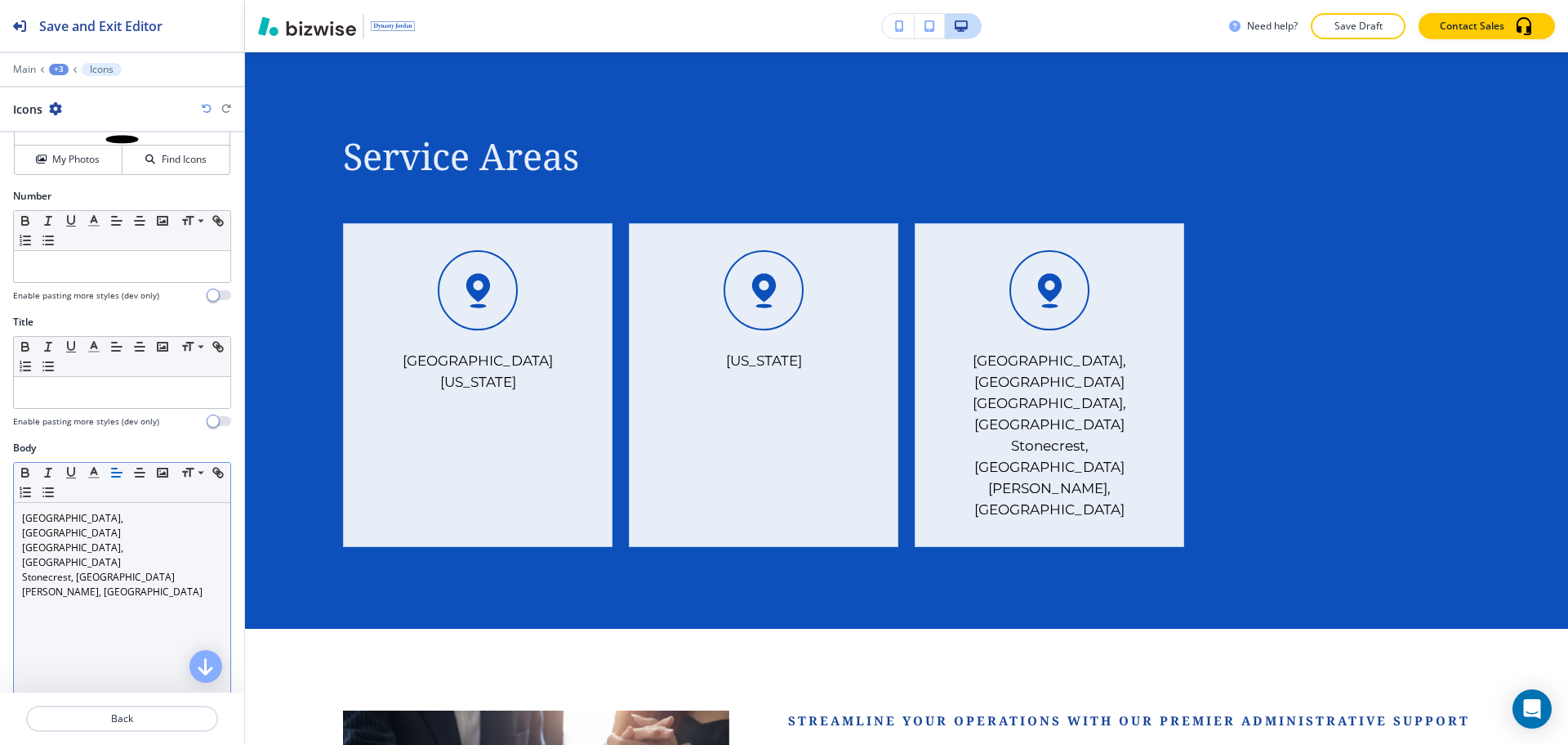
scroll to position [163, 0]
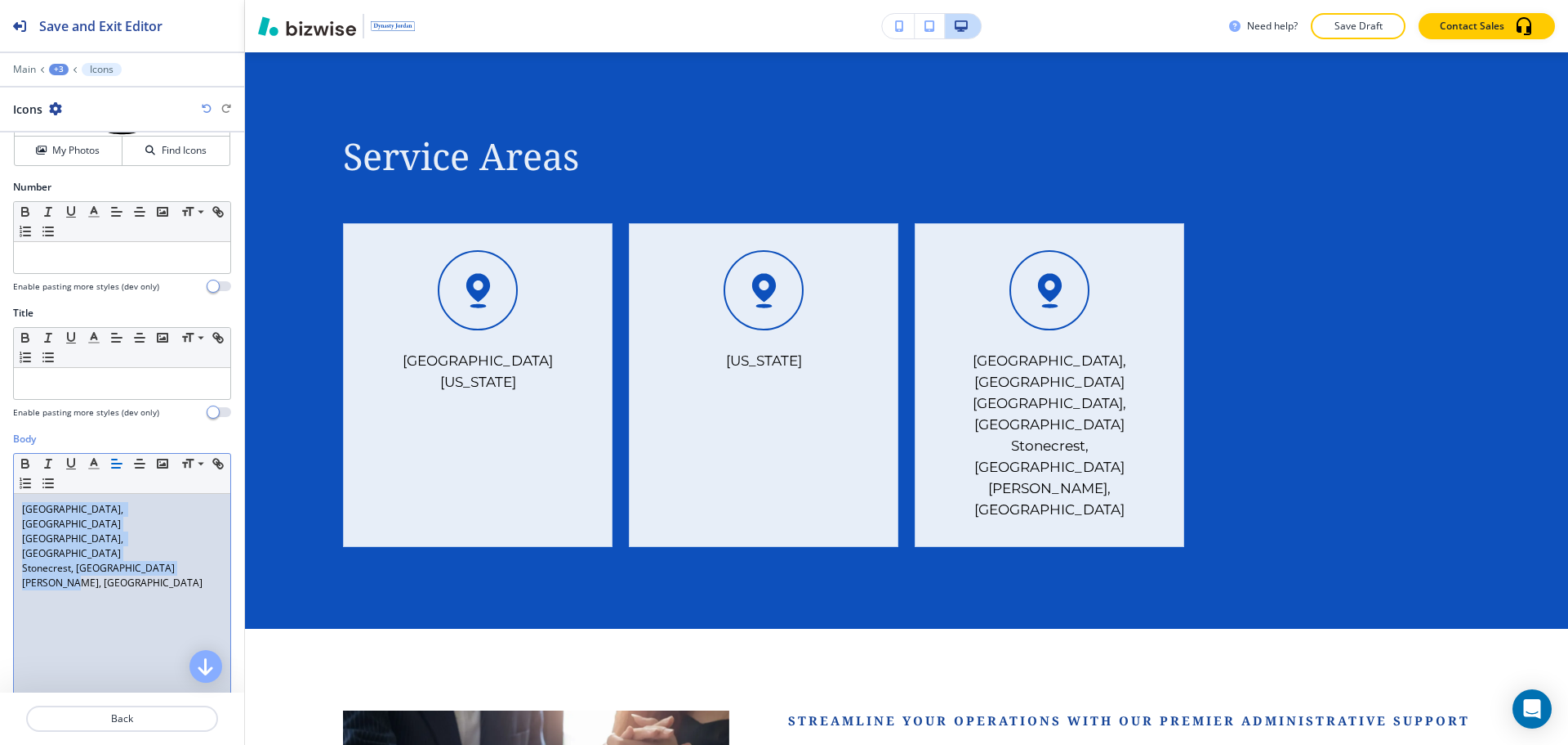
drag, startPoint x: 108, startPoint y: 558, endPoint x: 24, endPoint y: 502, distance: 101.0
click at [24, 502] on div "Snellville, GA Stockbridge, GA Stonecrest, GA Tucker, GA" at bounding box center [122, 600] width 216 height 213
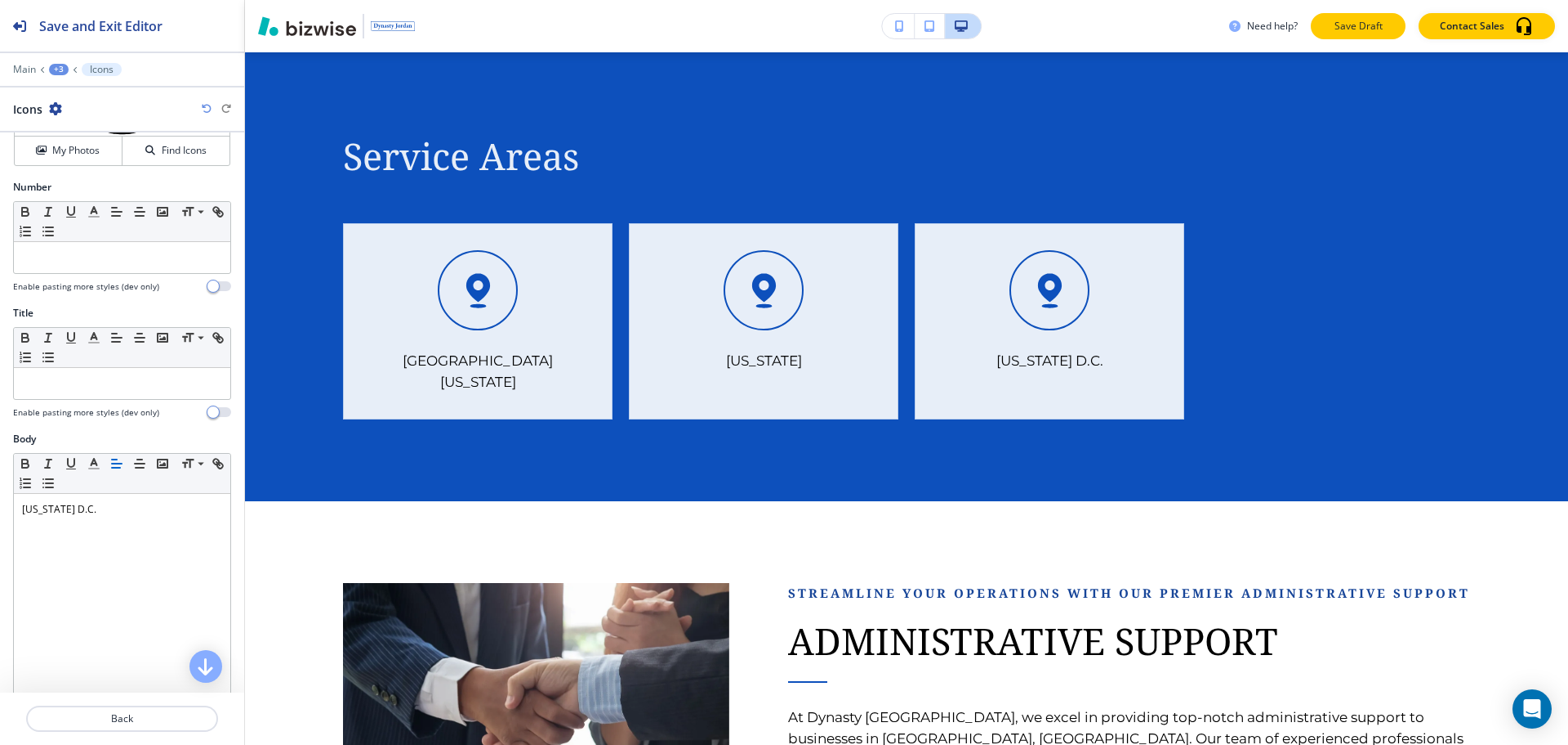
click at [1341, 27] on p "Save Draft" at bounding box center [1357, 26] width 52 height 15
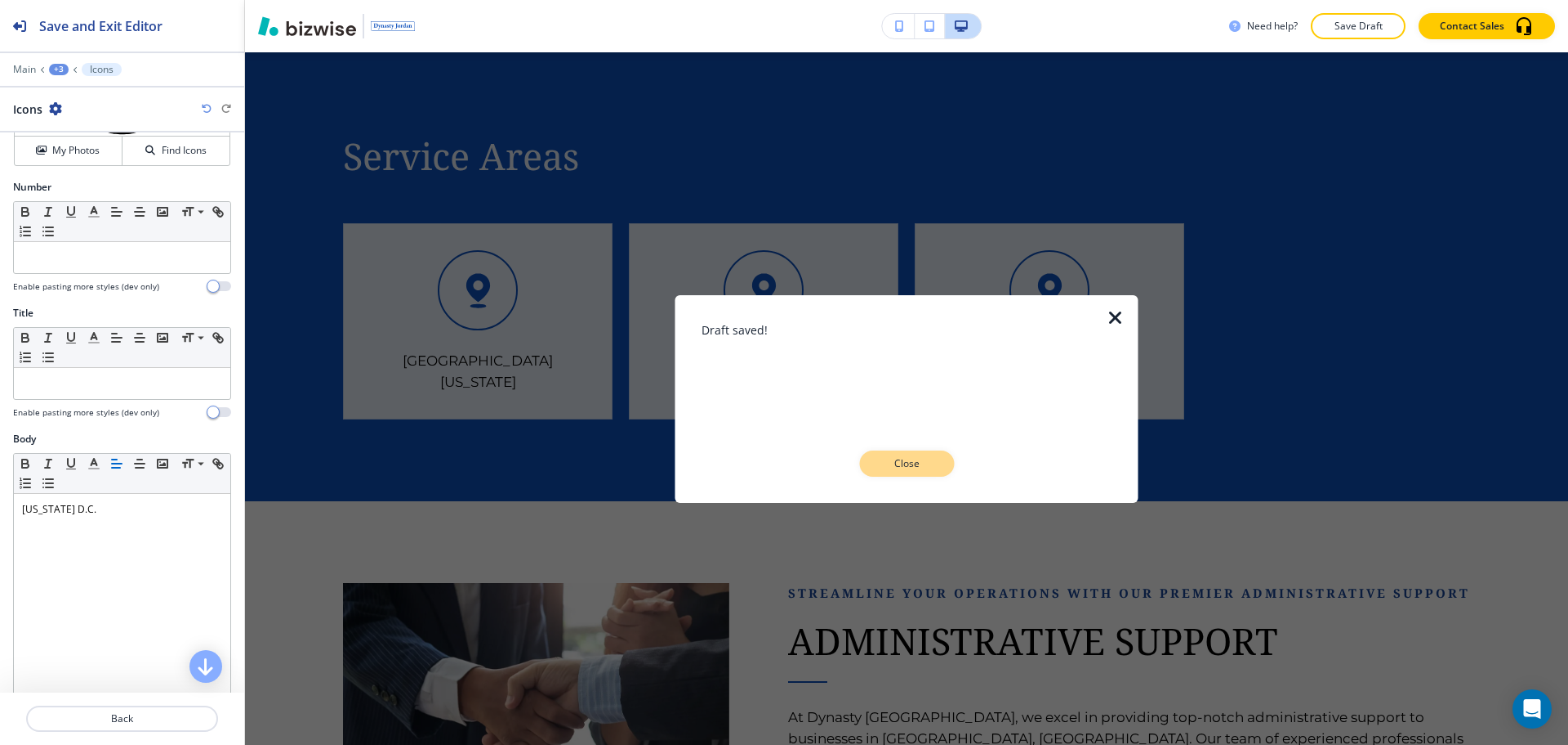
click at [896, 466] on p "Close" at bounding box center [906, 463] width 52 height 15
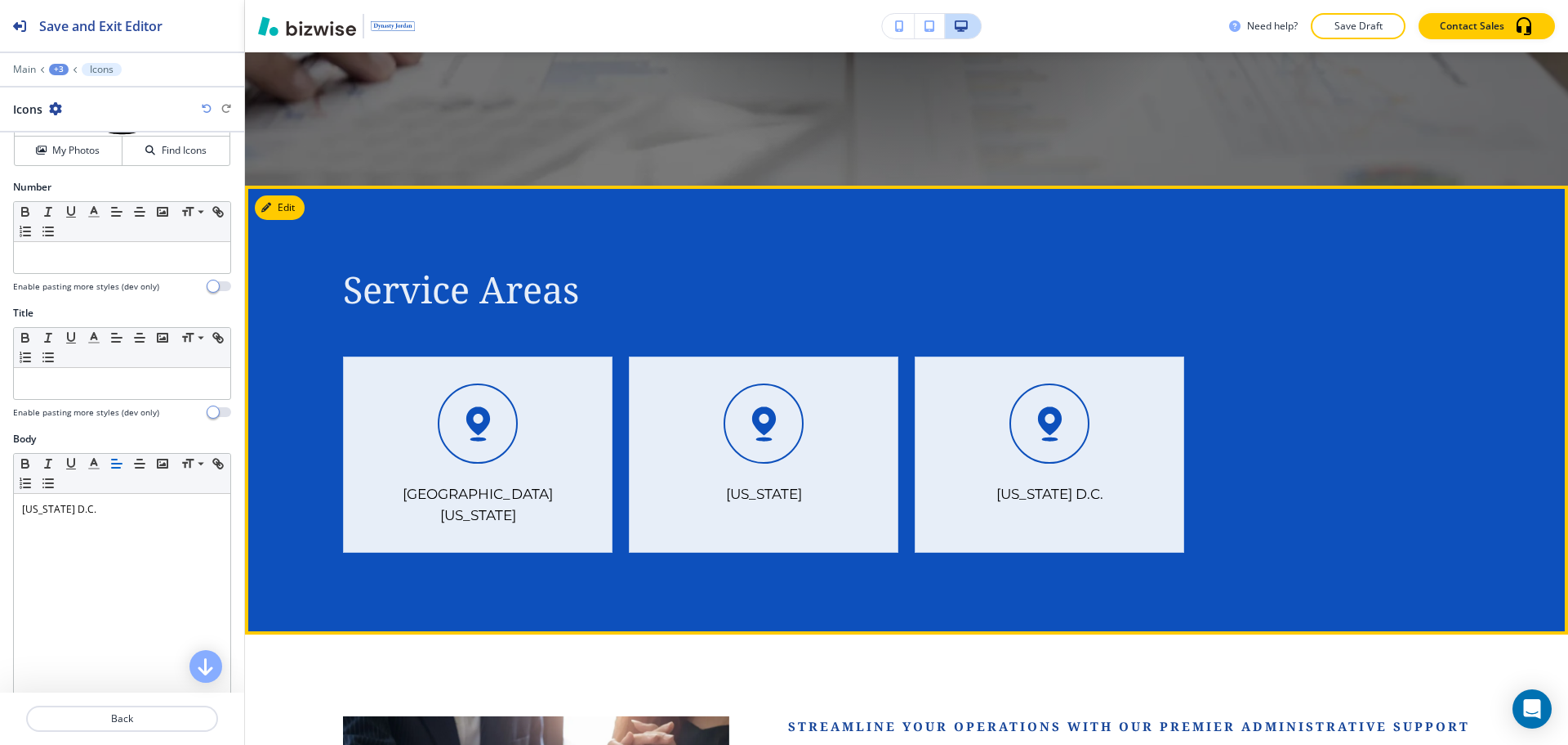
scroll to position [708, 0]
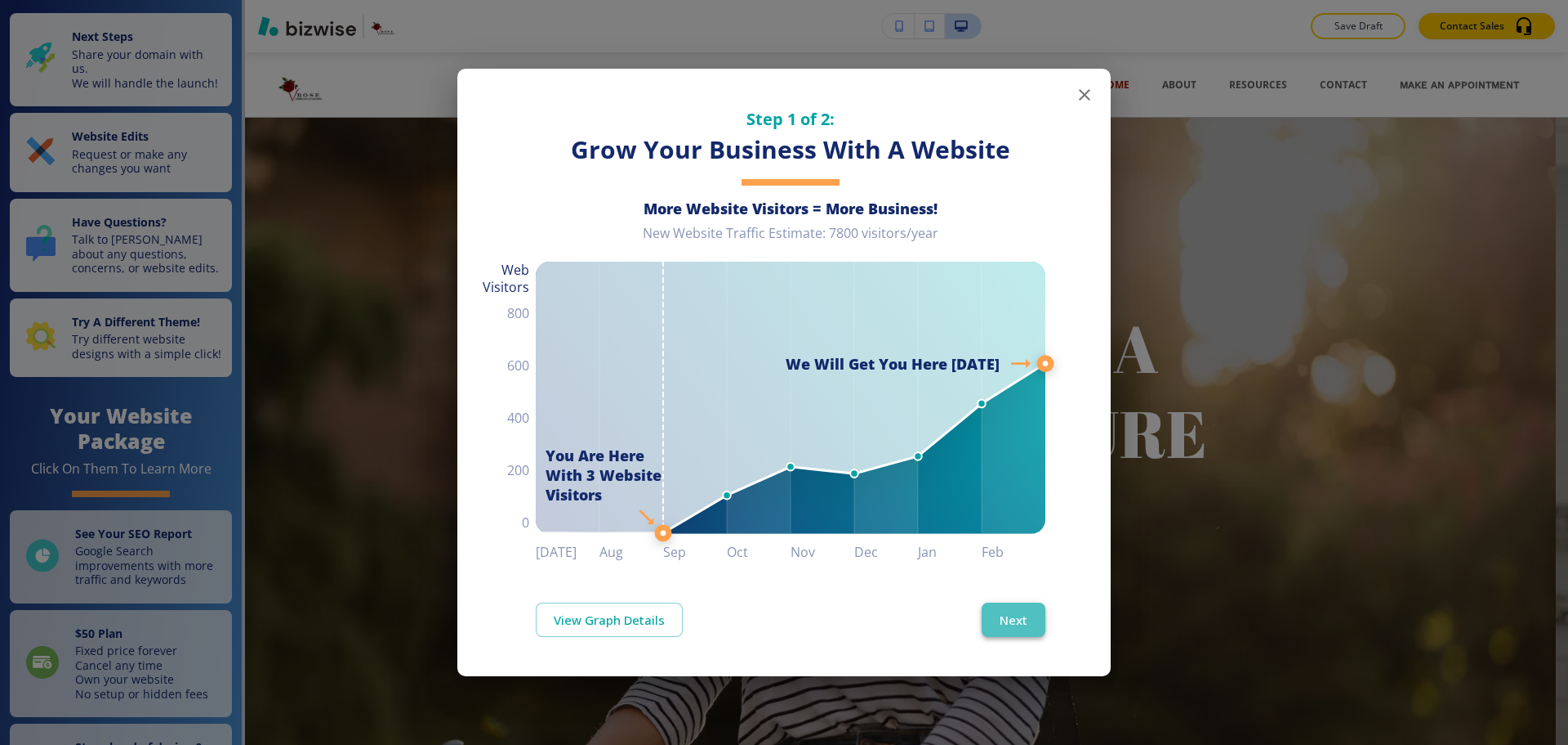
click at [1037, 609] on button "Next" at bounding box center [1013, 619] width 64 height 34
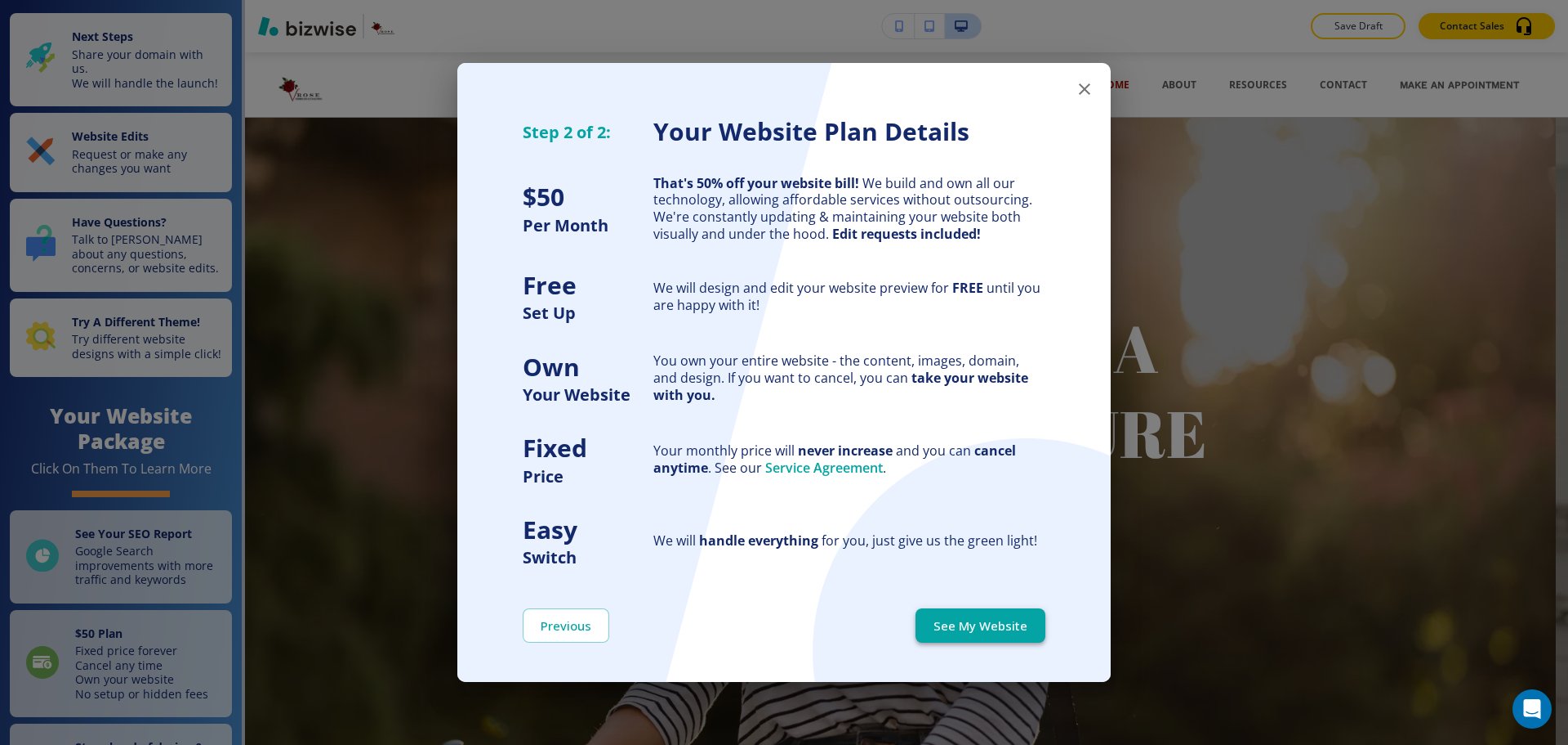
click at [1019, 616] on button "See My Website" at bounding box center [981, 625] width 130 height 34
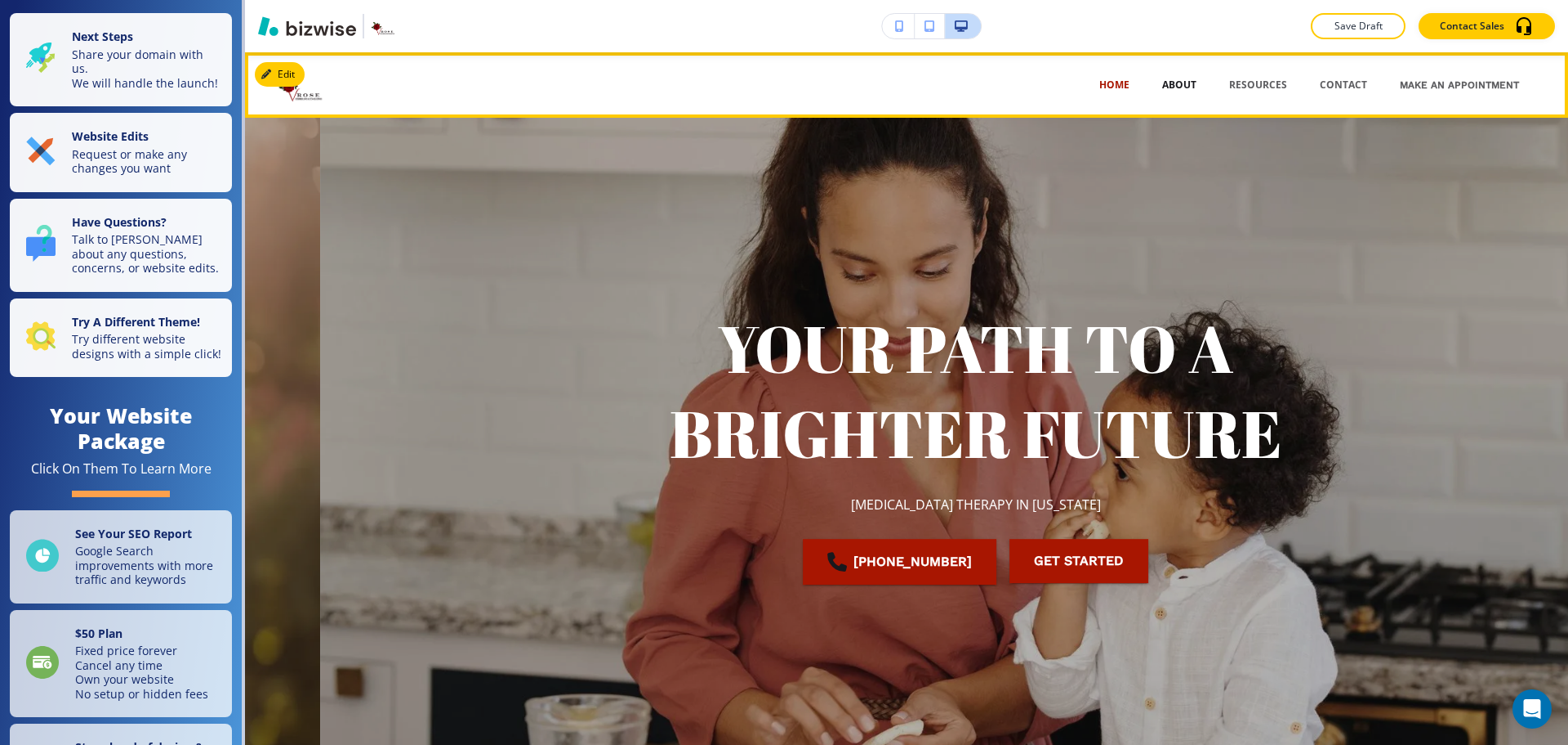
click at [1176, 90] on p "ABOUT" at bounding box center [1179, 85] width 34 height 15
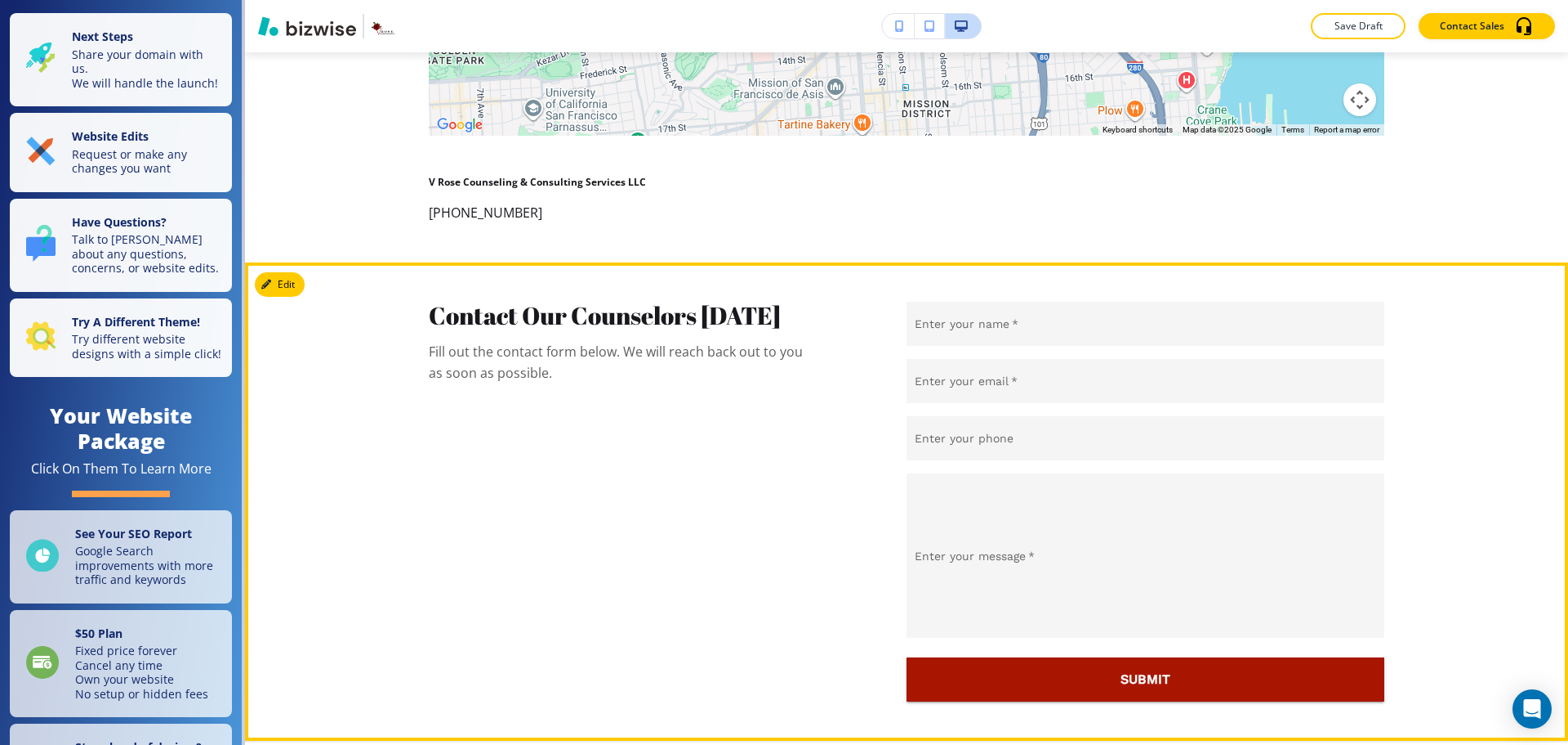
scroll to position [7173, 0]
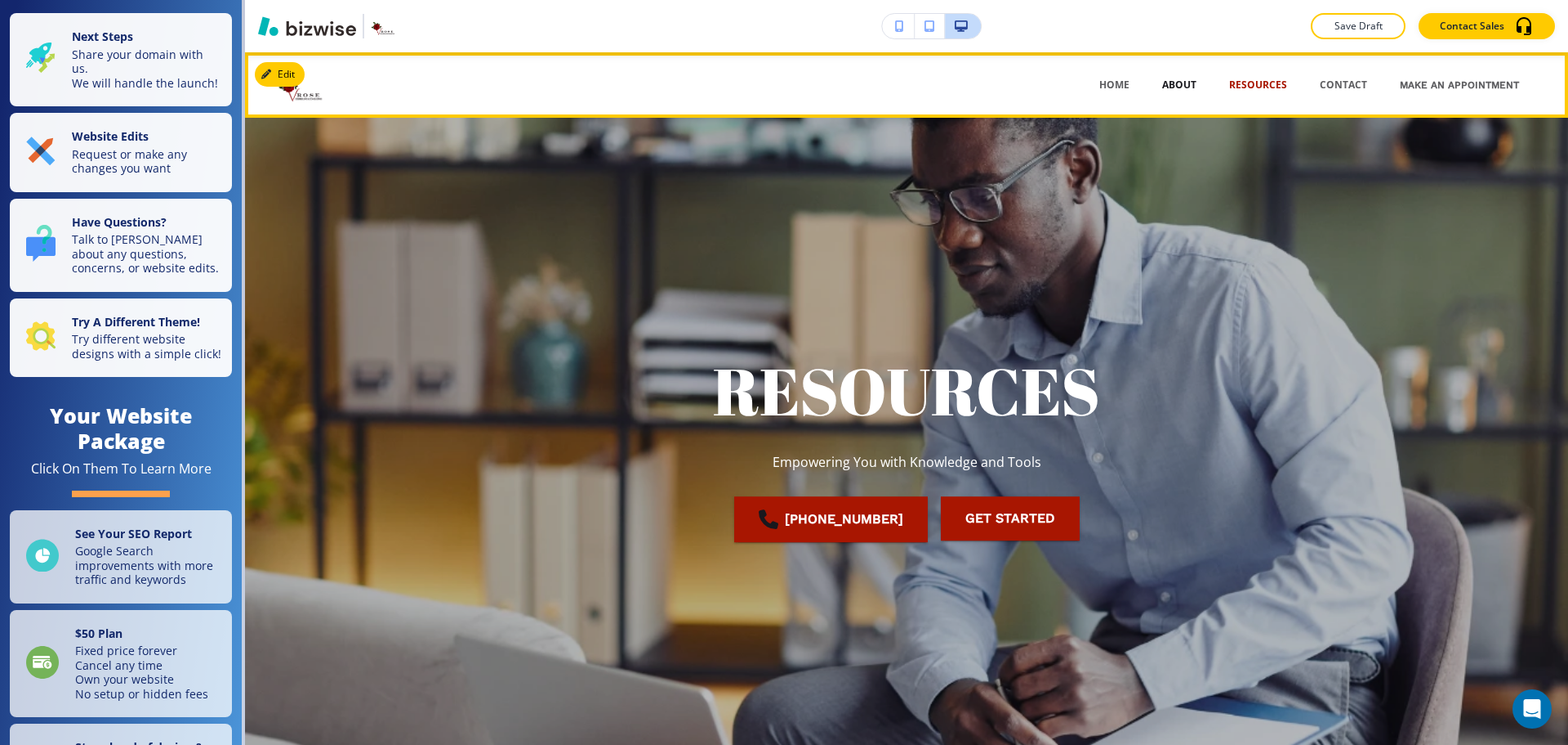
click at [1182, 80] on p "ABOUT" at bounding box center [1179, 85] width 34 height 15
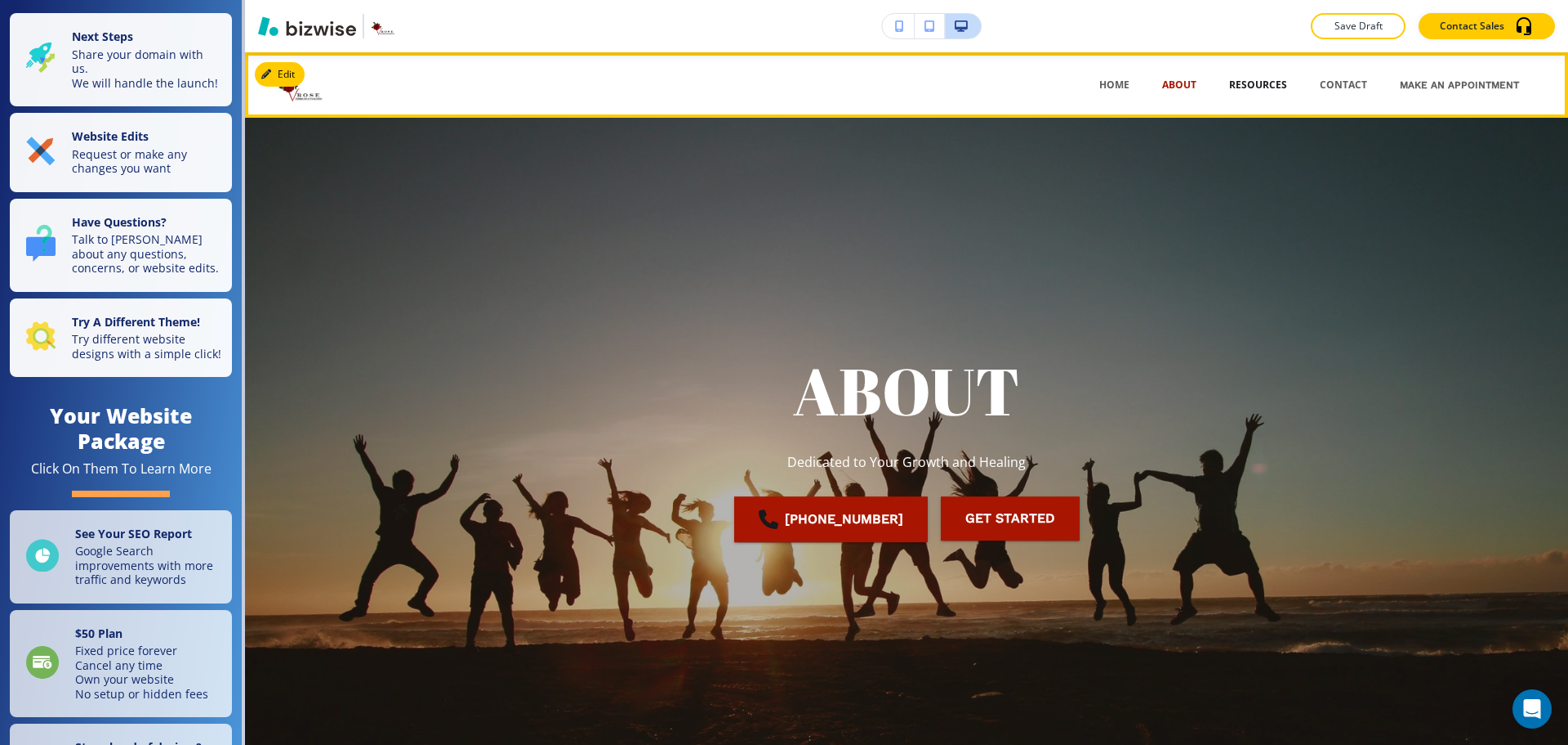
click at [1245, 87] on p "RESOURCES" at bounding box center [1258, 85] width 58 height 15
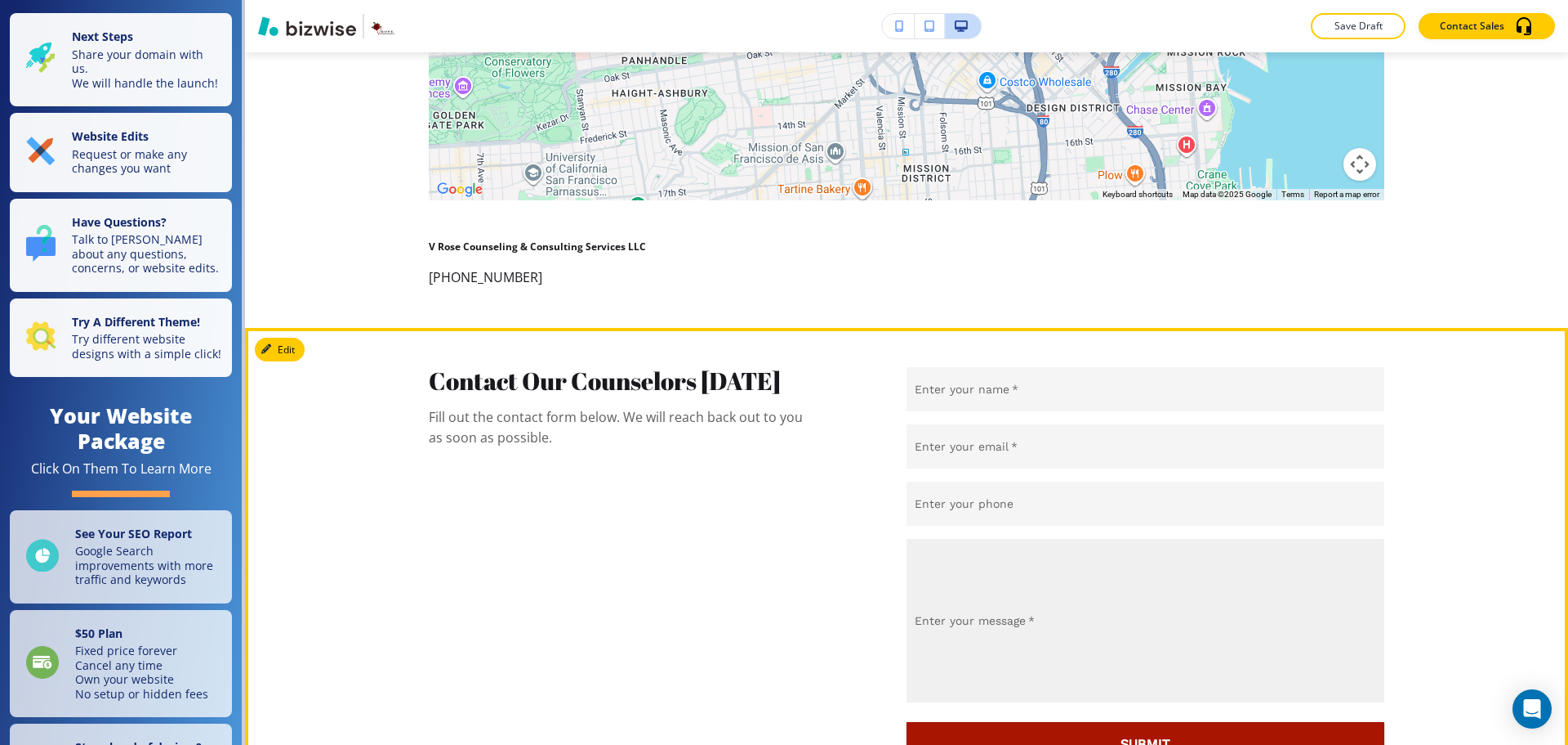
scroll to position [3505, 0]
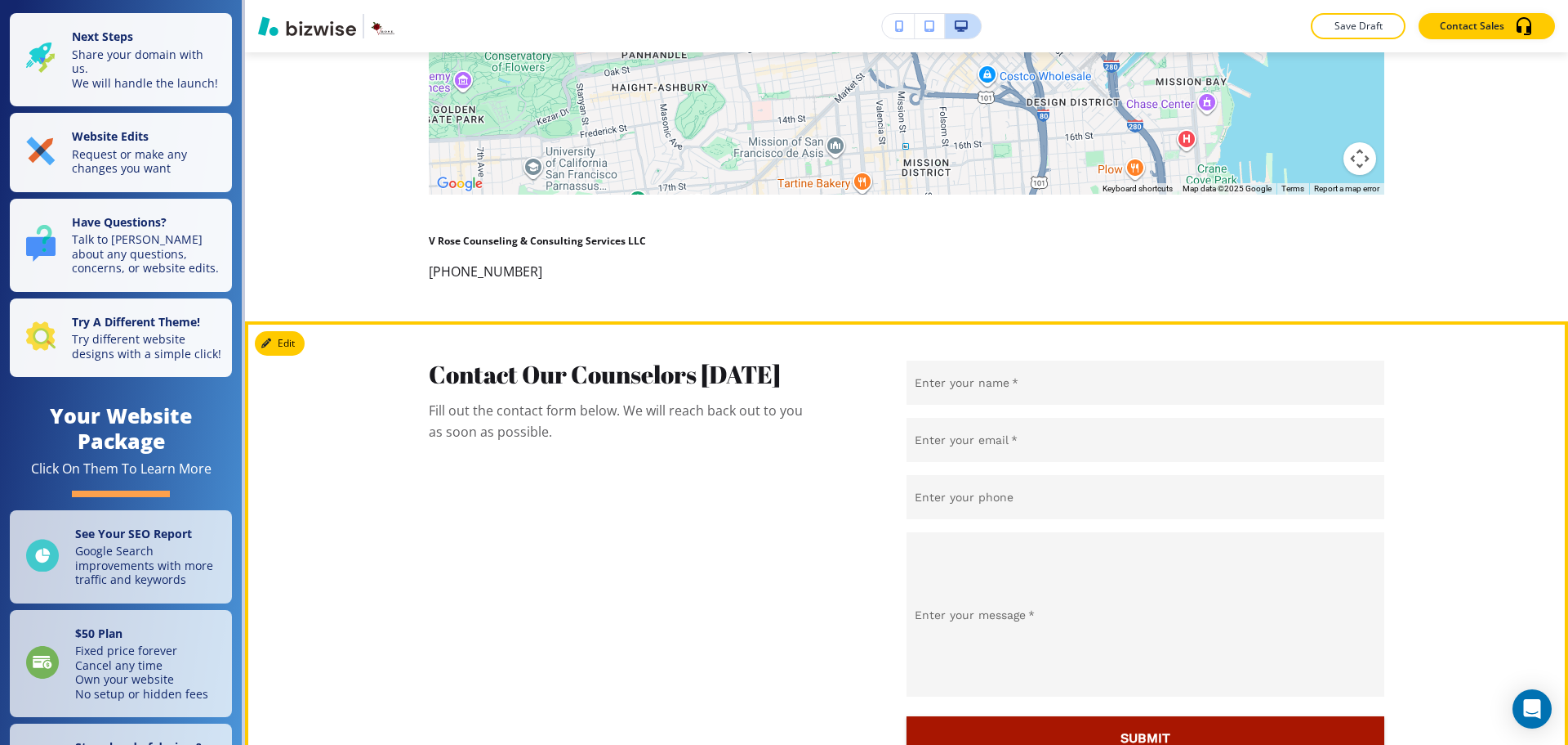
scroll to position [7173, 0]
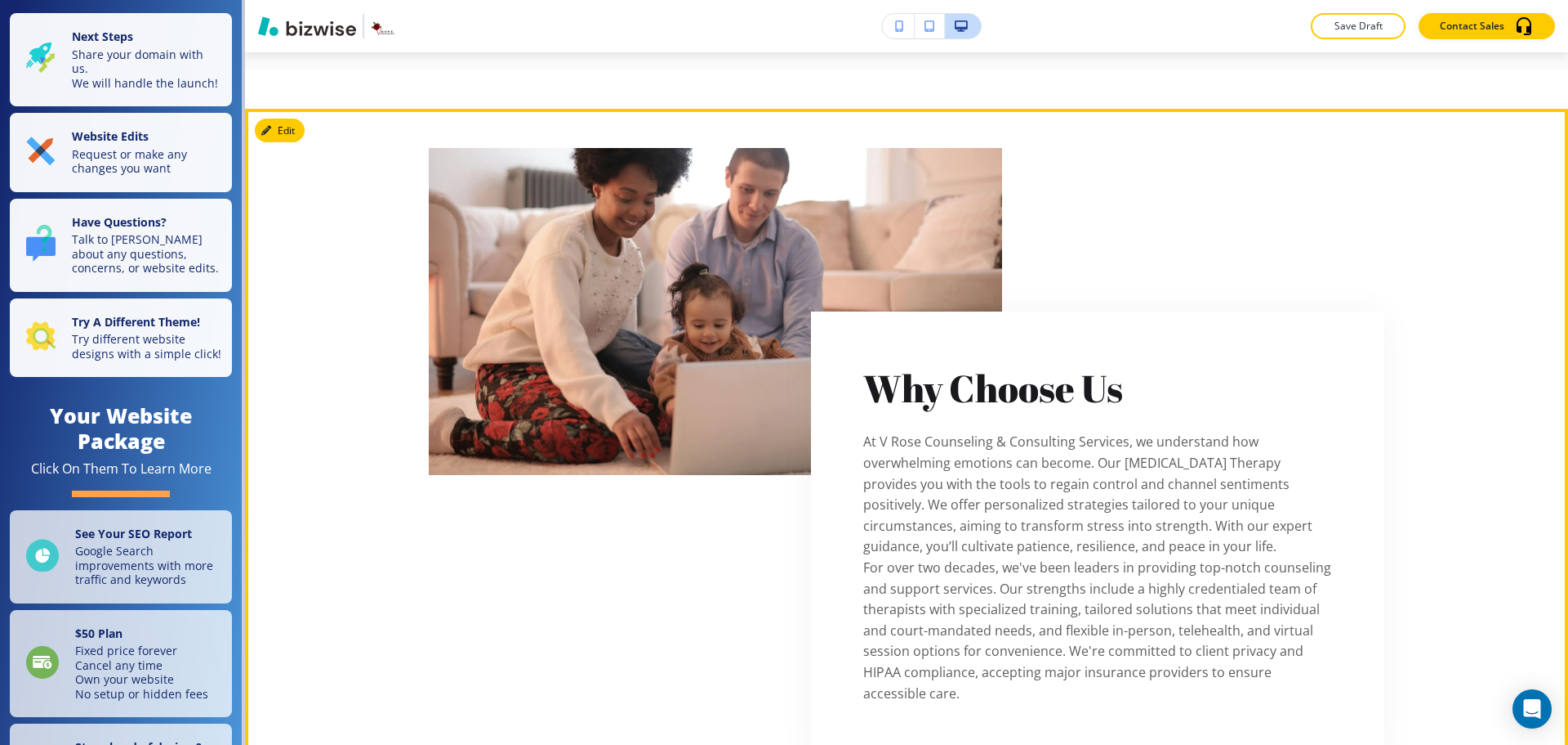
scroll to position [2604, 0]
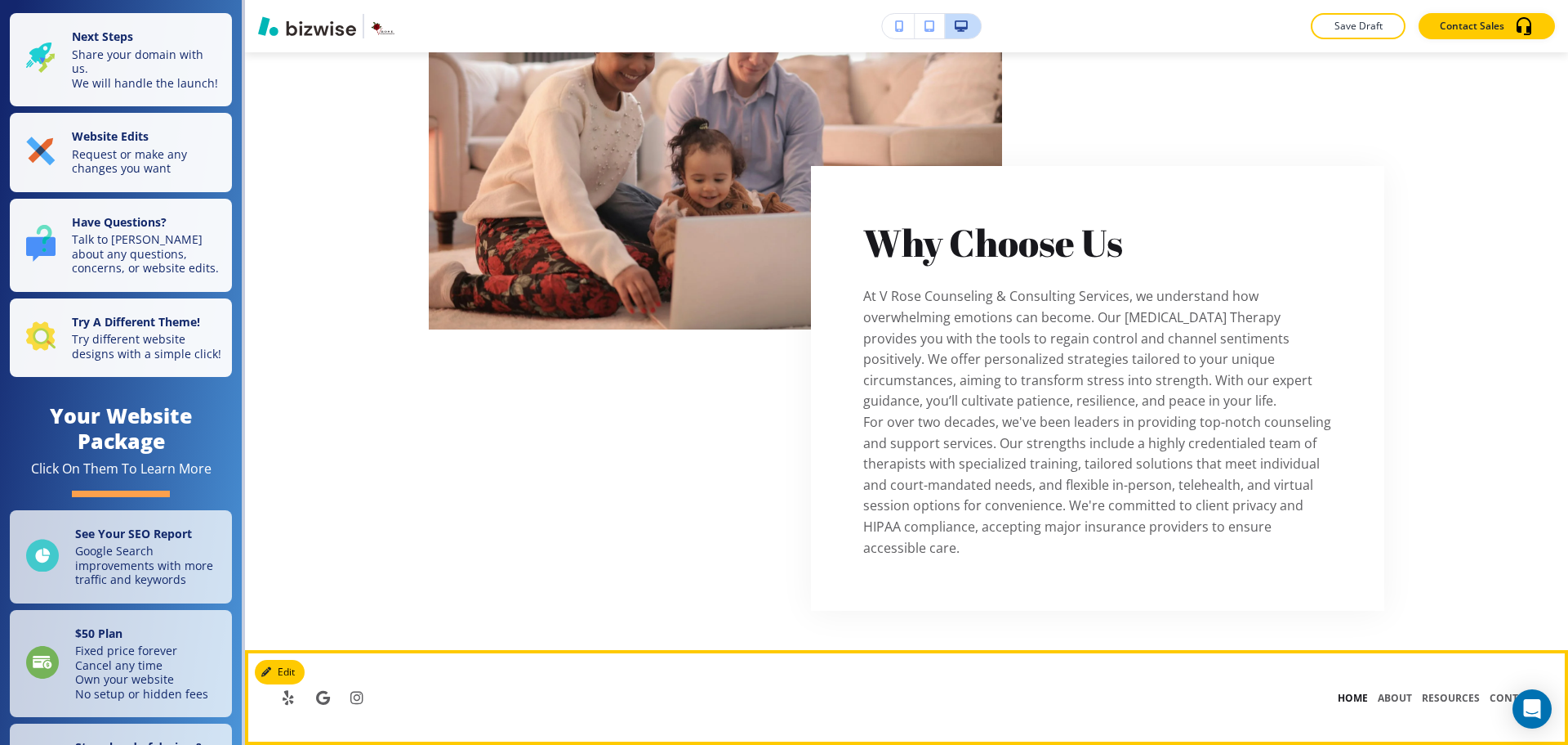
click at [1347, 693] on p "HOME" at bounding box center [1353, 698] width 40 height 15
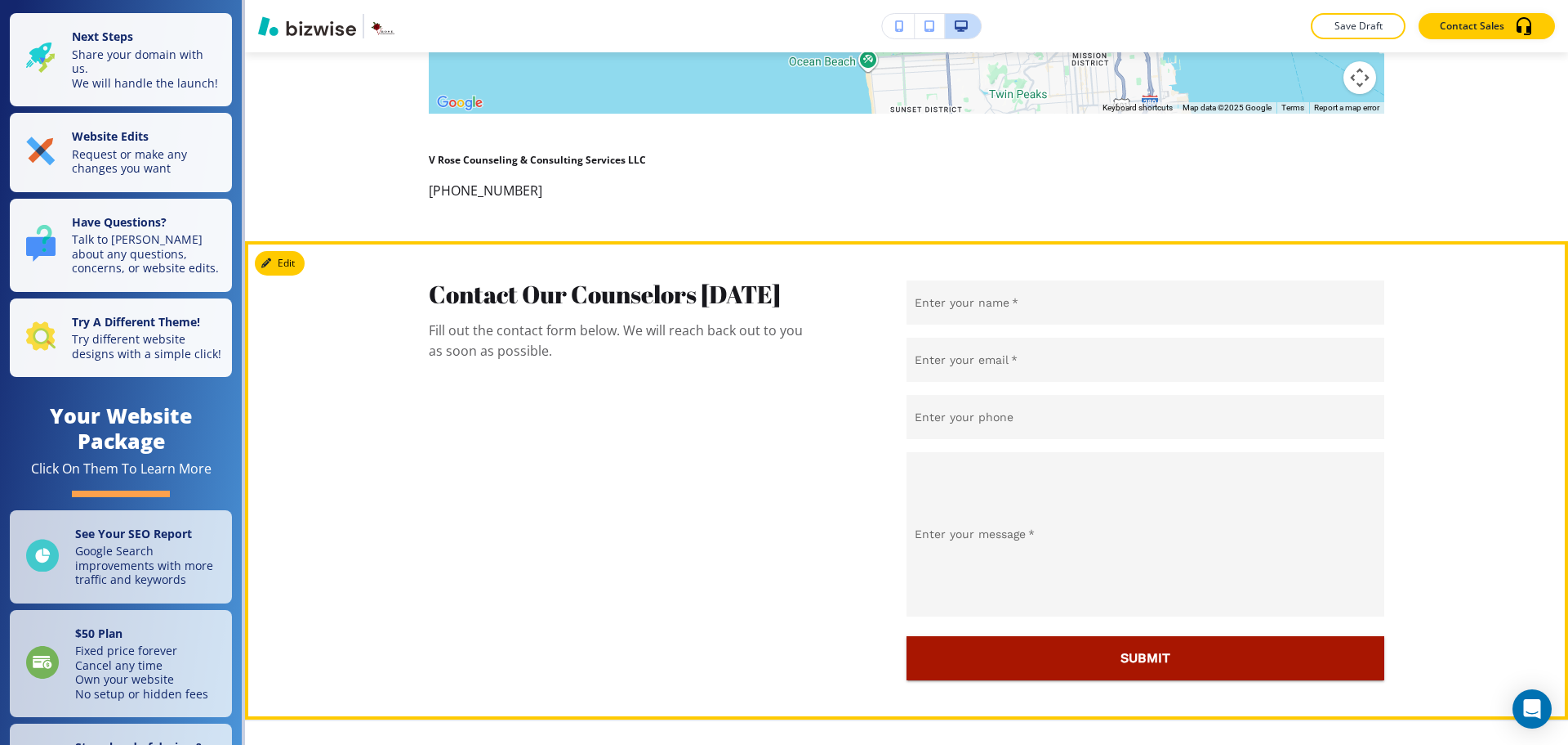
scroll to position [8445, 0]
